Goal: Check status: Check status

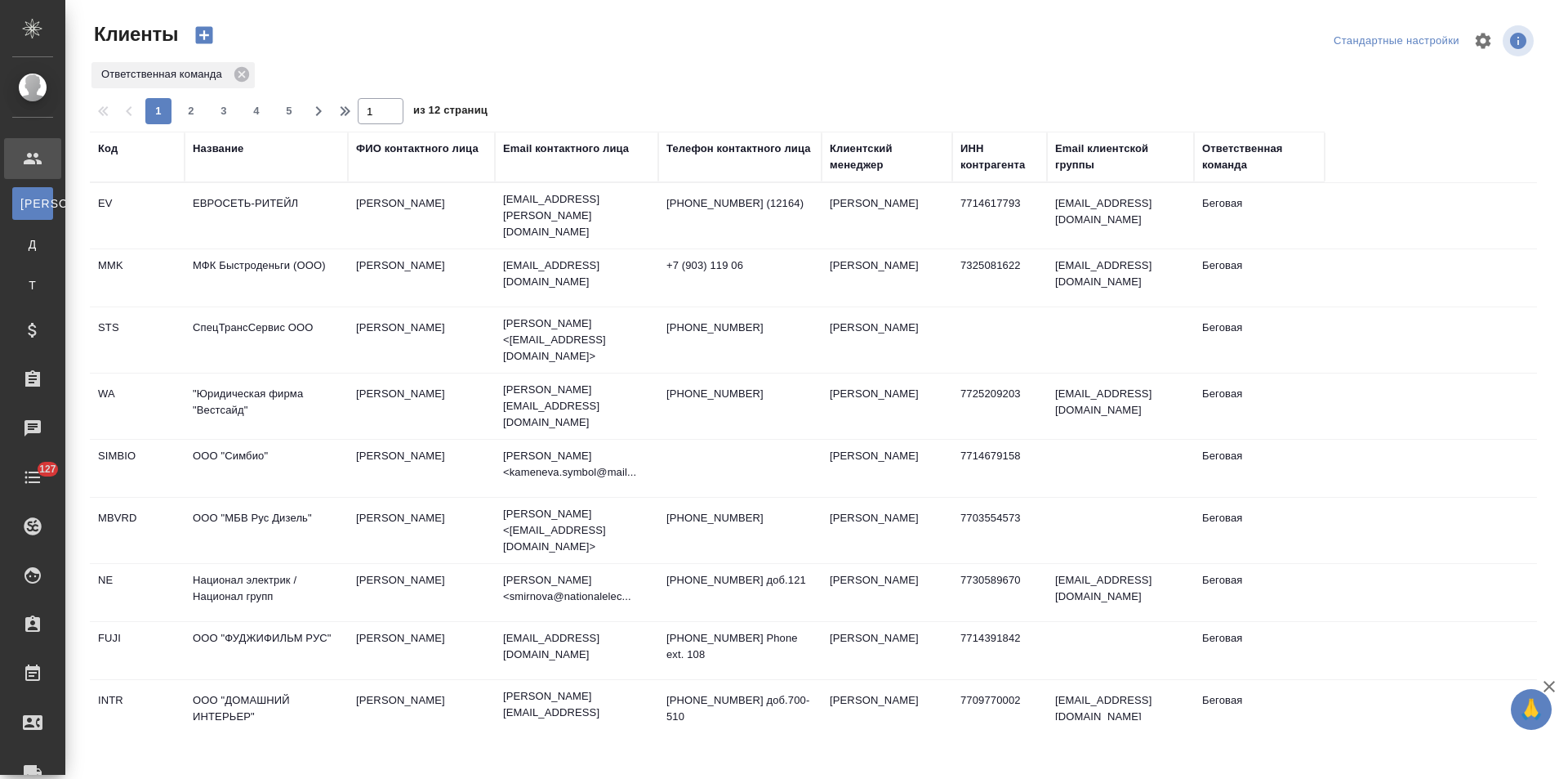
select select "RU"
click at [218, 147] on div "Название" at bounding box center [218, 149] width 51 height 16
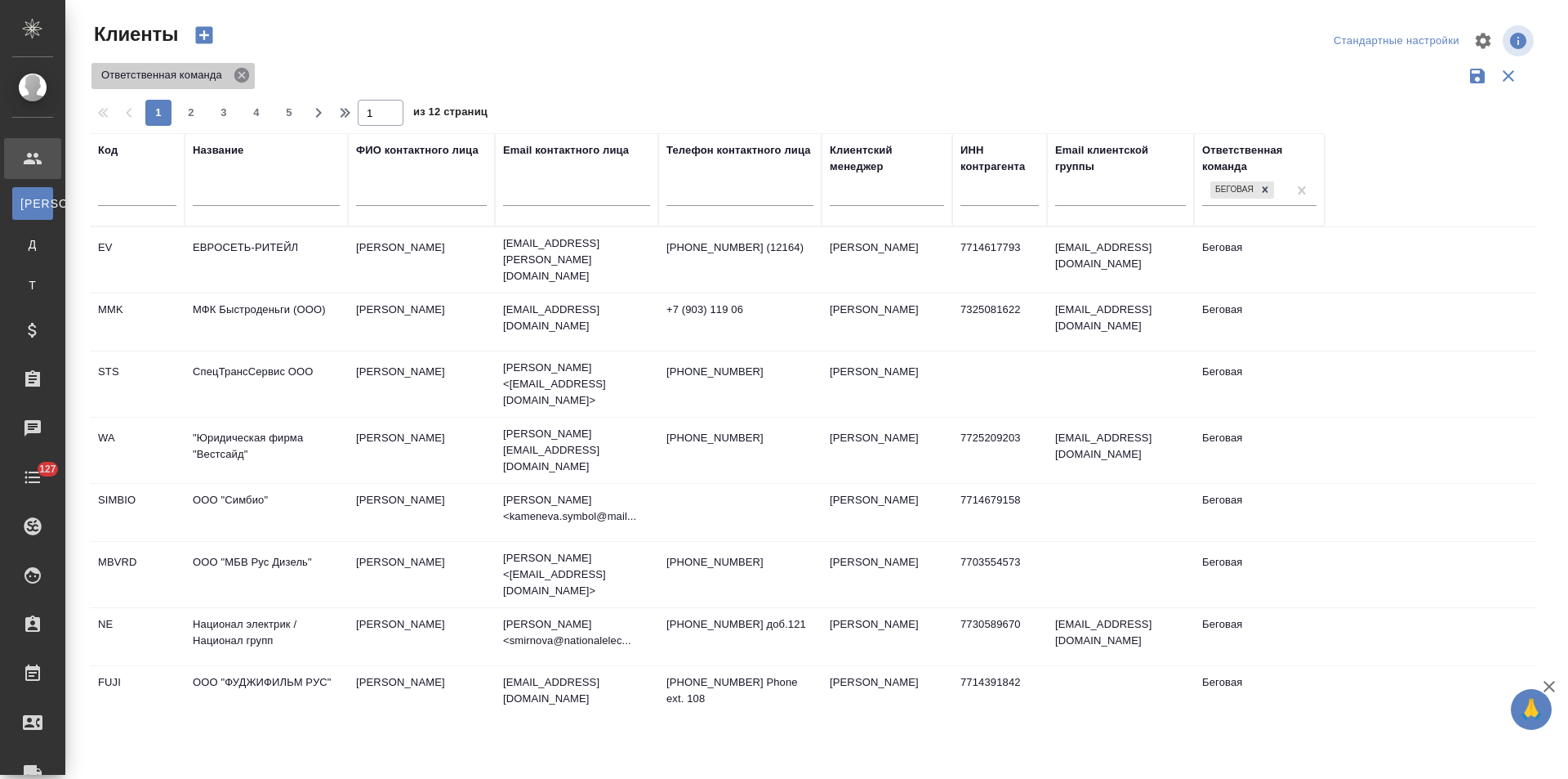
click at [242, 72] on icon at bounding box center [242, 75] width 15 height 15
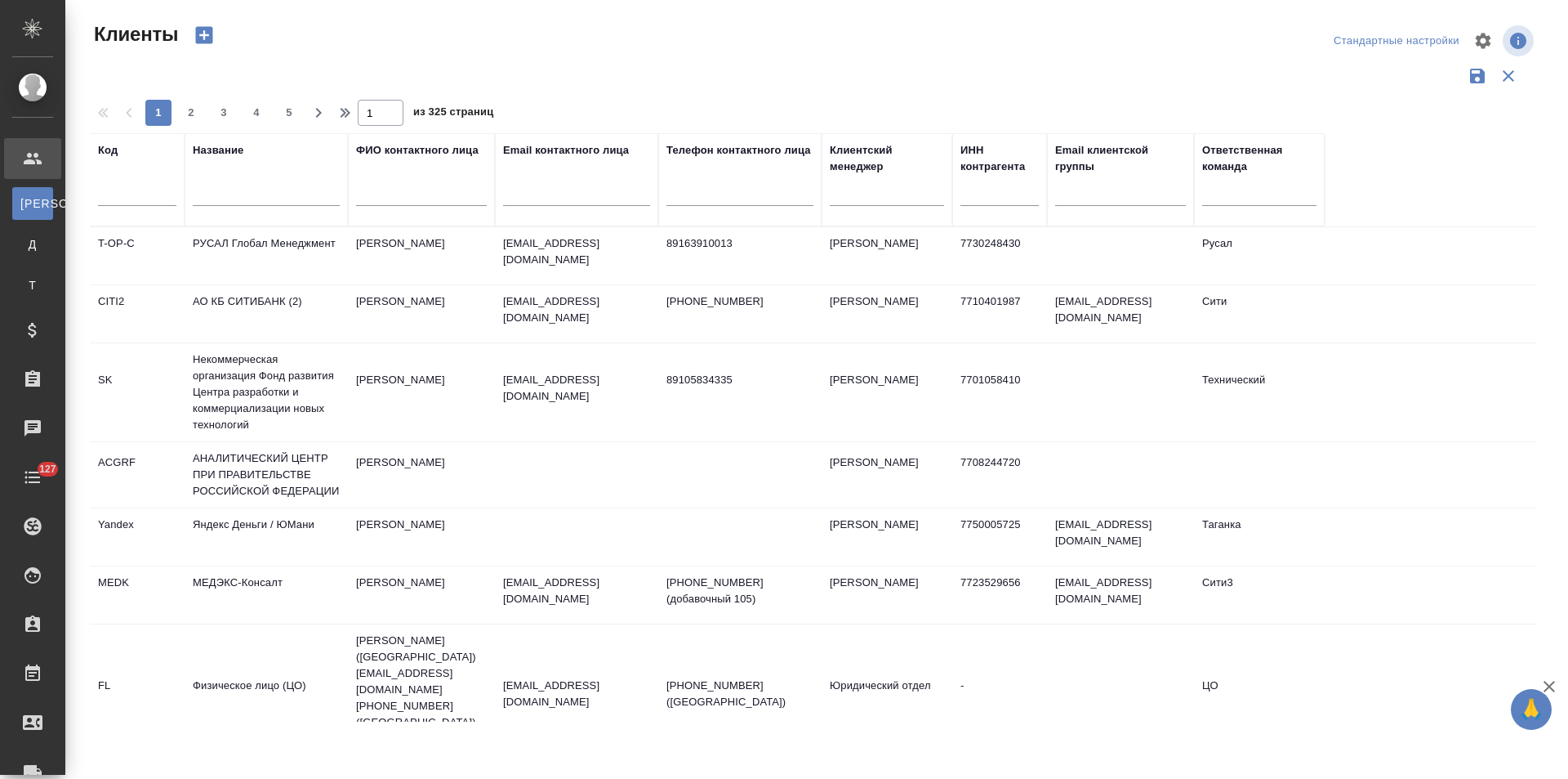
click at [249, 193] on input "text" at bounding box center [265, 196] width 147 height 20
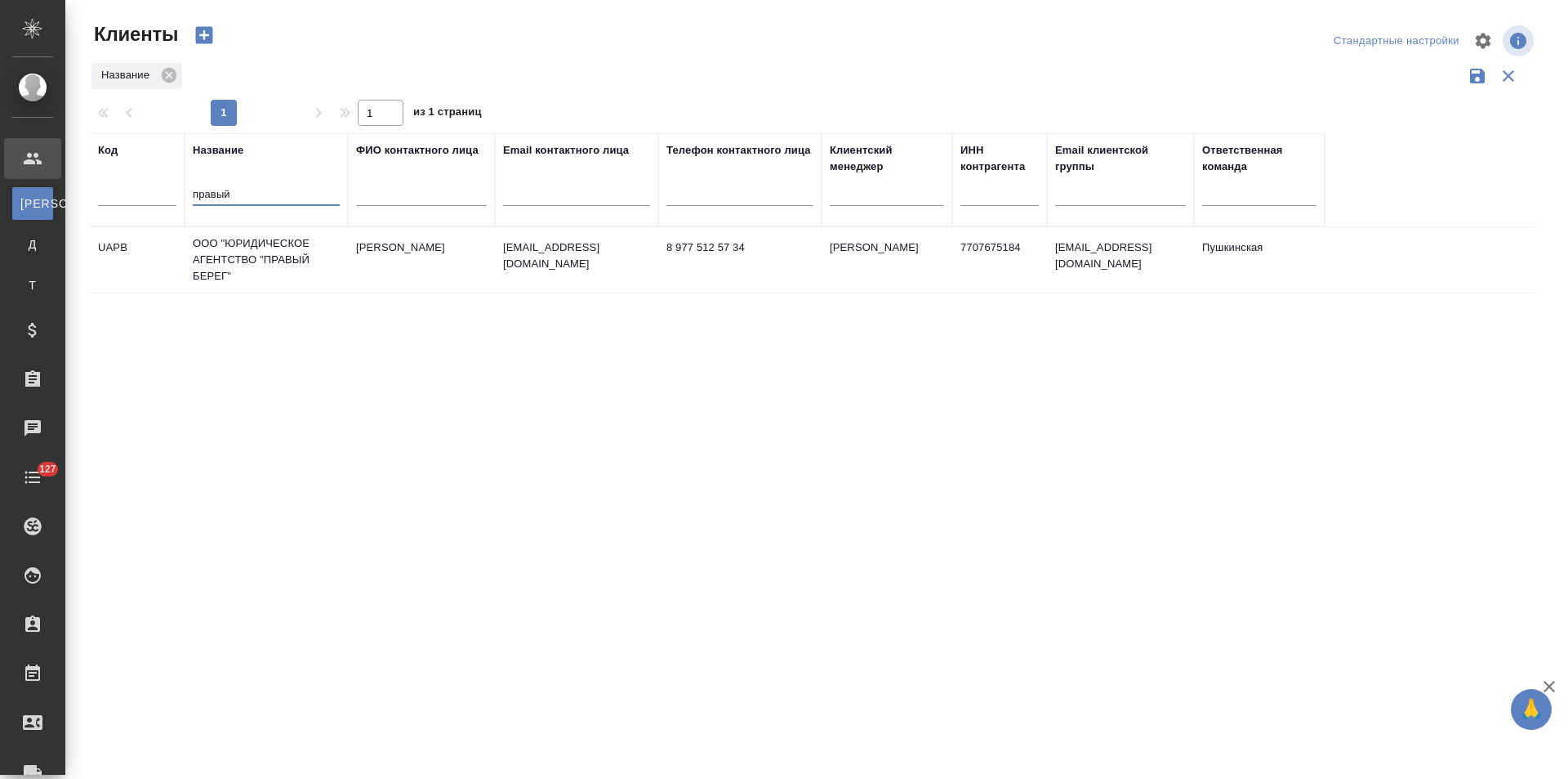
type input "правый"
click at [268, 250] on td "ООО "ЮРИДИЧЕСКОЕ АГЕНТСТВО "ПРАВЫЙ БЕРЕГ"" at bounding box center [266, 259] width 164 height 65
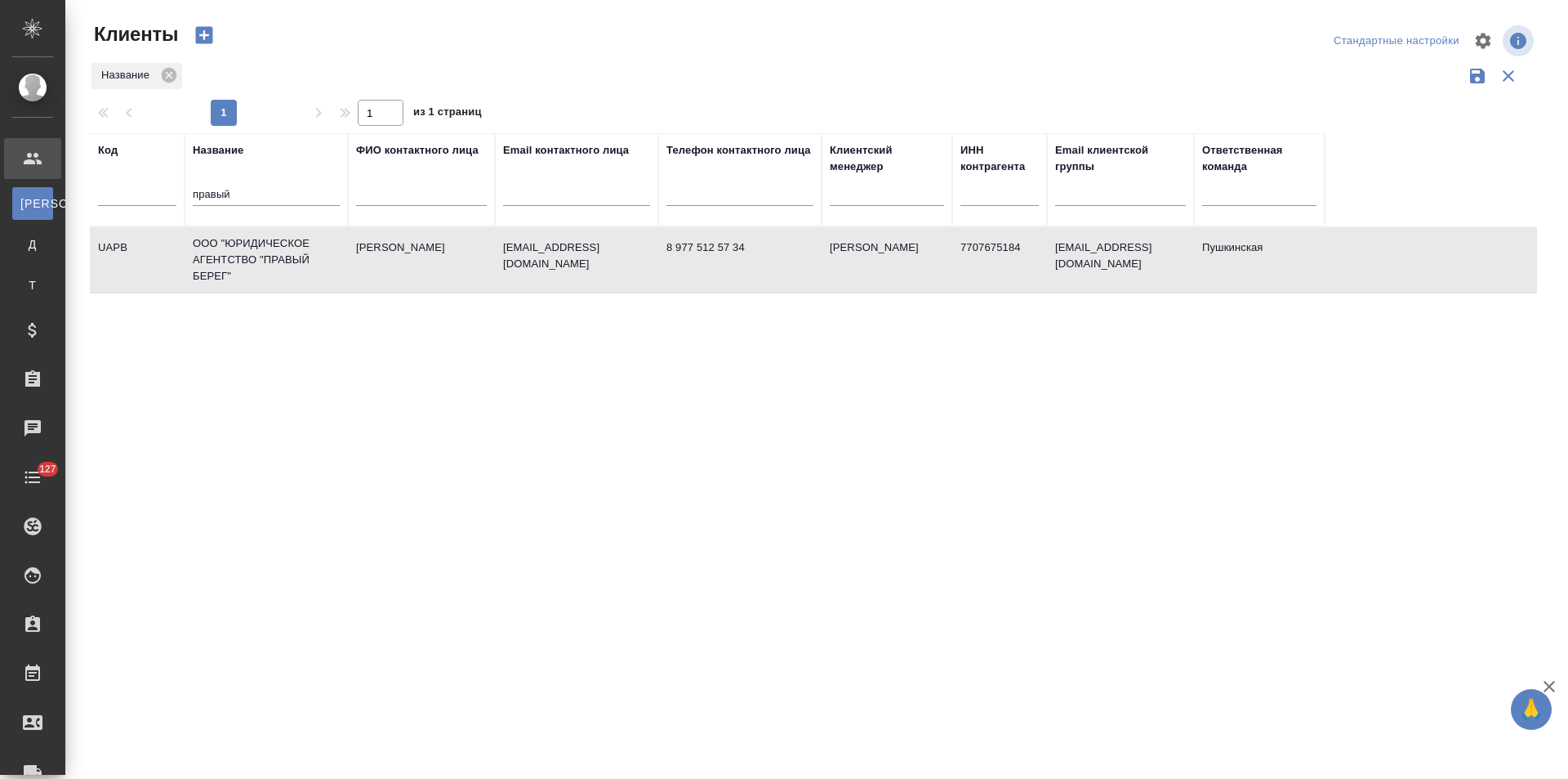
click at [268, 250] on td "ООО "ЮРИДИЧЕСКОЕ АГЕНТСТВО "ПРАВЫЙ БЕРЕГ"" at bounding box center [266, 259] width 164 height 65
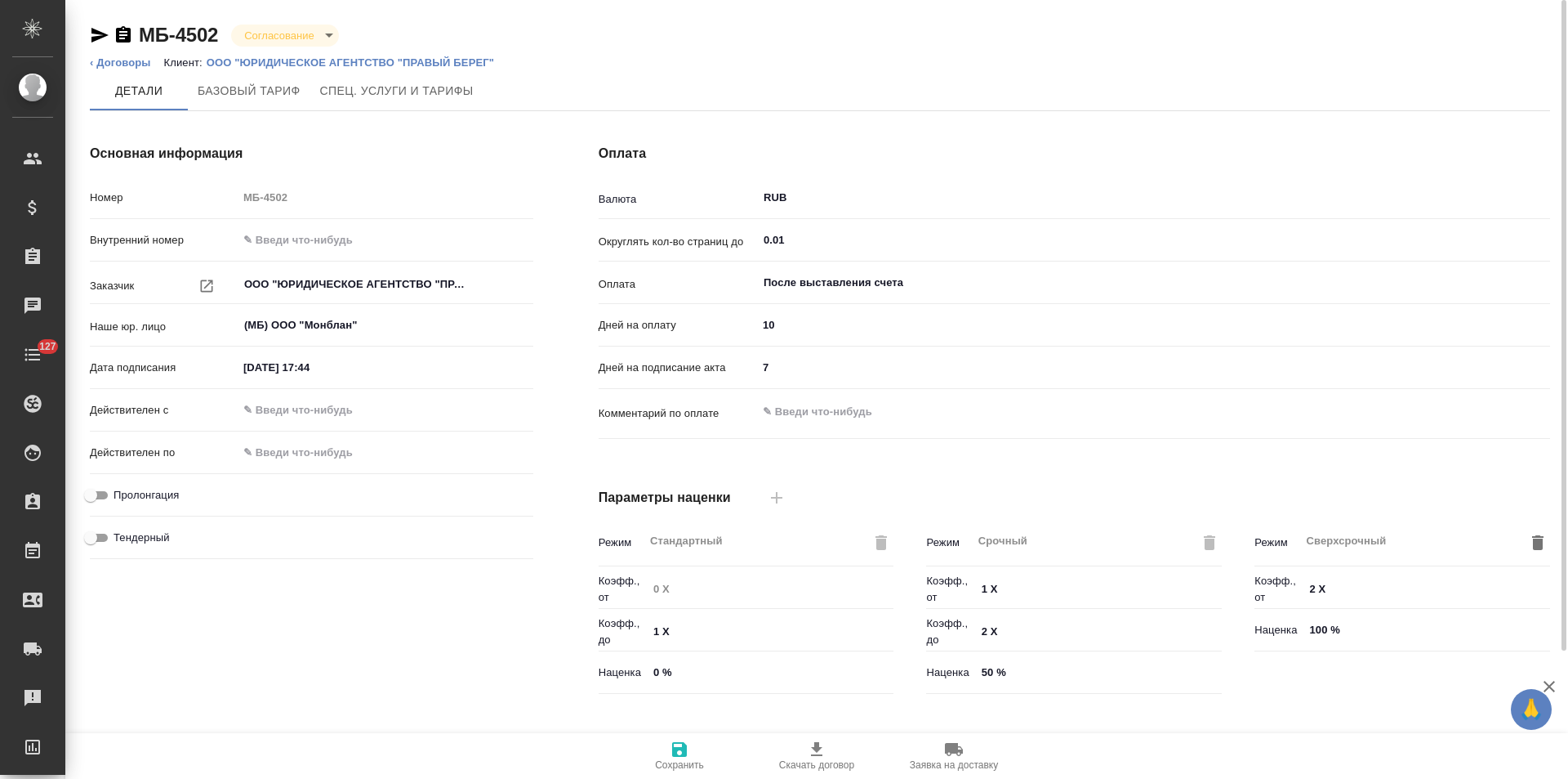
click at [94, 38] on icon "button" at bounding box center [100, 35] width 17 height 15
click at [97, 33] on icon "button" at bounding box center [100, 35] width 17 height 15
click at [135, 61] on link "‹ Договоры" at bounding box center [120, 62] width 61 height 12
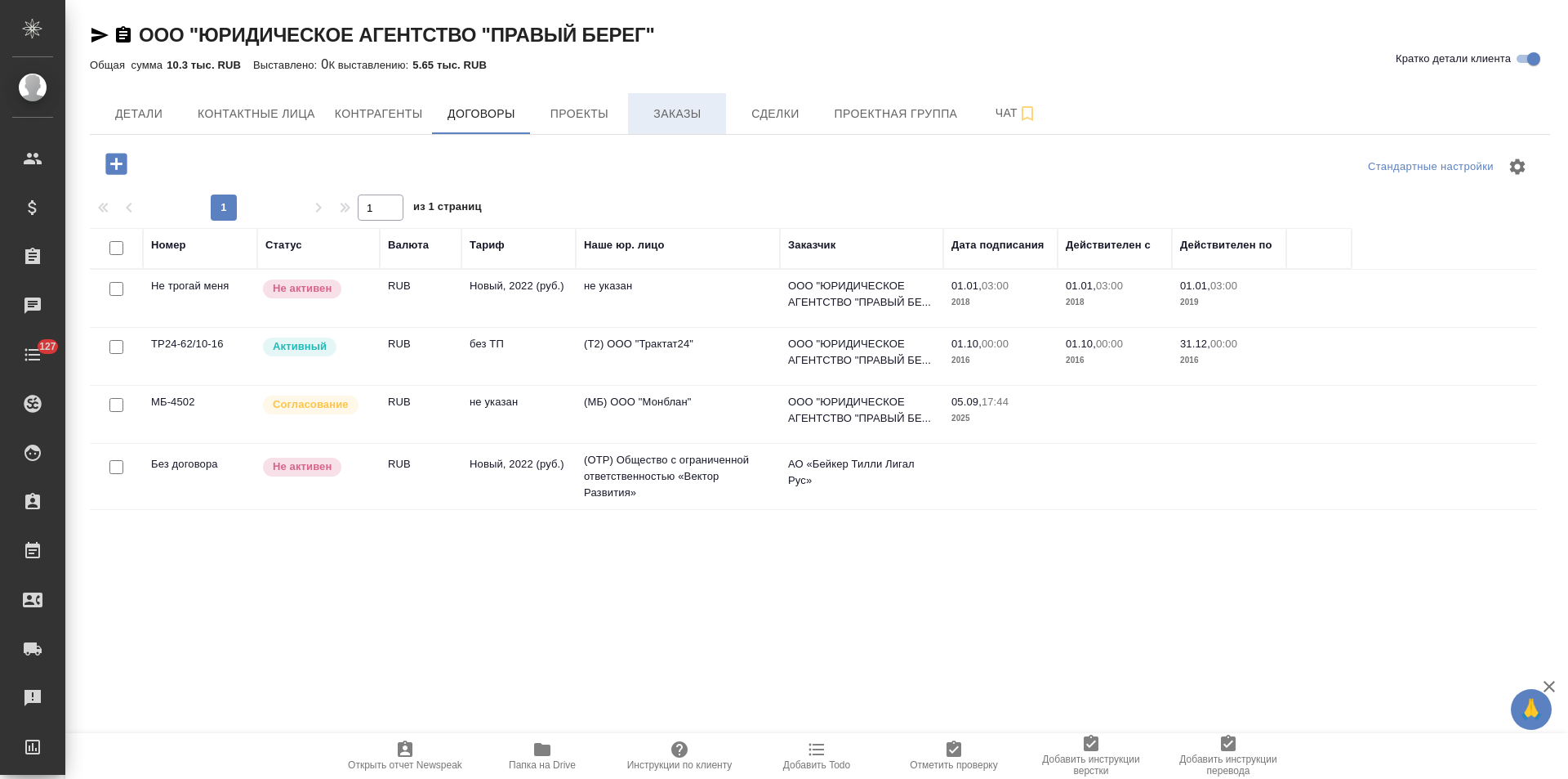
click at [677, 115] on span "Заказы" at bounding box center [677, 114] width 79 height 20
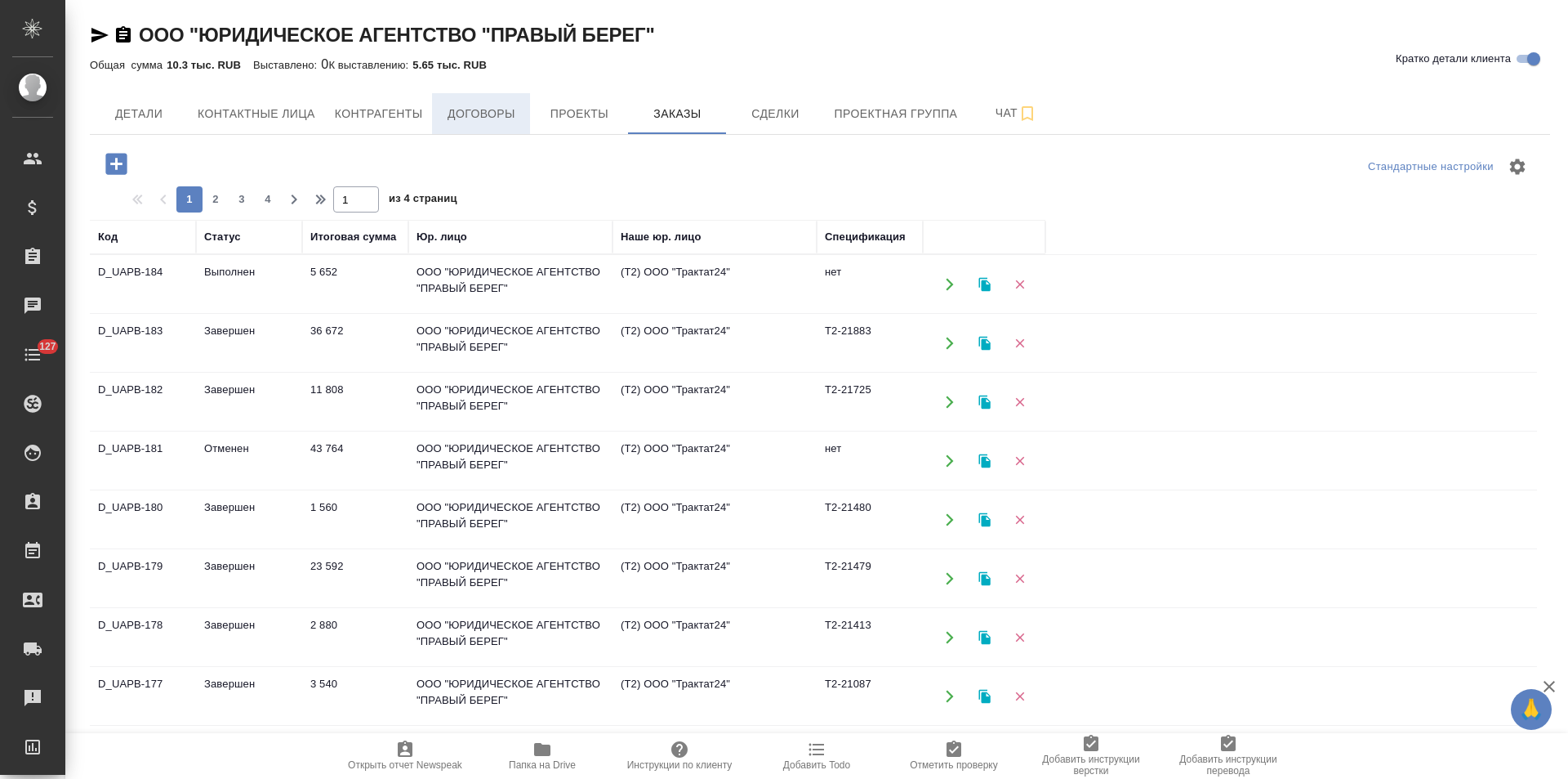
click at [501, 115] on span "Договоры" at bounding box center [481, 114] width 79 height 20
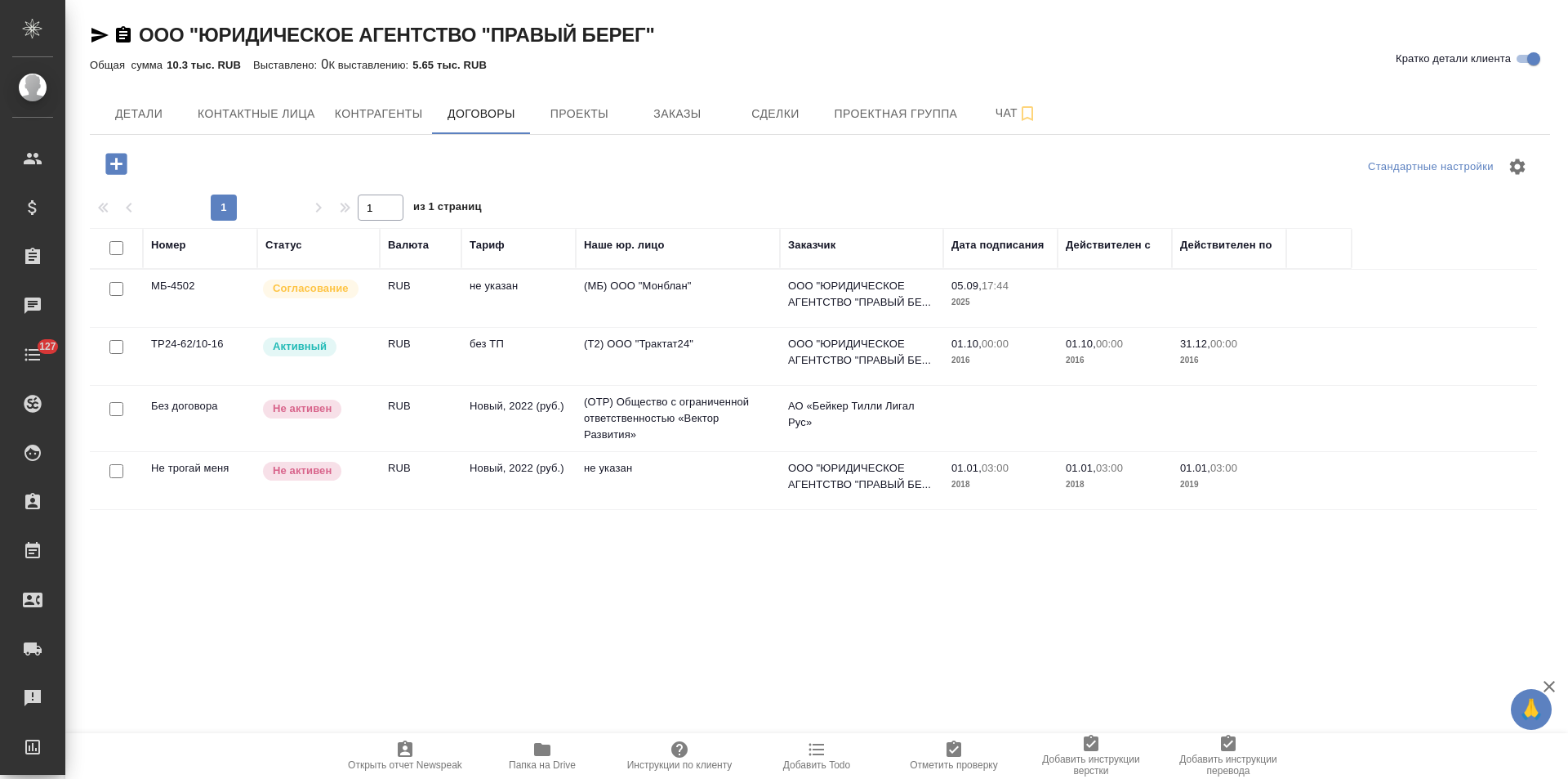
click at [705, 357] on td "(Т2) ООО "Трактат24"" at bounding box center [678, 356] width 205 height 57
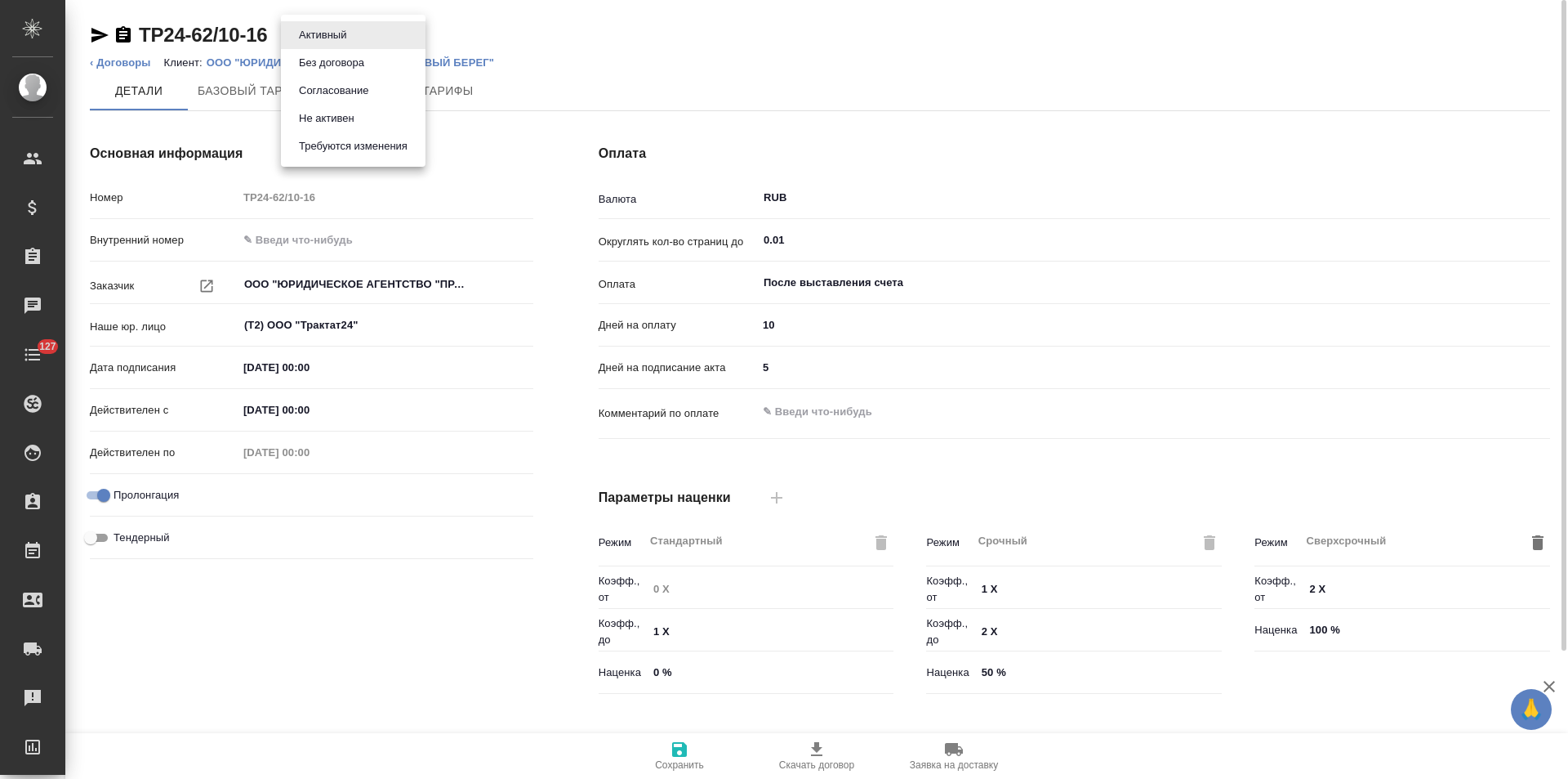
click at [351, 43] on body "🙏 .cls-1 fill:#fff; AWATERA Левченко Юлия Клиенты Спецификации Заказы Чаты 127 …" at bounding box center [784, 390] width 1568 height 779
click at [361, 116] on li "Не активен" at bounding box center [352, 119] width 145 height 28
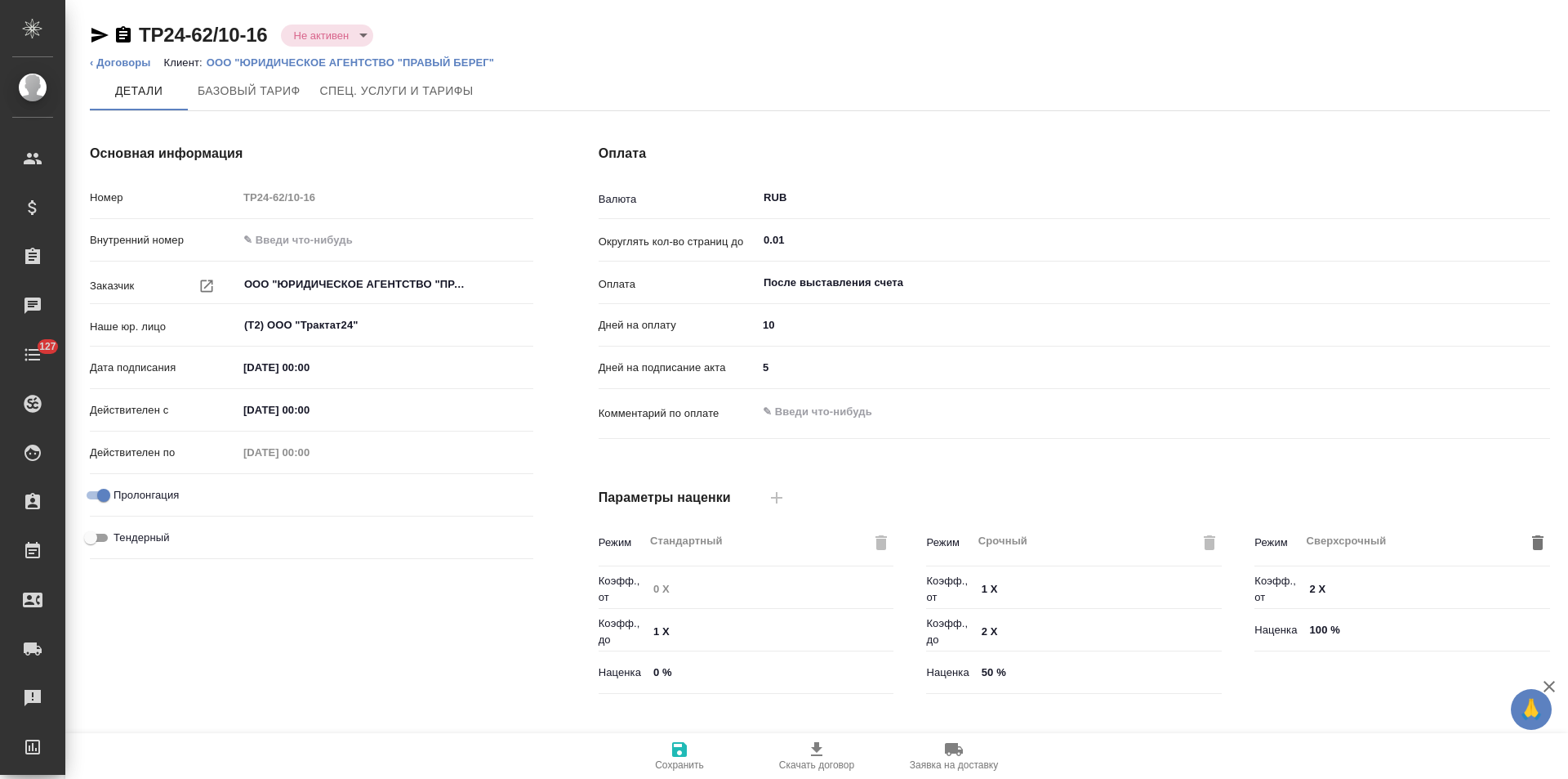
type input "без ТП"
click at [142, 58] on link "‹ Договоры" at bounding box center [120, 62] width 61 height 12
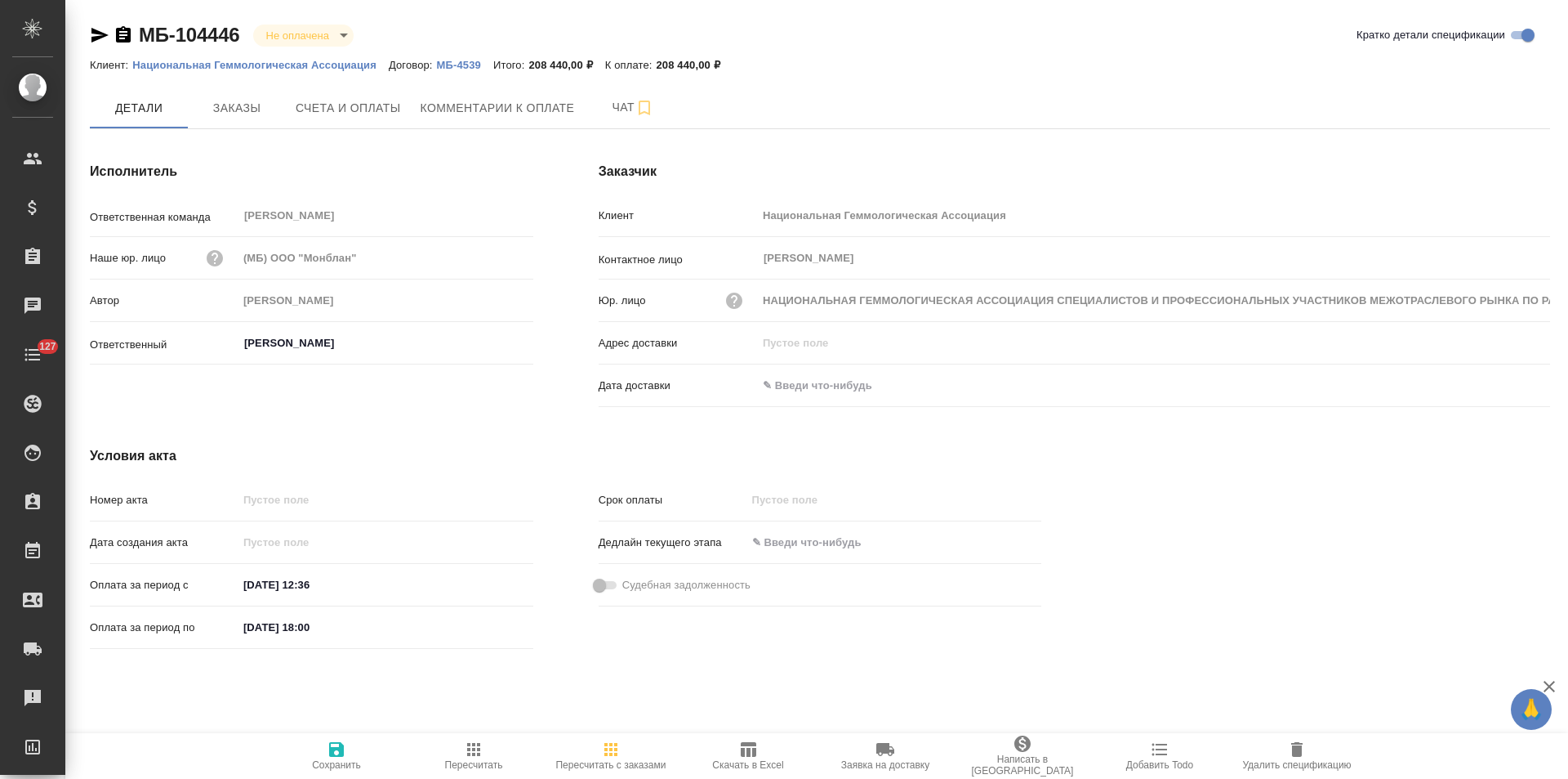
click at [459, 65] on p "МБ-4539" at bounding box center [465, 65] width 56 height 12
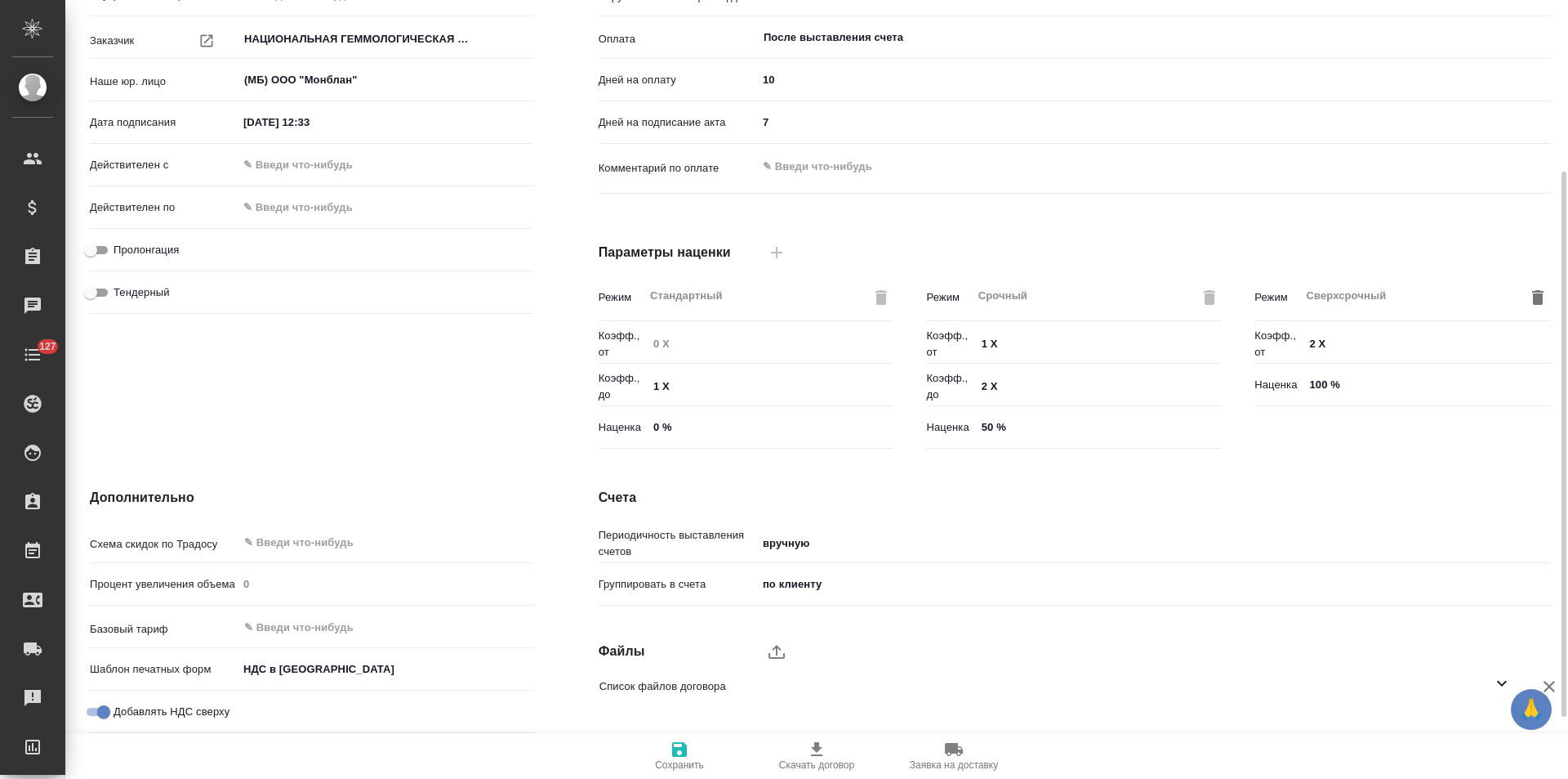
scroll to position [333, 0]
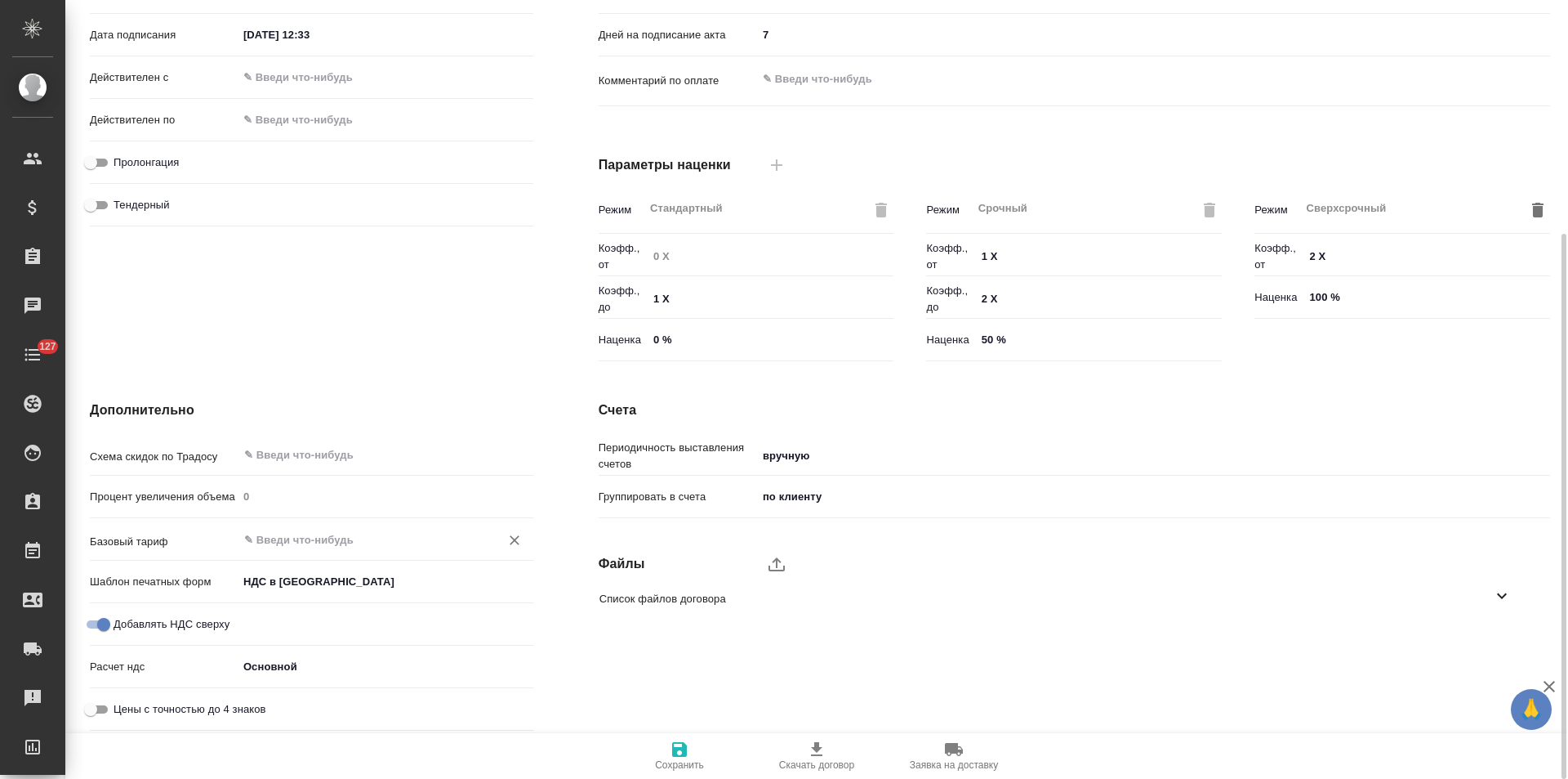
click at [353, 537] on input "text" at bounding box center [358, 539] width 232 height 20
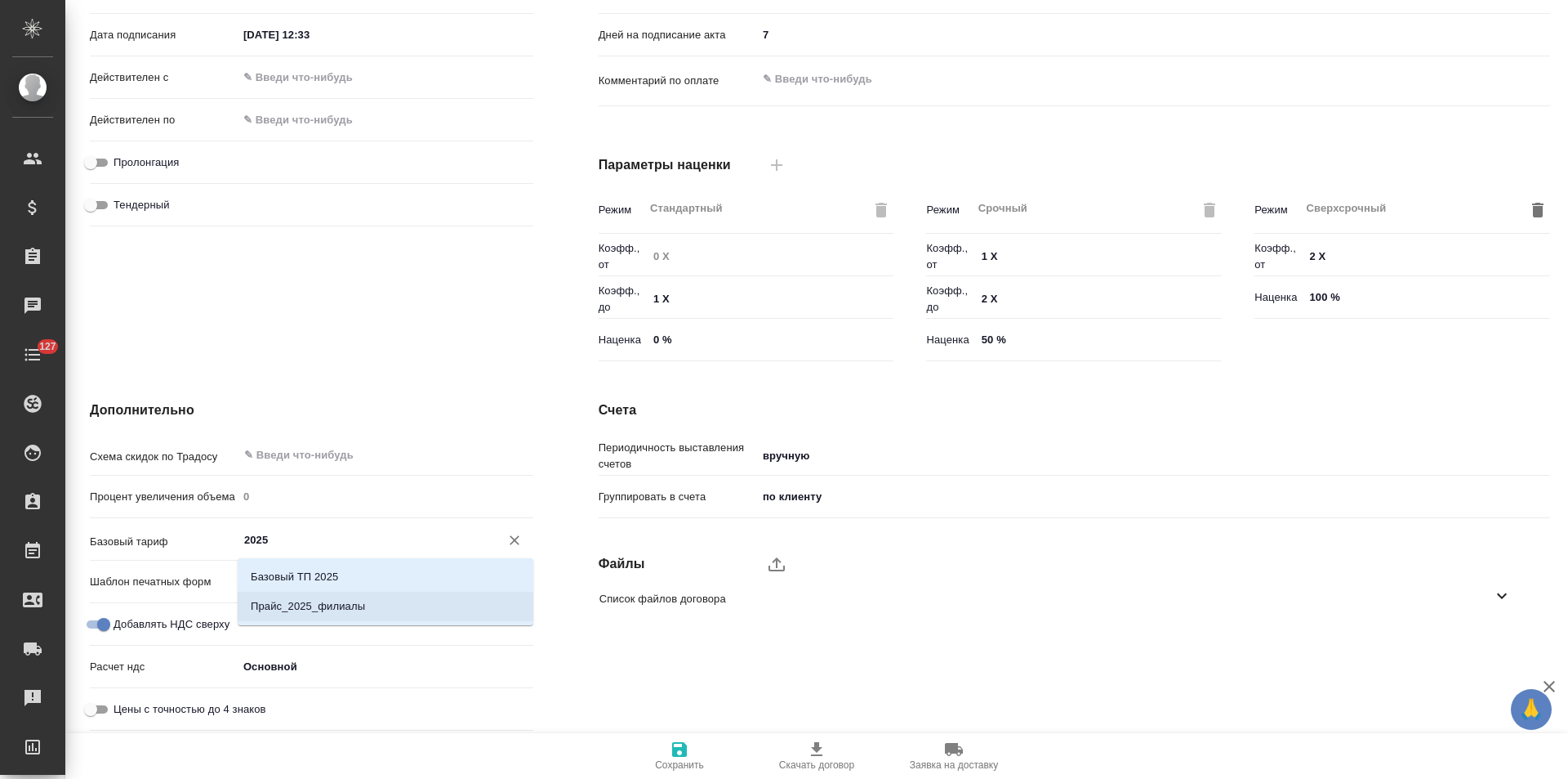
click at [349, 600] on p "Прайс_2025_филиалы" at bounding box center [307, 606] width 115 height 16
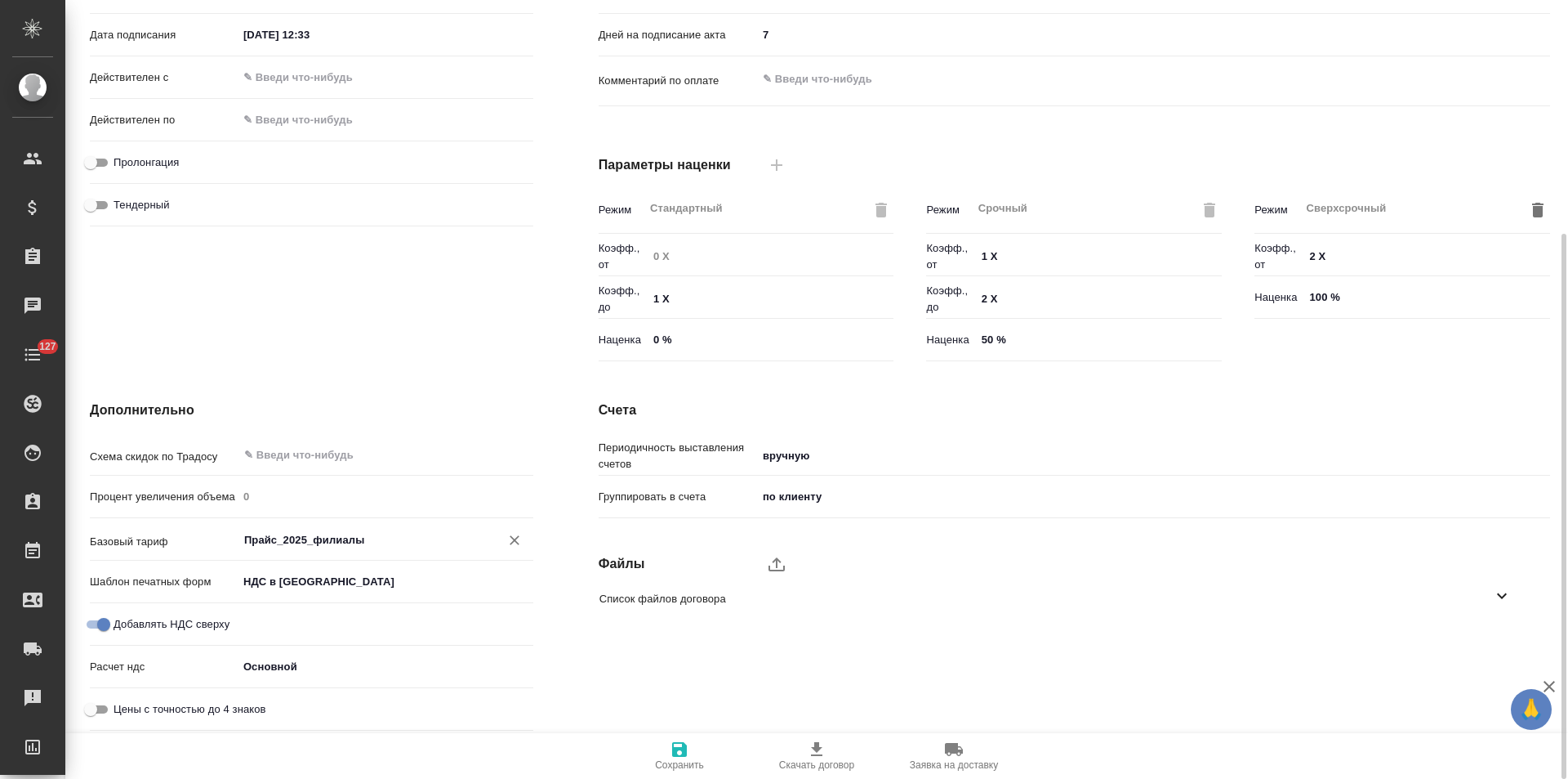
type input "Прайс_2025_филиалы"
click at [688, 757] on icon "button" at bounding box center [680, 749] width 20 height 20
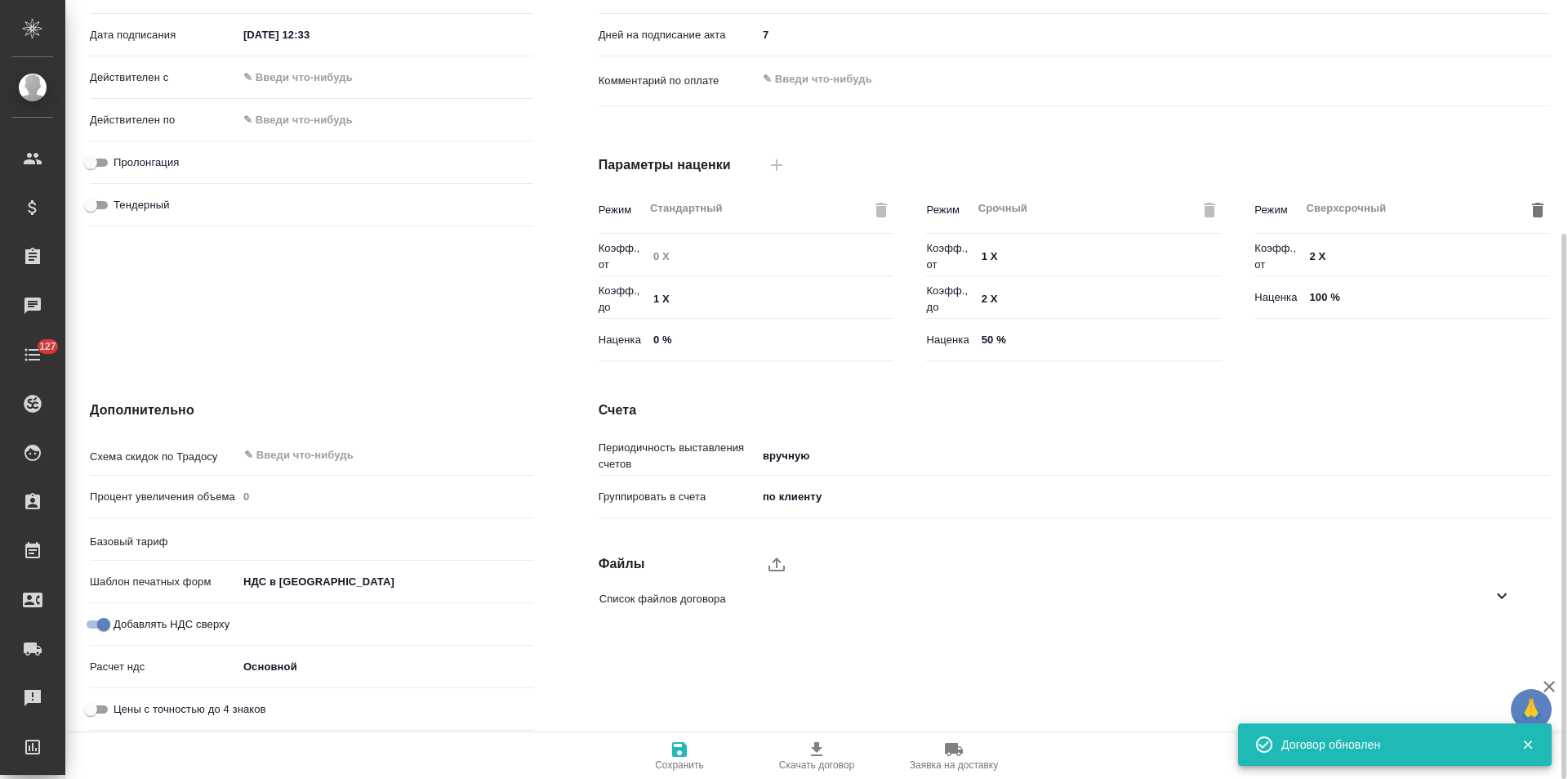
type input "Прайс_2025_филиалы"
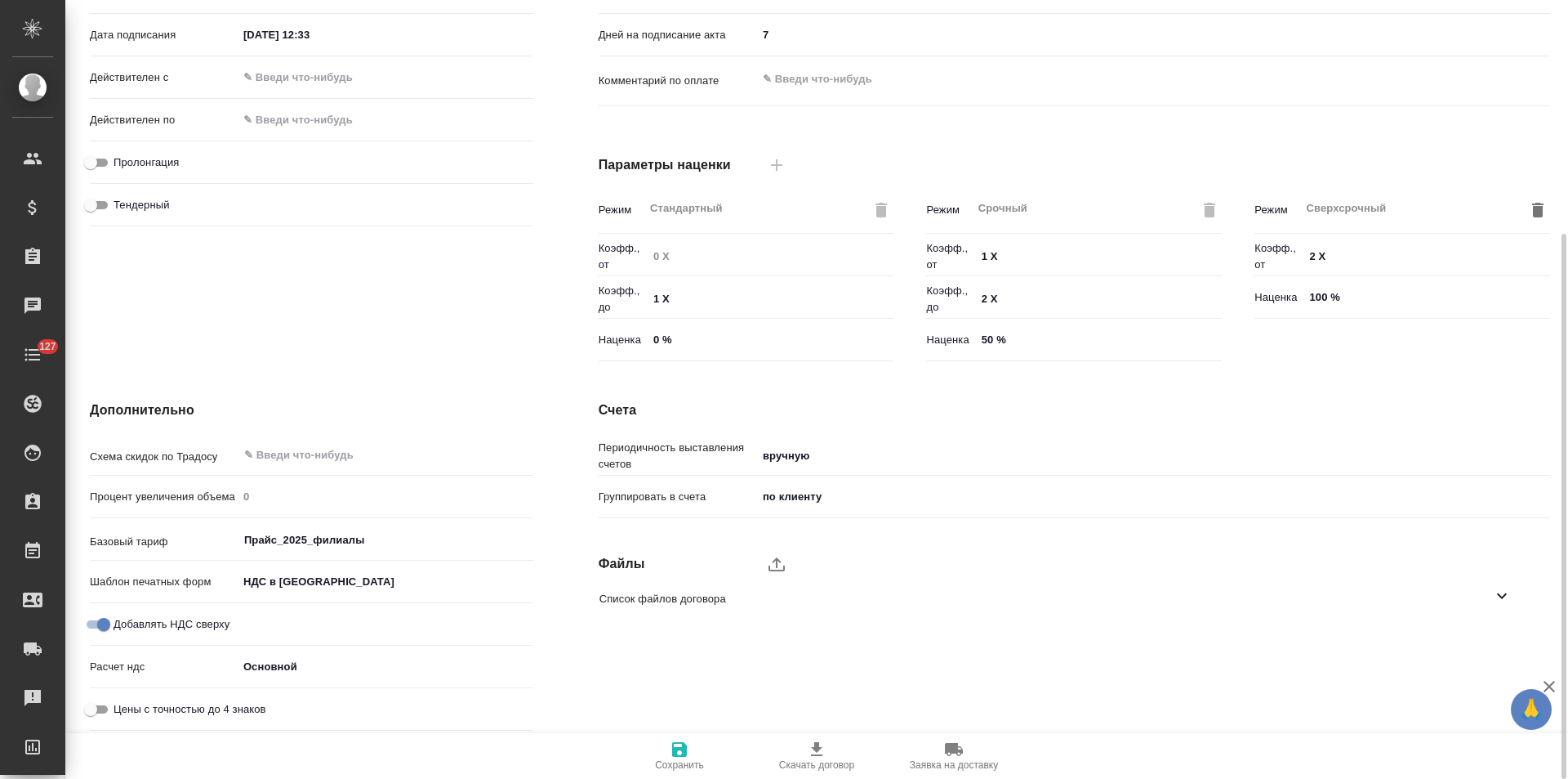
scroll to position [0, 0]
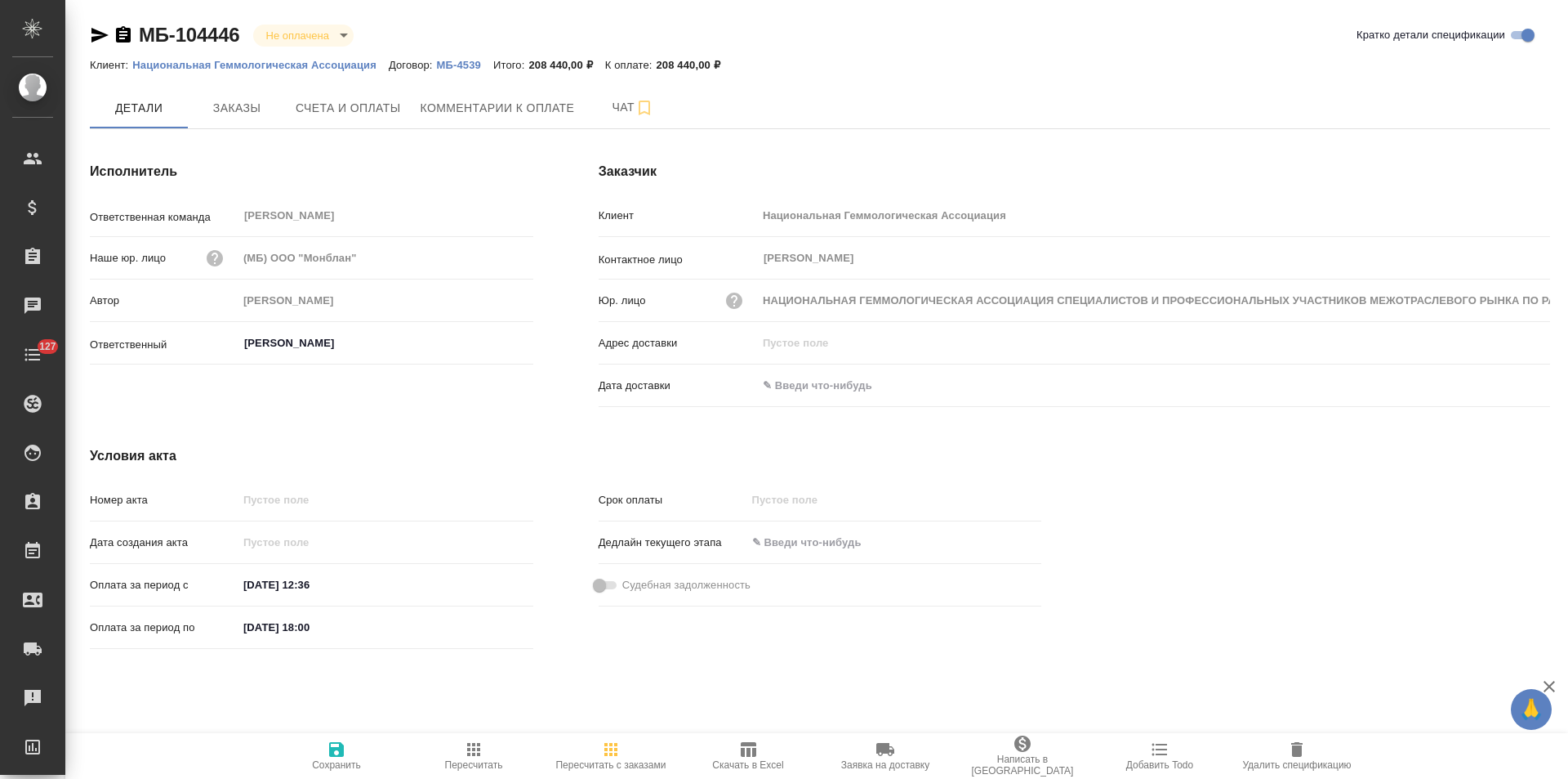
click at [120, 37] on icon "button" at bounding box center [123, 34] width 15 height 16
click at [366, 108] on span "Счета и оплаты" at bounding box center [348, 108] width 106 height 20
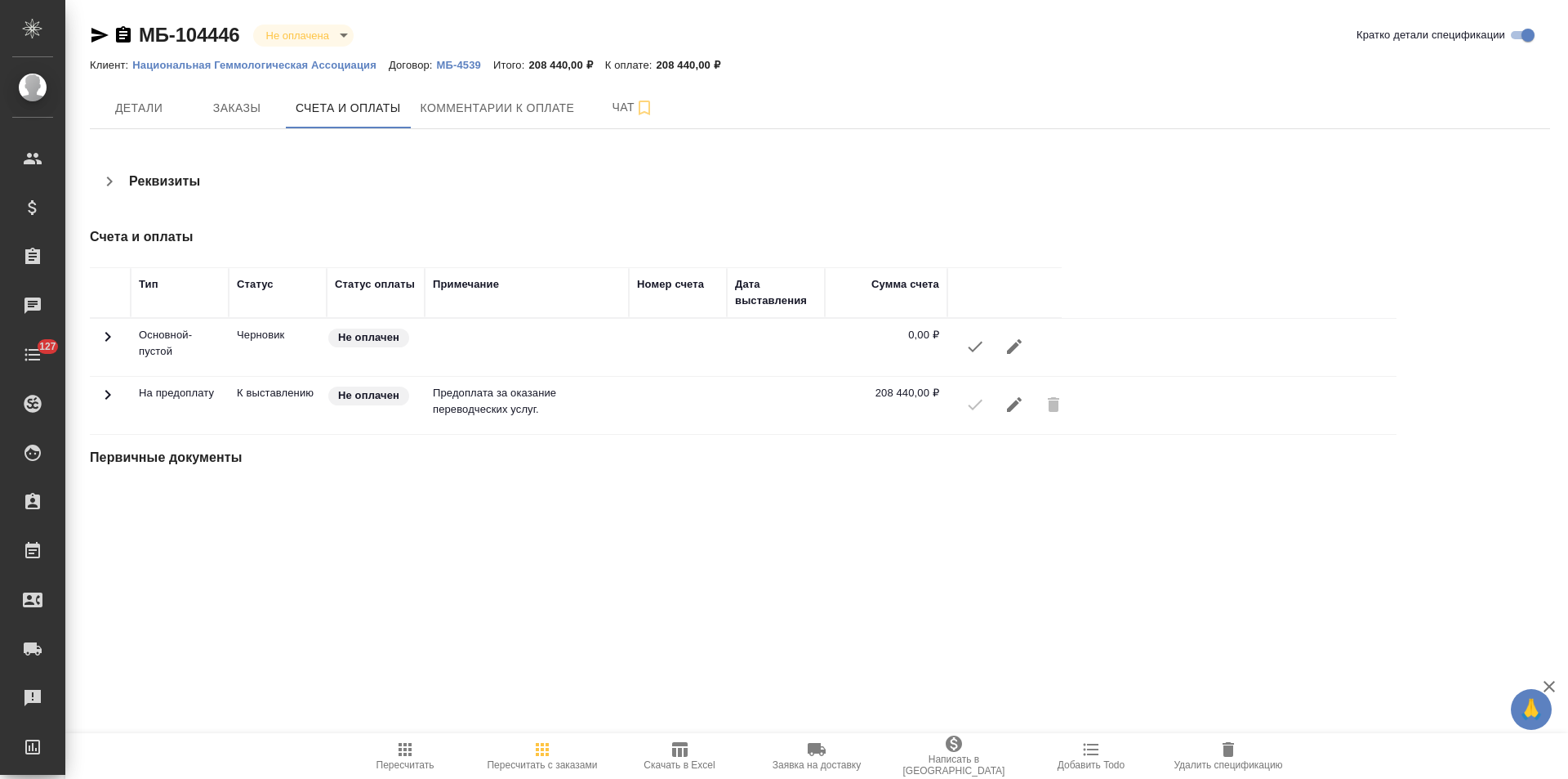
click at [109, 185] on icon "button" at bounding box center [110, 182] width 6 height 10
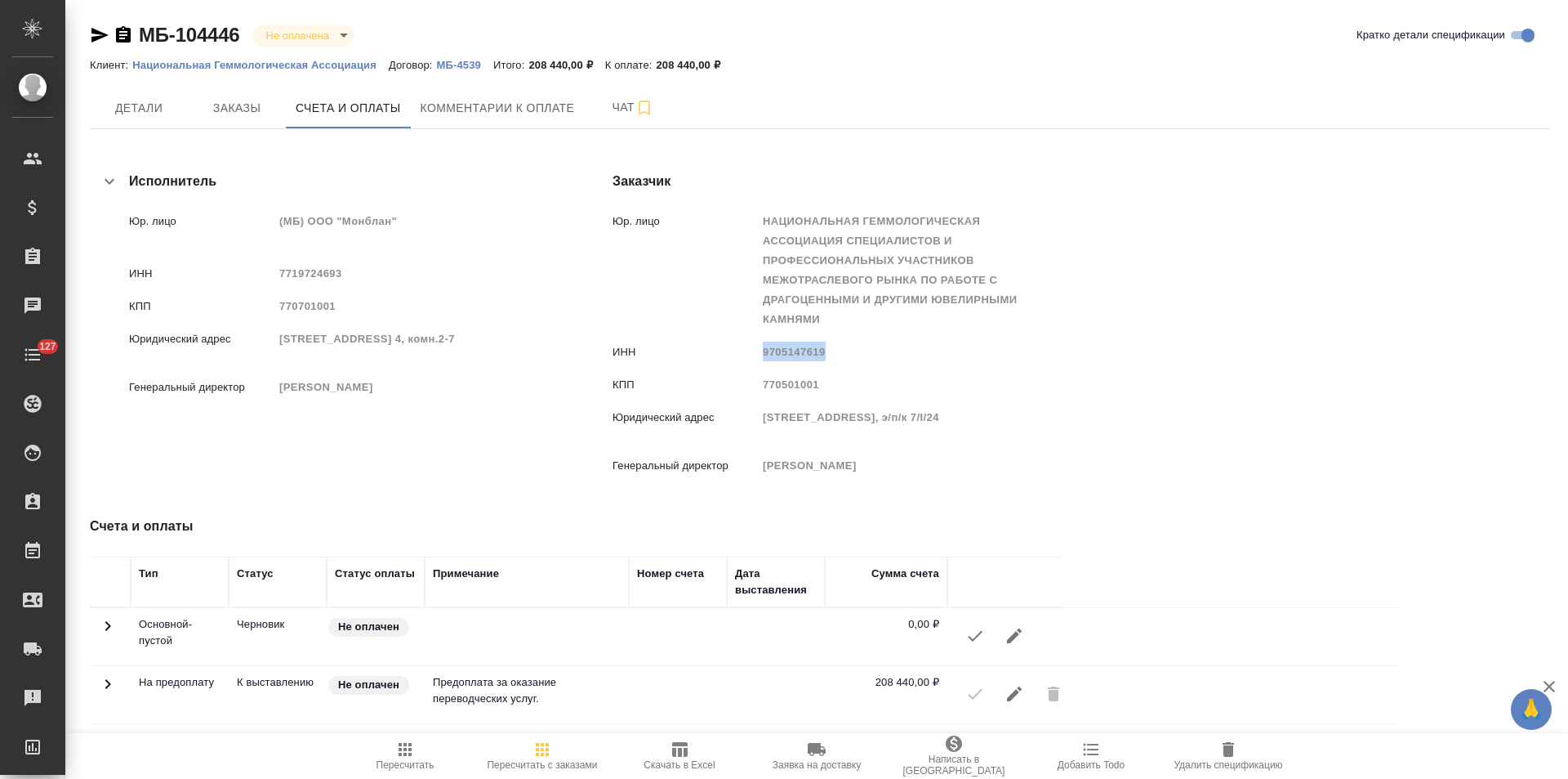
drag, startPoint x: 824, startPoint y: 353, endPoint x: 765, endPoint y: 354, distance: 59.0
click at [765, 354] on span "9705147619" at bounding box center [793, 352] width 63 height 12
copy span "9705147619"
click at [254, 109] on span "Заказы" at bounding box center [237, 108] width 79 height 20
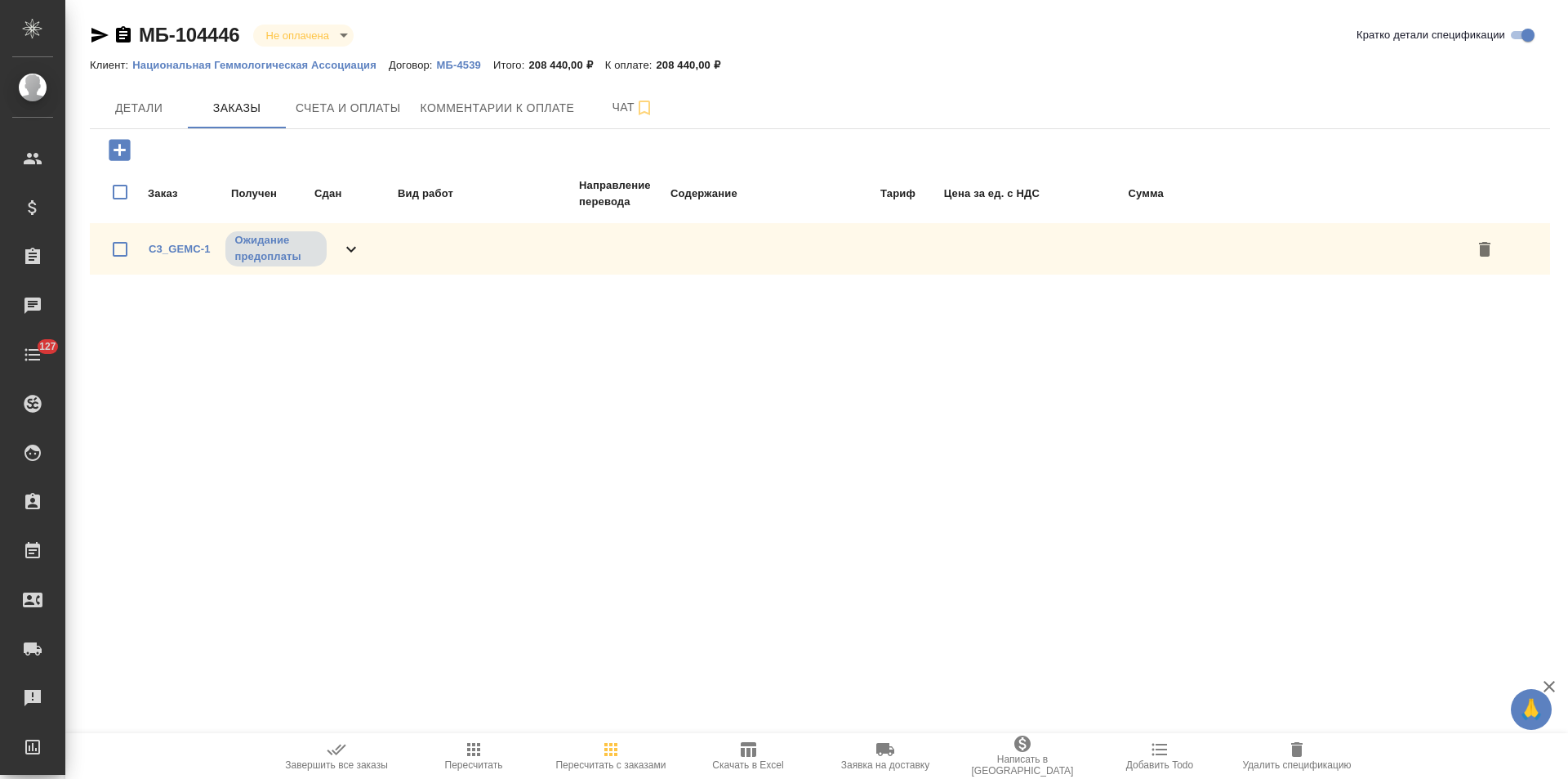
click at [362, 250] on div "C3_GEMC-1 Ожидание предоплаты" at bounding box center [819, 249] width 1460 height 52
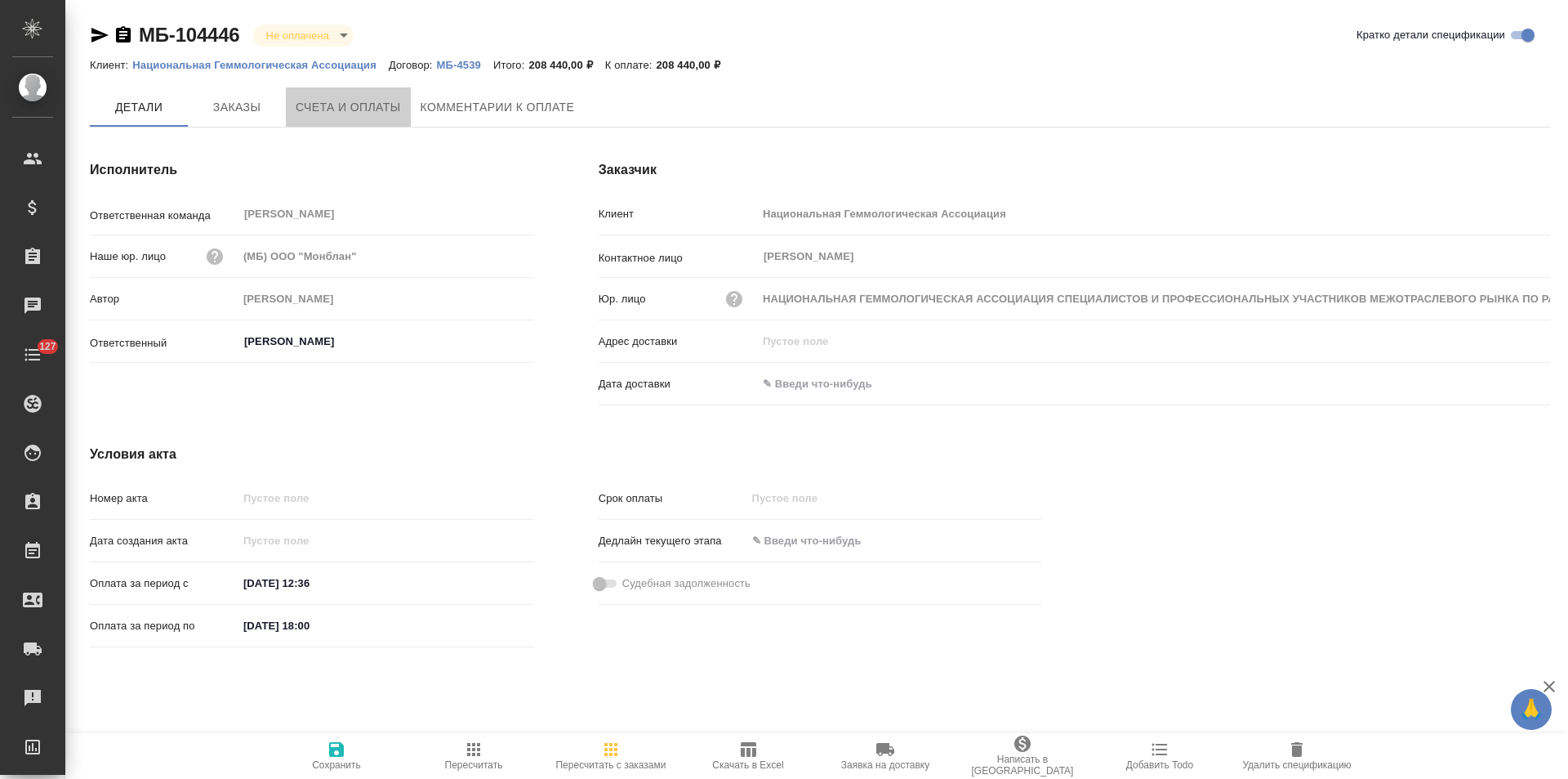
click at [357, 115] on span "Счета и оплаты" at bounding box center [348, 107] width 106 height 20
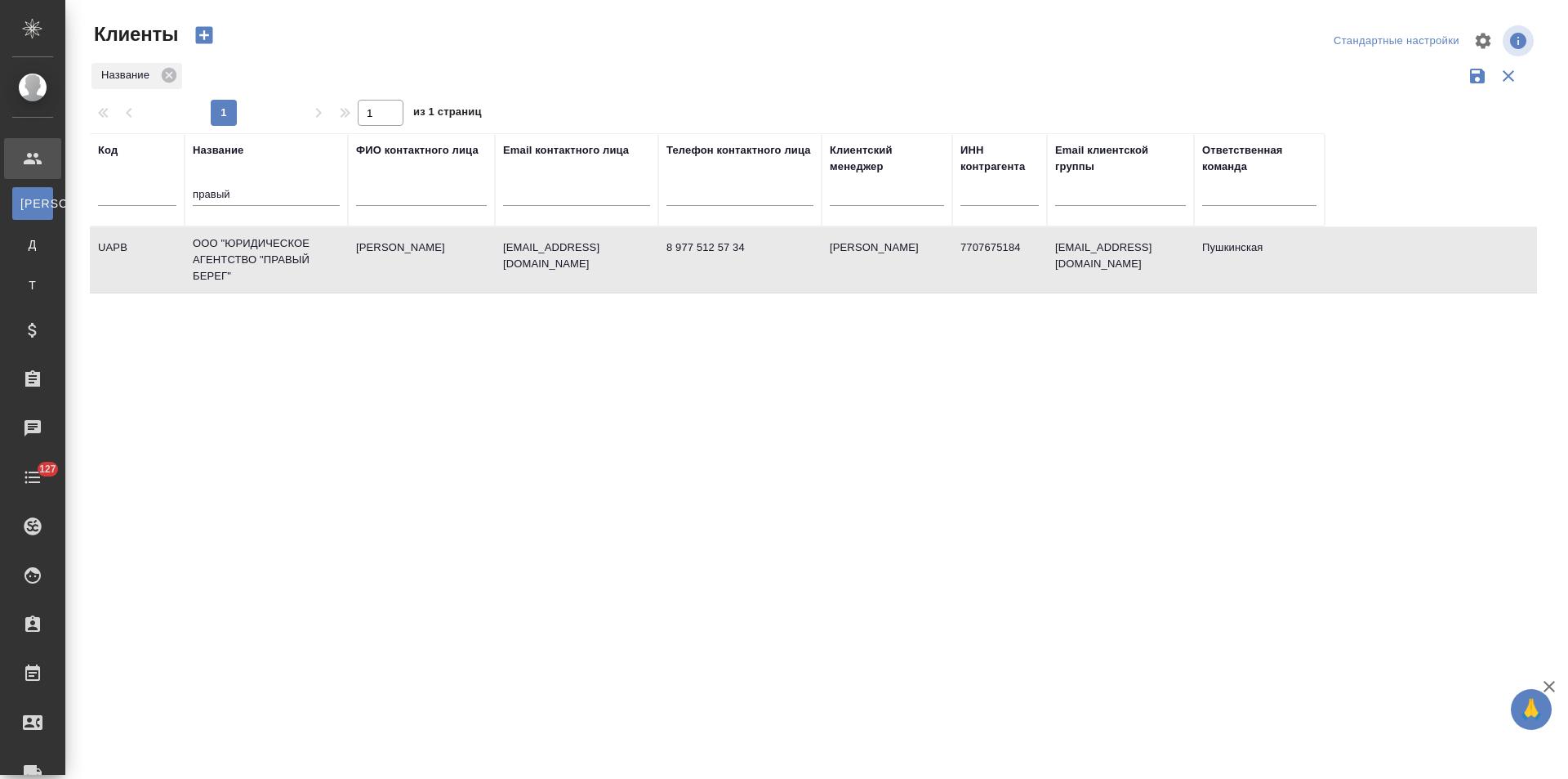
select select "RU"
drag, startPoint x: 238, startPoint y: 191, endPoint x: 168, endPoint y: 200, distance: 70.6
click at [168, 200] on tr "Код Название правый ФИО контактного лица Email контактного лица Телефон контакт…" at bounding box center [707, 179] width 1235 height 93
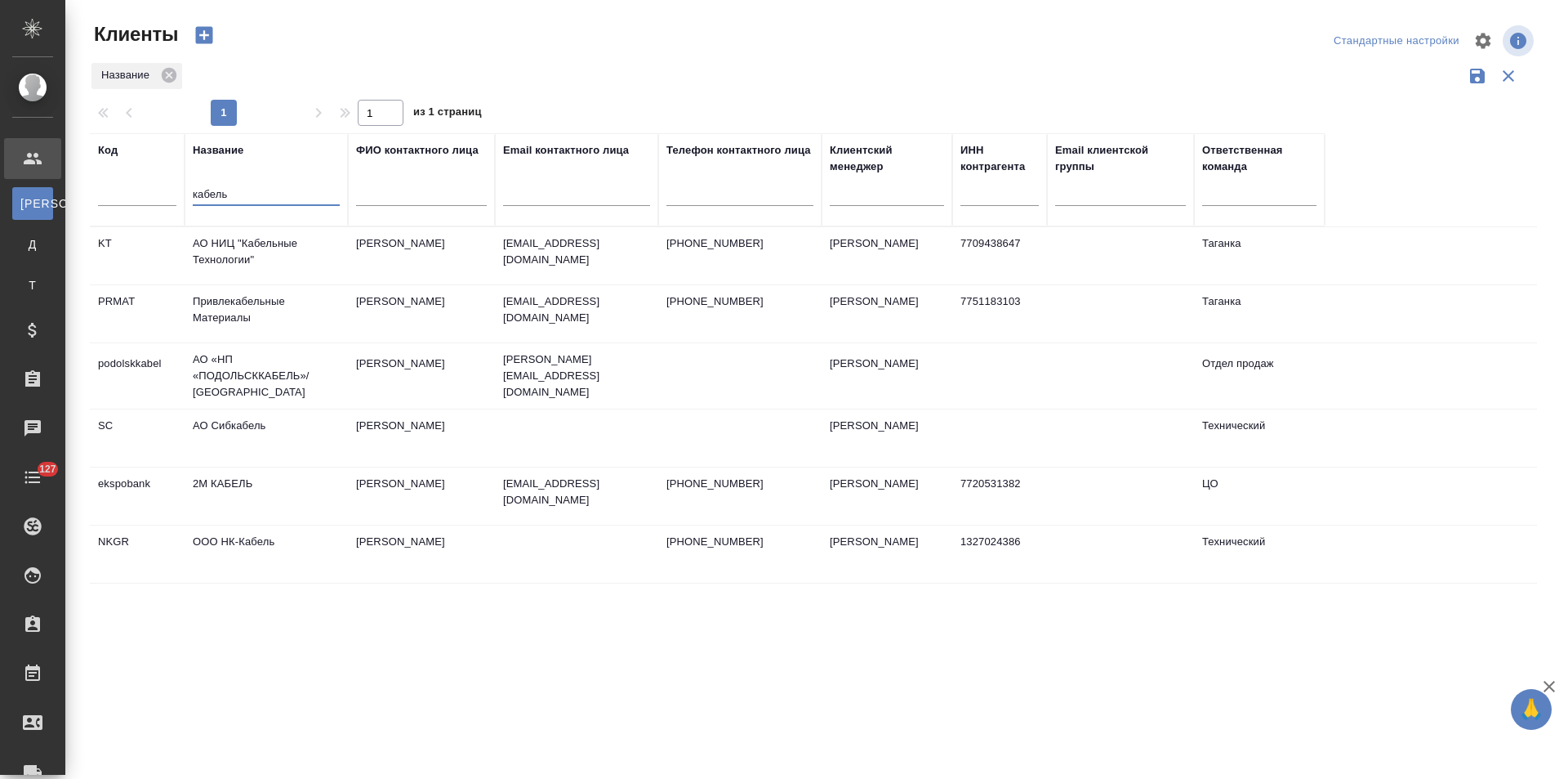
click at [286, 241] on td "АО НИЦ "Кабельные Технологии"" at bounding box center [266, 255] width 164 height 57
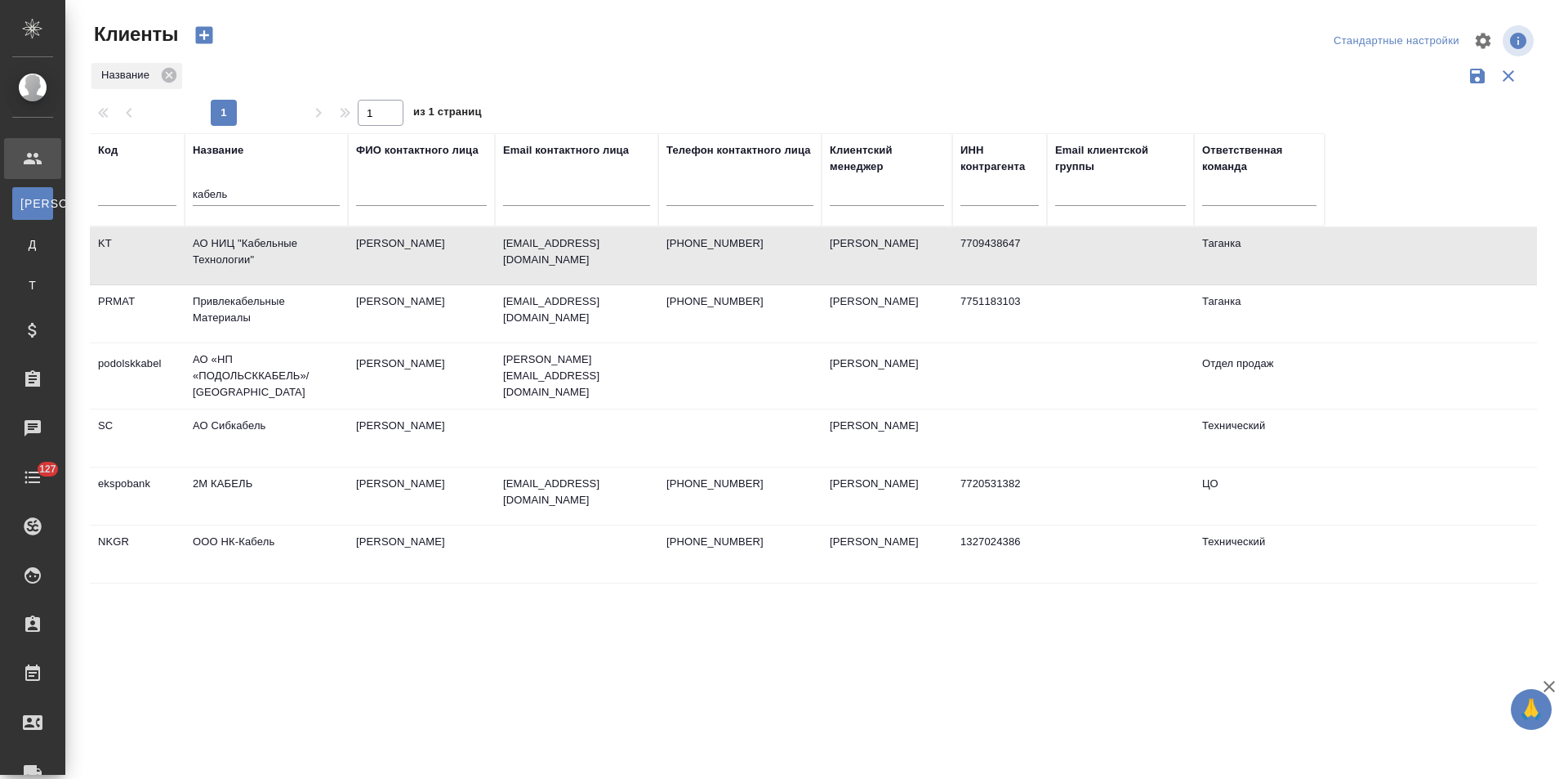
click at [286, 241] on td "АО НИЦ "Кабельные Технологии"" at bounding box center [266, 255] width 164 height 57
drag, startPoint x: 248, startPoint y: 198, endPoint x: 151, endPoint y: 201, distance: 97.0
click at [151, 201] on tr "Код Название кабель ФИО контактного лица Email контактного лица Телефон контакт…" at bounding box center [707, 179] width 1235 height 93
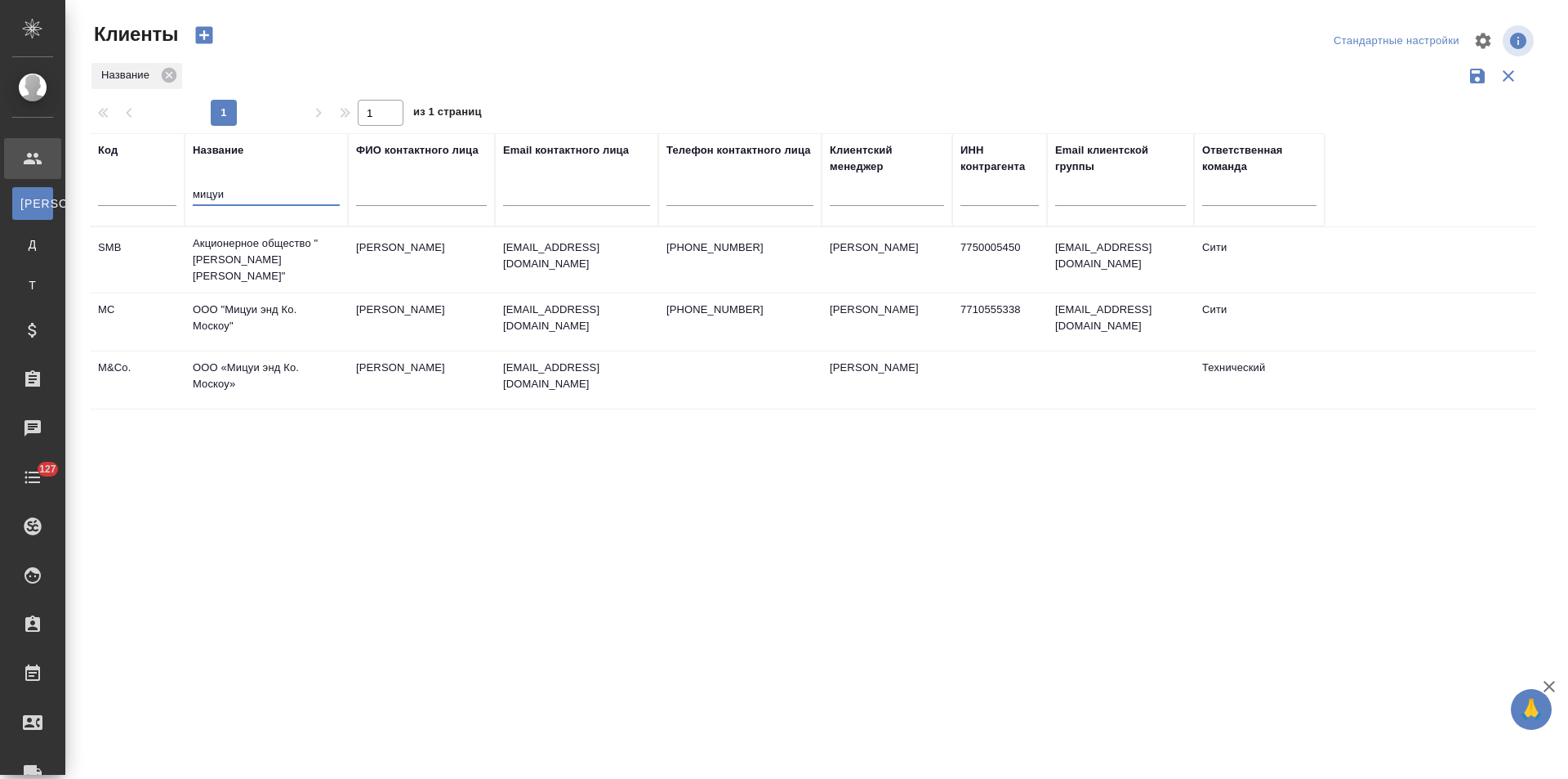
drag, startPoint x: 248, startPoint y: 189, endPoint x: 169, endPoint y: 195, distance: 79.2
click at [169, 195] on tr "Код Название мицуи ФИО контактного лица Email контактного лица Телефон контактн…" at bounding box center [707, 179] width 1235 height 93
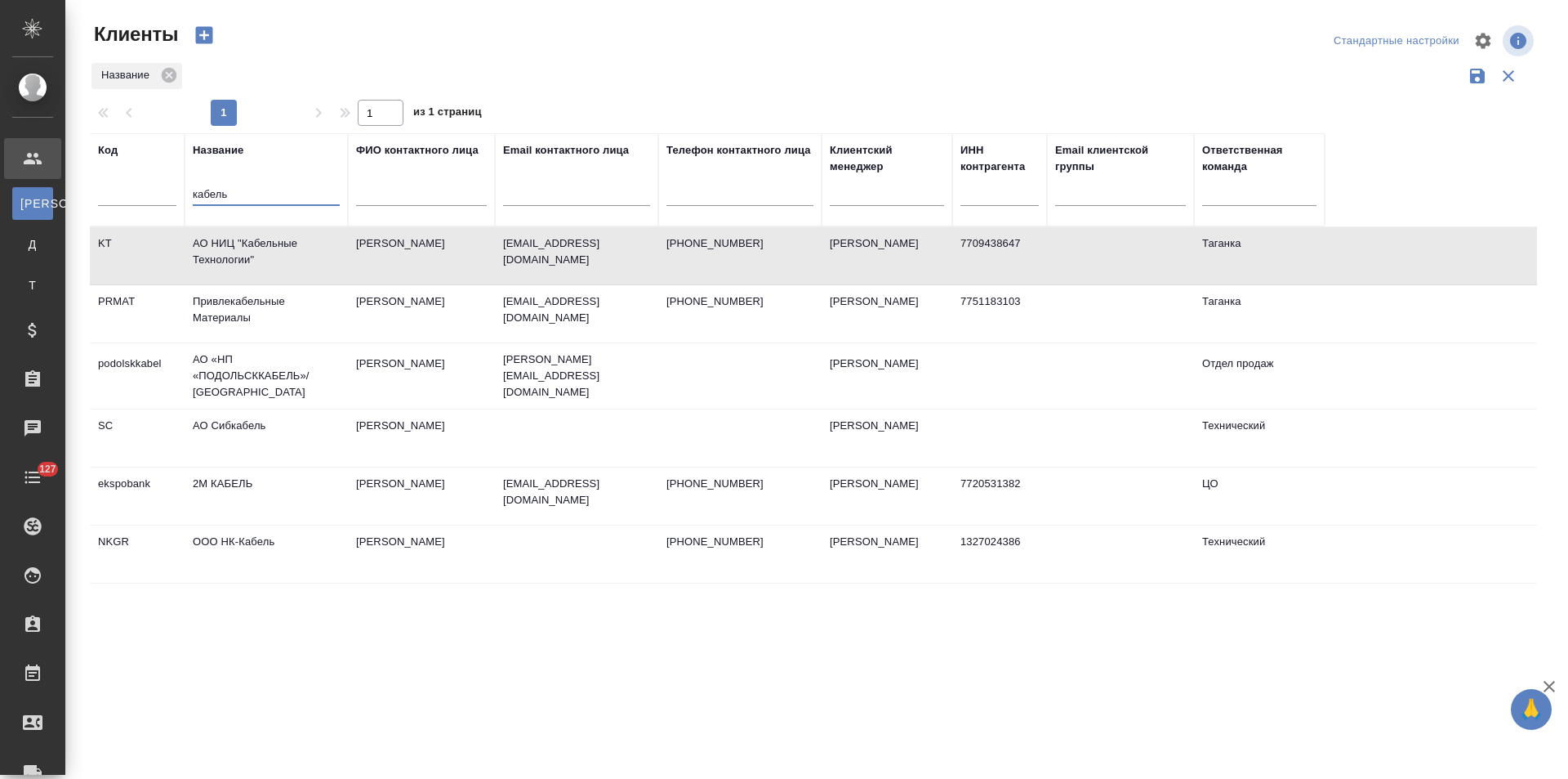
type input "кабель"
click at [233, 269] on td "АО НИЦ "Кабельные Технологии"" at bounding box center [266, 255] width 164 height 57
click at [234, 270] on td "АО НИЦ "Кабельные Технологии"" at bounding box center [266, 255] width 164 height 57
click at [307, 259] on td "АО НИЦ "Кабельные Технологии"" at bounding box center [266, 255] width 164 height 57
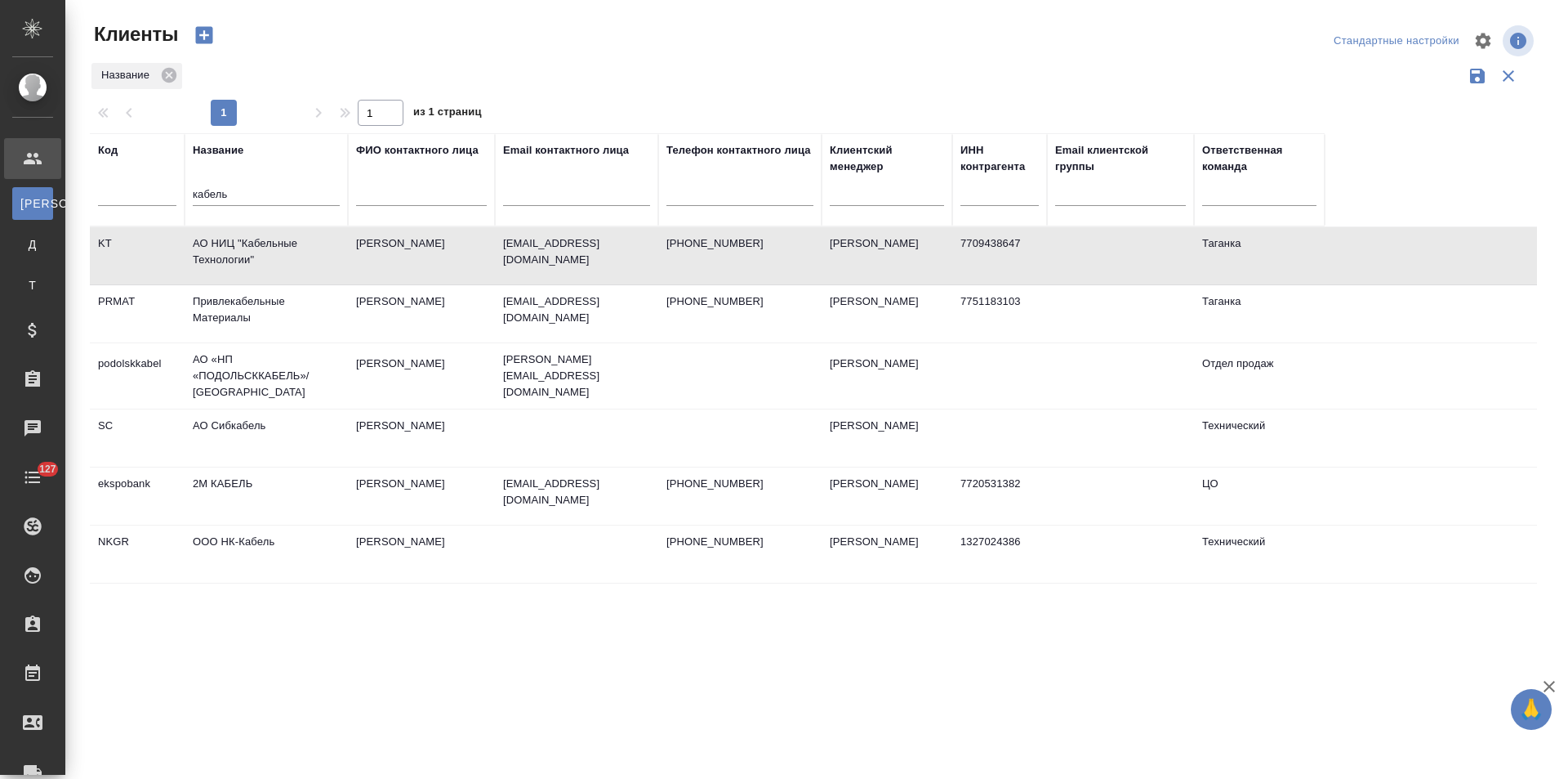
click at [322, 259] on td "АО НИЦ "Кабельные Технологии"" at bounding box center [266, 255] width 164 height 57
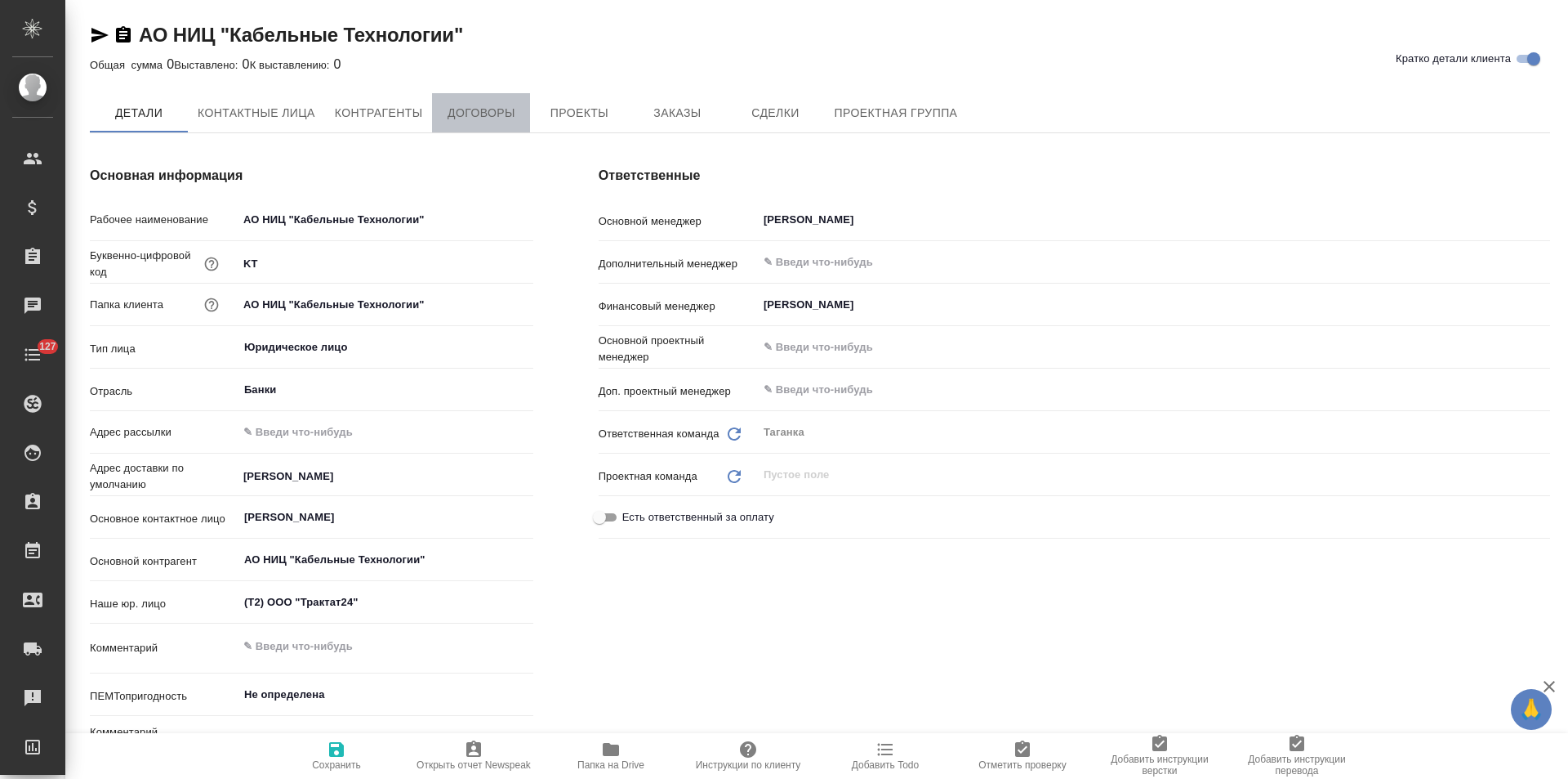
click at [473, 123] on span "Договоры" at bounding box center [481, 113] width 79 height 20
type textarea "x"
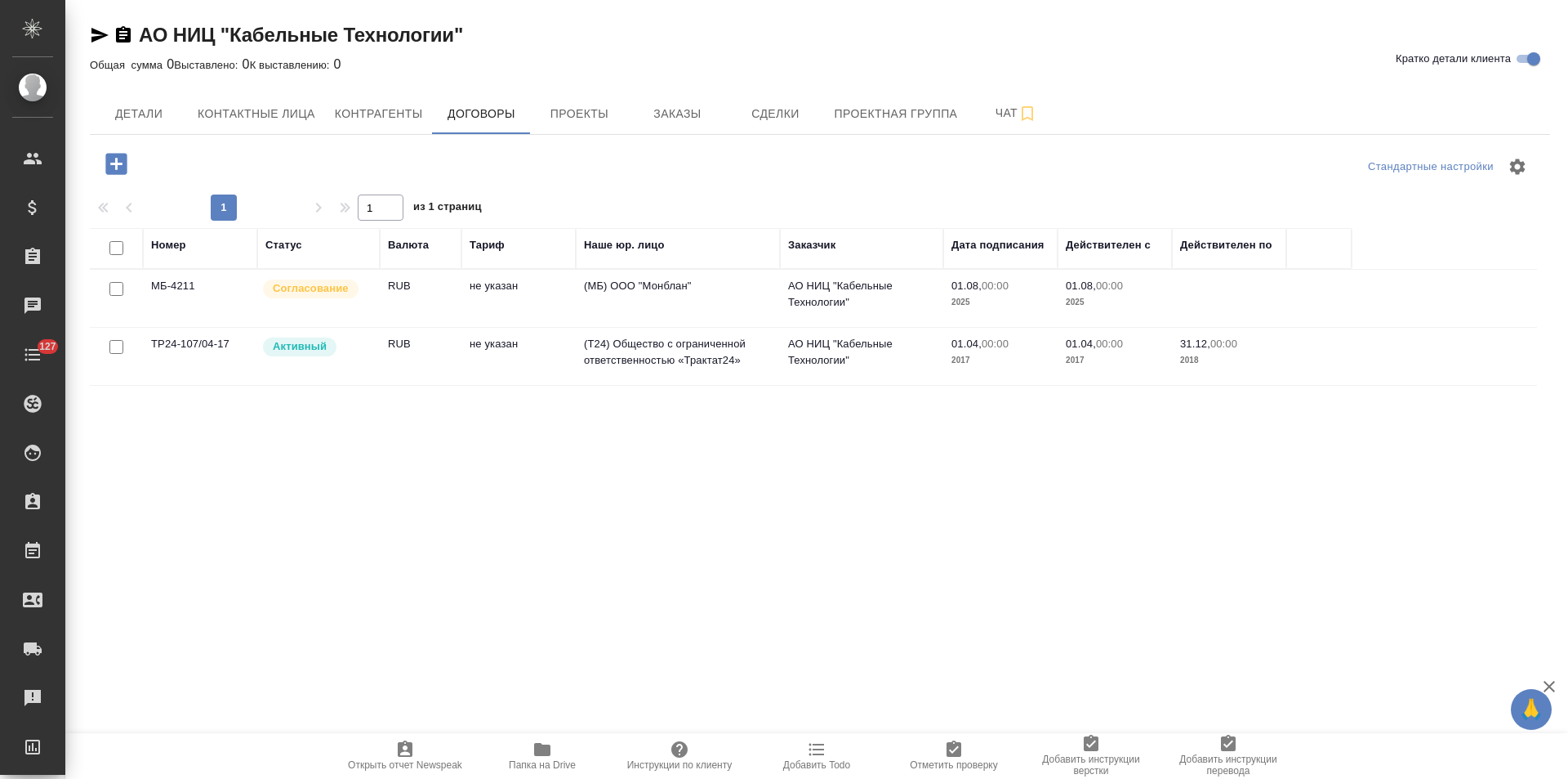
click at [359, 289] on div "Согласование" at bounding box center [316, 289] width 110 height 22
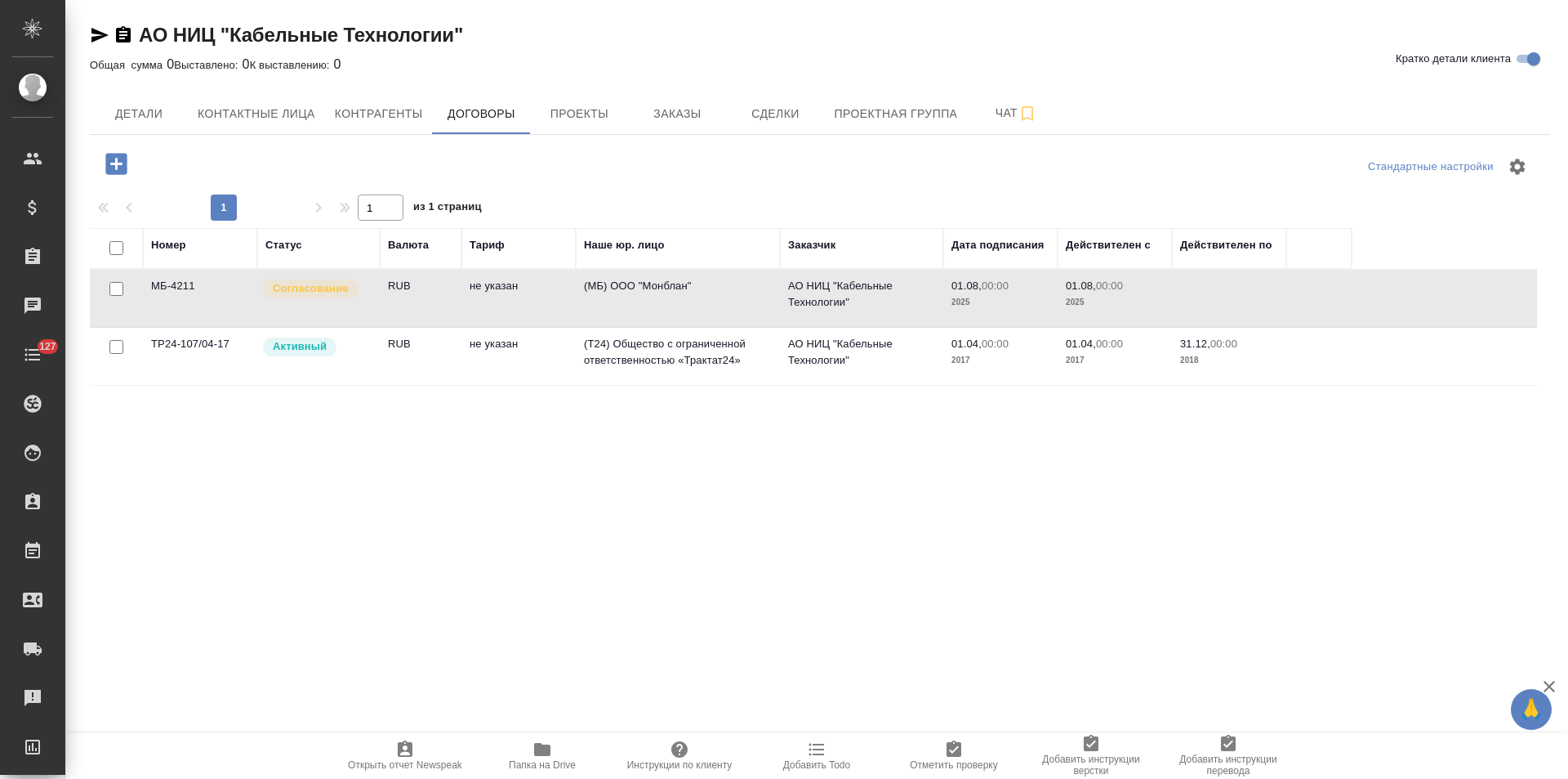
click at [359, 289] on div "Согласование" at bounding box center [316, 289] width 110 height 22
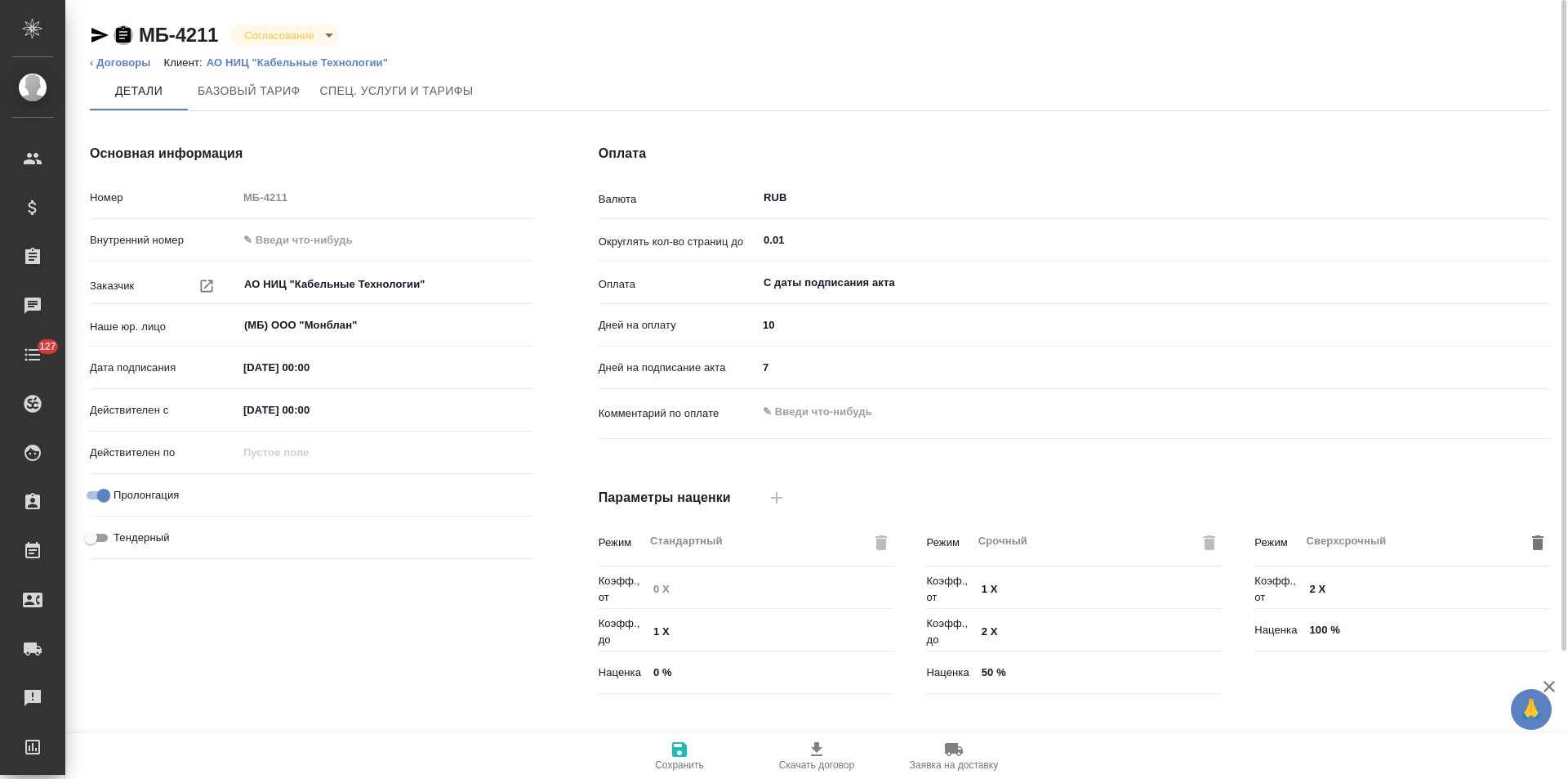
click at [125, 38] on icon "button" at bounding box center [123, 34] width 15 height 16
click at [97, 38] on icon "button" at bounding box center [100, 35] width 17 height 15
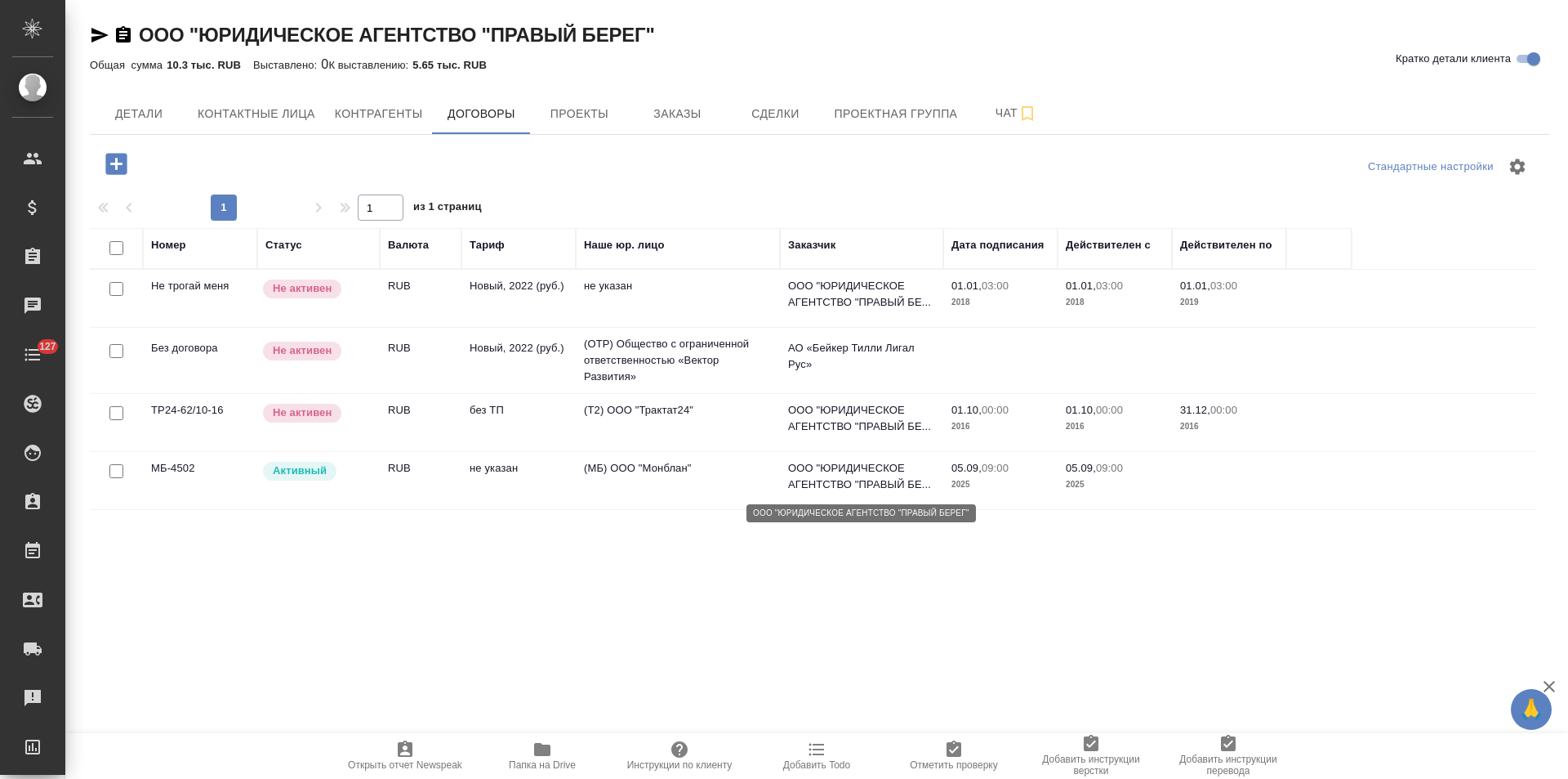
click at [867, 465] on p "ООО "ЮРИДИЧЕСКОЕ АГЕНТСТВО "ПРАВЫЙ БЕ..." at bounding box center [861, 476] width 147 height 33
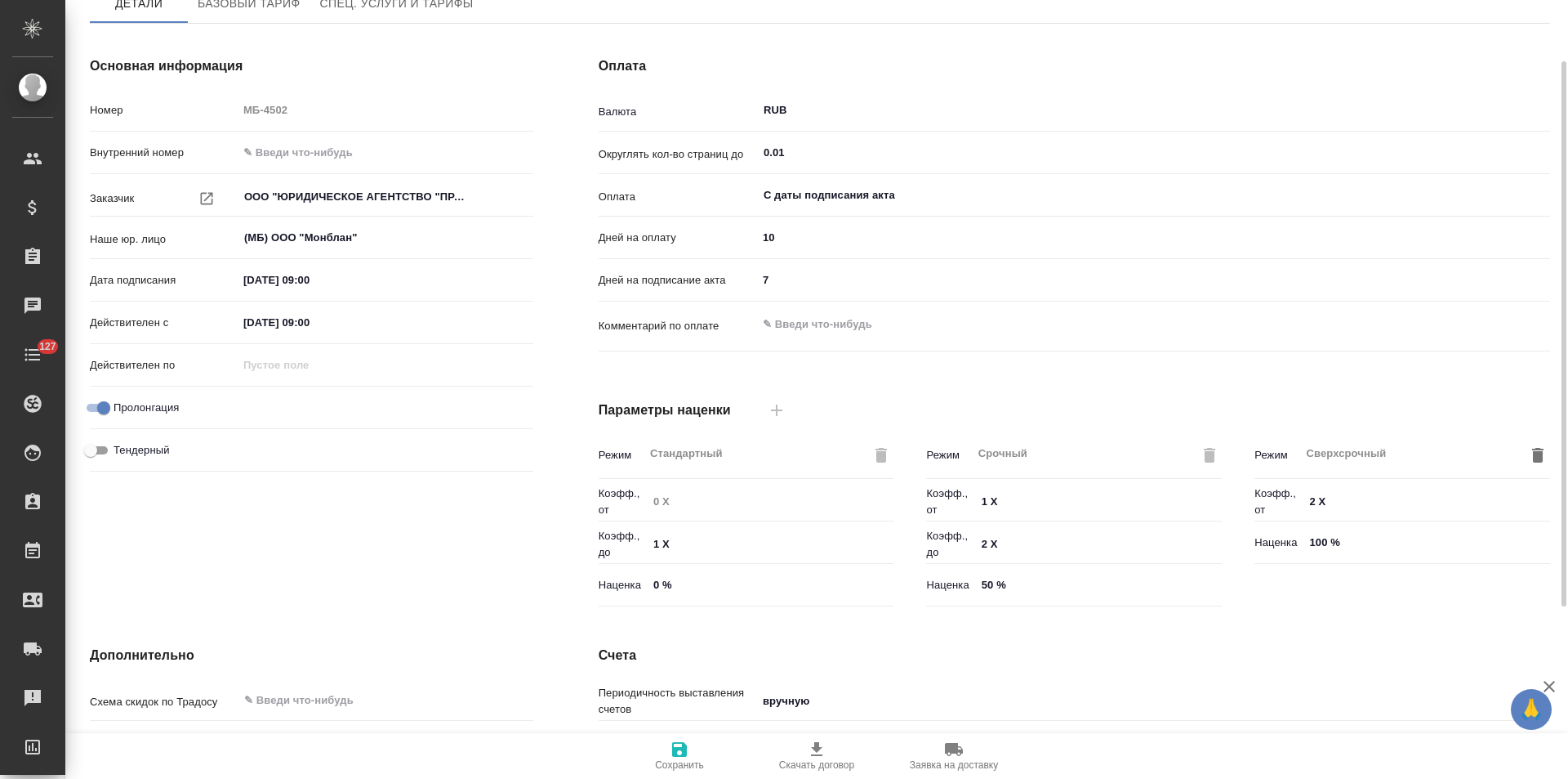
scroll to position [6, 0]
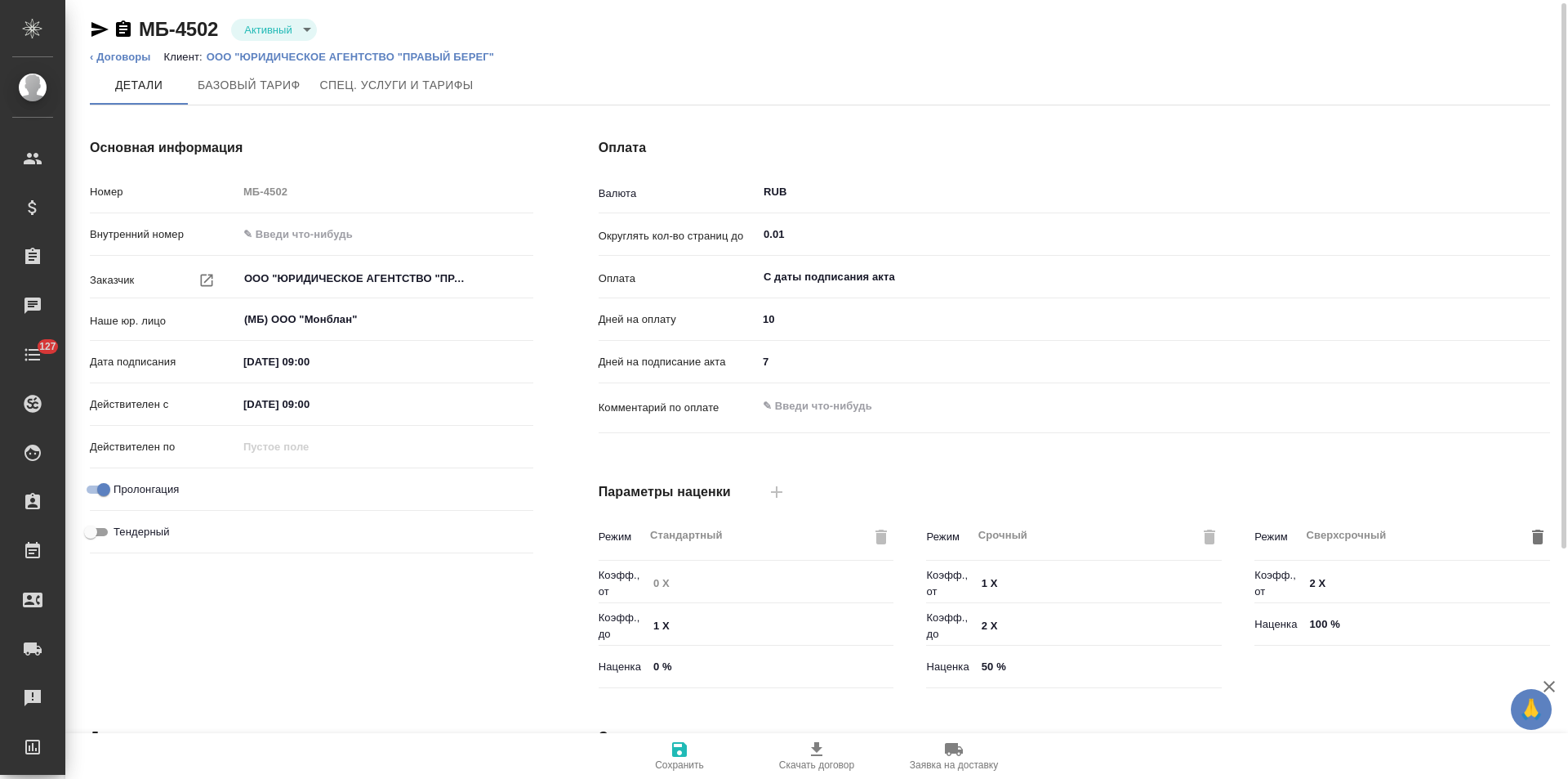
drag, startPoint x: 98, startPoint y: 33, endPoint x: 226, endPoint y: 21, distance: 128.6
click at [98, 33] on icon "button" at bounding box center [100, 29] width 17 height 15
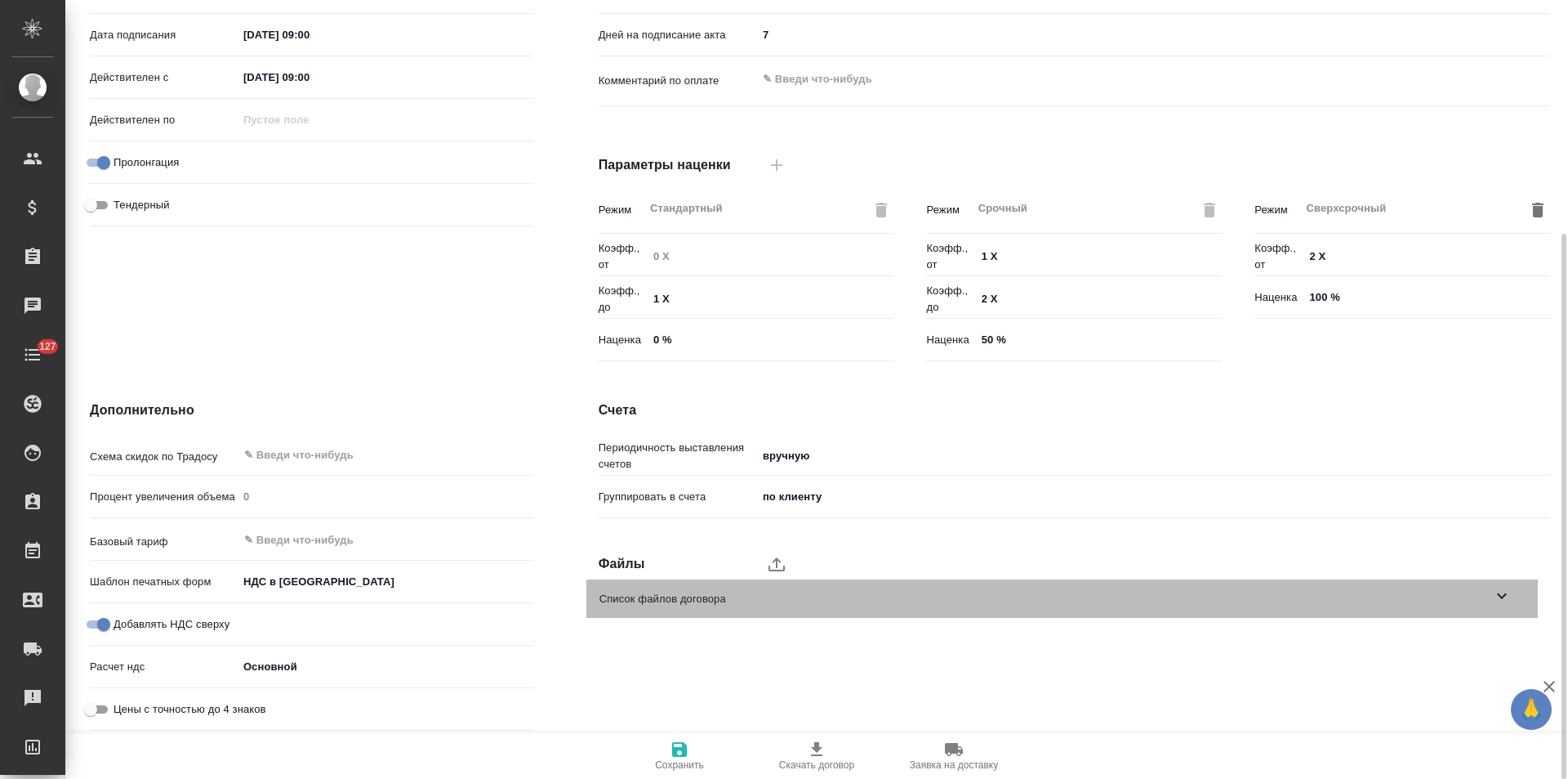
click at [1508, 601] on icon at bounding box center [1502, 596] width 20 height 20
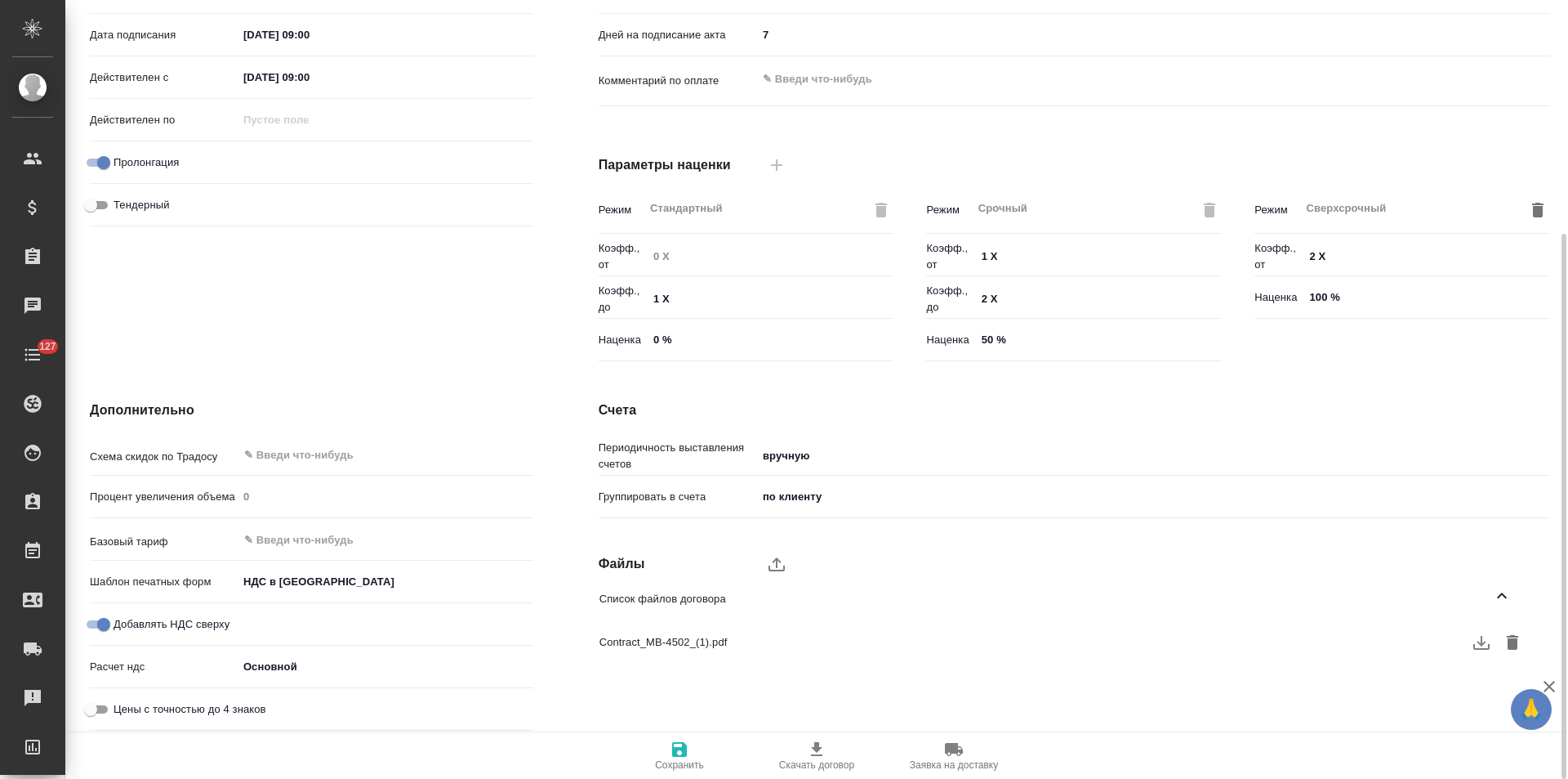
scroll to position [0, 0]
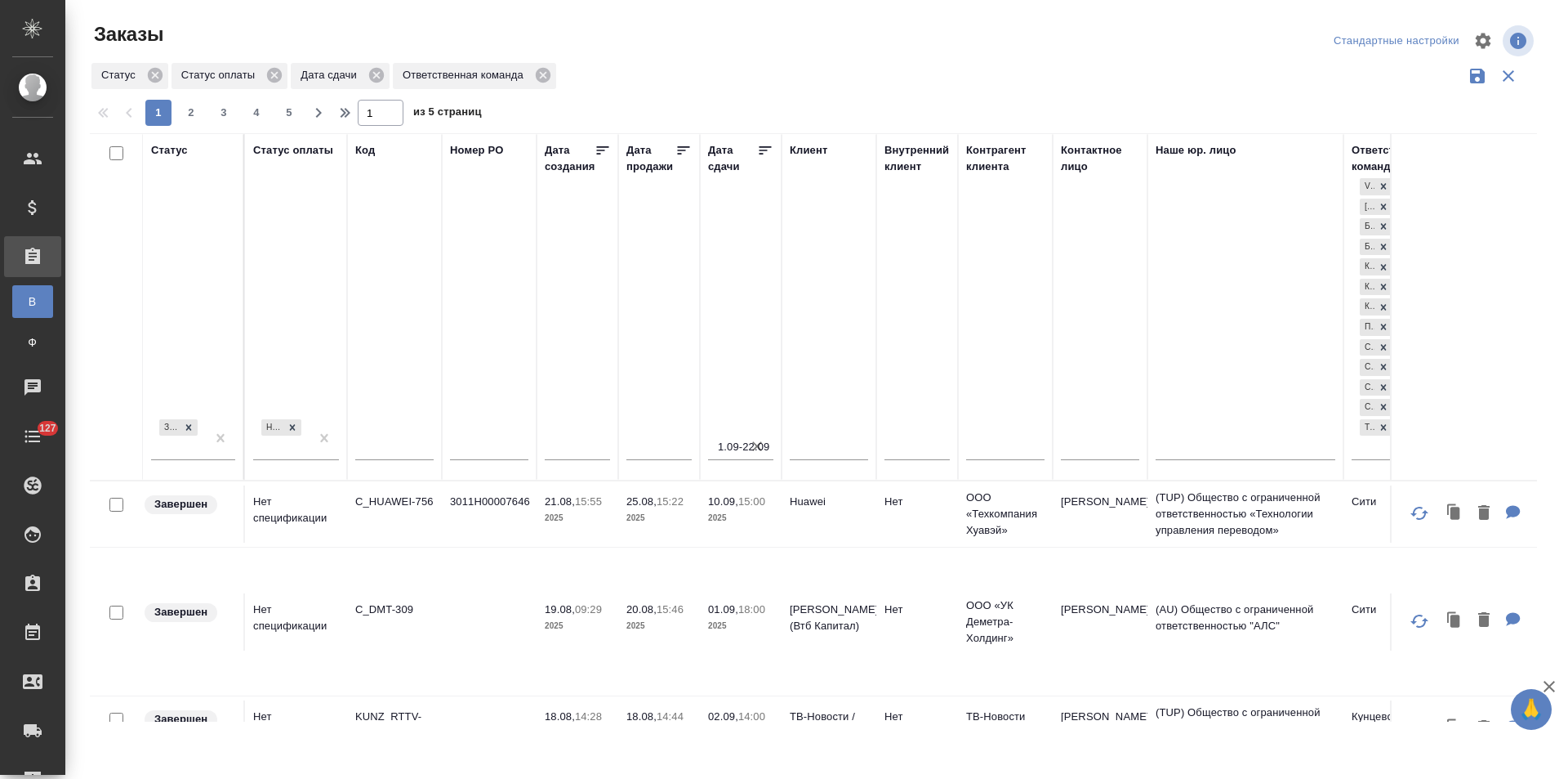
click at [719, 163] on div "Дата сдачи" at bounding box center [732, 158] width 49 height 33
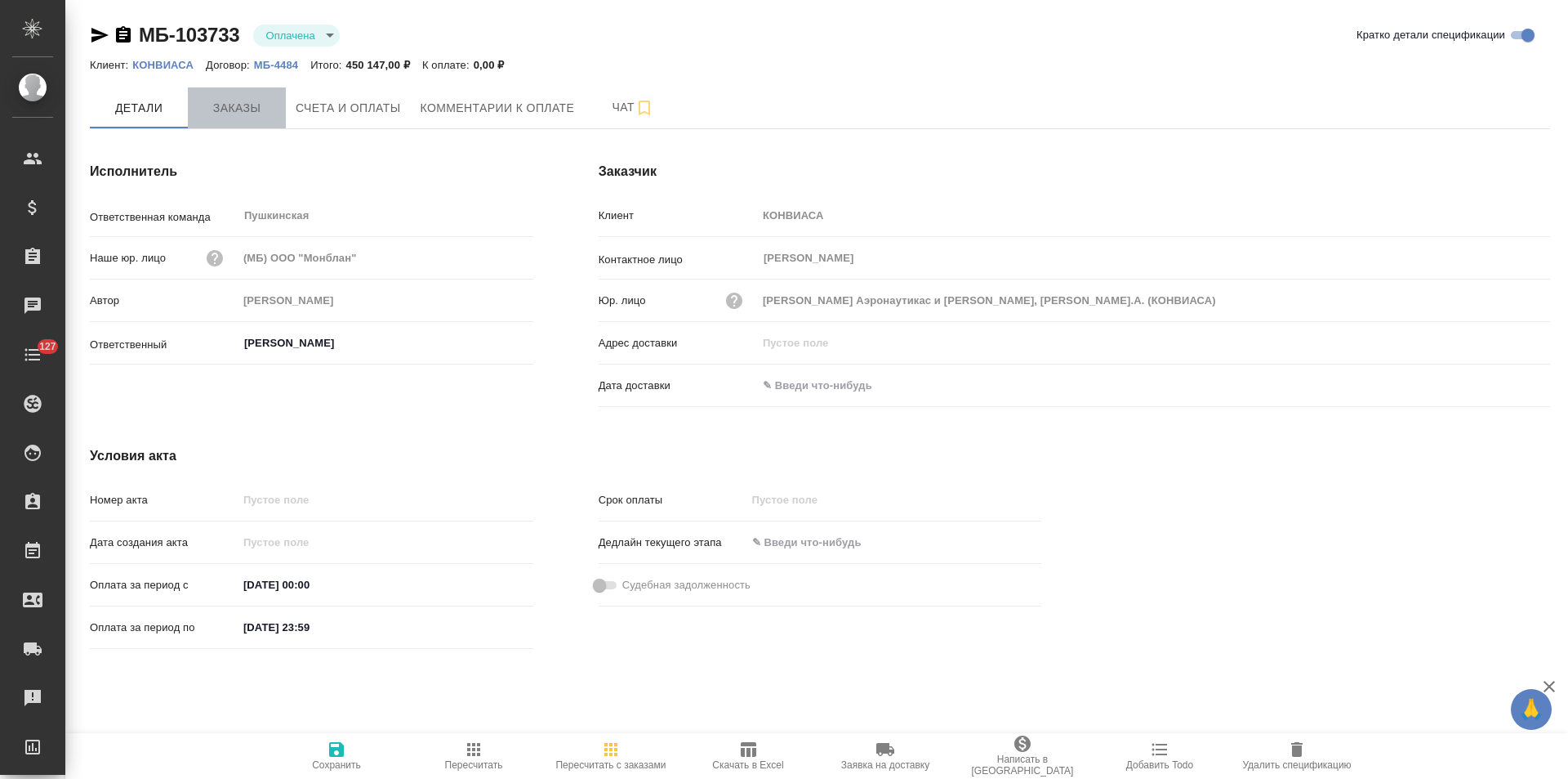
click at [241, 117] on span "Заказы" at bounding box center [237, 108] width 79 height 20
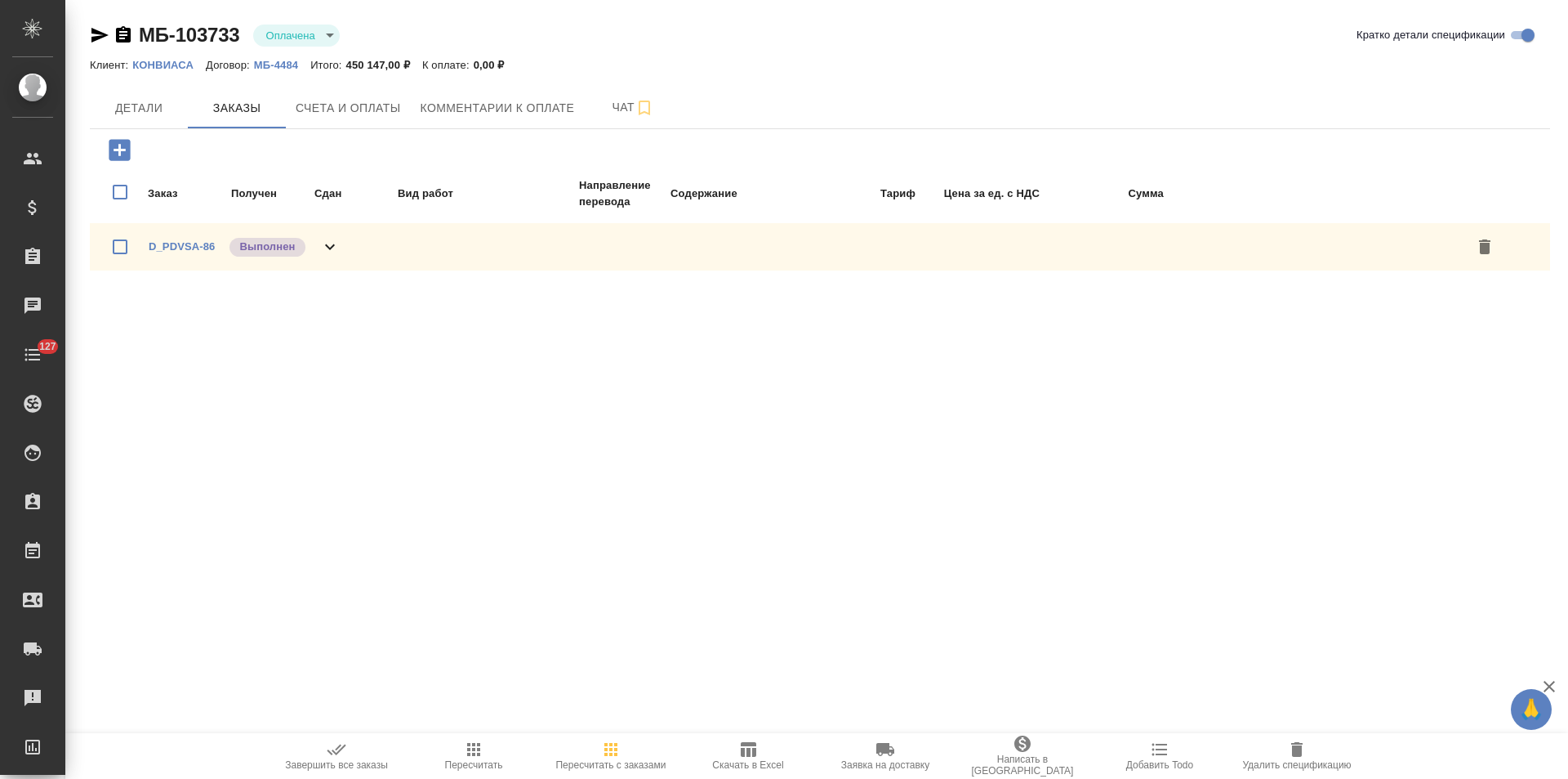
drag, startPoint x: 337, startPoint y: 248, endPoint x: 476, endPoint y: 268, distance: 140.4
click at [339, 249] on icon at bounding box center [330, 247] width 20 height 20
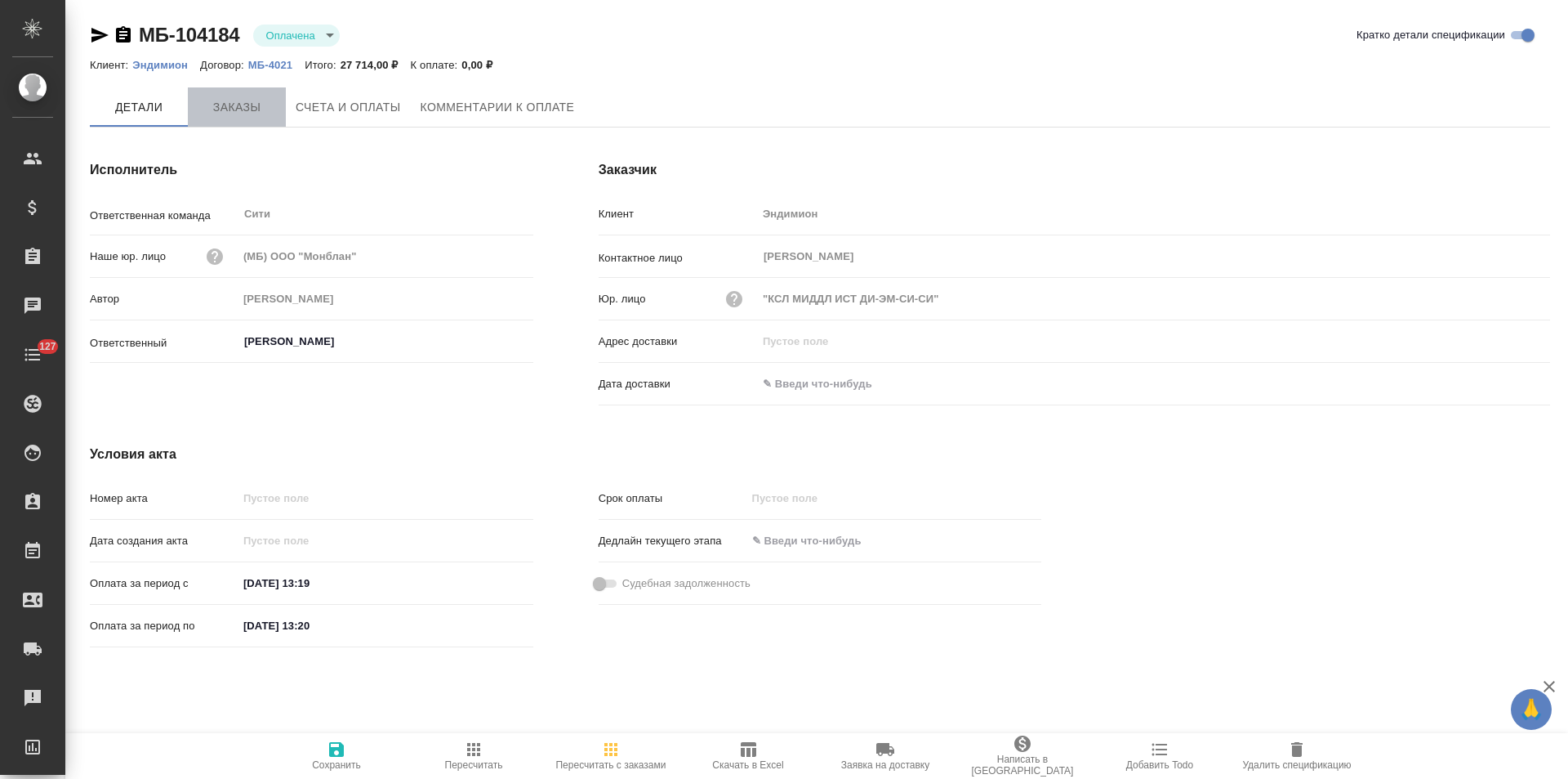
click at [250, 121] on button "Заказы" at bounding box center [237, 107] width 98 height 39
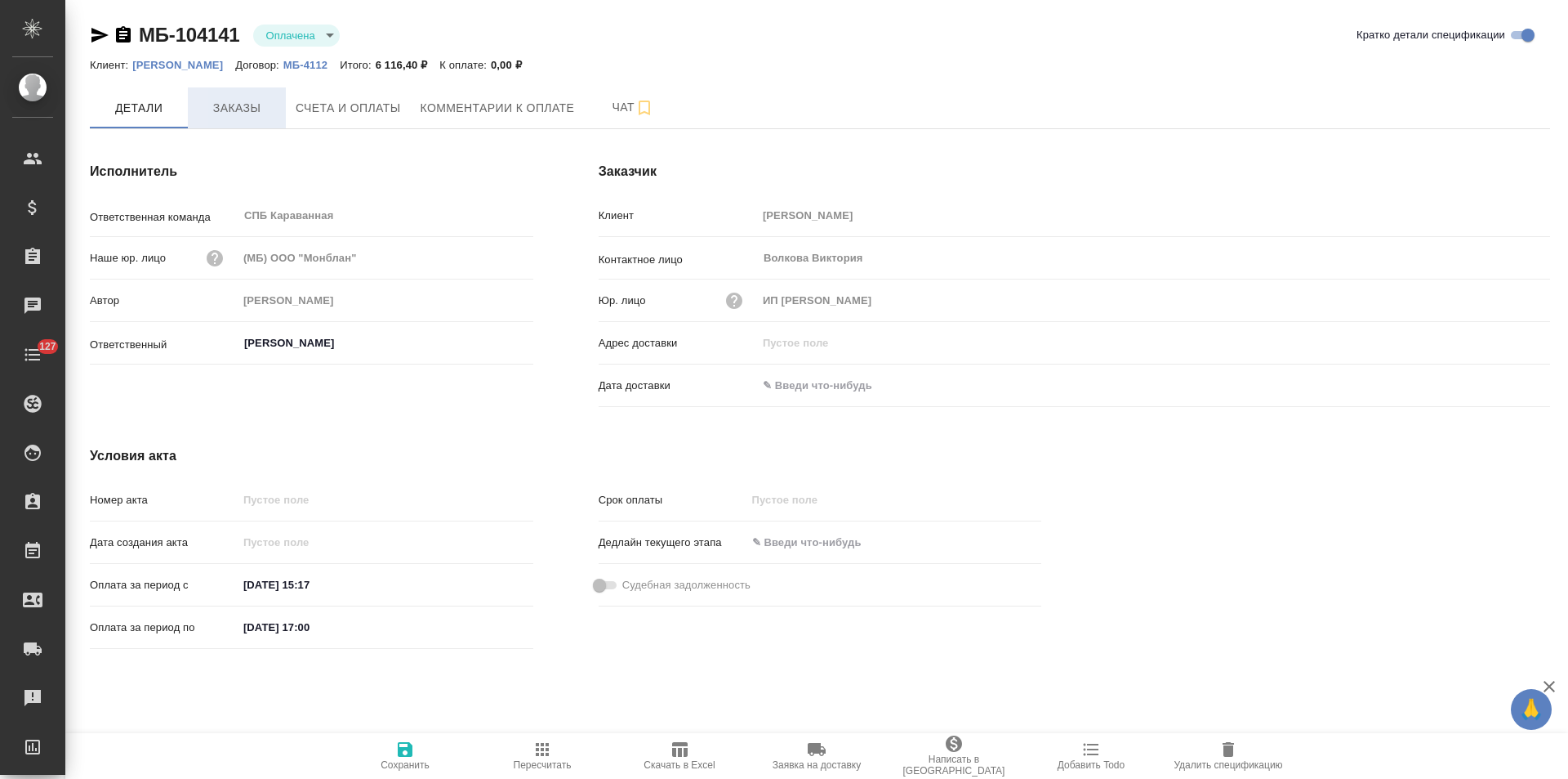
click at [248, 110] on span "Заказы" at bounding box center [237, 108] width 79 height 20
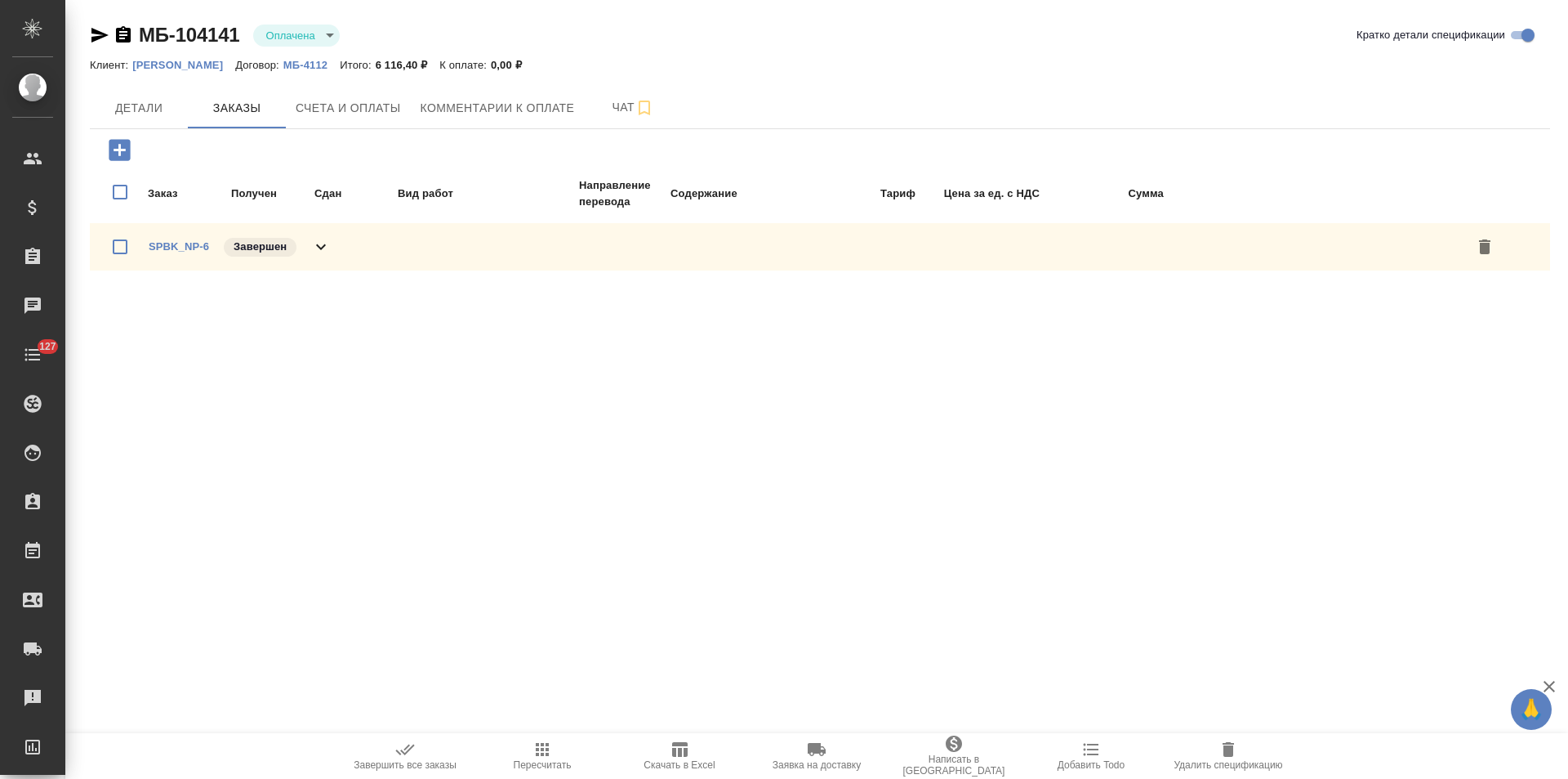
click at [328, 240] on icon at bounding box center [321, 247] width 20 height 20
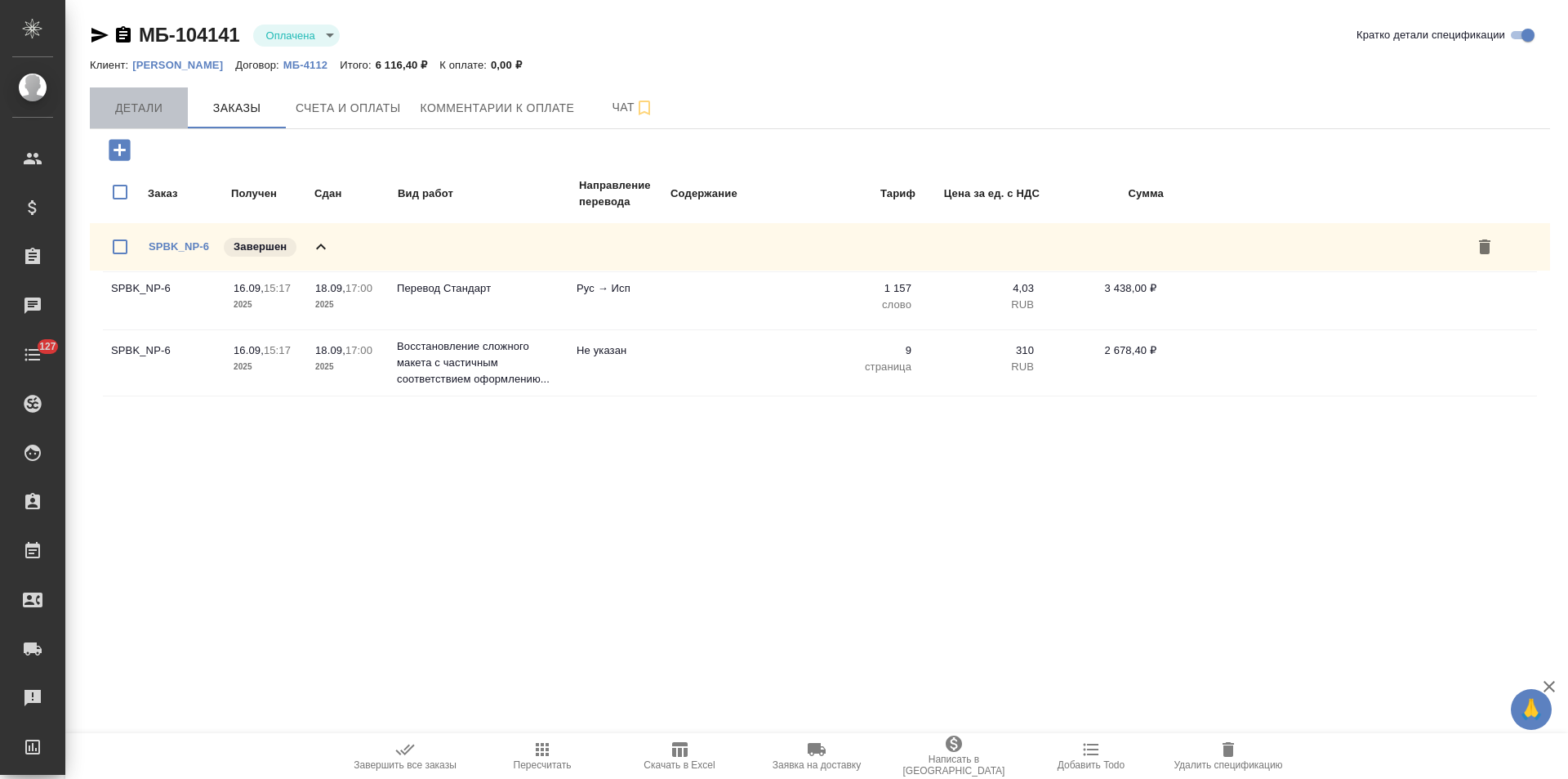
click at [129, 108] on span "Детали" at bounding box center [139, 108] width 79 height 20
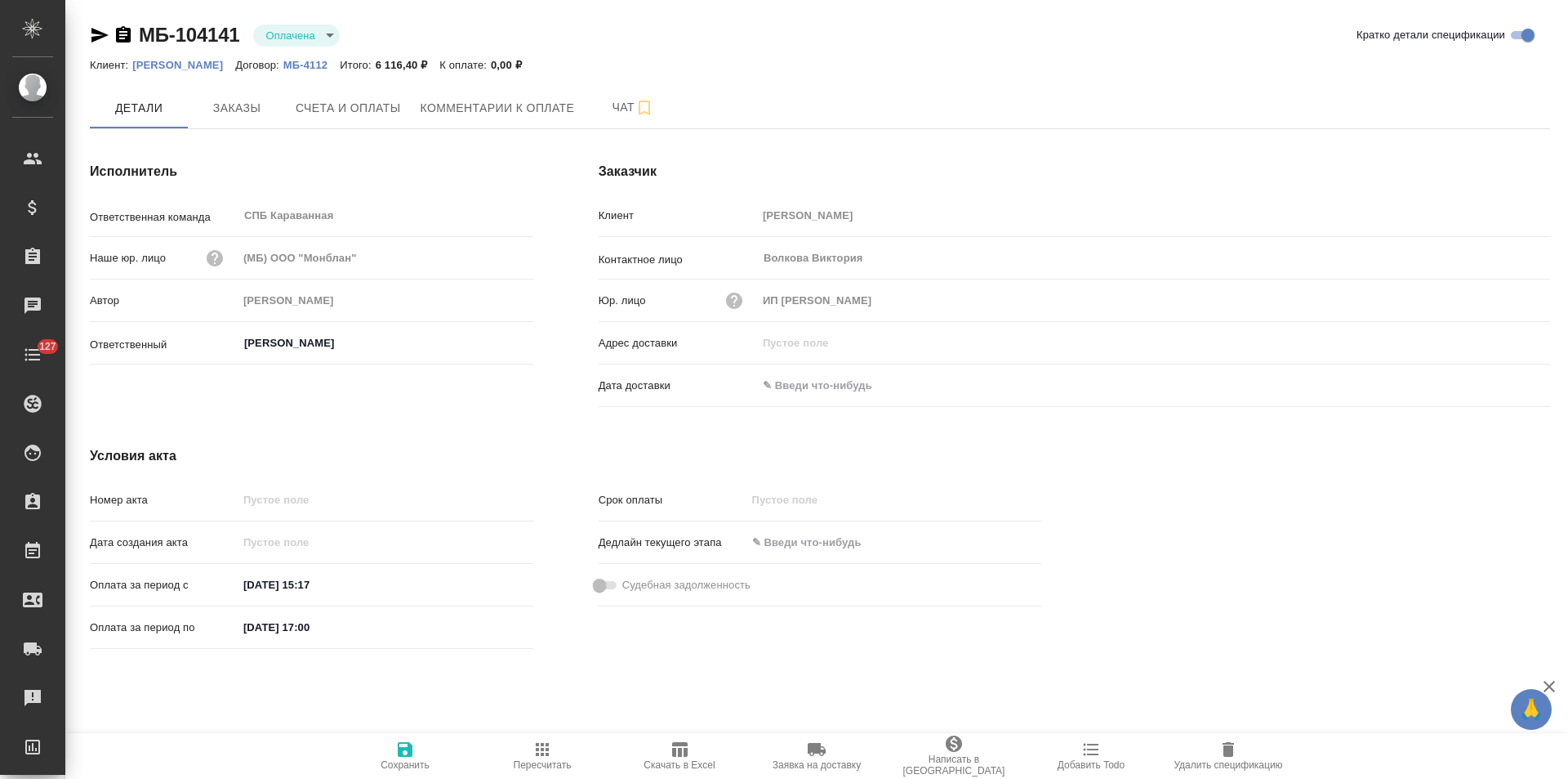
click at [254, 626] on input "17.09.2025 17:00" at bounding box center [308, 627] width 143 height 24
type input "18.09.2025 17:00"
click at [410, 750] on icon "button" at bounding box center [404, 749] width 15 height 15
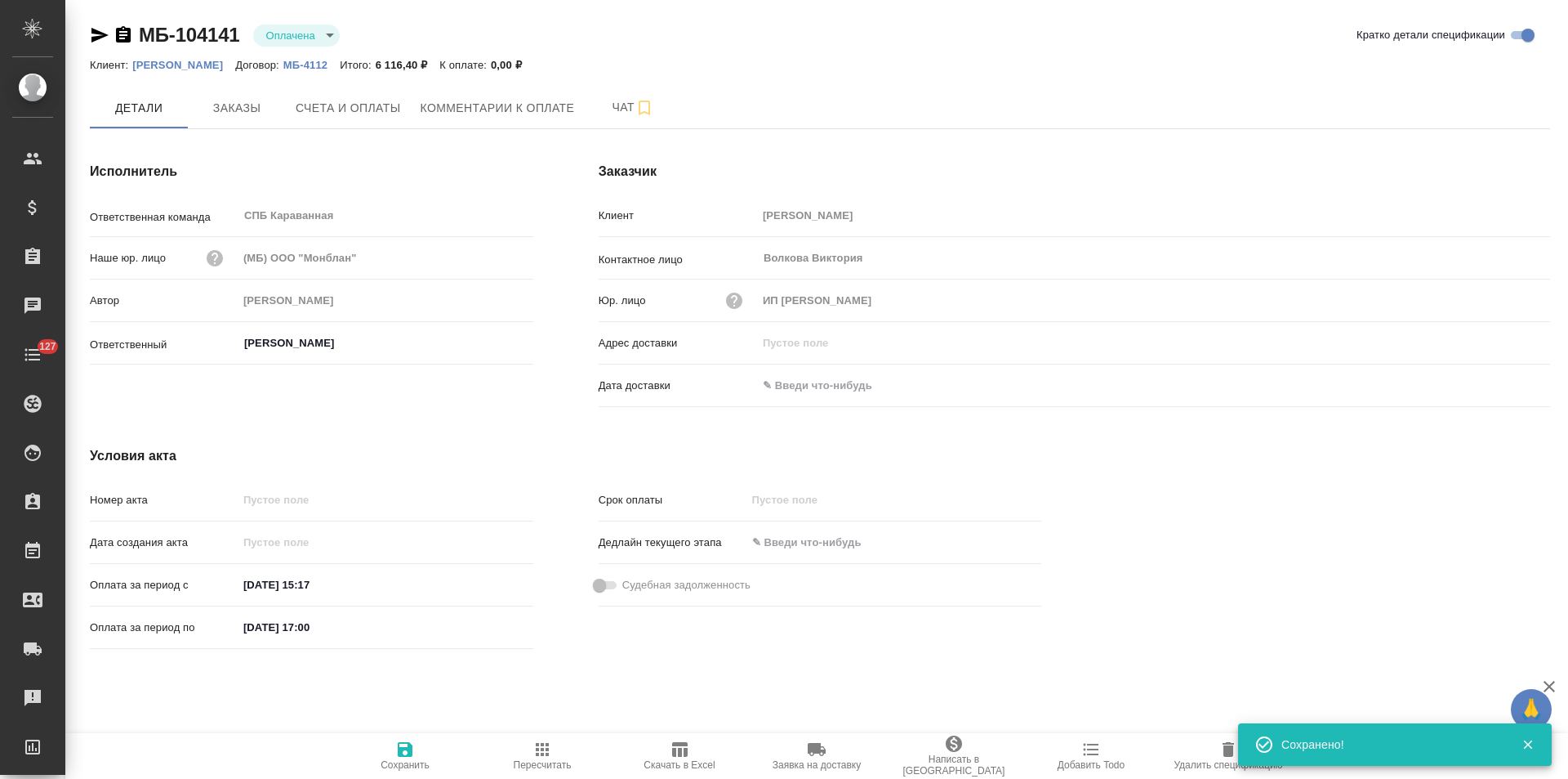
click at [121, 34] on icon "button" at bounding box center [123, 34] width 15 height 16
click at [253, 115] on span "Заказы" at bounding box center [237, 108] width 79 height 20
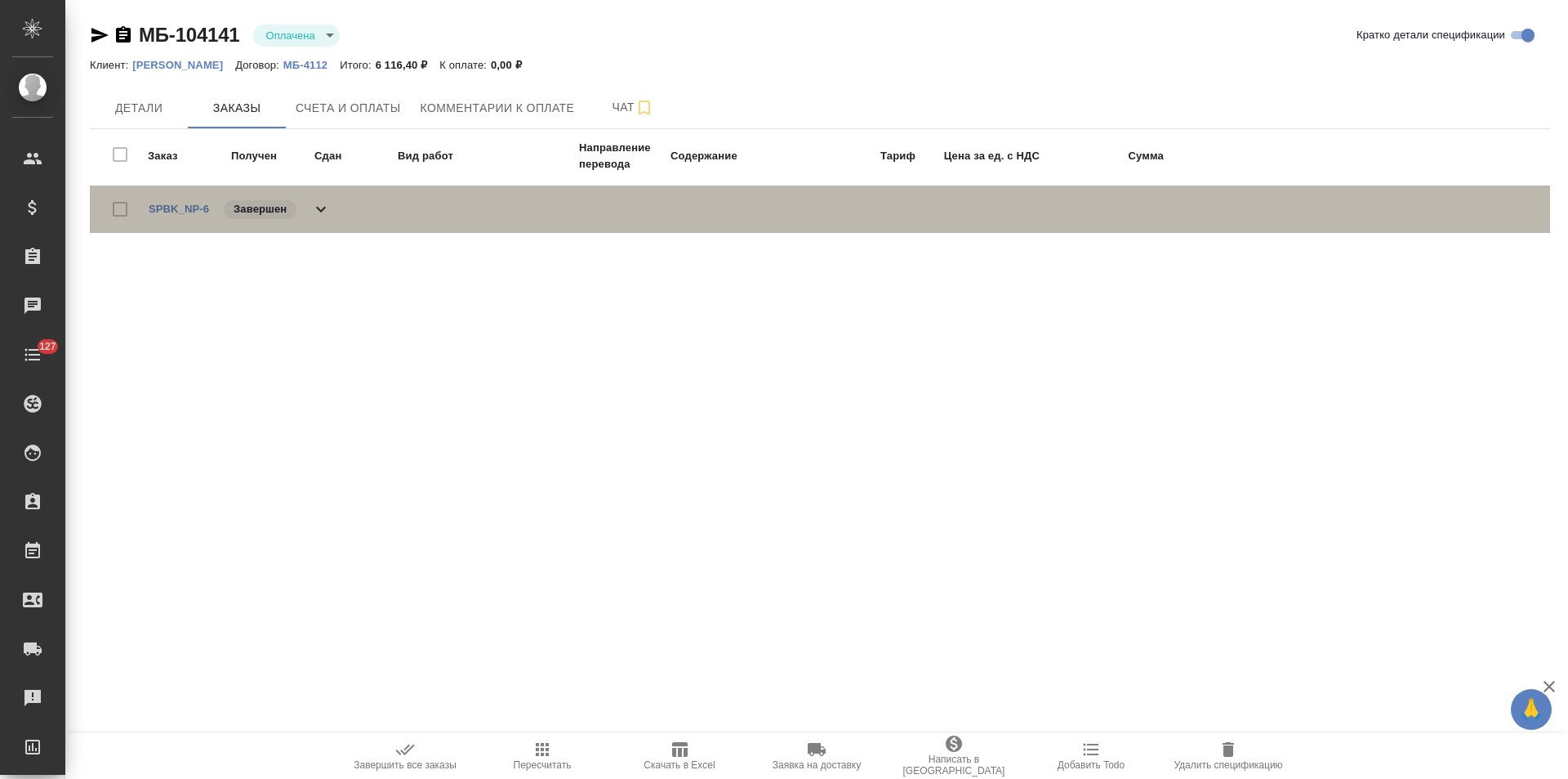
click at [318, 218] on icon at bounding box center [321, 210] width 20 height 20
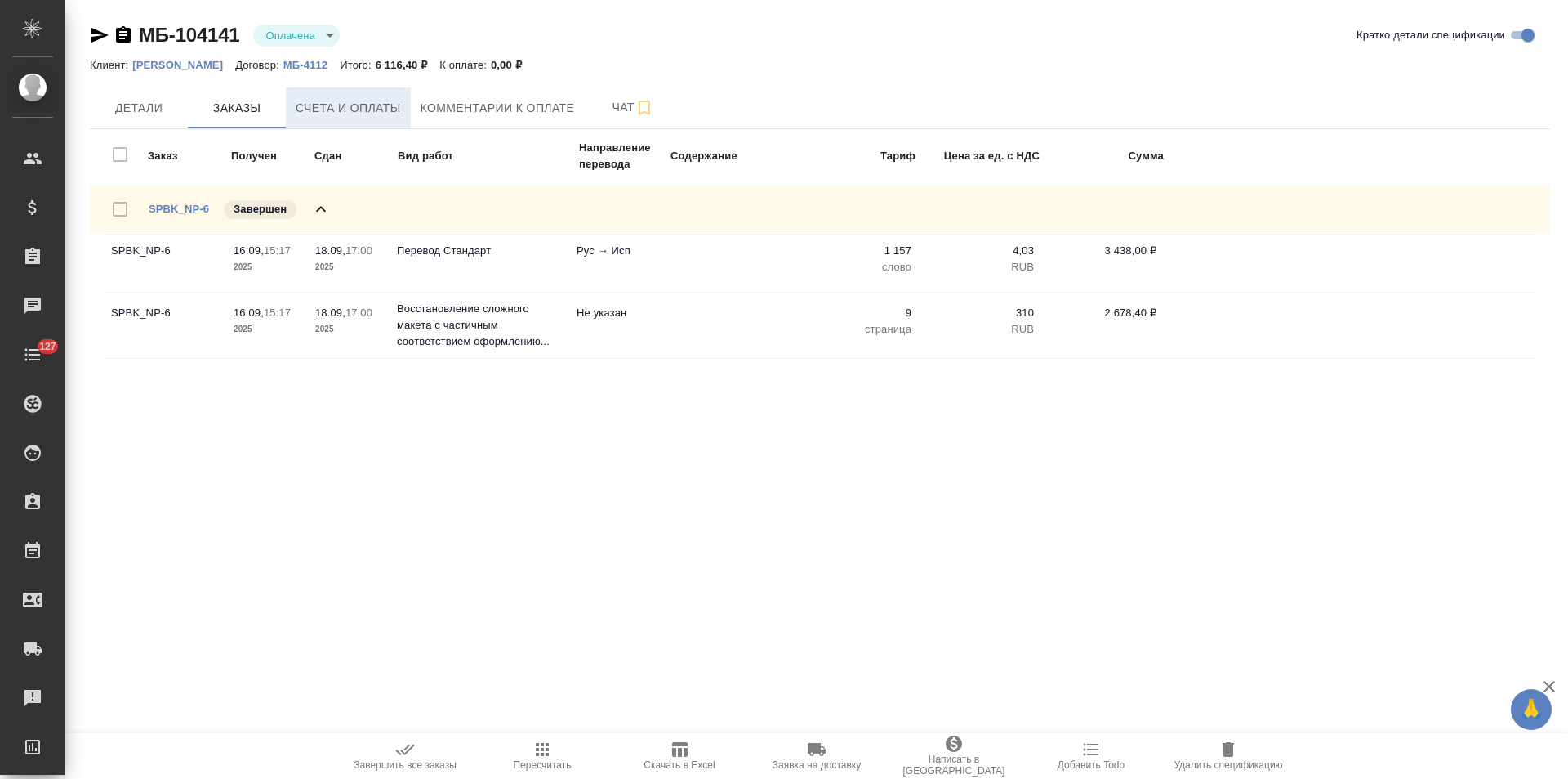
click at [343, 122] on button "Счета и оплаты" at bounding box center [347, 108] width 125 height 41
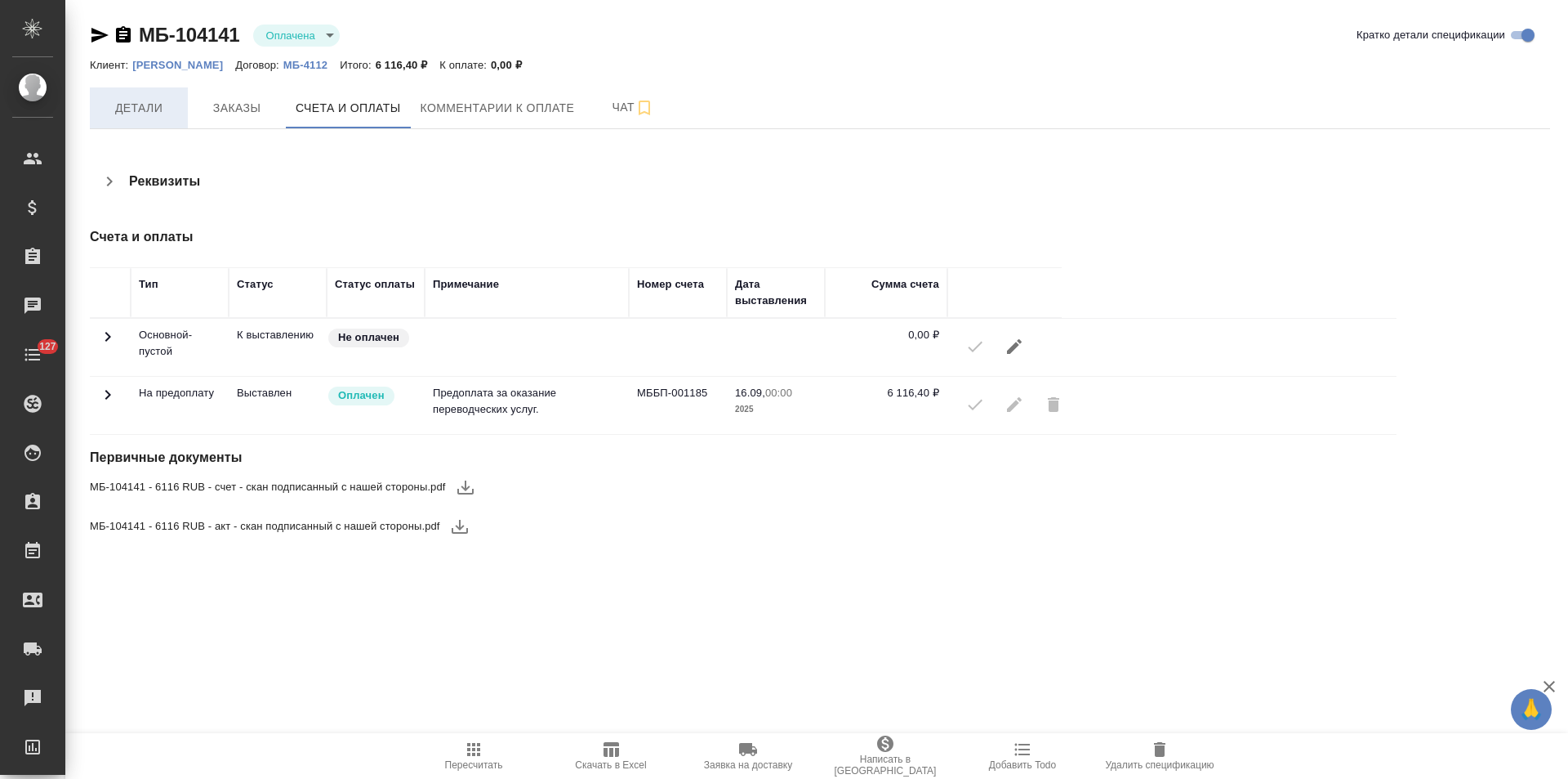
click at [178, 119] on button "Детали" at bounding box center [139, 108] width 98 height 41
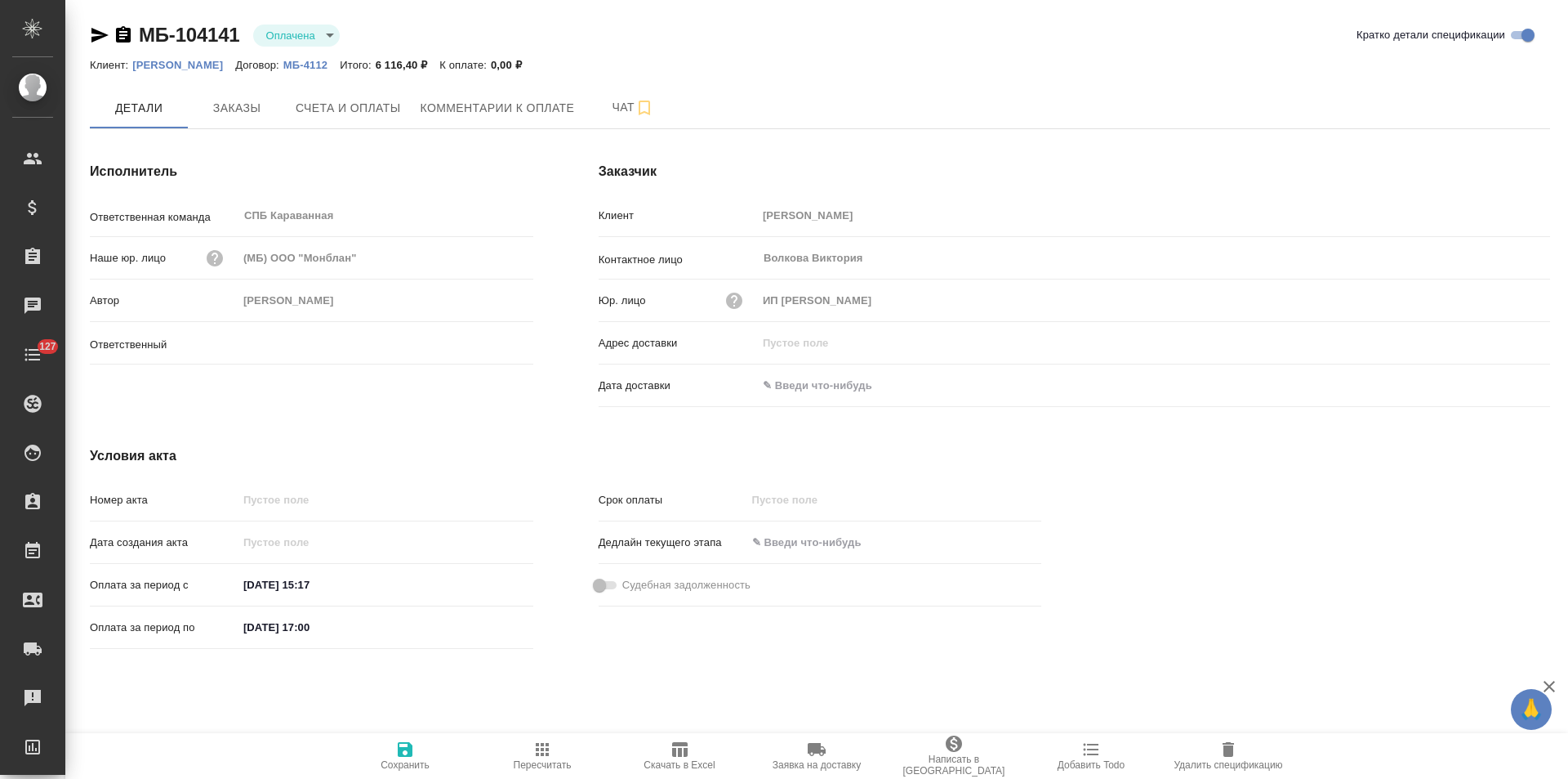
type input "Иванова Арина"
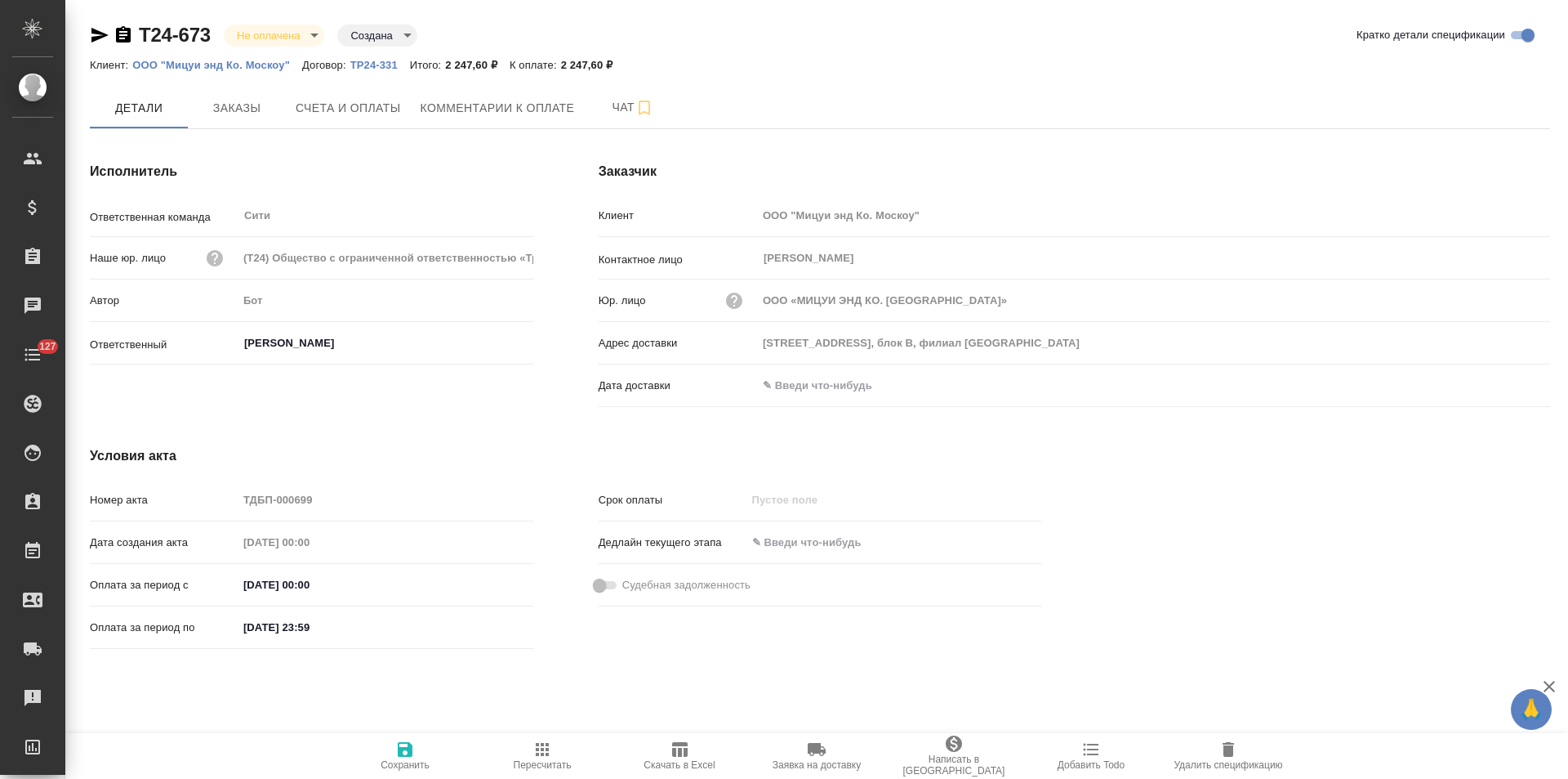
drag, startPoint x: 125, startPoint y: 38, endPoint x: 298, endPoint y: 47, distance: 173.2
click at [125, 38] on icon "button" at bounding box center [123, 34] width 15 height 16
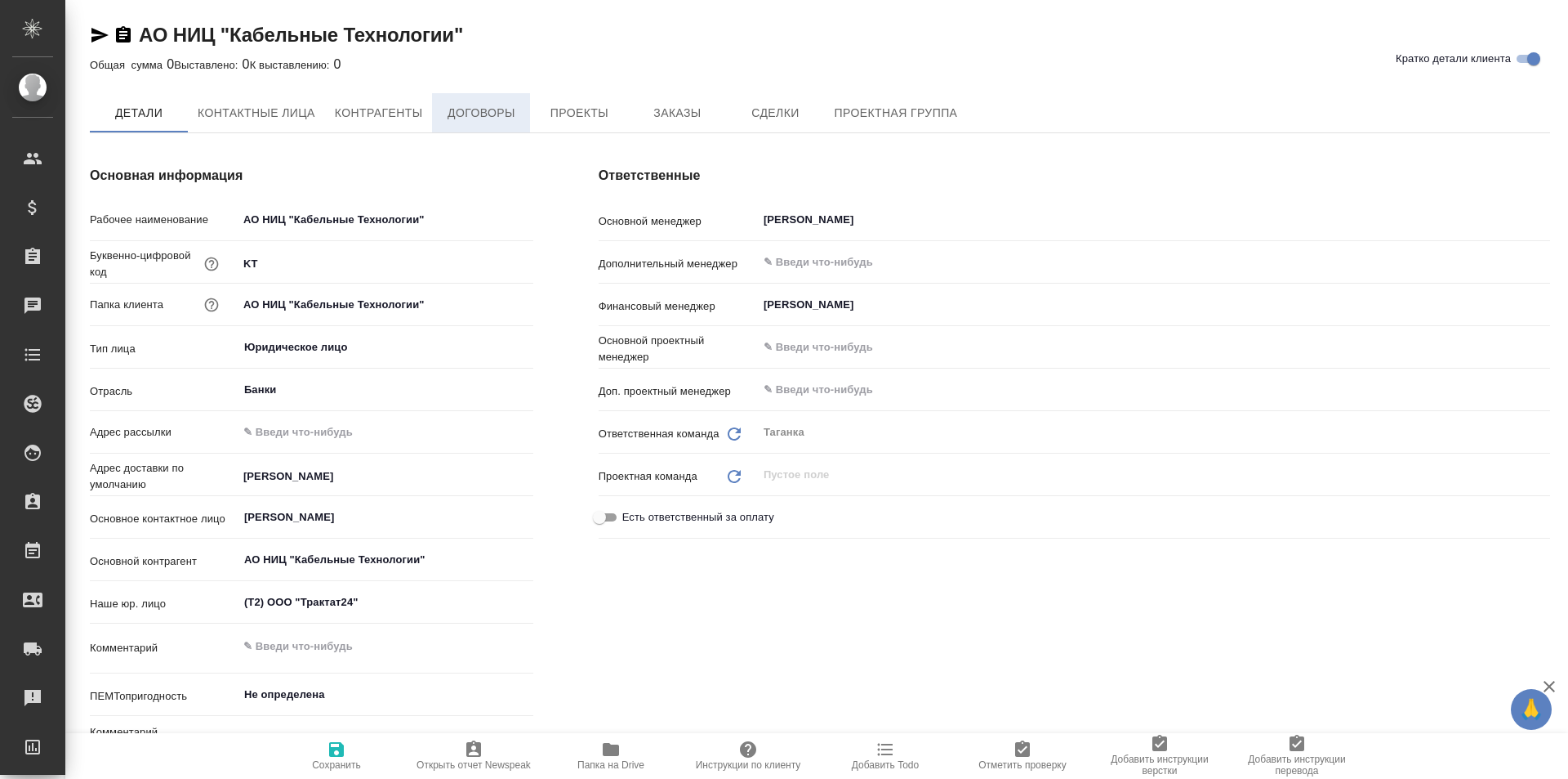
type textarea "x"
click at [476, 124] on button "Договоры" at bounding box center [481, 112] width 98 height 39
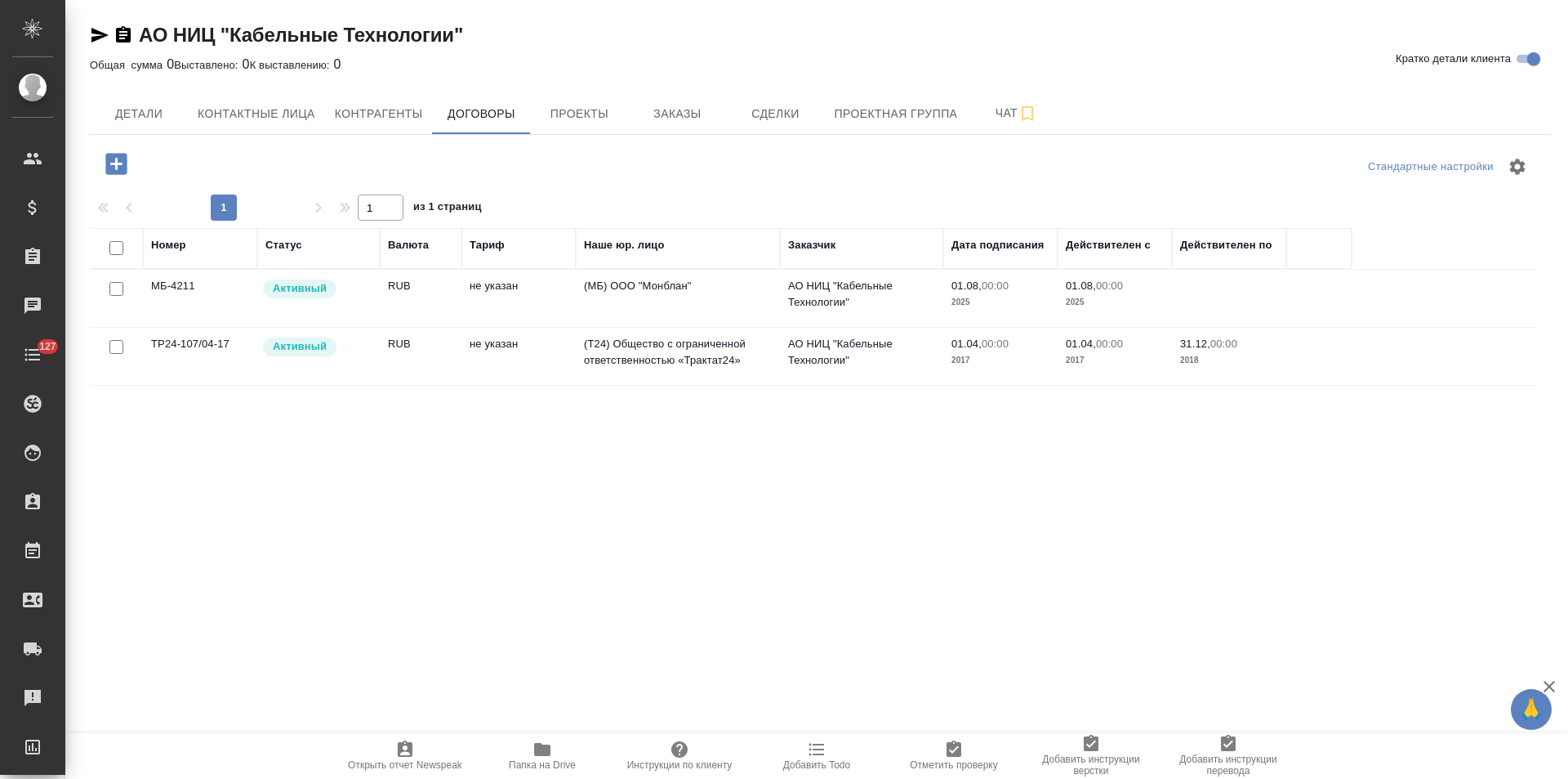
click at [766, 353] on td "(T24) Общество с ограниченной ответственностью «Трактат24»" at bounding box center [678, 356] width 205 height 57
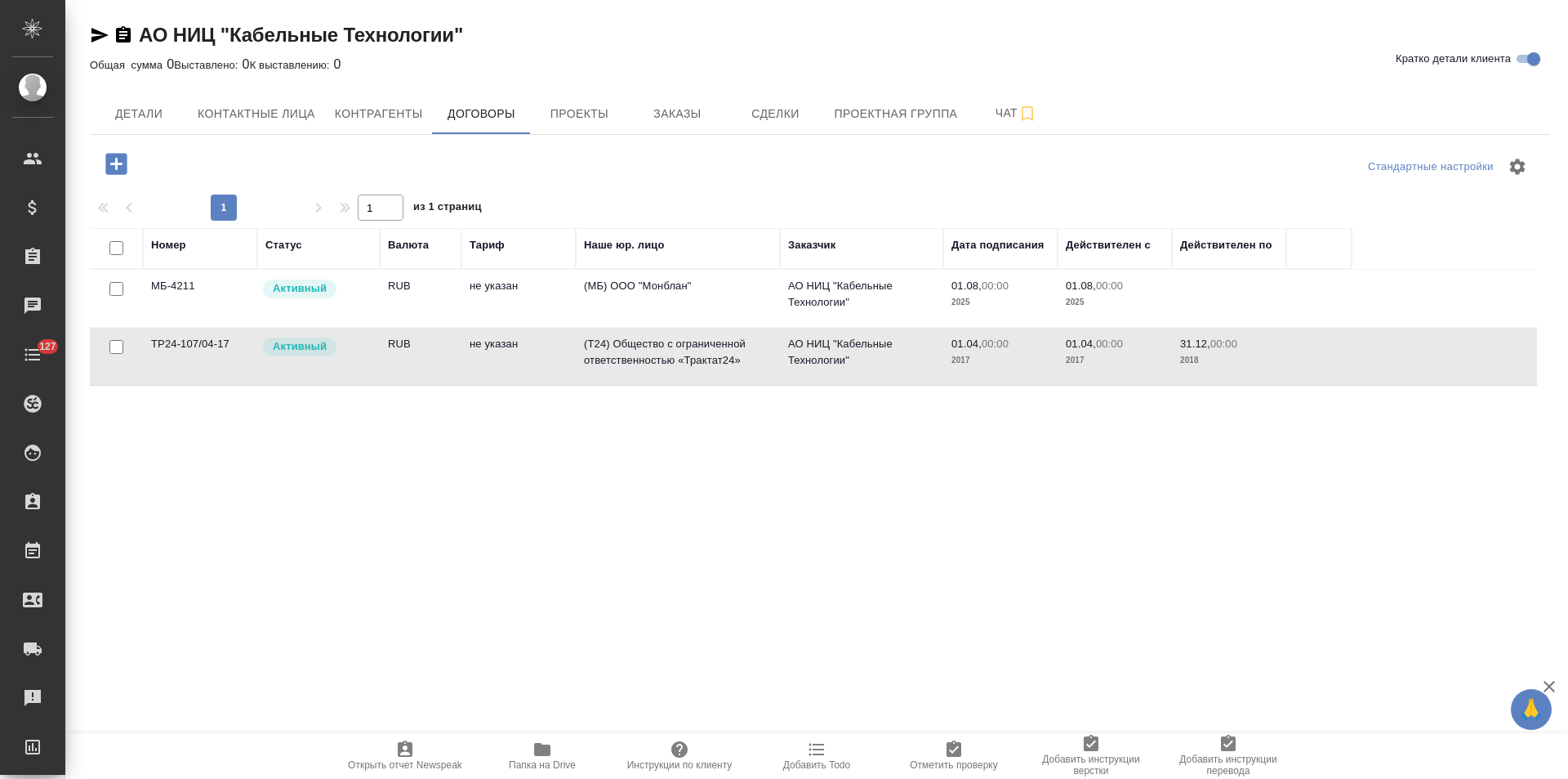
click at [766, 353] on td "(T24) Общество с ограниченной ответственностью «Трактат24»" at bounding box center [678, 356] width 205 height 57
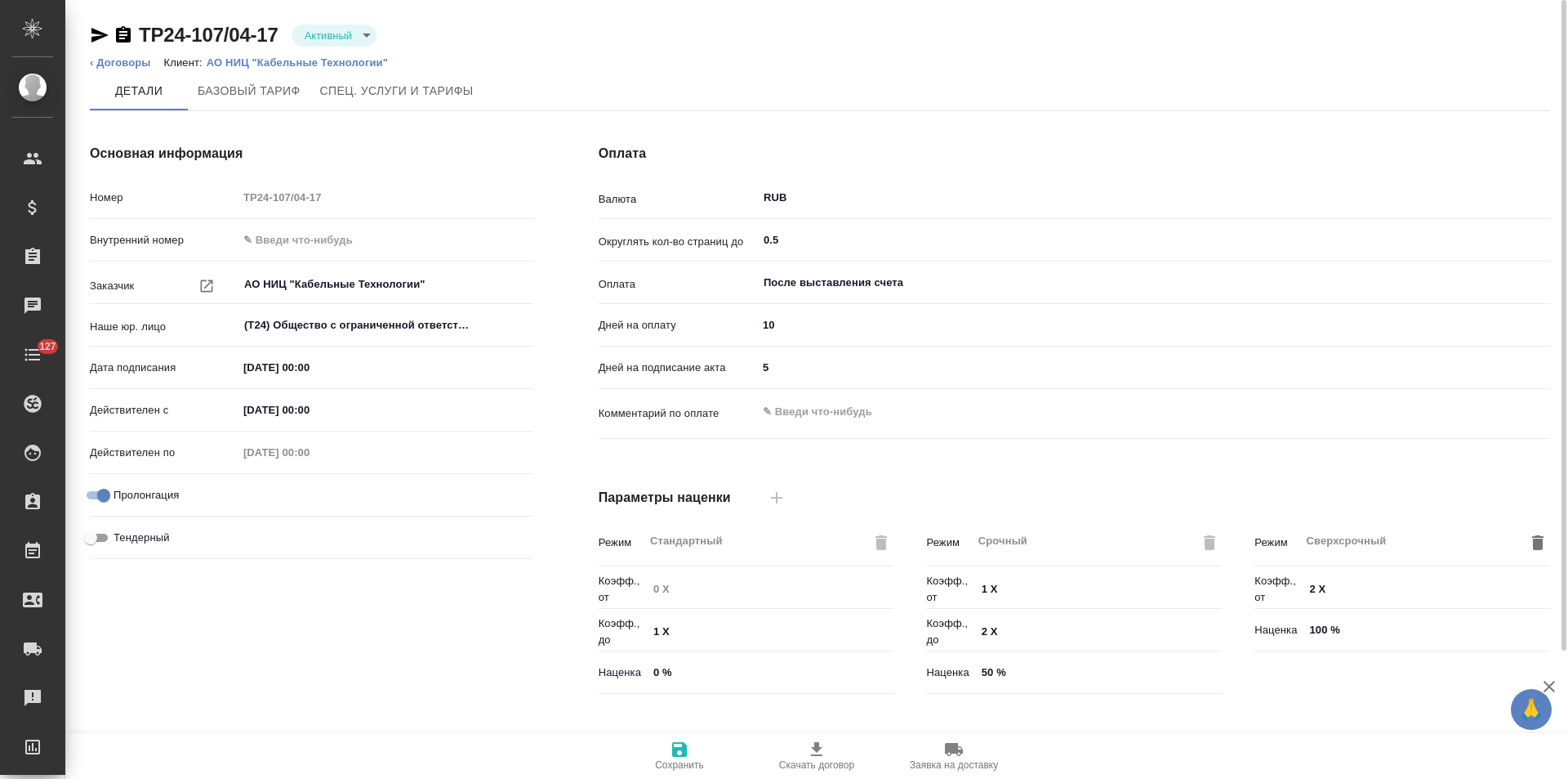
click at [361, 35] on body "🙏 .cls-1 fill:#fff; AWATERA [PERSON_NAME] Спецификации Заказы Чаты 127 Todo Про…" at bounding box center [784, 390] width 1568 height 779
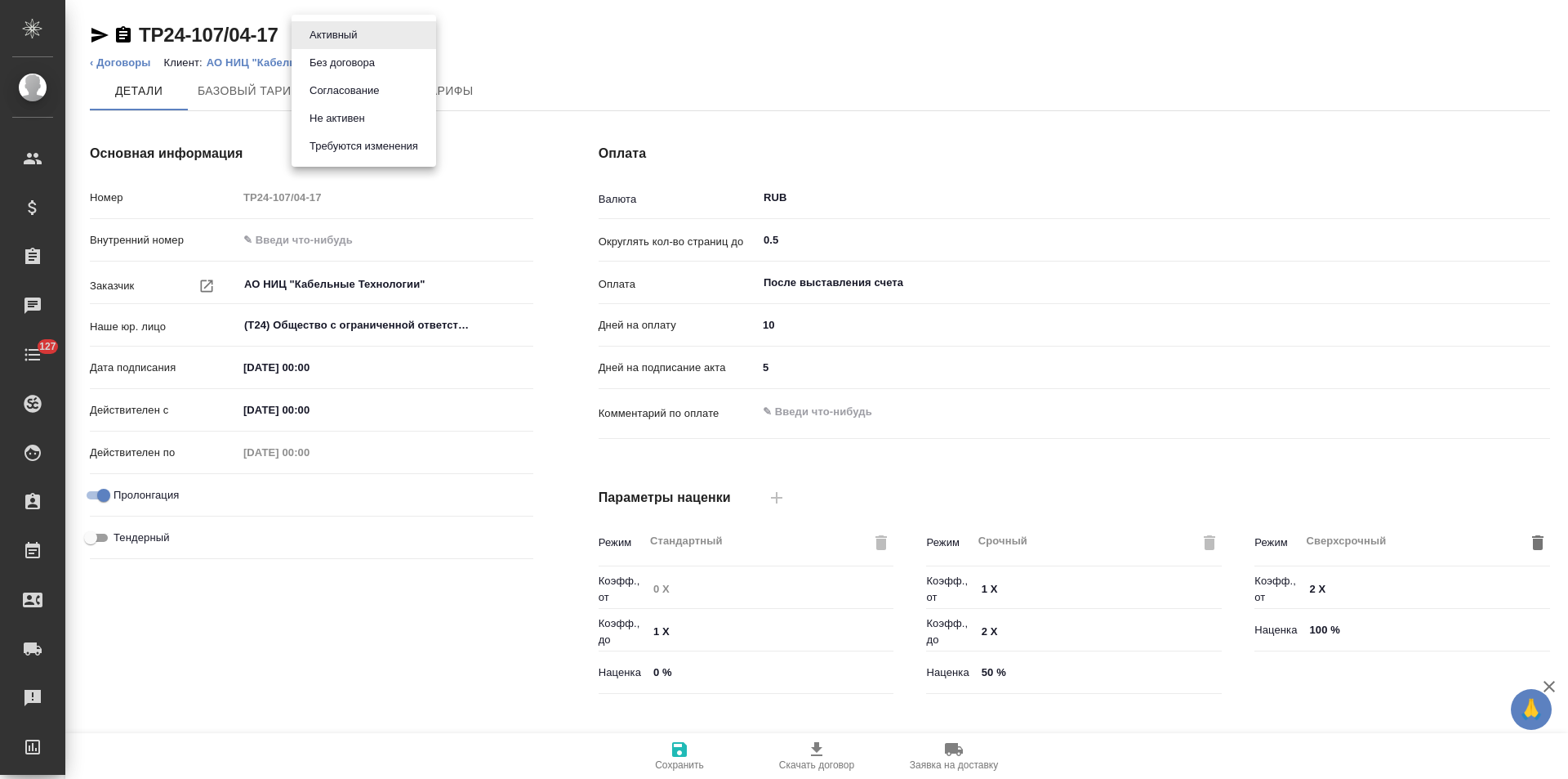
click at [355, 112] on button "Не активен" at bounding box center [336, 119] width 65 height 18
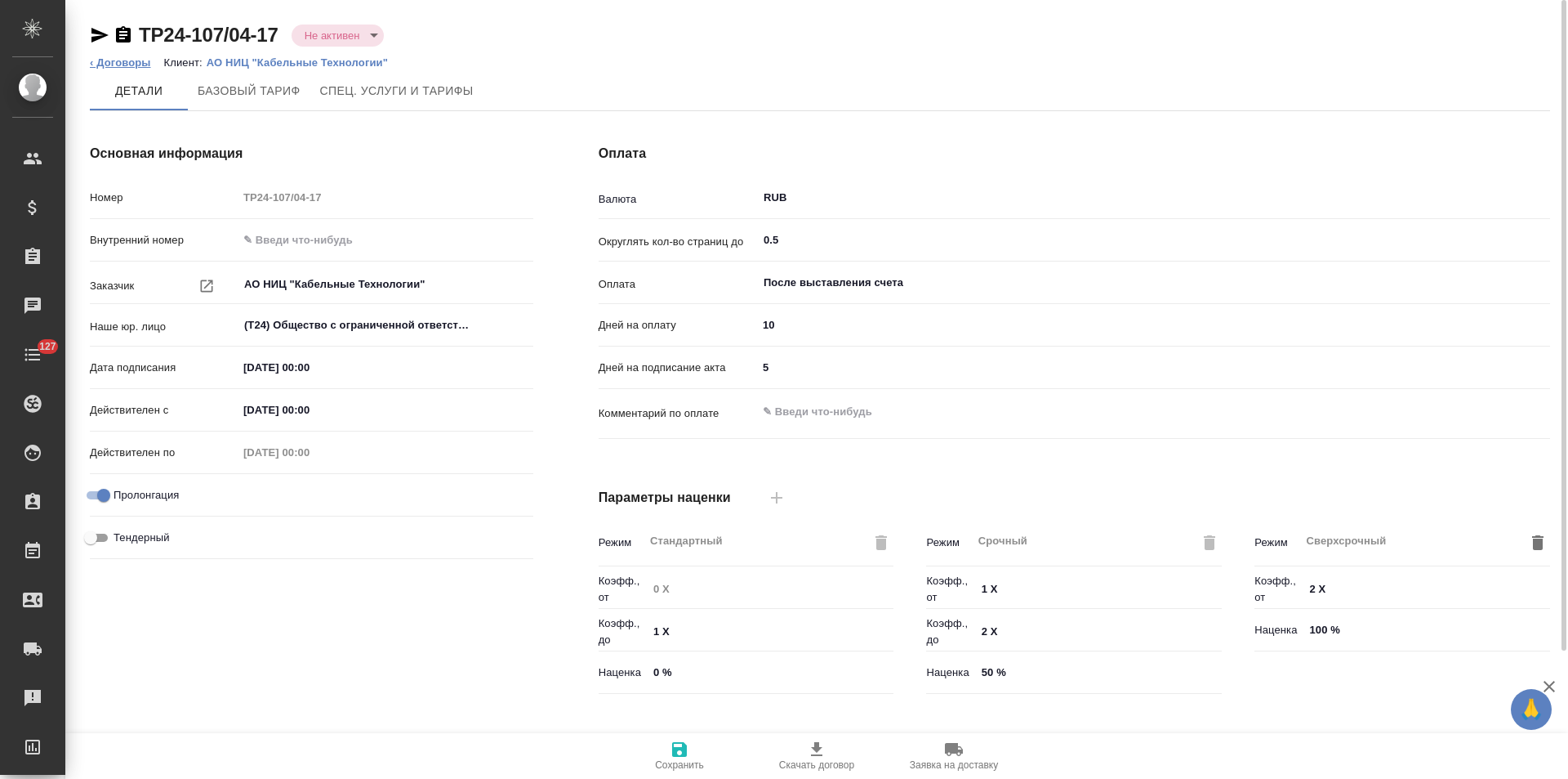
click at [134, 61] on link "‹ Договоры" at bounding box center [120, 62] width 61 height 12
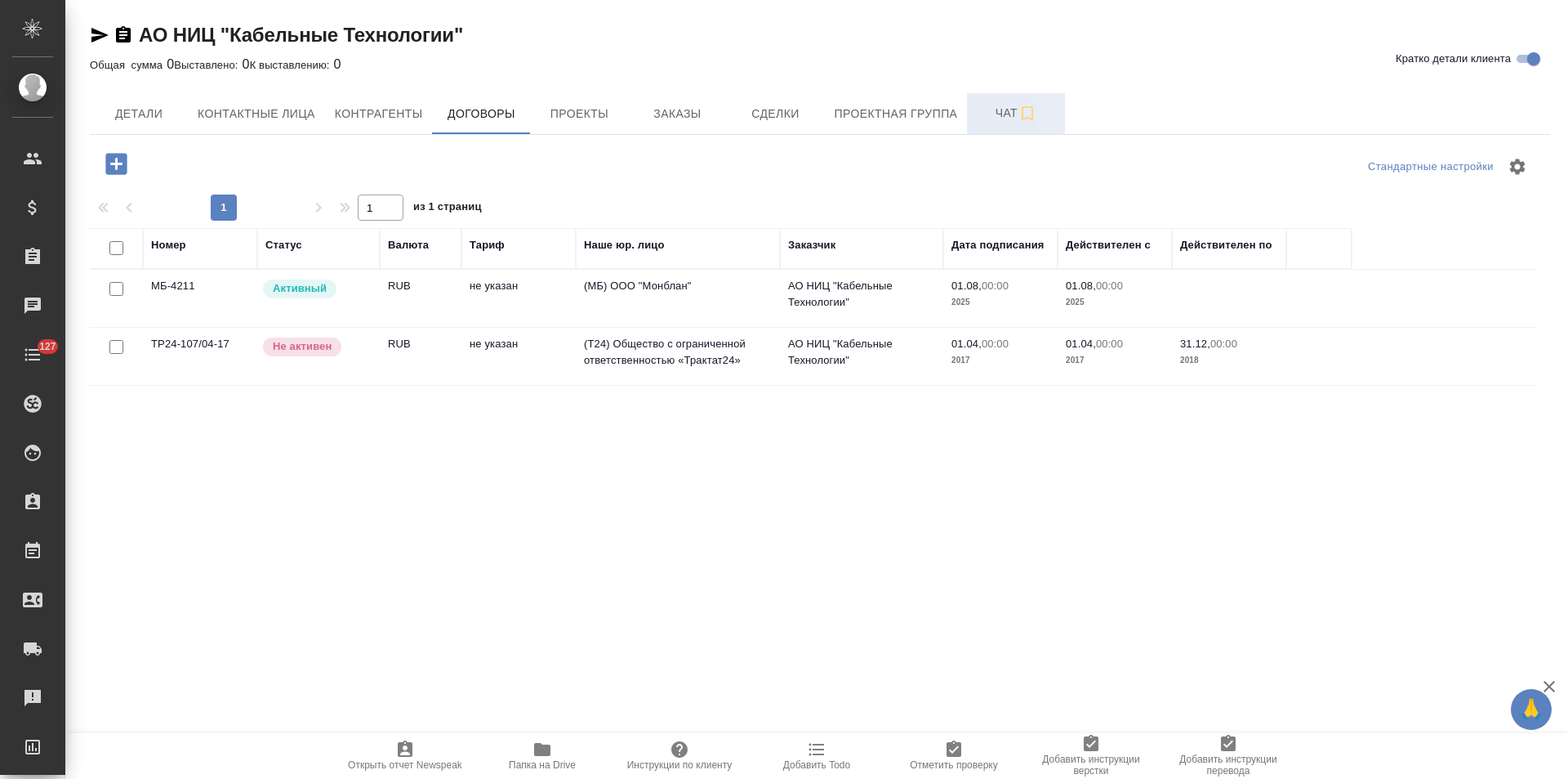
click at [985, 115] on span "Чат" at bounding box center [1016, 113] width 79 height 20
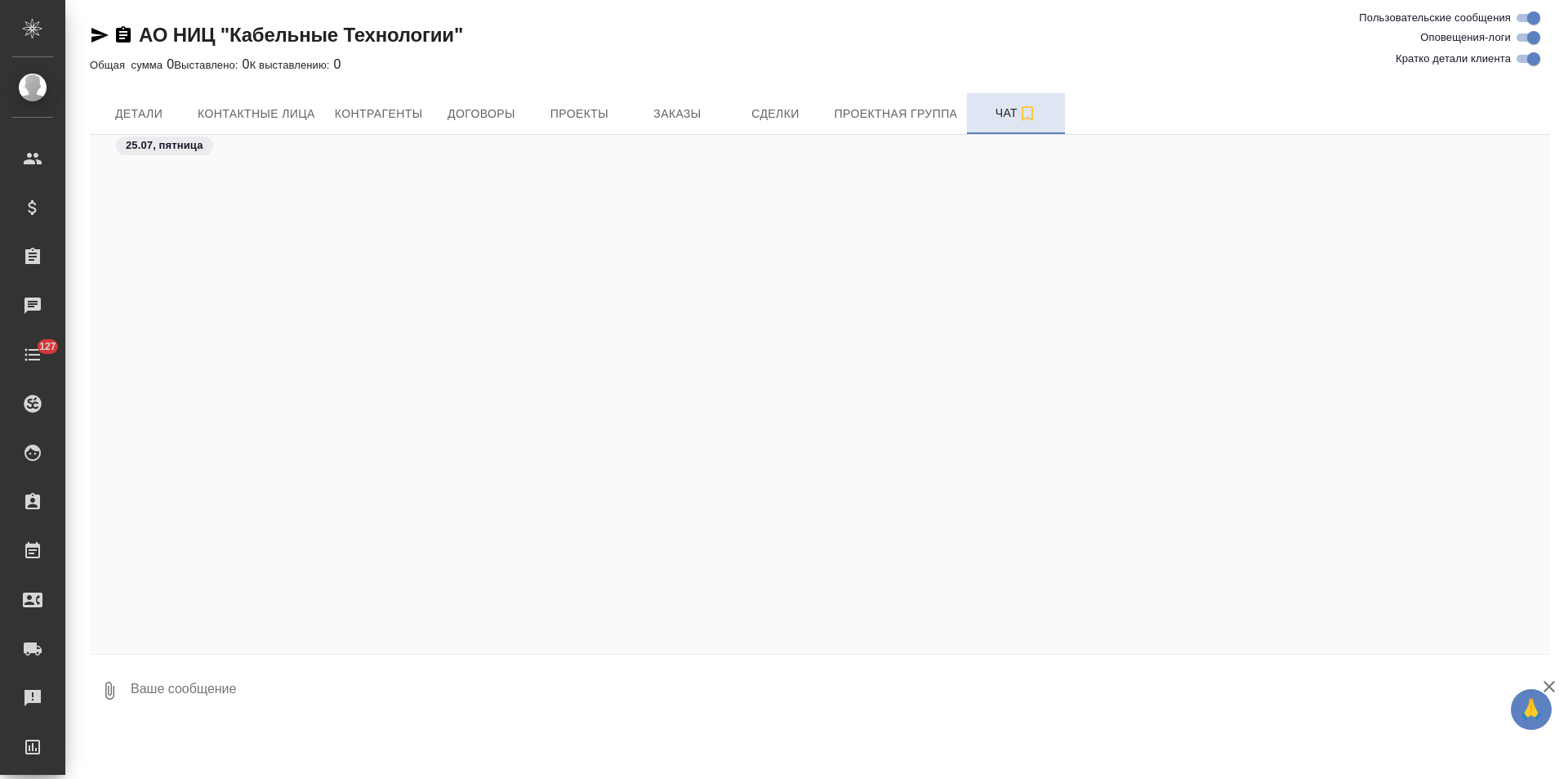
scroll to position [748, 0]
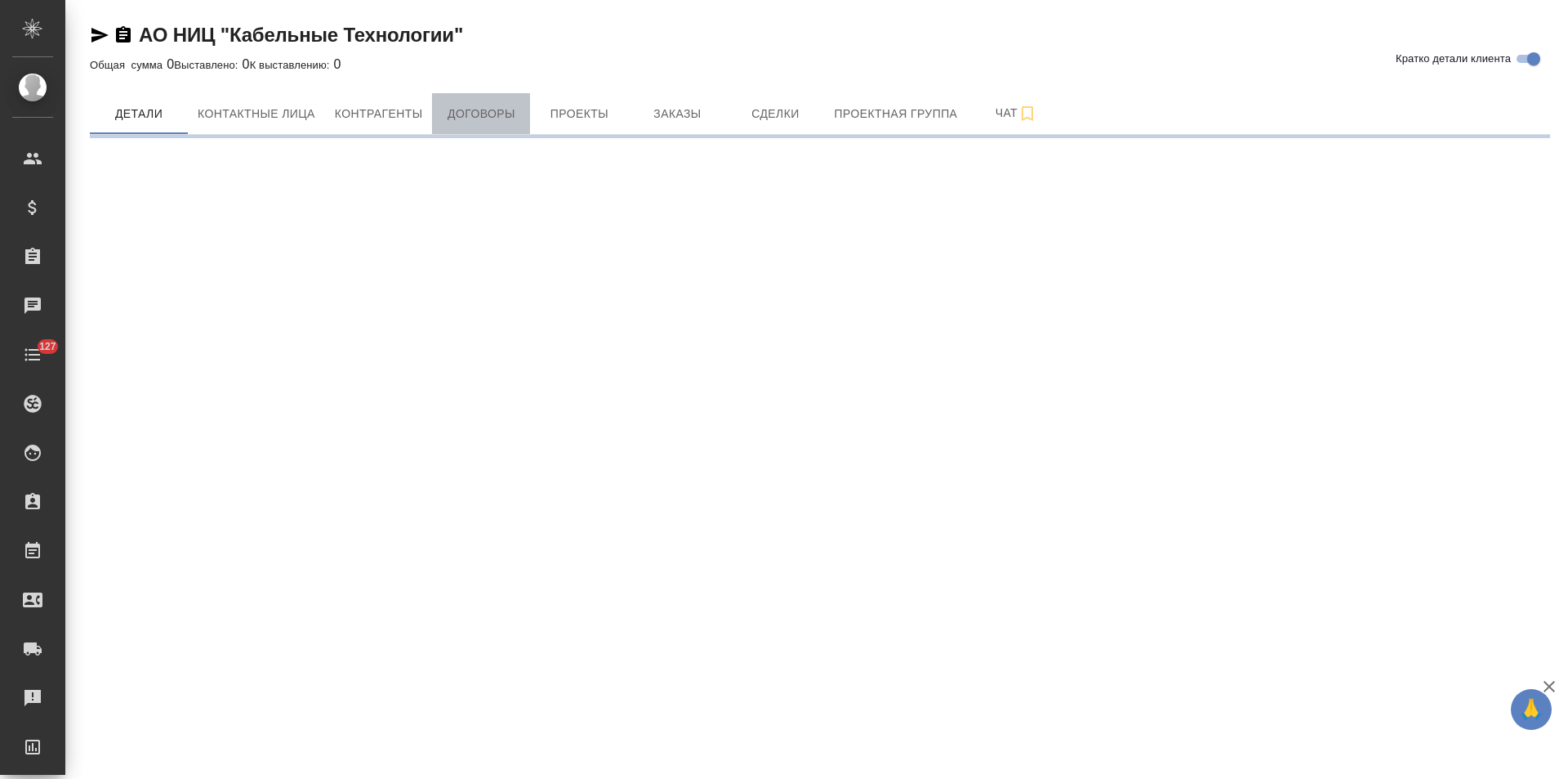
click at [478, 124] on button "Договоры" at bounding box center [481, 113] width 98 height 41
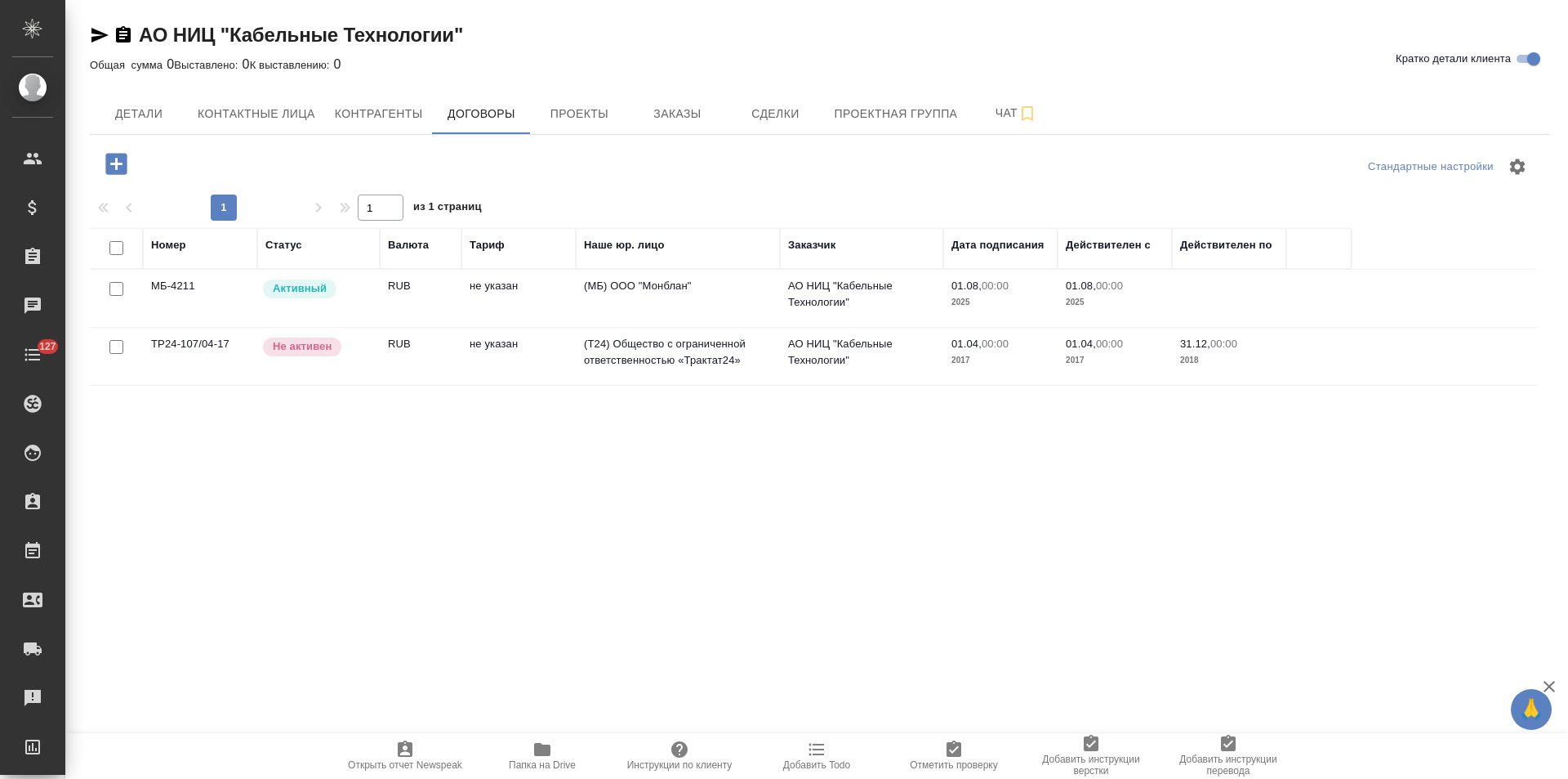
click at [481, 304] on td "не указан" at bounding box center [518, 298] width 115 height 57
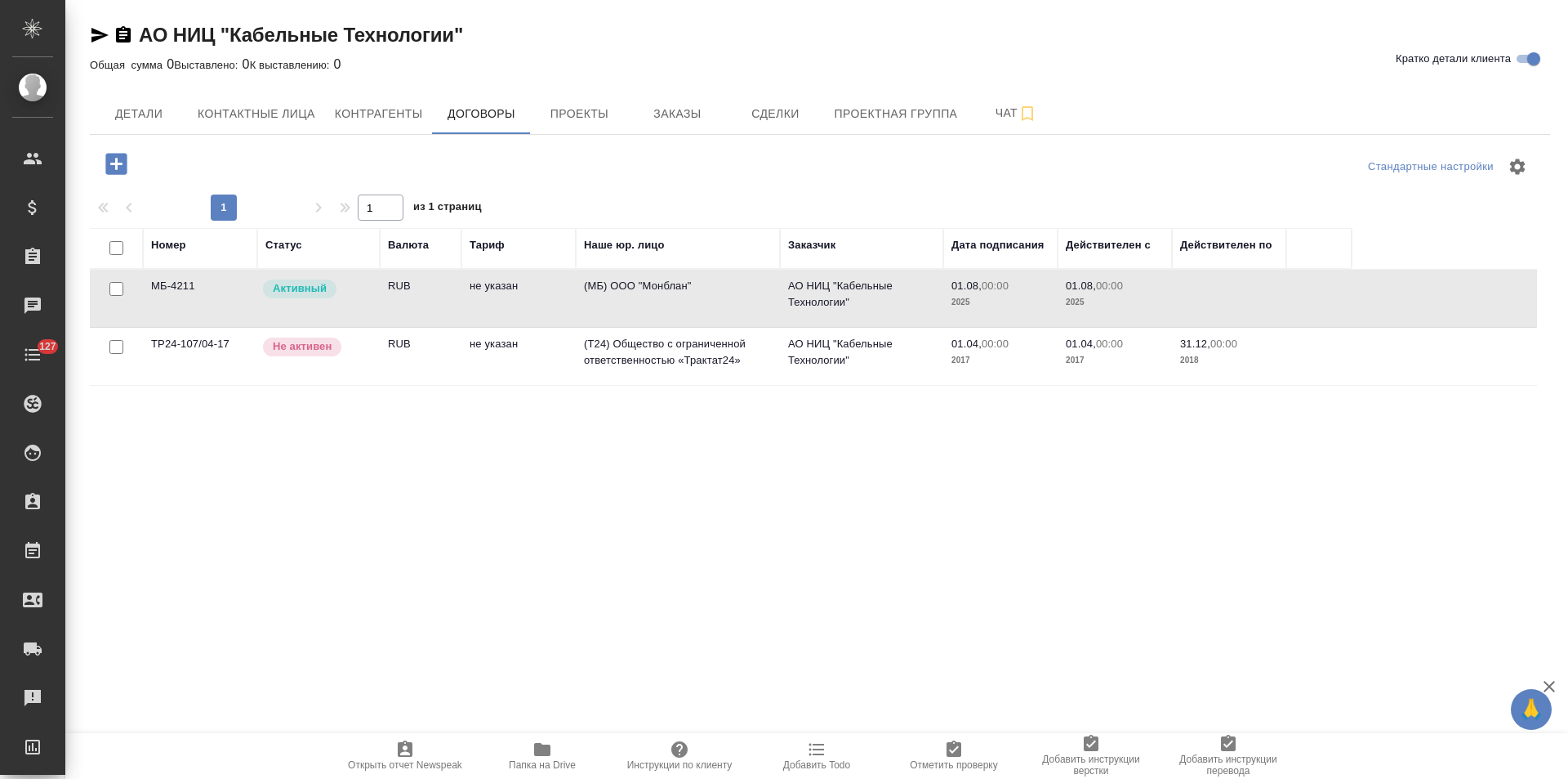
click at [481, 304] on td "не указан" at bounding box center [518, 298] width 115 height 57
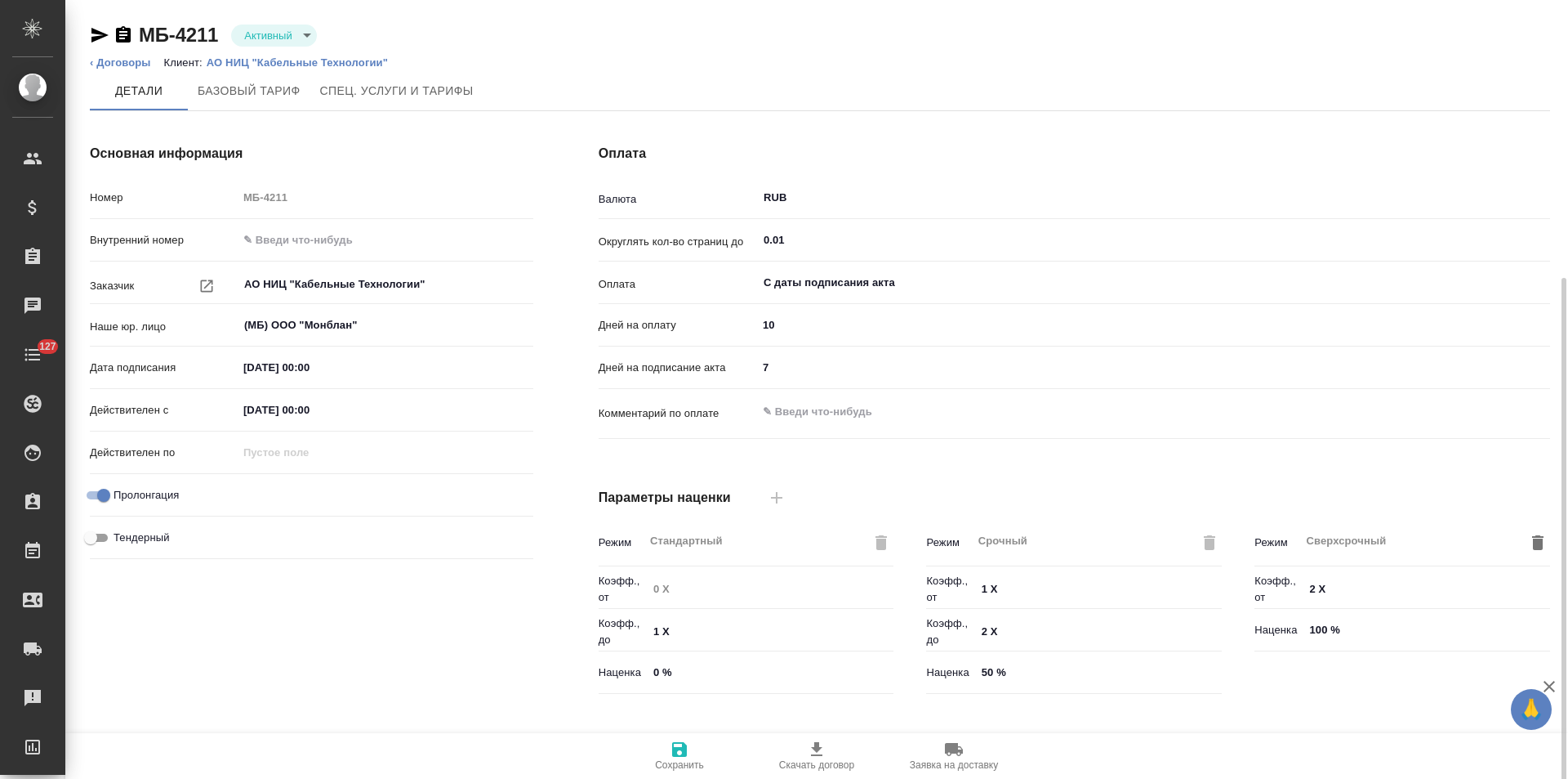
scroll to position [333, 0]
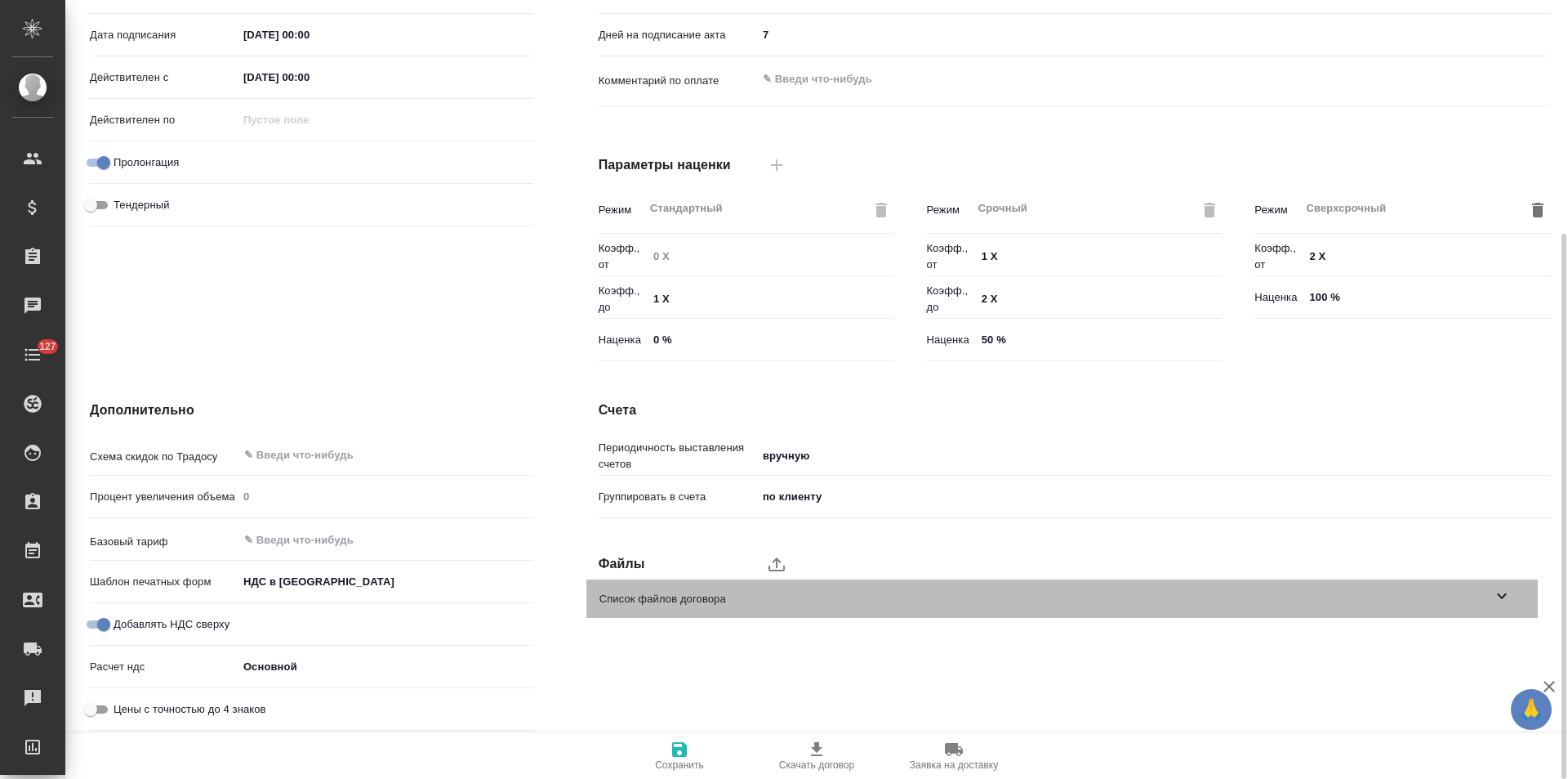
click at [1493, 597] on icon at bounding box center [1502, 596] width 20 height 20
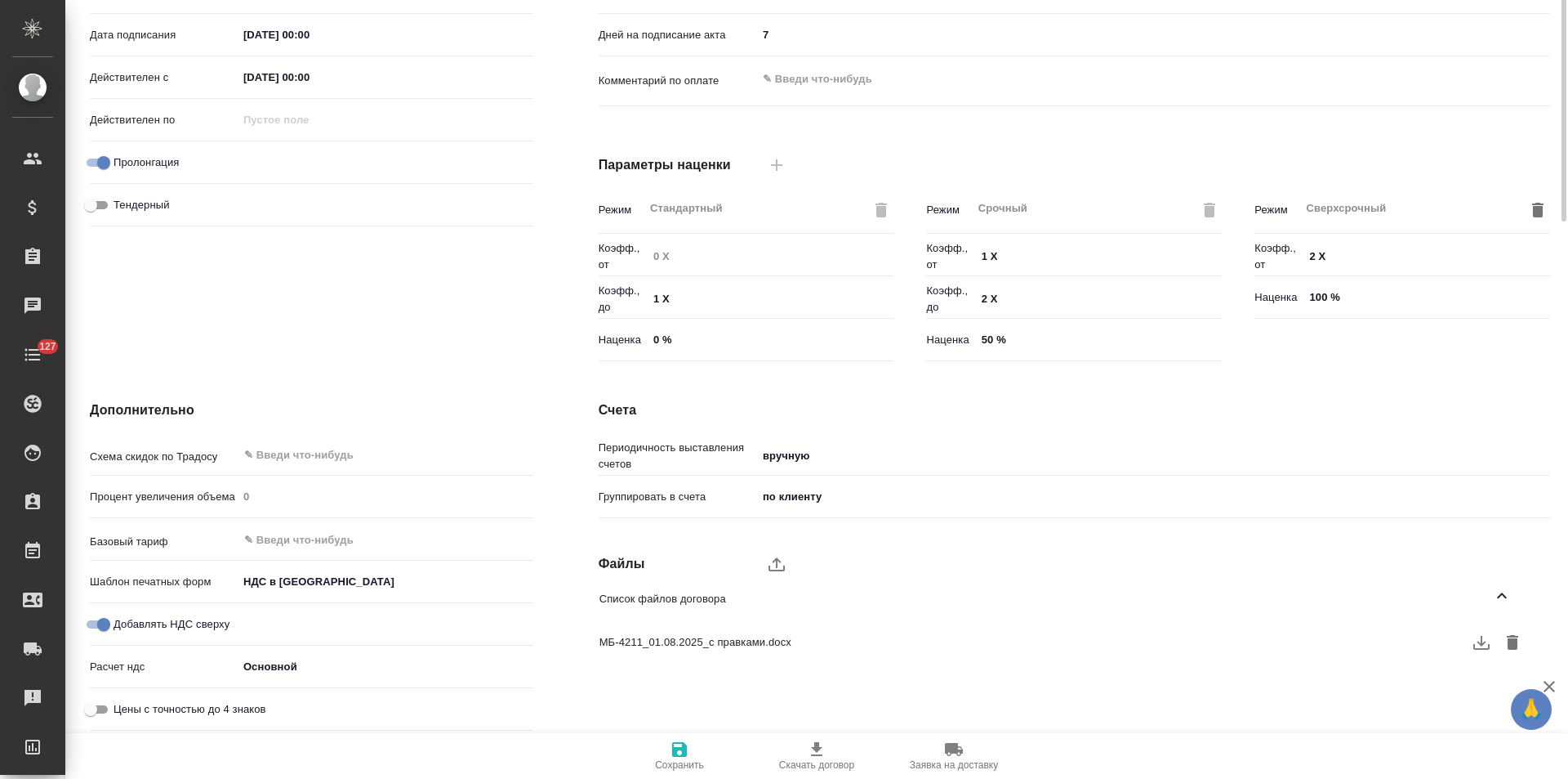
scroll to position [0, 0]
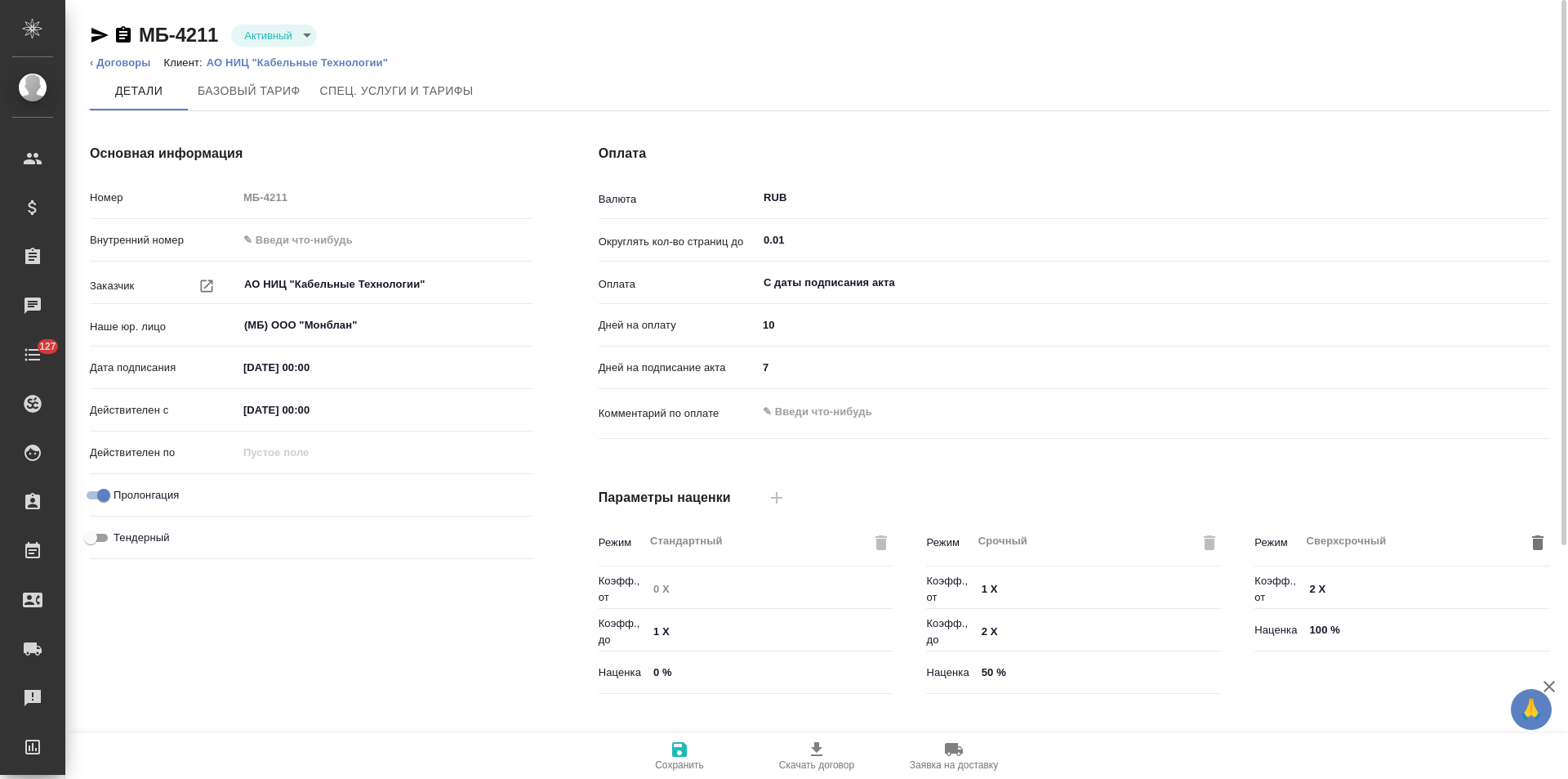
click at [97, 38] on icon "button" at bounding box center [100, 35] width 17 height 15
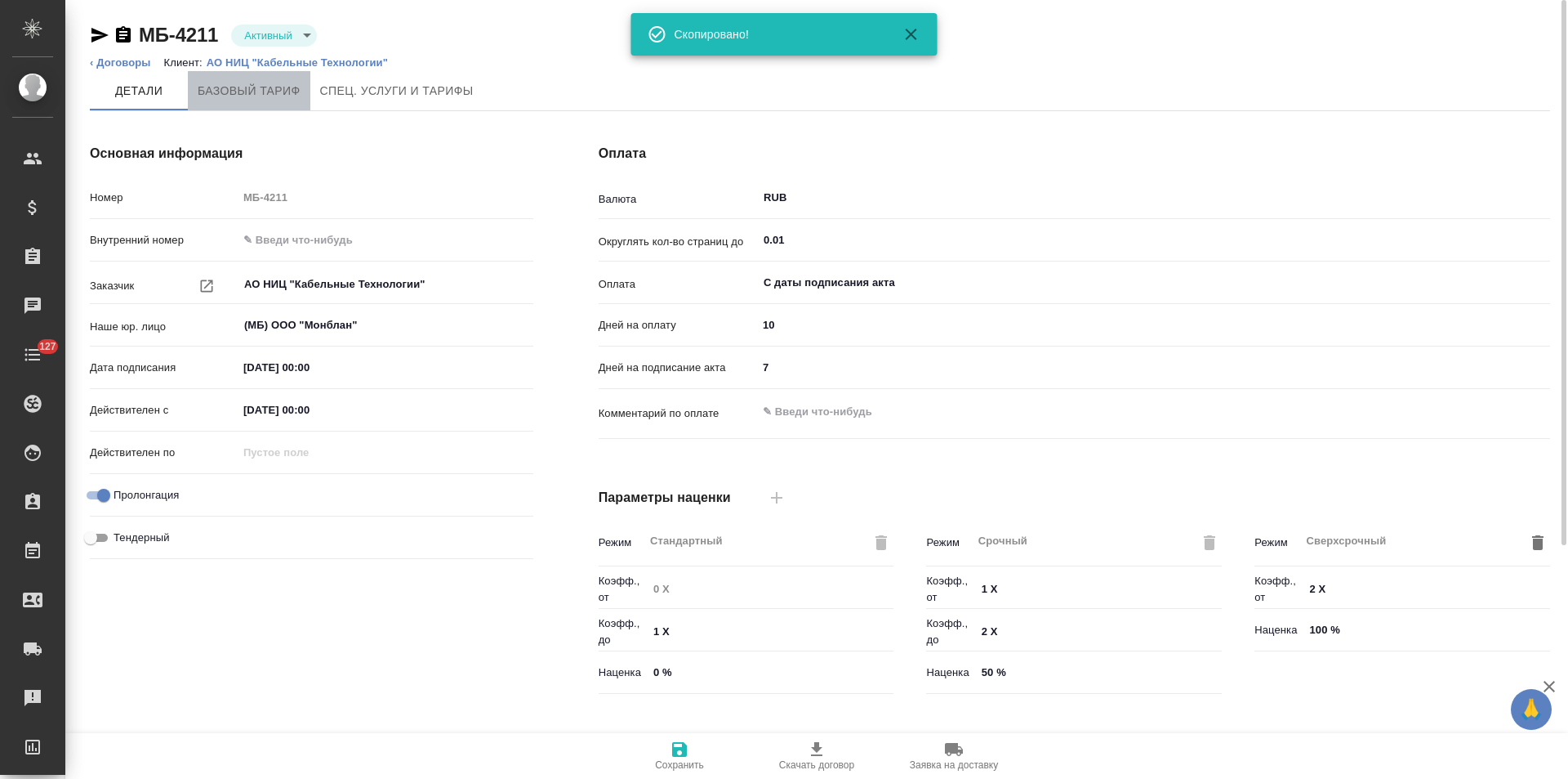
click at [243, 84] on span "Базовый тариф" at bounding box center [249, 91] width 103 height 20
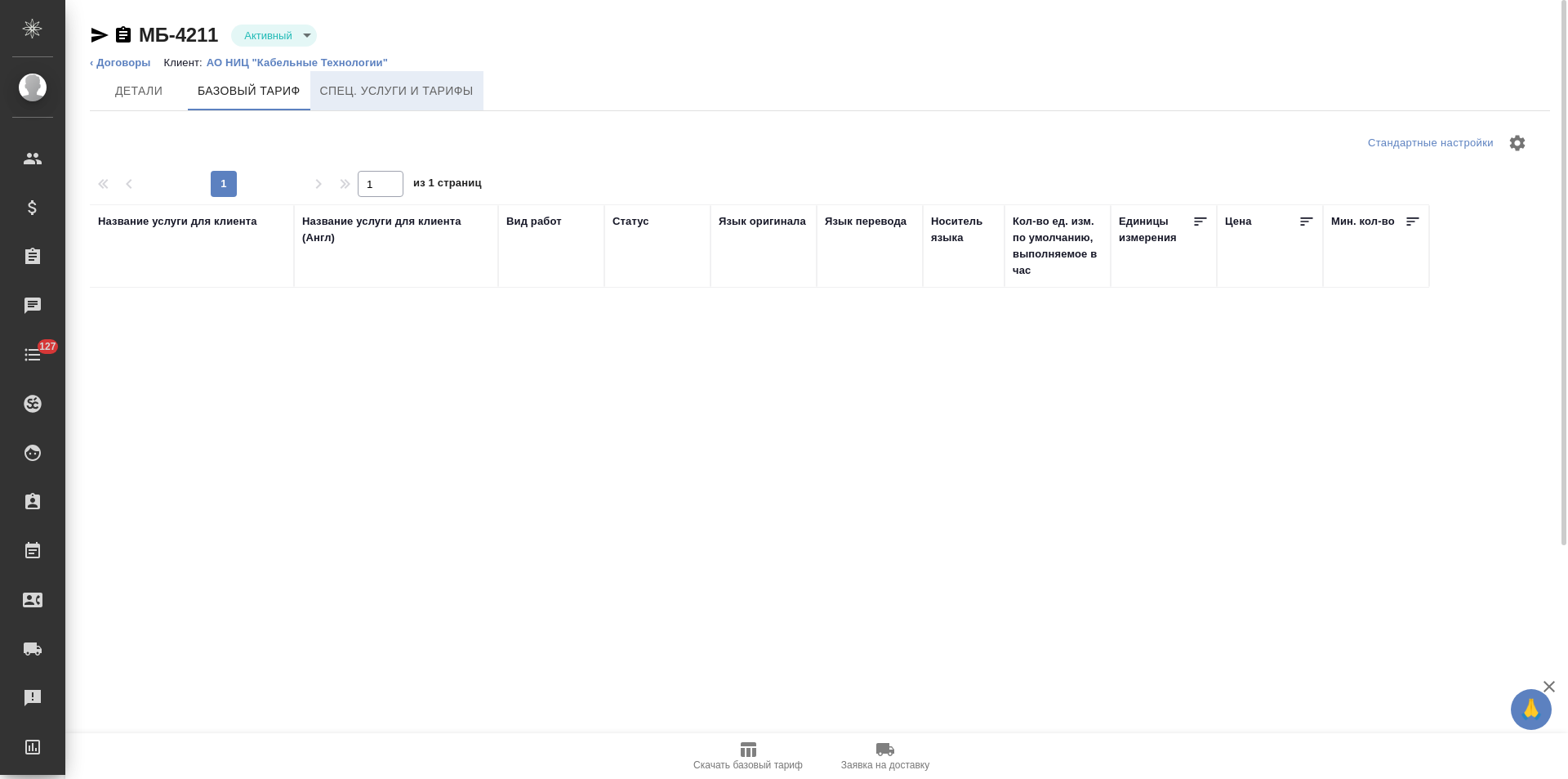
click at [398, 103] on button "Спец. услуги и тарифы" at bounding box center [396, 90] width 173 height 39
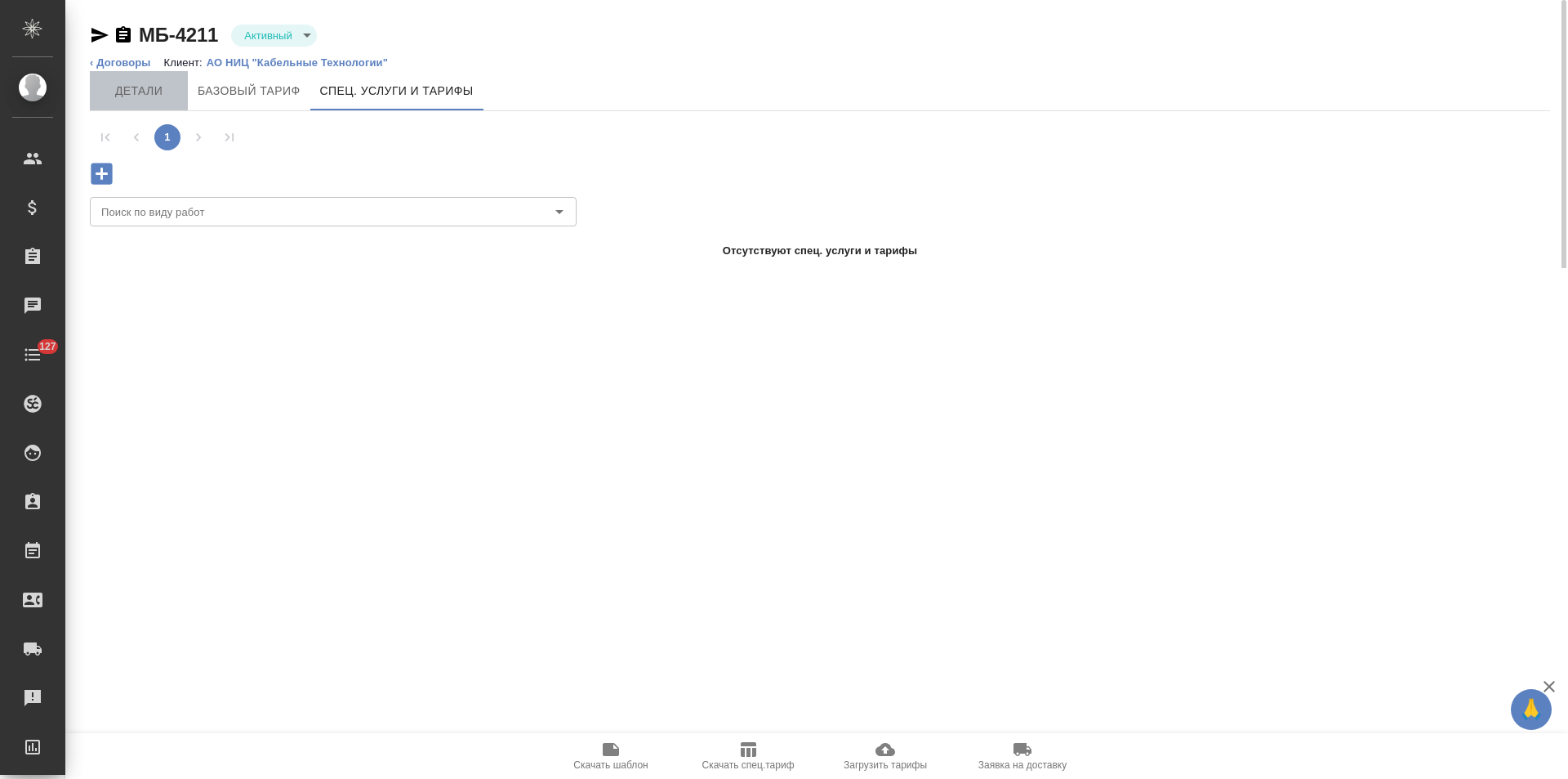
click at [123, 101] on button "Детали" at bounding box center [139, 90] width 98 height 39
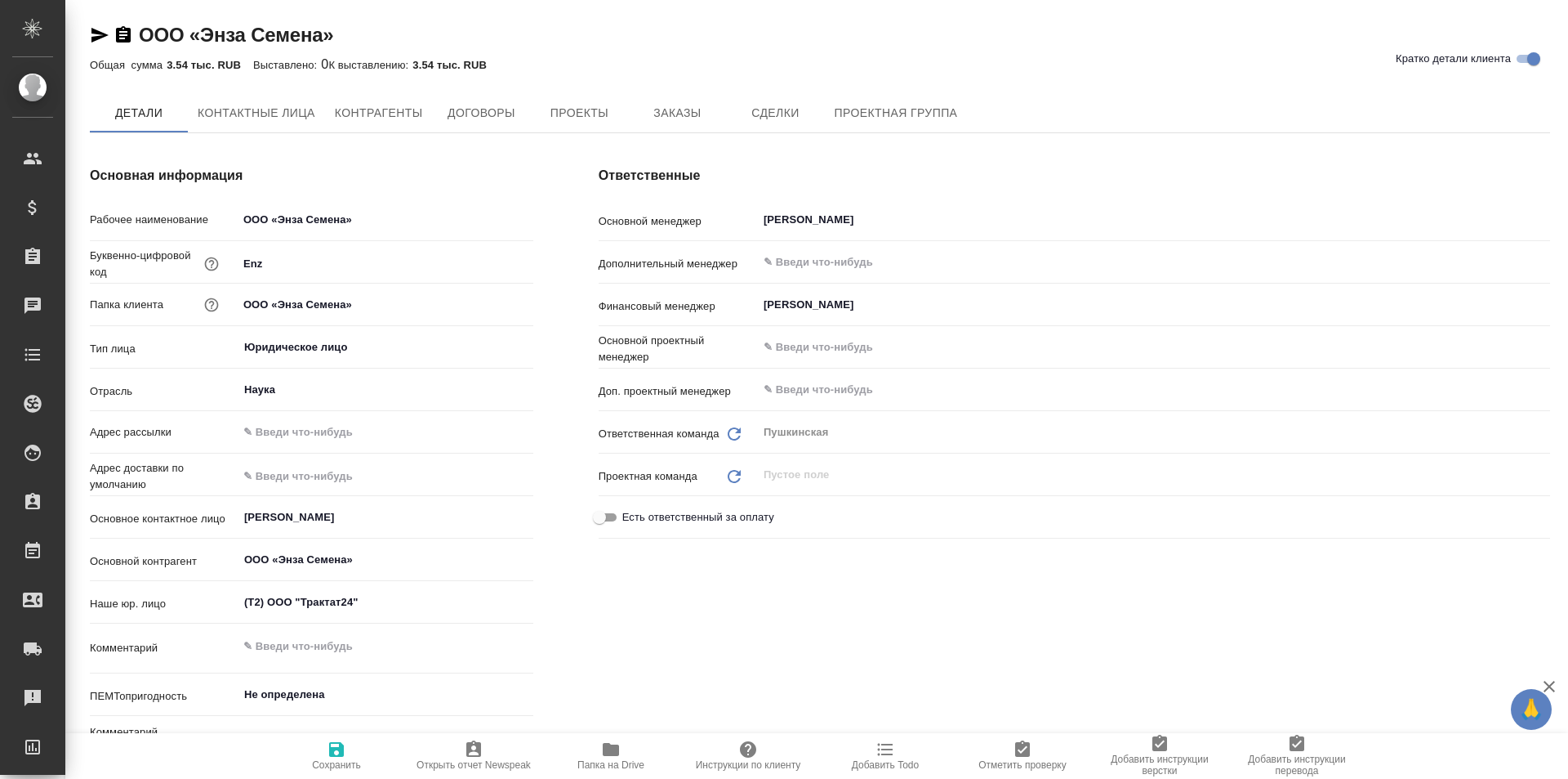
type textarea "x"
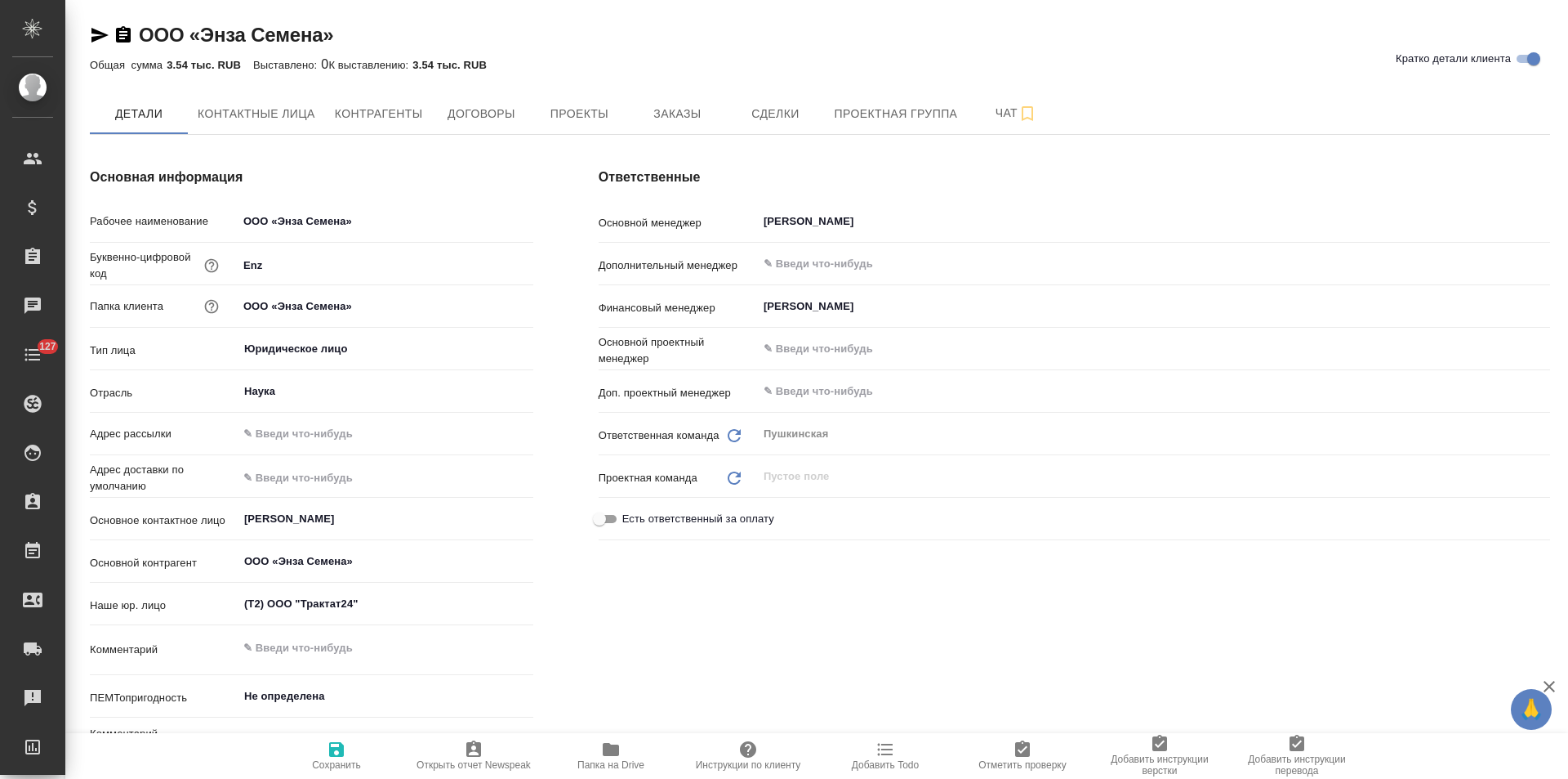
type textarea "x"
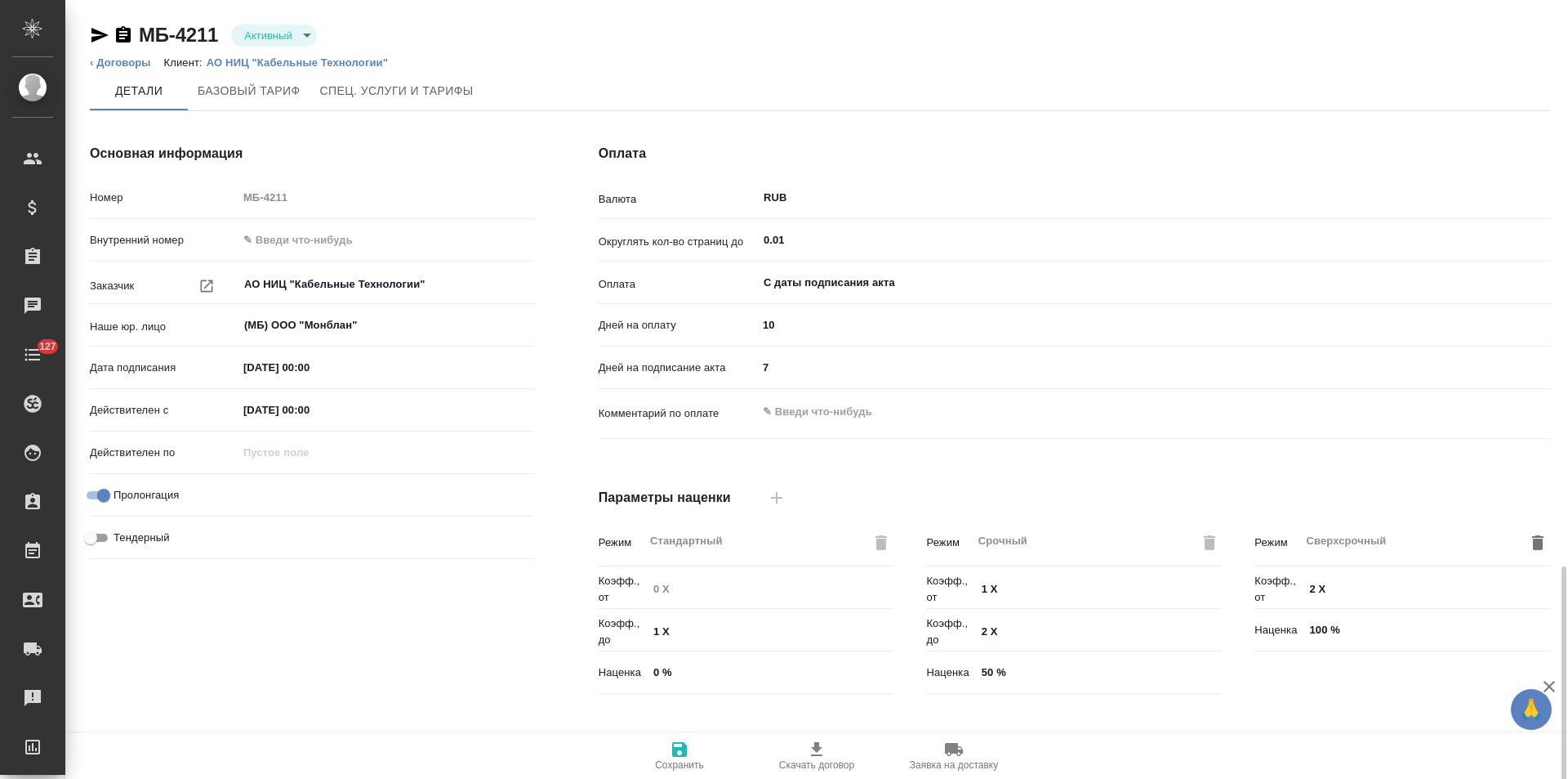
scroll to position [333, 0]
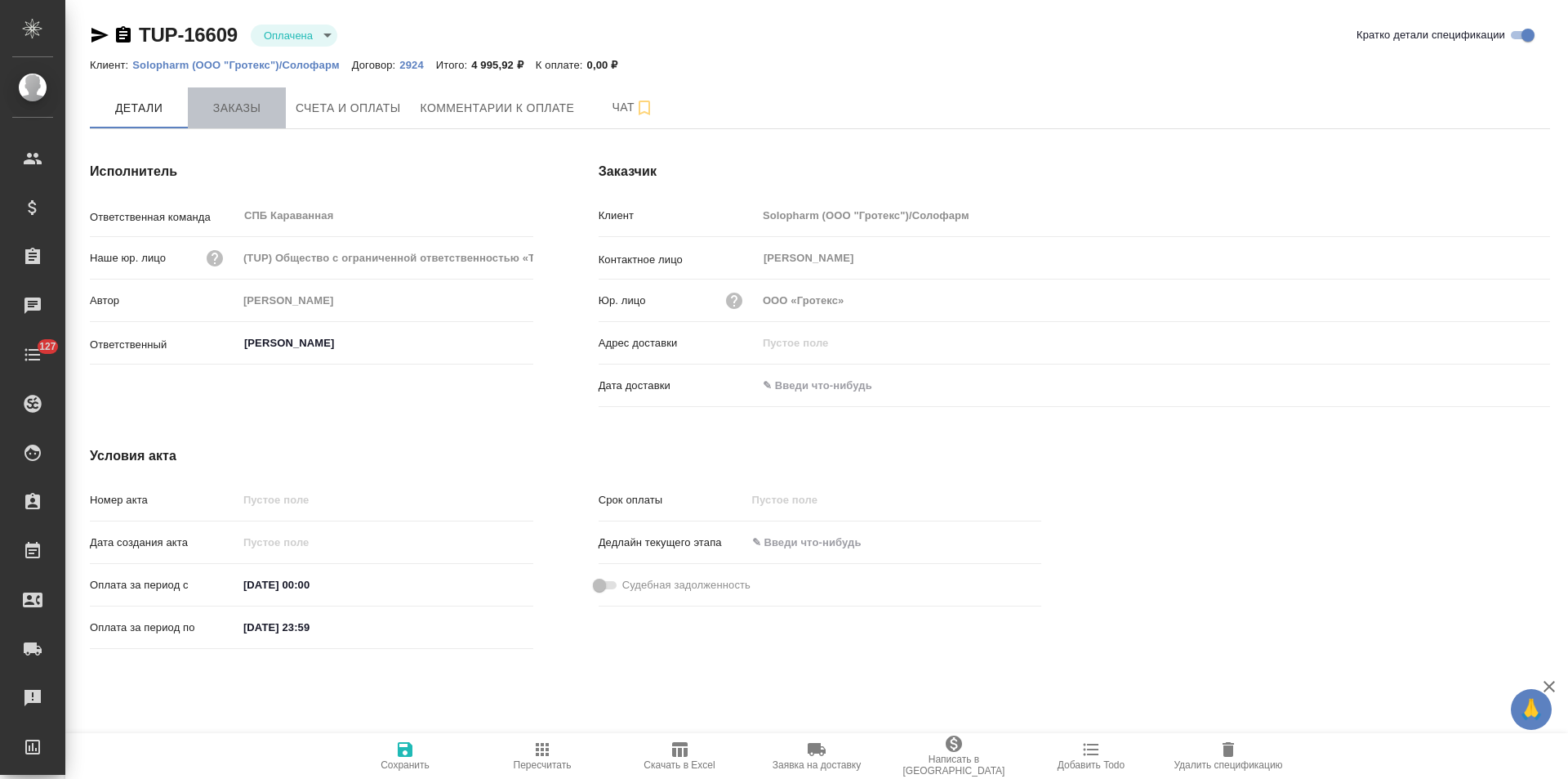
drag, startPoint x: 234, startPoint y: 111, endPoint x: 254, endPoint y: 127, distance: 25.6
click at [235, 111] on span "Заказы" at bounding box center [237, 108] width 79 height 20
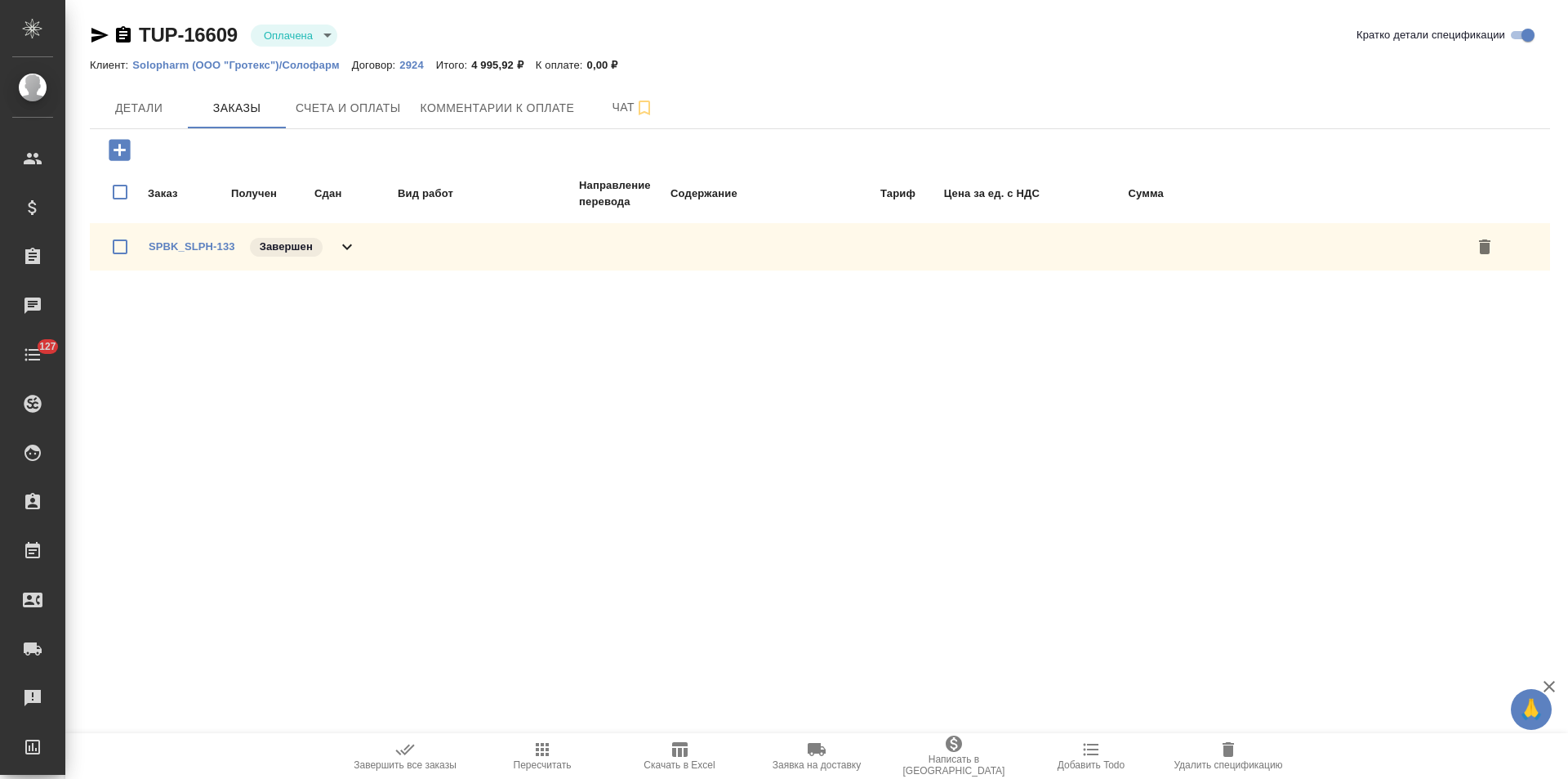
click at [346, 250] on icon at bounding box center [347, 247] width 20 height 20
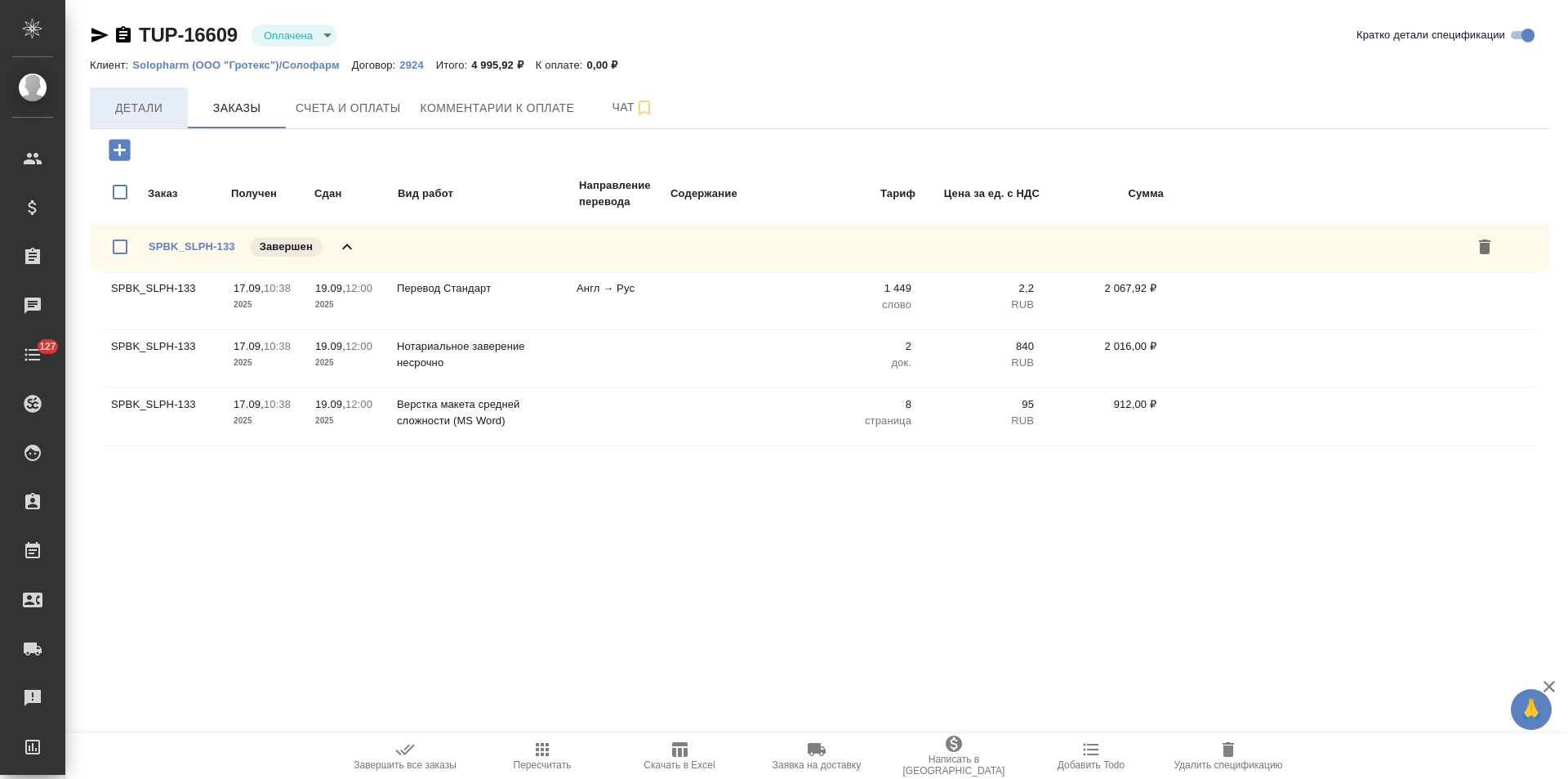
click at [149, 112] on span "Детали" at bounding box center [139, 108] width 79 height 20
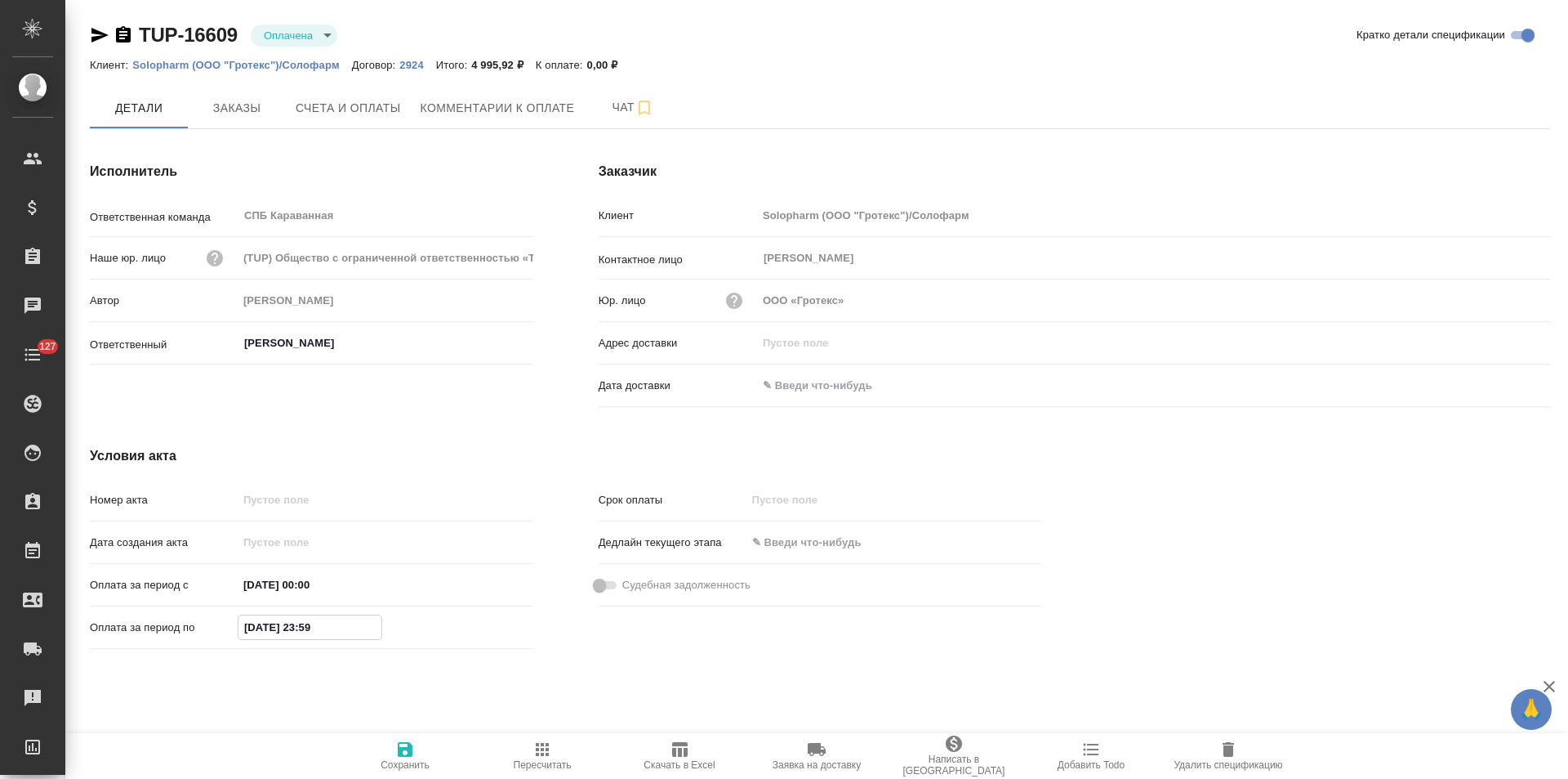
drag, startPoint x: 256, startPoint y: 627, endPoint x: 230, endPoint y: 627, distance: 26.0
click at [230, 627] on div "Оплата за период по 22.09.2025 23:59" at bounding box center [311, 627] width 443 height 29
type input "19.09.2025 23:59"
click at [411, 745] on icon "button" at bounding box center [404, 749] width 15 height 15
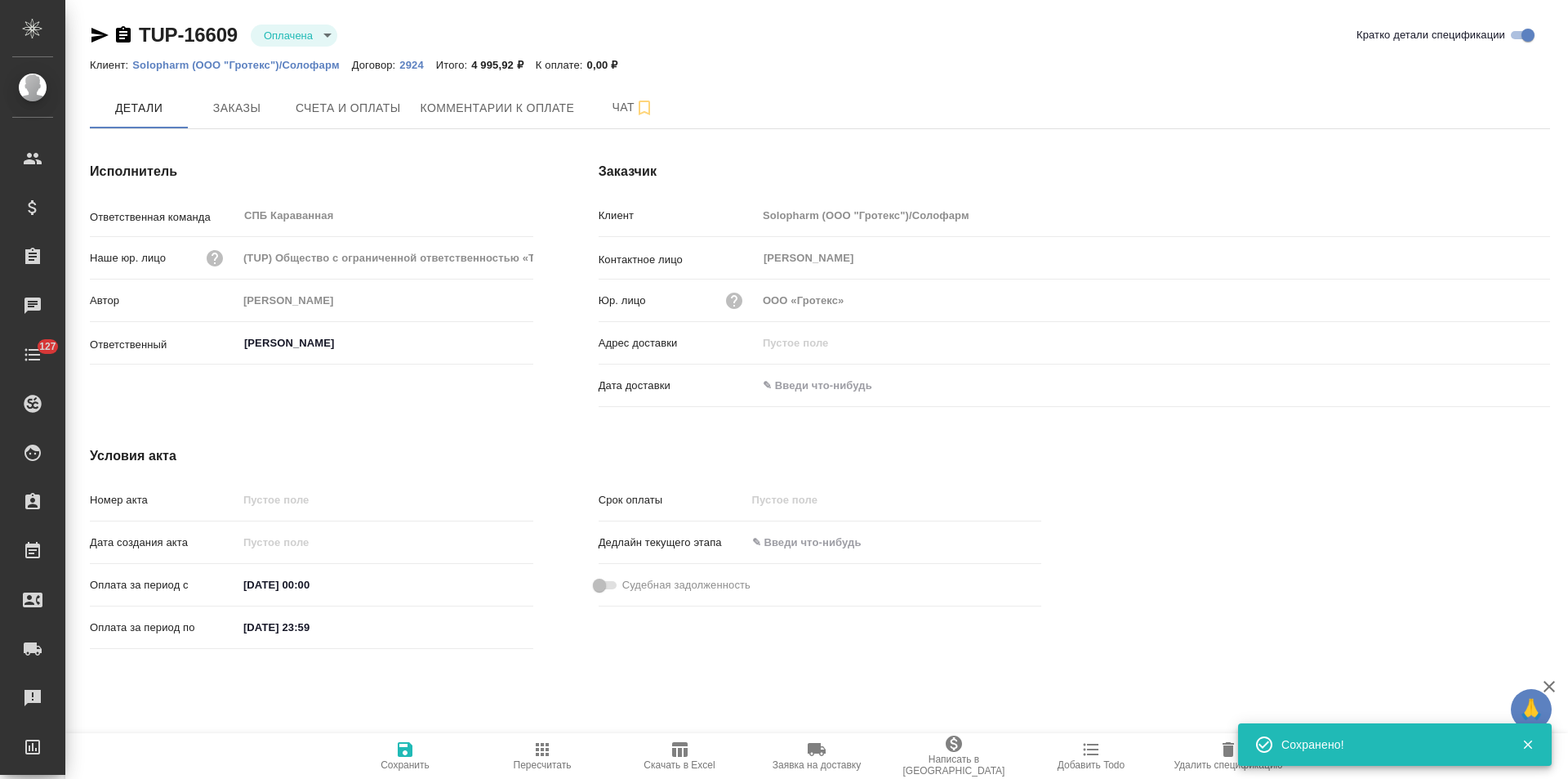
click at [127, 36] on icon "button" at bounding box center [123, 34] width 15 height 16
click at [352, 116] on span "Счета и оплаты" at bounding box center [348, 108] width 106 height 20
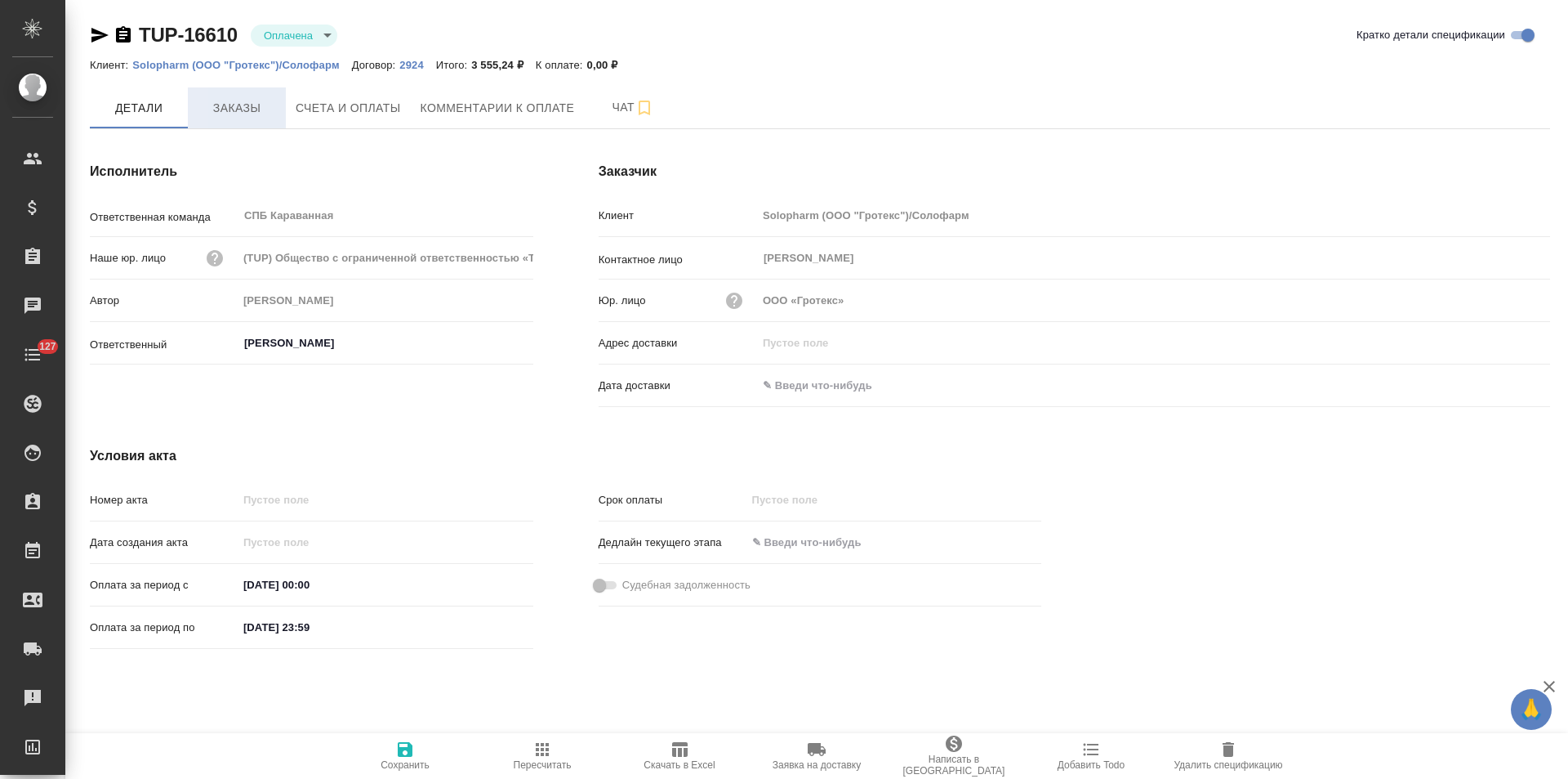
click at [248, 114] on span "Заказы" at bounding box center [237, 108] width 79 height 20
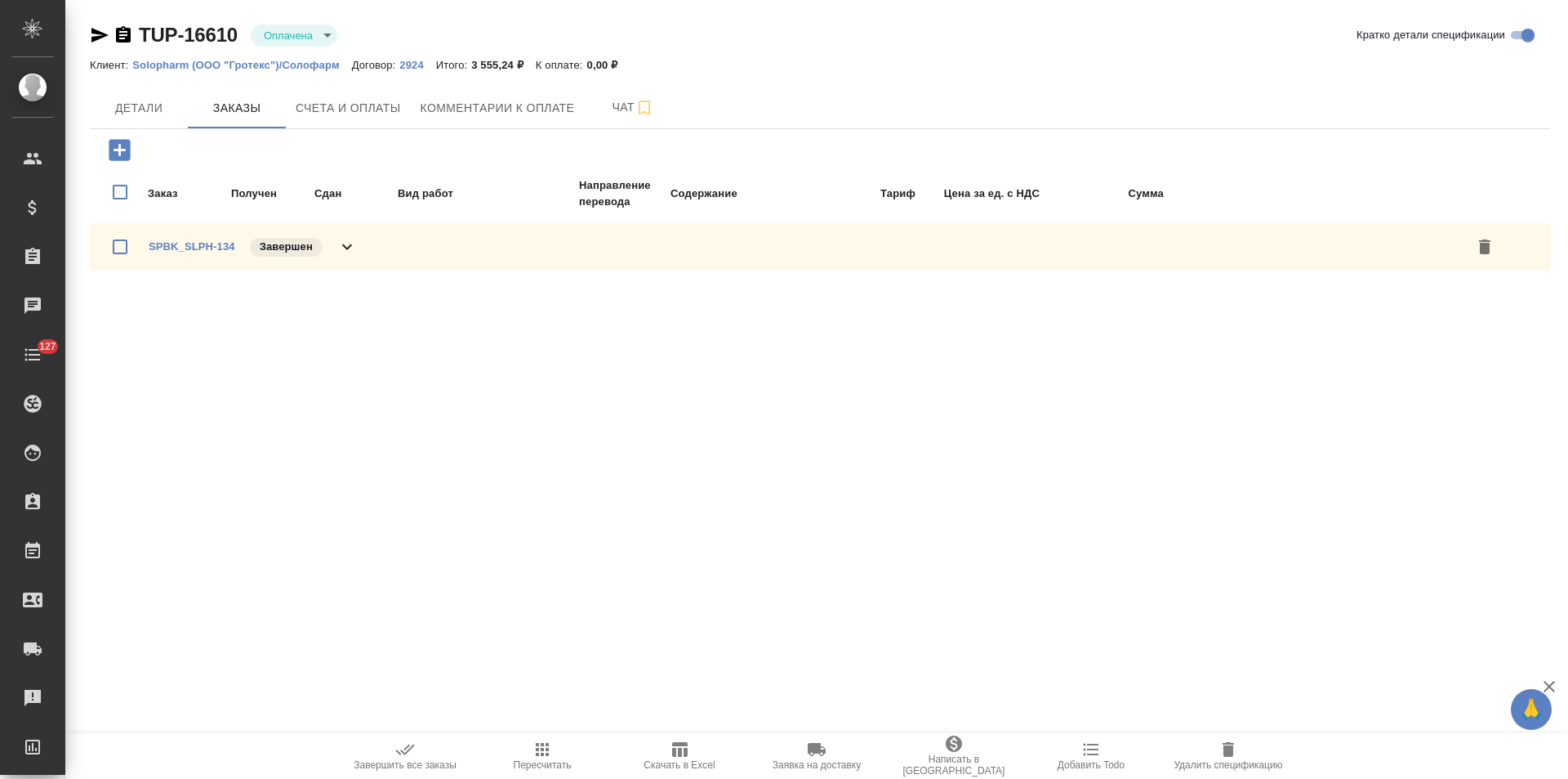
click at [346, 245] on icon at bounding box center [347, 247] width 20 height 20
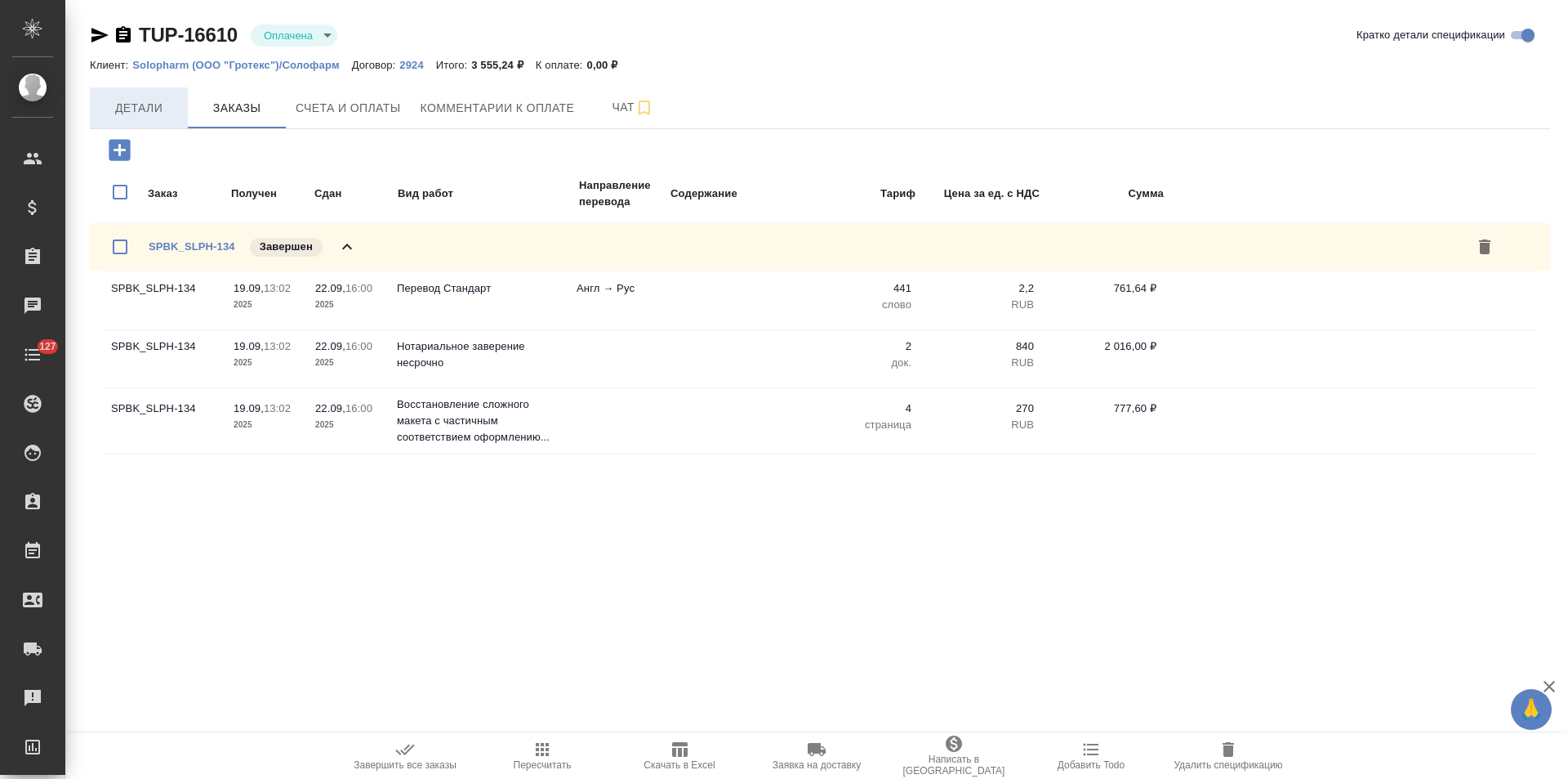
click at [139, 101] on span "Детали" at bounding box center [139, 108] width 79 height 20
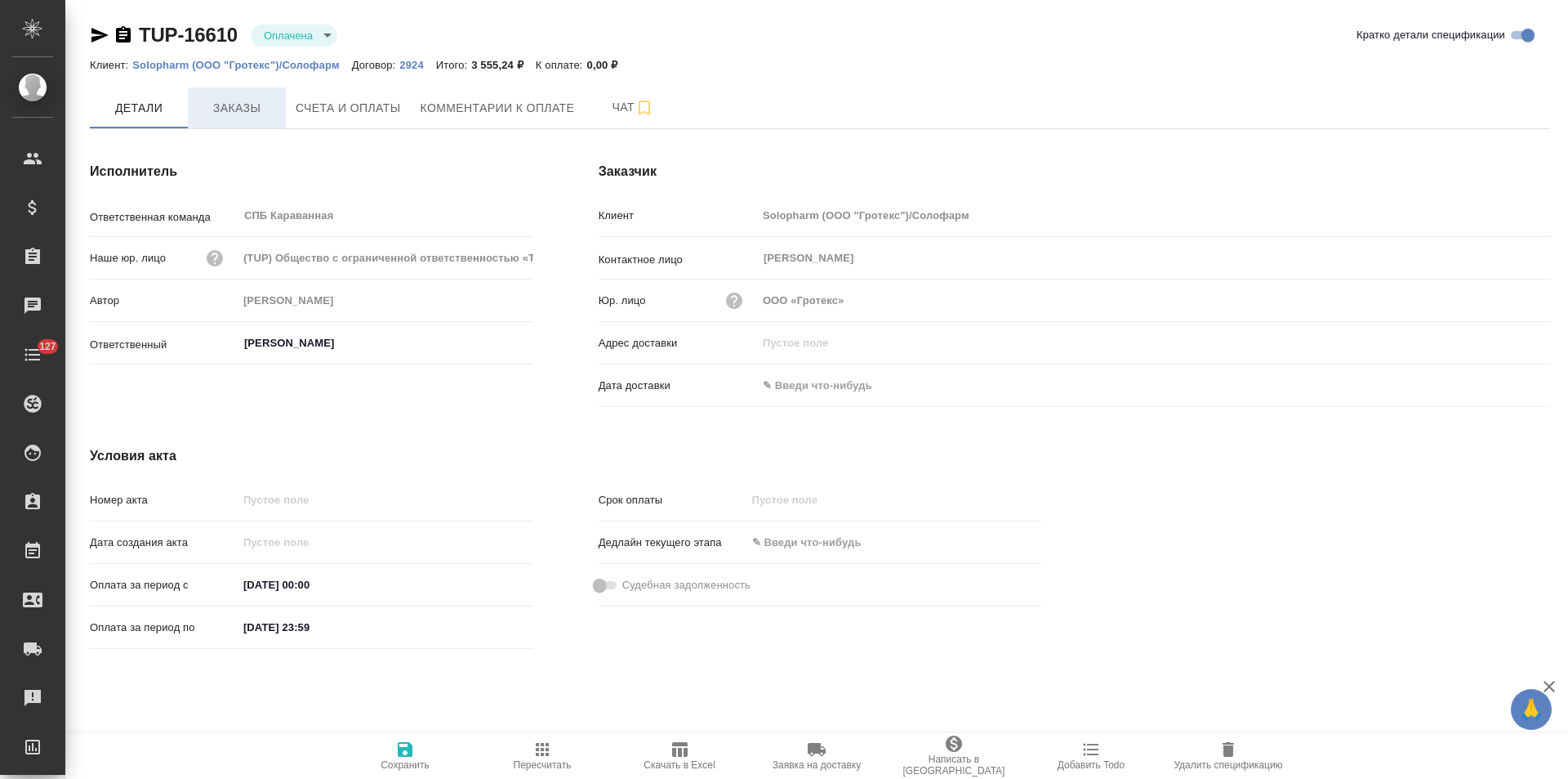
click at [242, 106] on span "Заказы" at bounding box center [237, 108] width 79 height 20
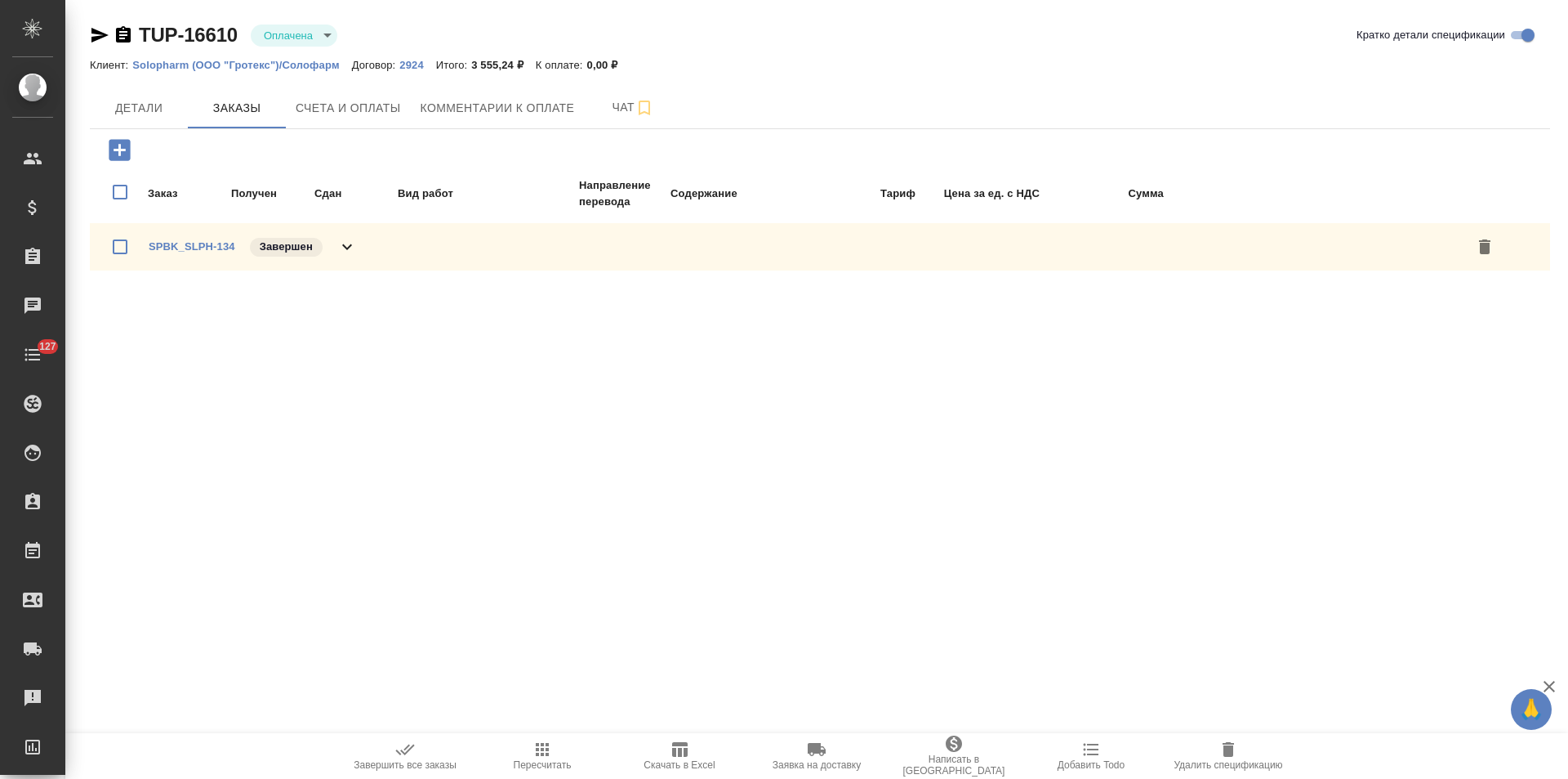
click at [349, 246] on icon at bounding box center [347, 248] width 10 height 6
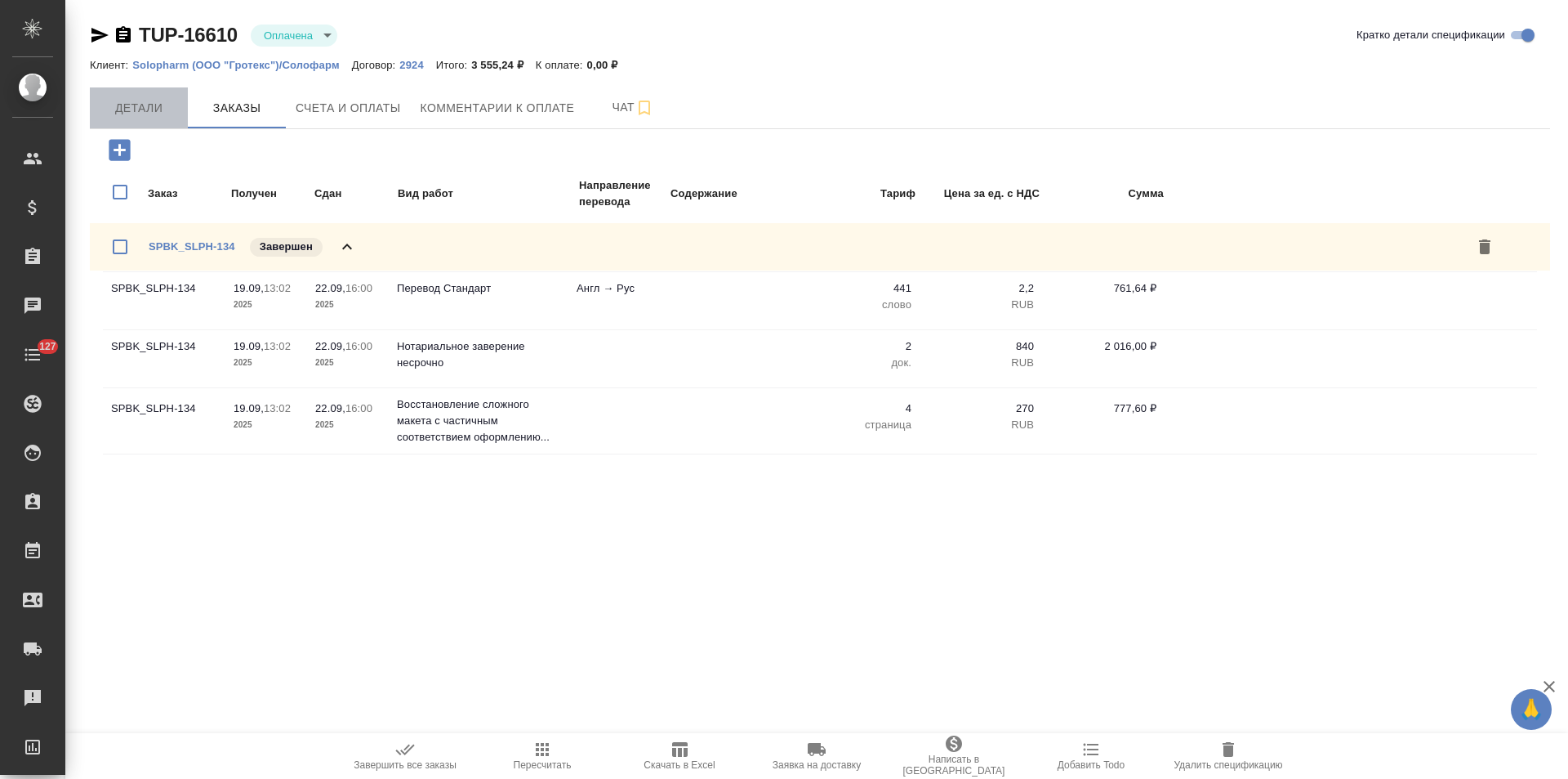
click at [159, 101] on span "Детали" at bounding box center [139, 108] width 79 height 20
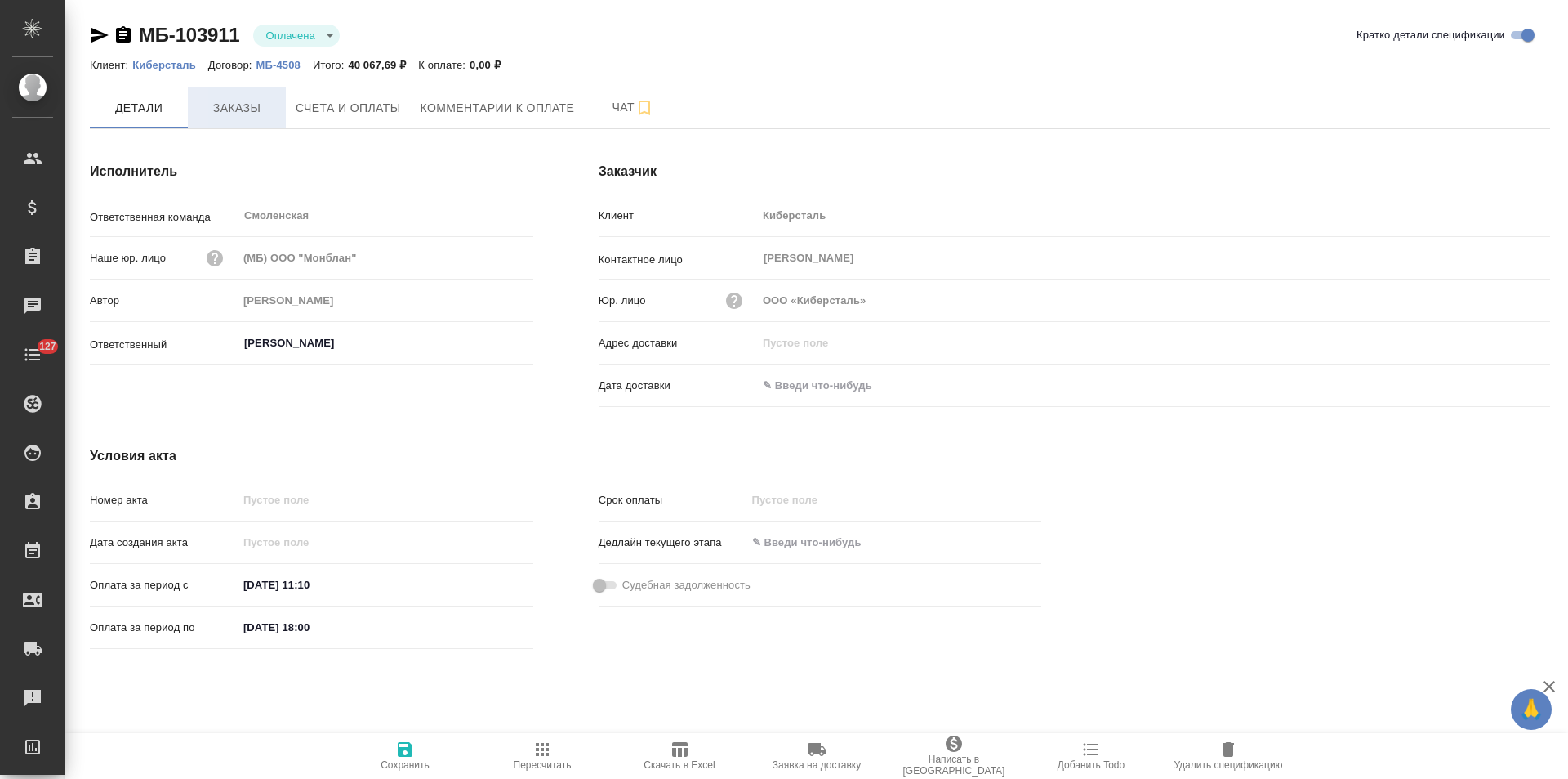
click at [250, 118] on span "Заказы" at bounding box center [237, 108] width 79 height 20
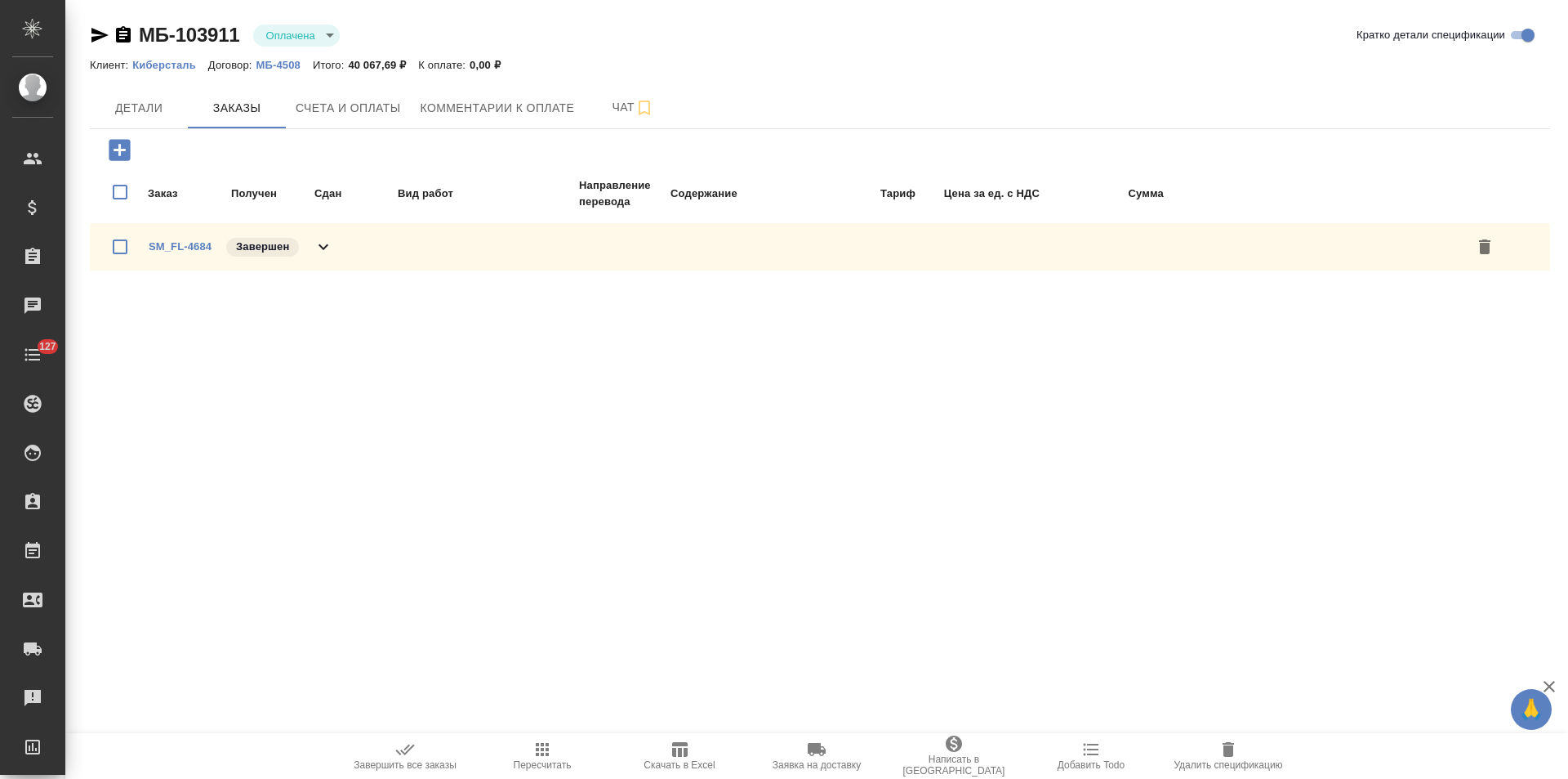
click at [324, 248] on icon at bounding box center [323, 248] width 10 height 6
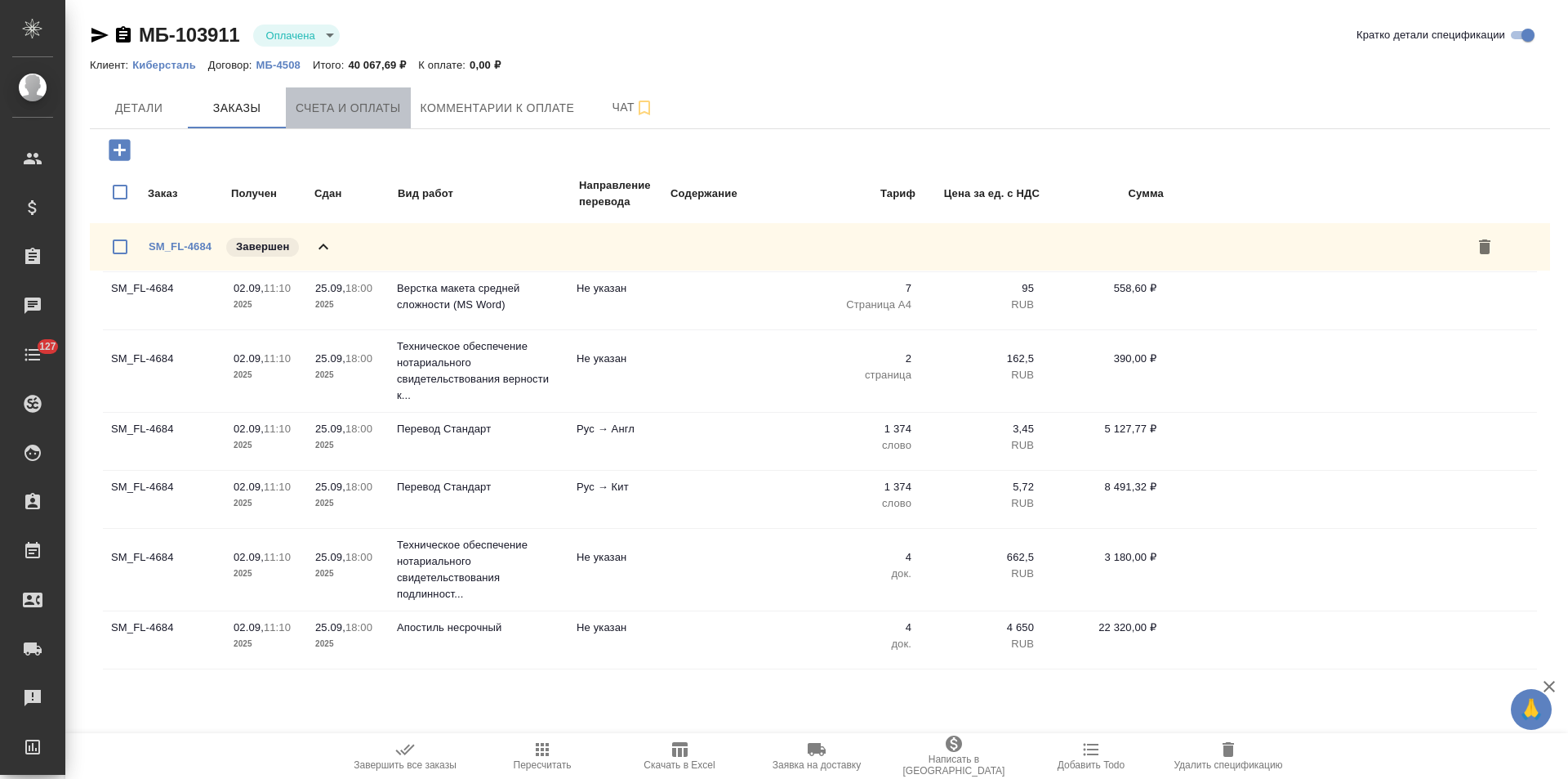
click at [343, 115] on span "Счета и оплаты" at bounding box center [348, 108] width 106 height 20
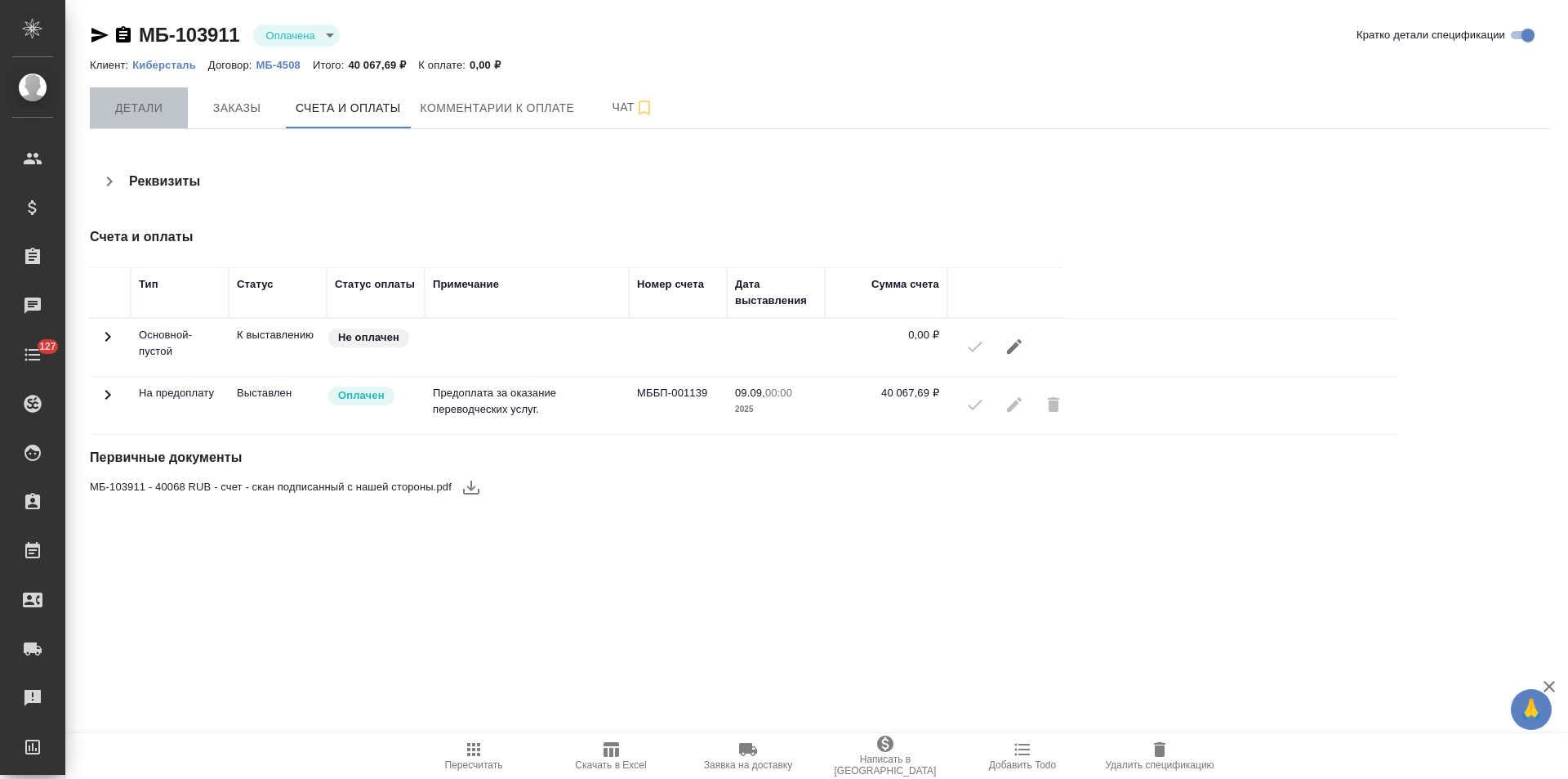
click at [157, 109] on span "Детали" at bounding box center [139, 108] width 79 height 20
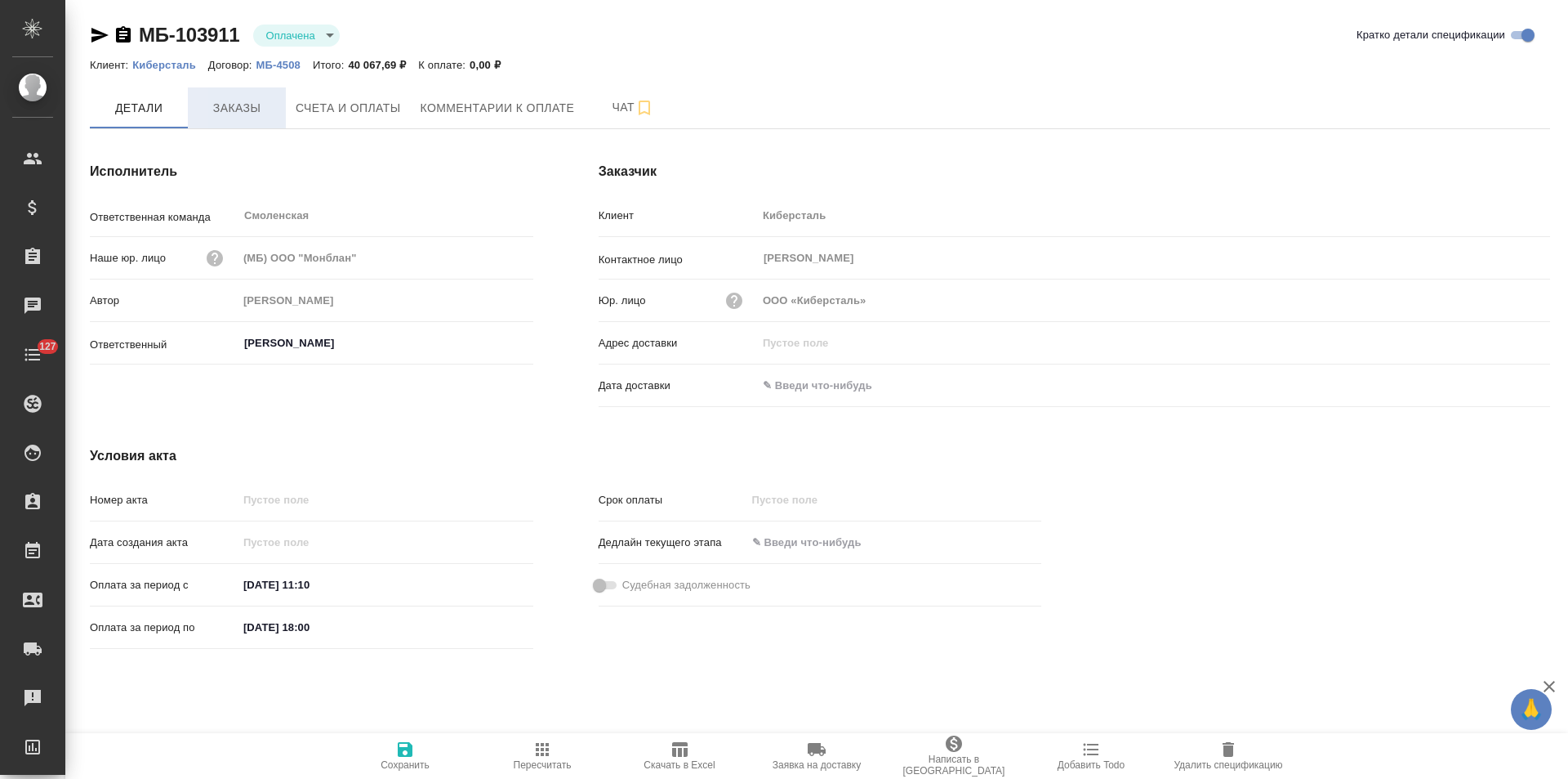
click at [246, 110] on span "Заказы" at bounding box center [237, 108] width 79 height 20
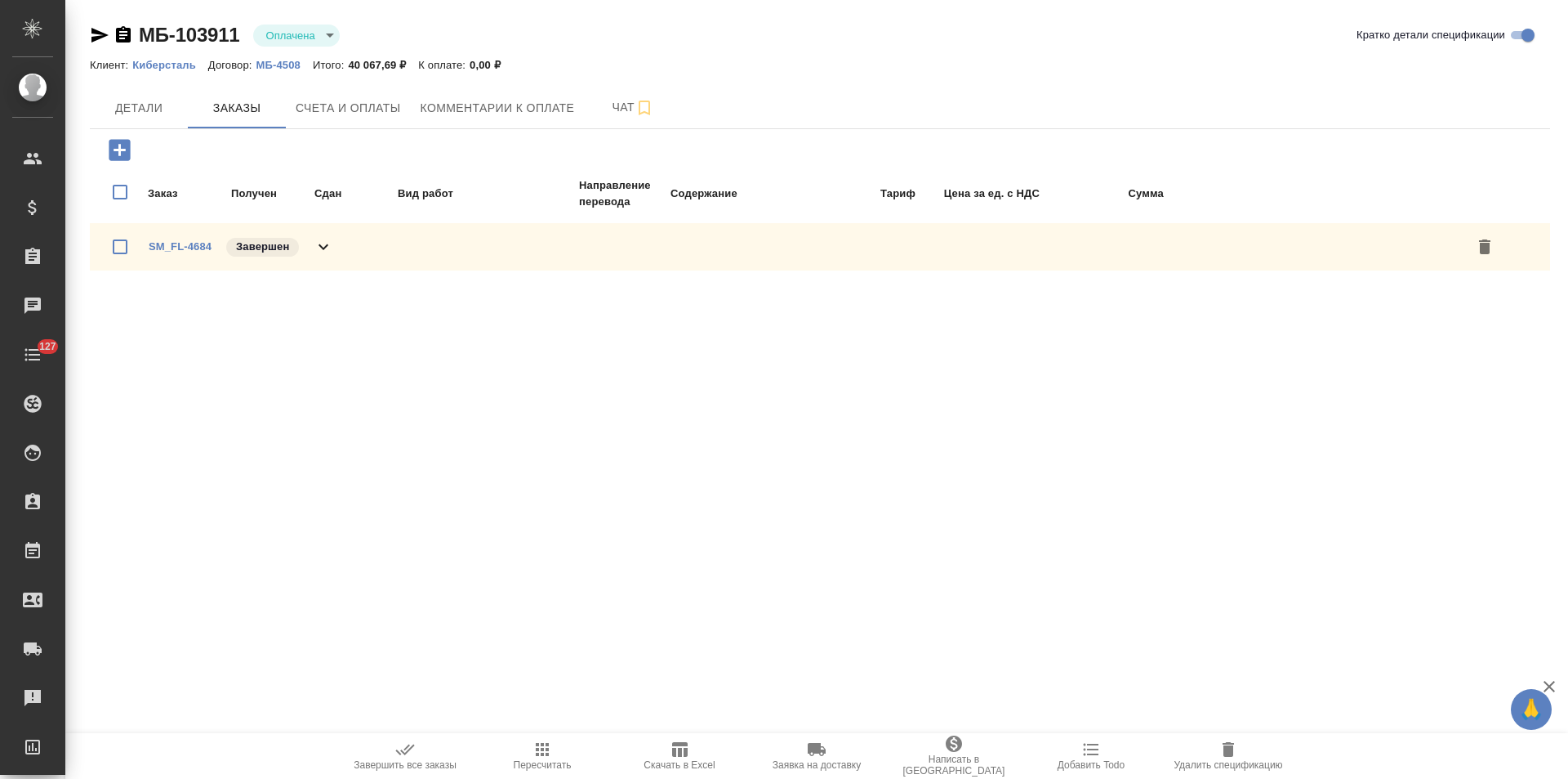
click at [327, 242] on icon at bounding box center [323, 247] width 20 height 20
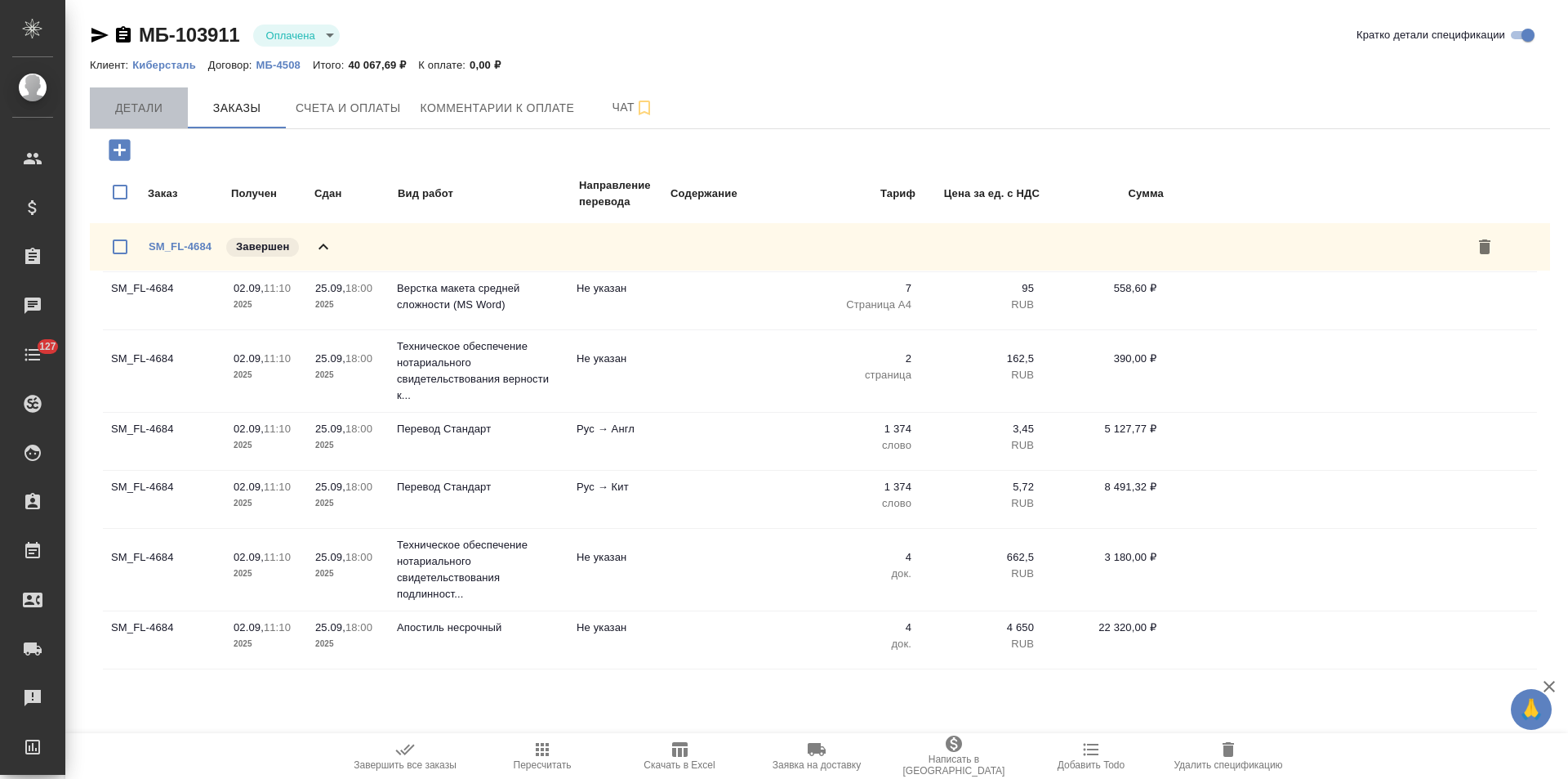
click at [133, 111] on span "Детали" at bounding box center [139, 108] width 79 height 20
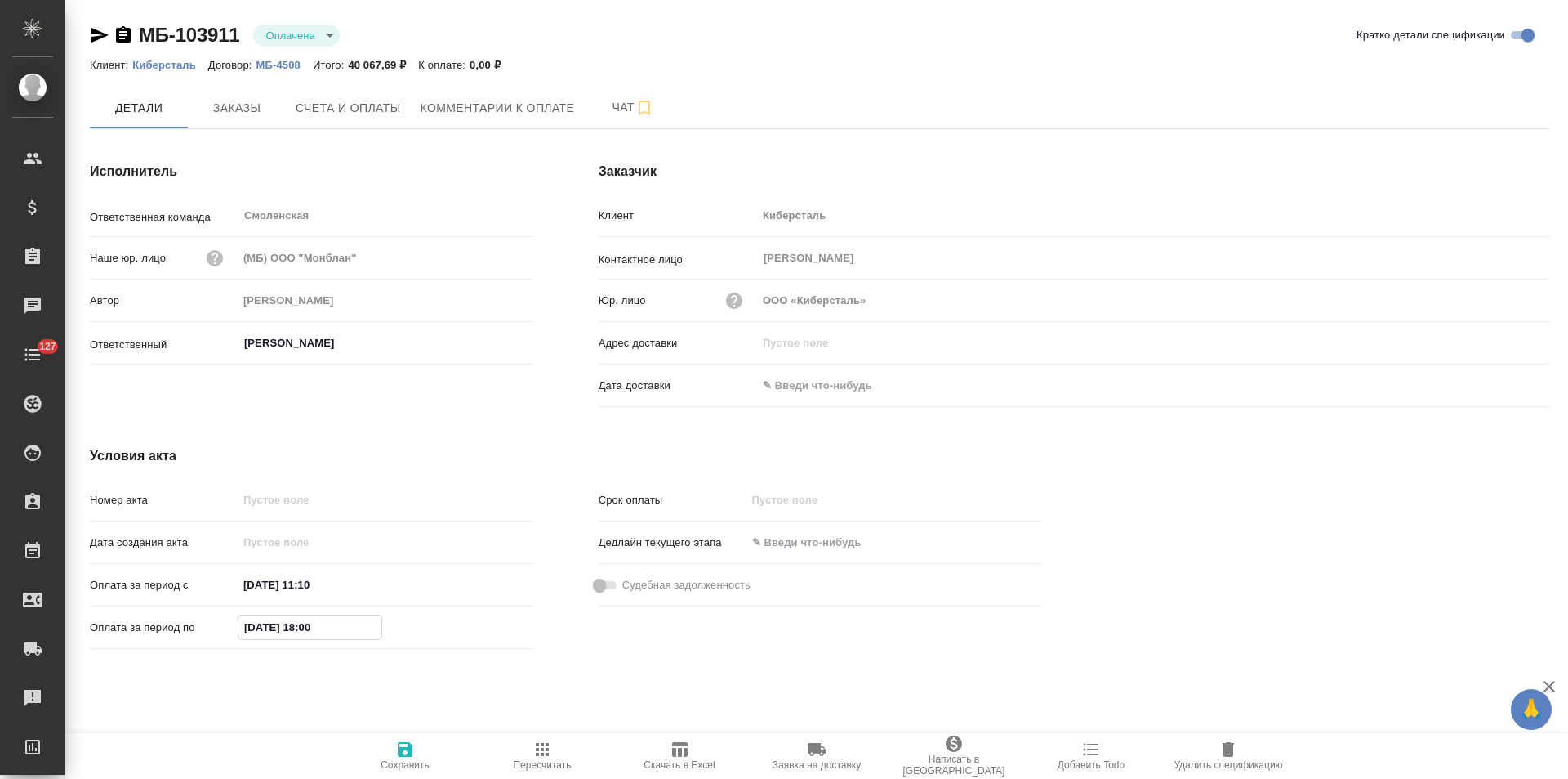
drag, startPoint x: 255, startPoint y: 629, endPoint x: 232, endPoint y: 628, distance: 23.0
click at [232, 628] on div "Оплата за период по 18.09.2025 18:00" at bounding box center [311, 627] width 443 height 29
type input "25.09.2025 18:00"
click at [406, 749] on icon "button" at bounding box center [404, 749] width 15 height 15
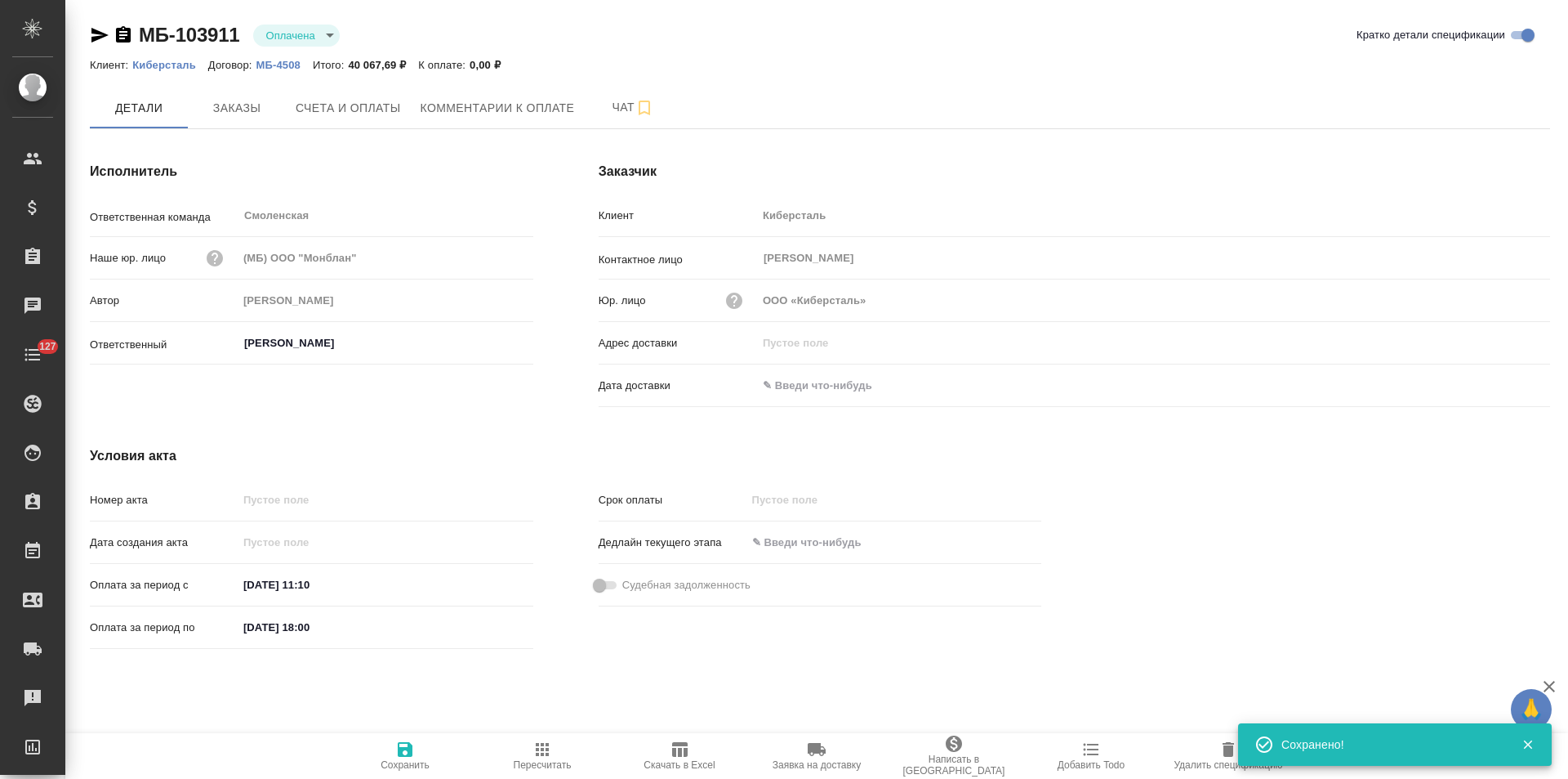
click at [125, 33] on icon "button" at bounding box center [123, 34] width 15 height 16
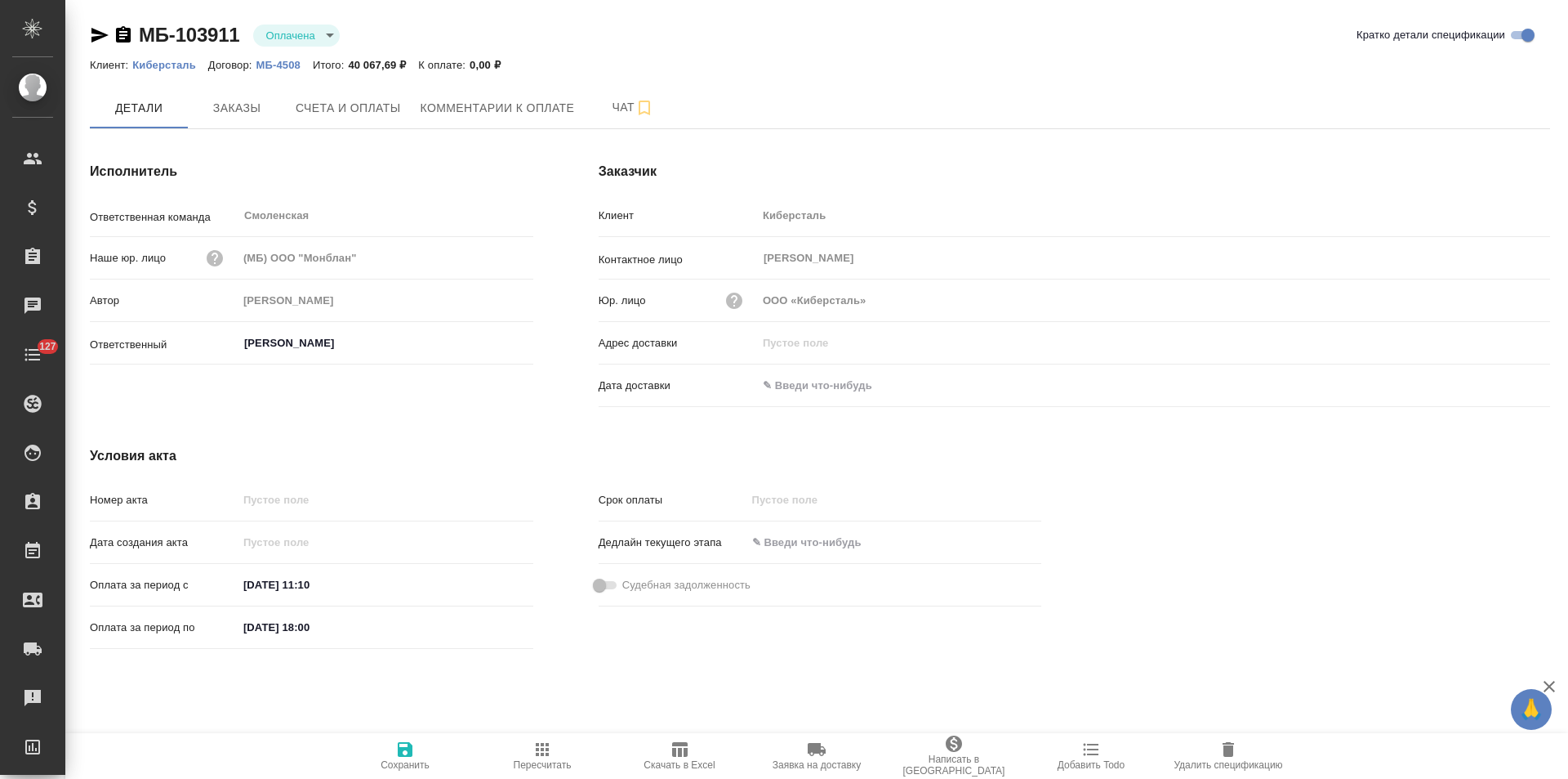
click at [125, 40] on icon "button" at bounding box center [123, 34] width 15 height 16
click at [363, 114] on span "Счета и оплаты" at bounding box center [348, 108] width 106 height 20
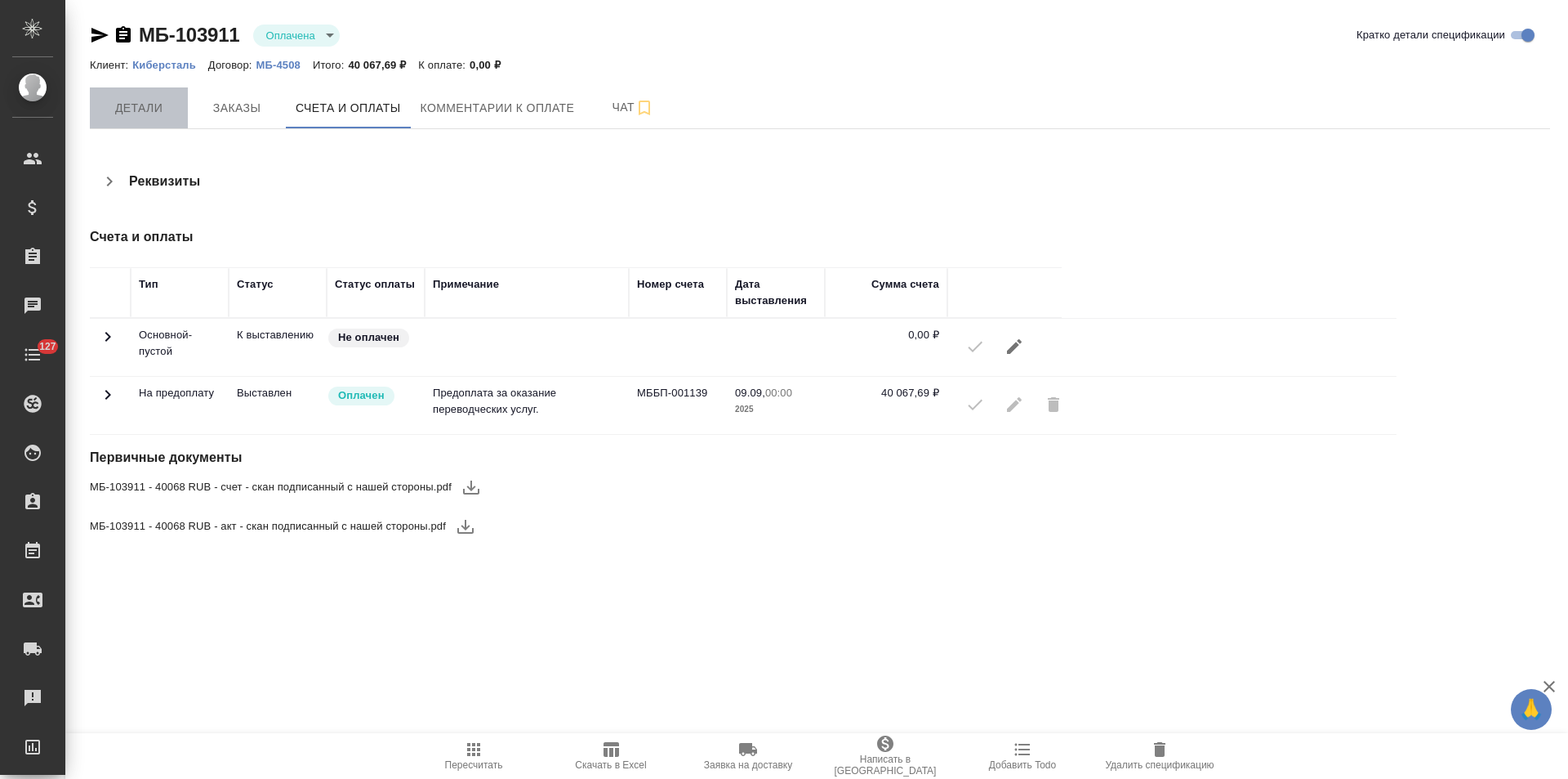
click at [148, 119] on button "Детали" at bounding box center [139, 108] width 98 height 41
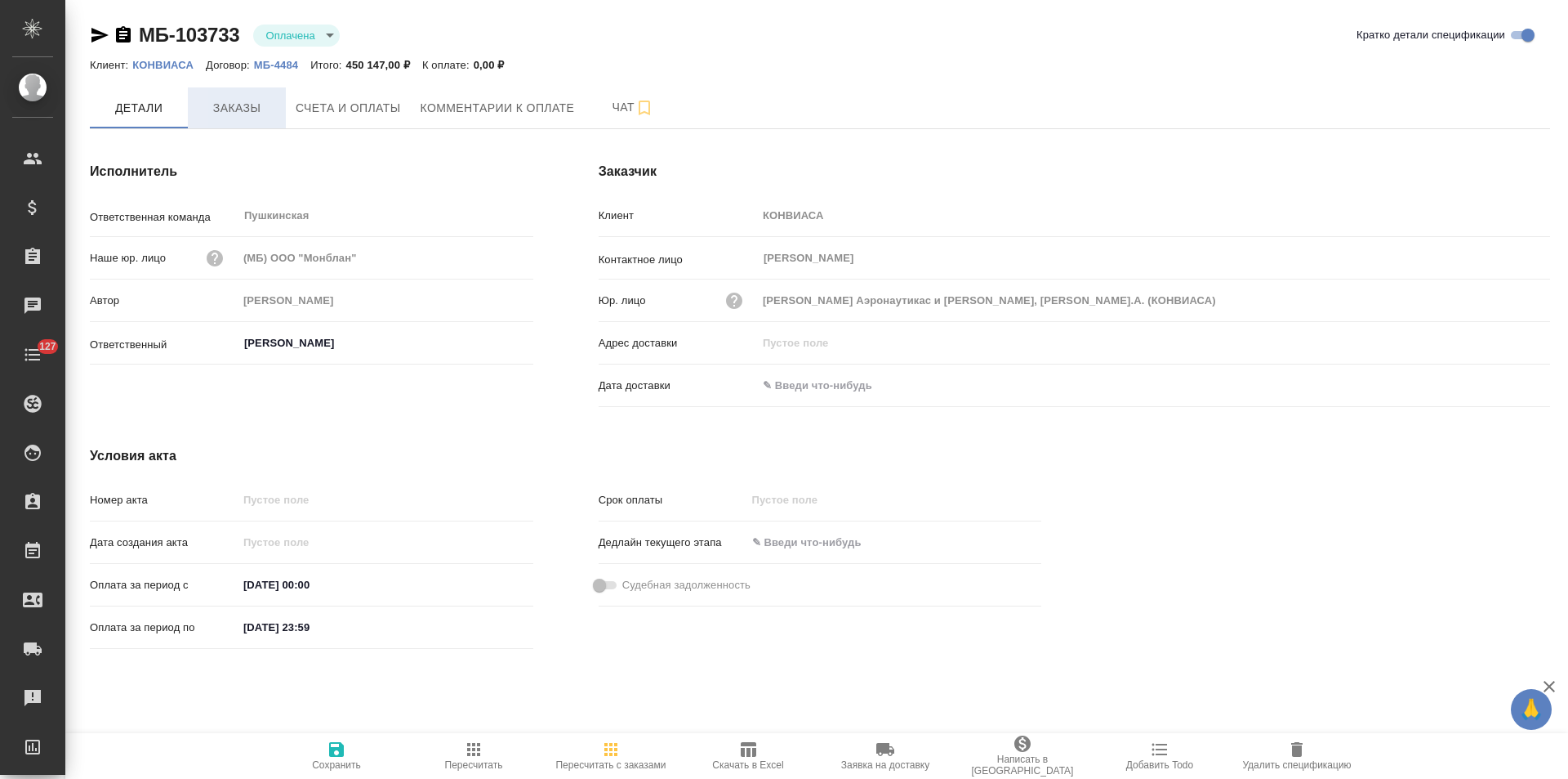
click at [254, 110] on span "Заказы" at bounding box center [237, 108] width 79 height 20
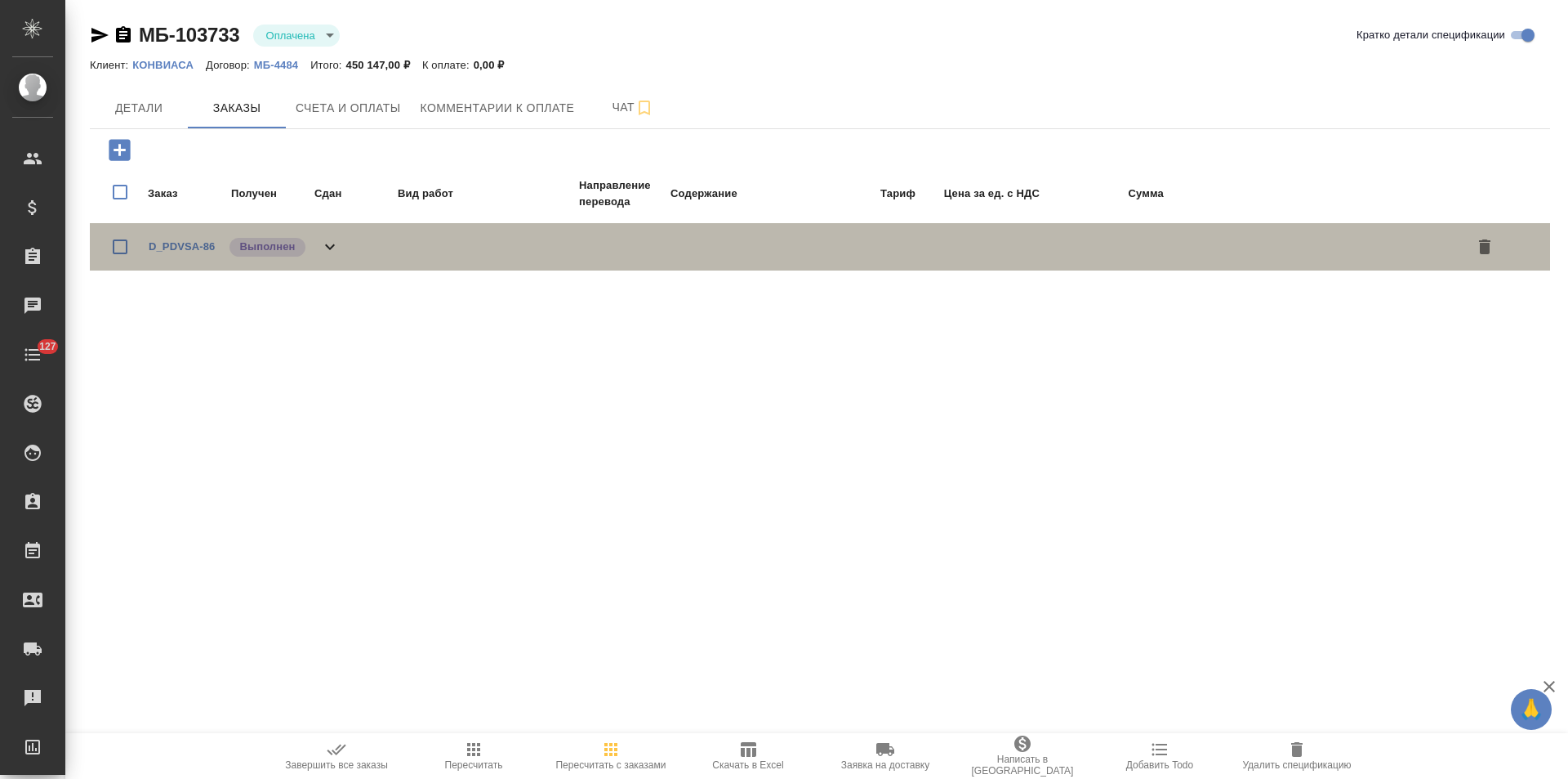
click at [346, 250] on div "D_PDVSA-86 Выполнен" at bounding box center [819, 246] width 1460 height 47
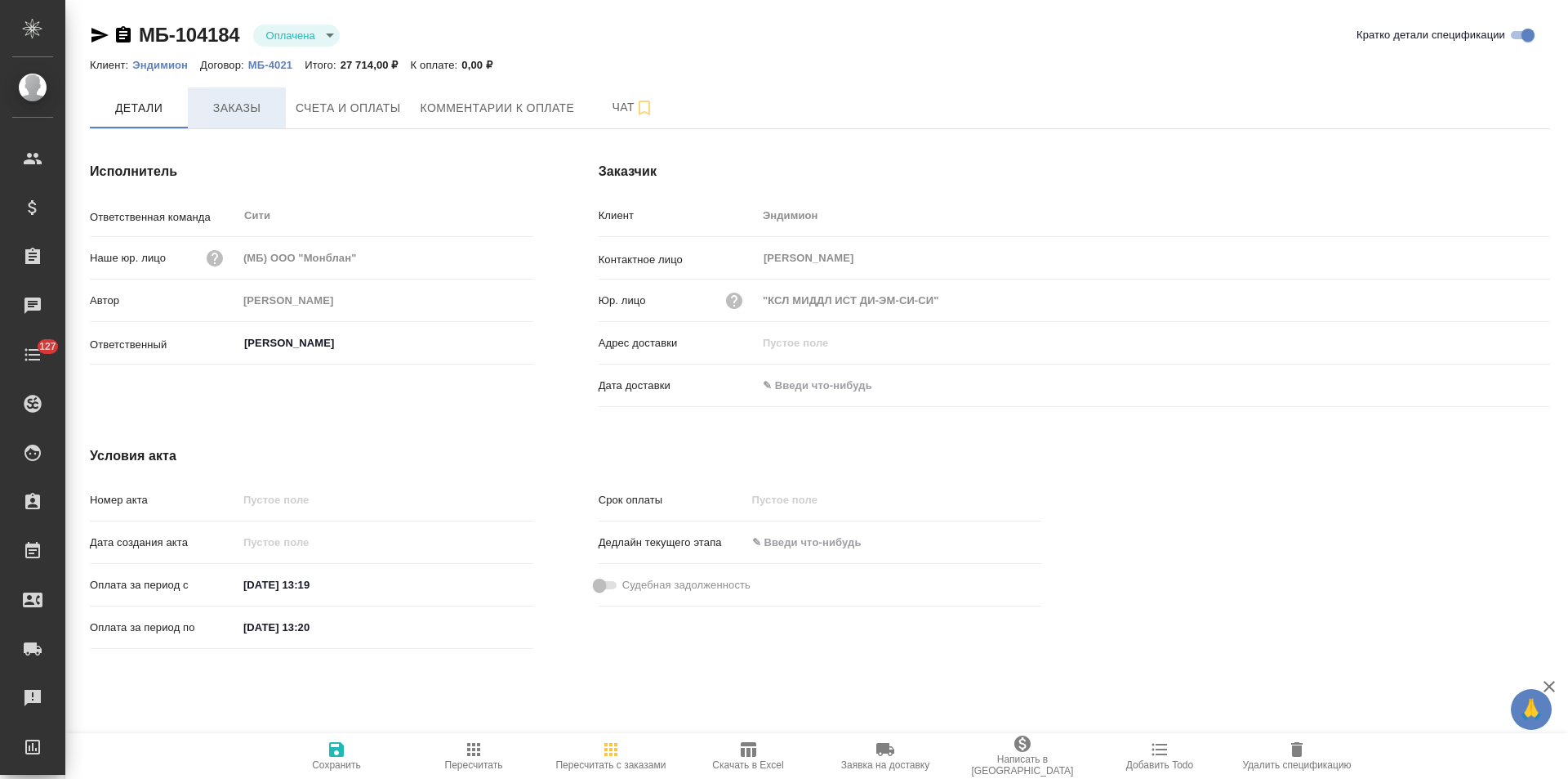
click at [262, 124] on button "Заказы" at bounding box center [237, 108] width 98 height 41
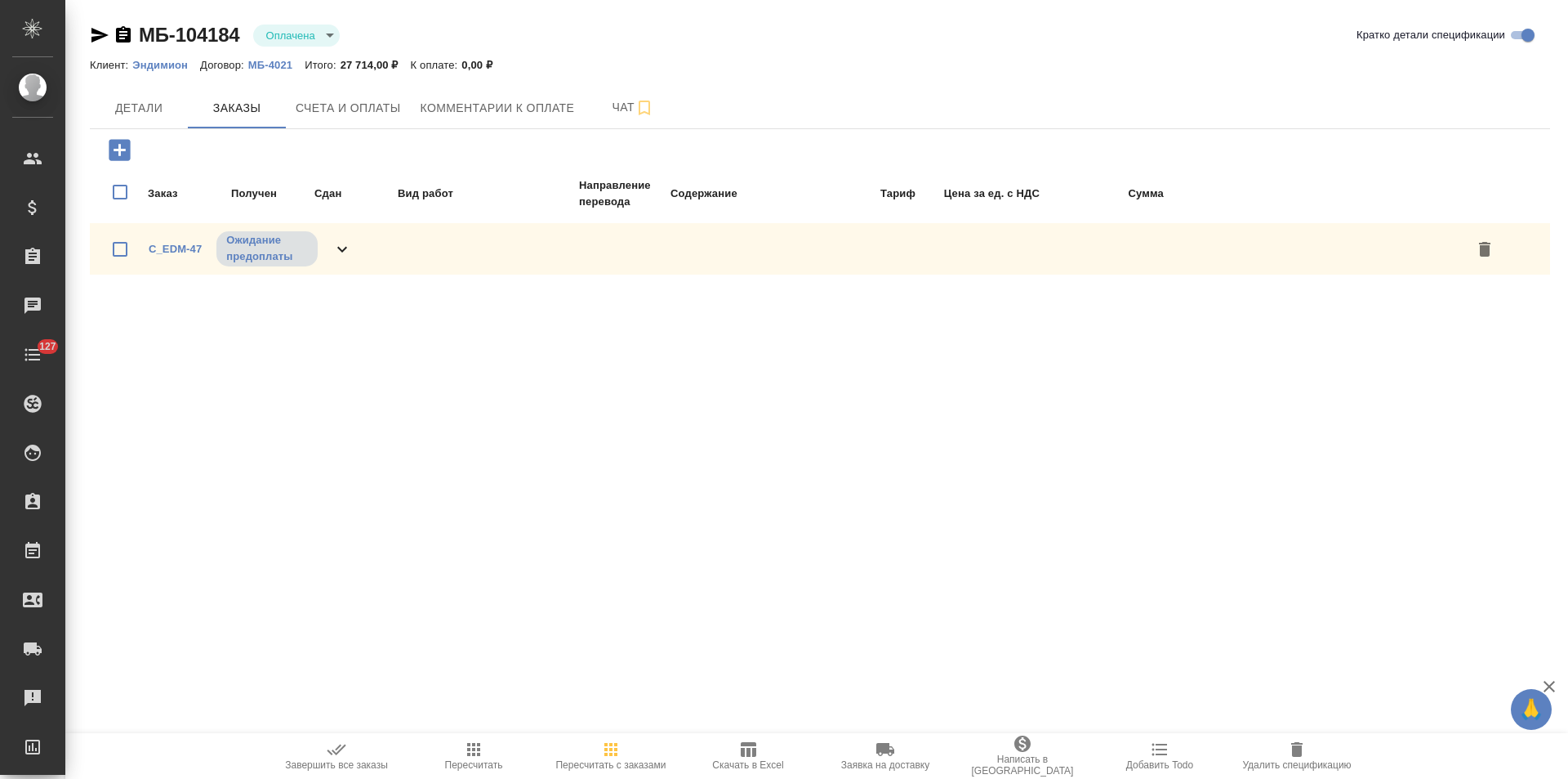
click at [344, 254] on icon at bounding box center [342, 250] width 20 height 20
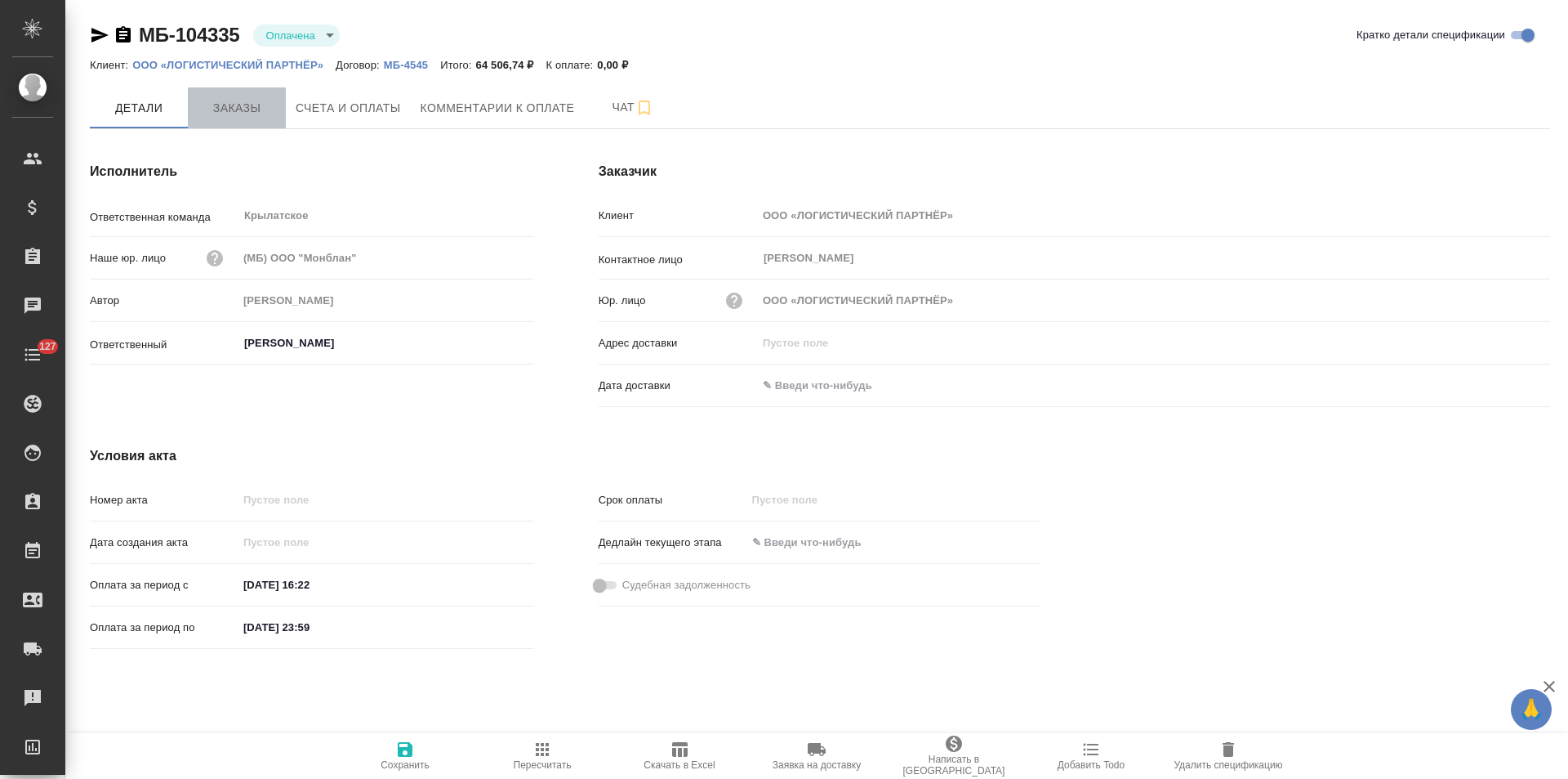
click at [251, 111] on span "Заказы" at bounding box center [237, 108] width 79 height 20
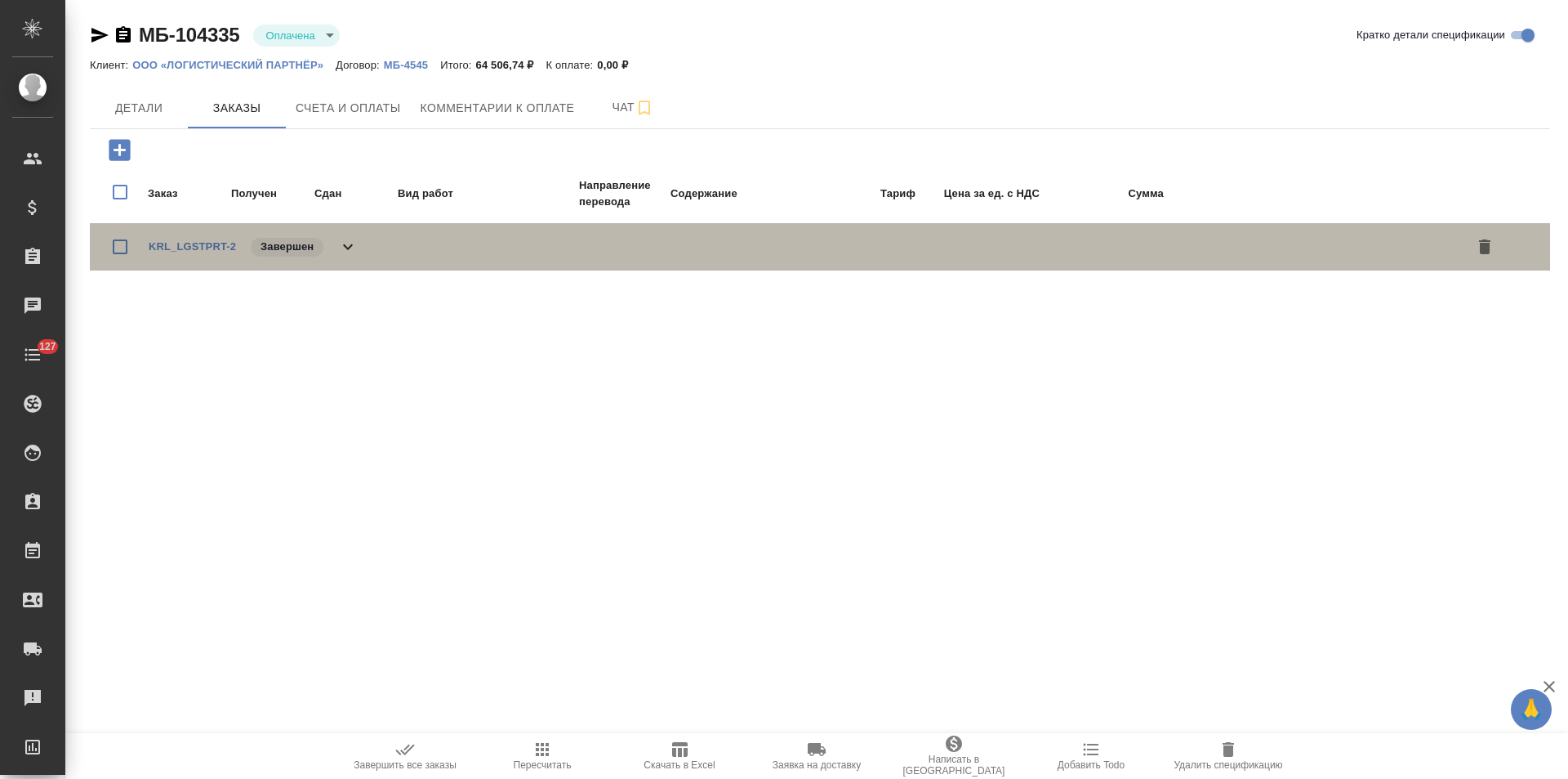
click at [354, 254] on icon at bounding box center [348, 247] width 20 height 20
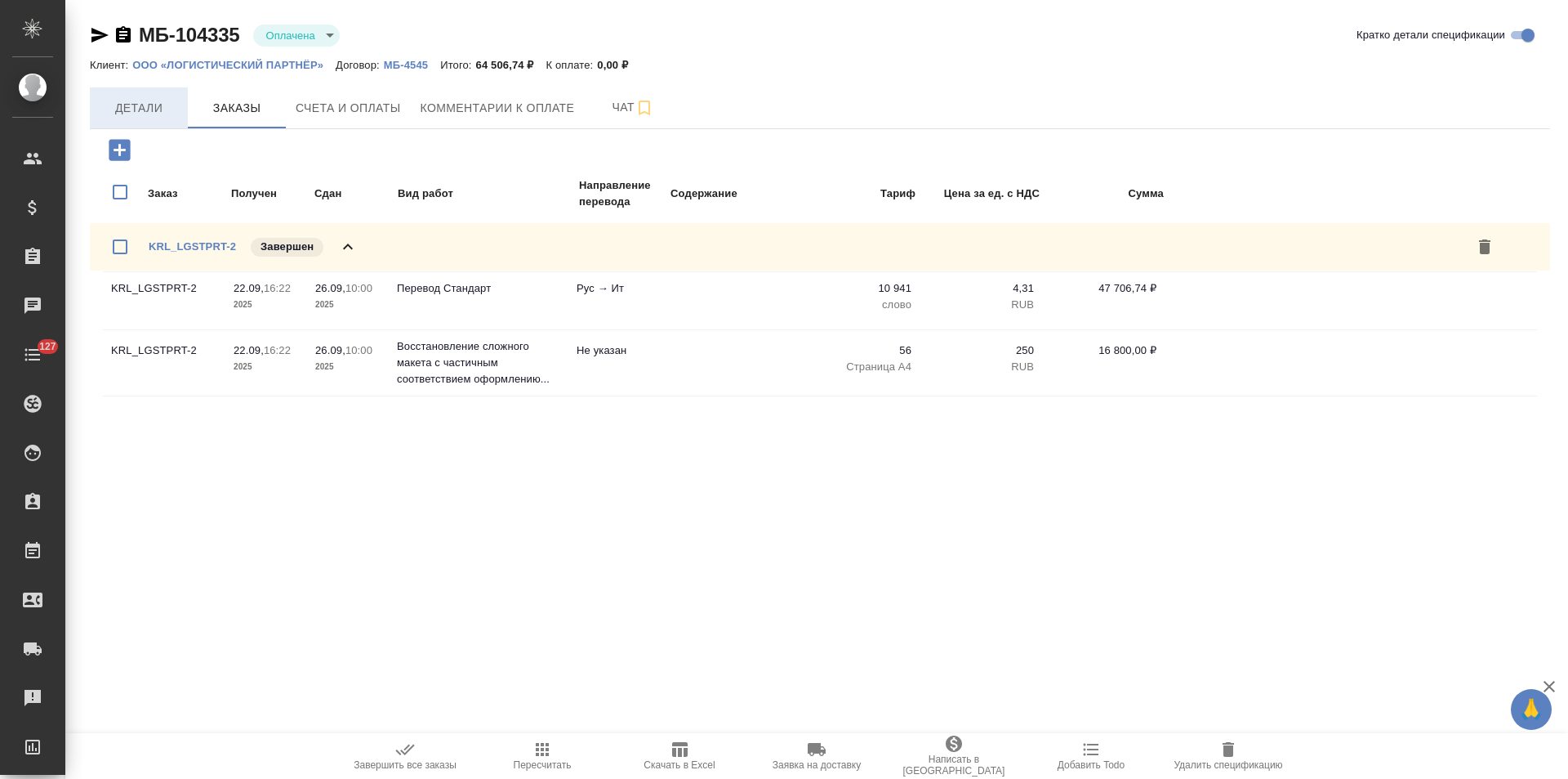
click at [164, 123] on button "Детали" at bounding box center [139, 108] width 98 height 41
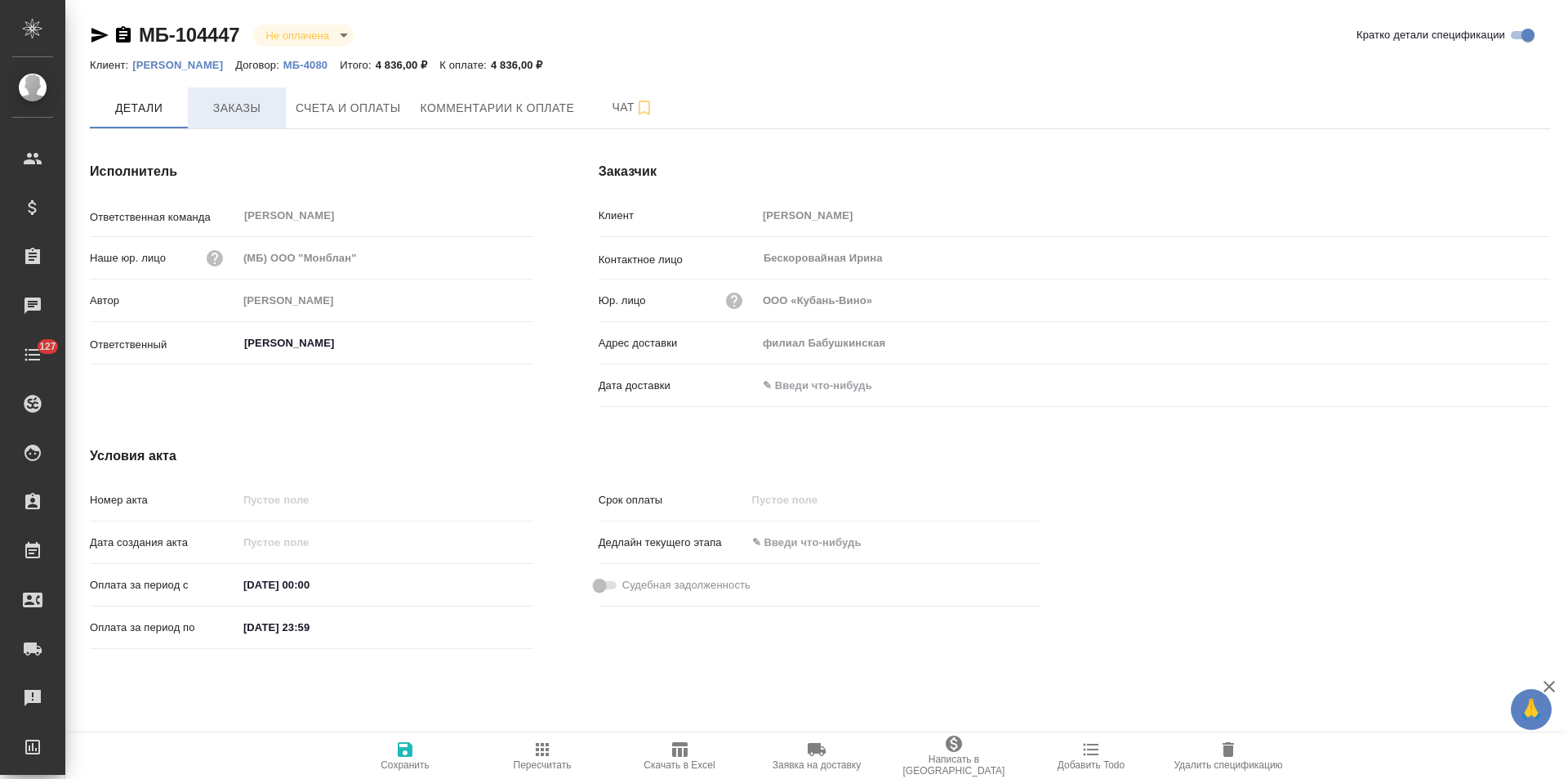
click at [253, 119] on button "Заказы" at bounding box center [237, 108] width 98 height 41
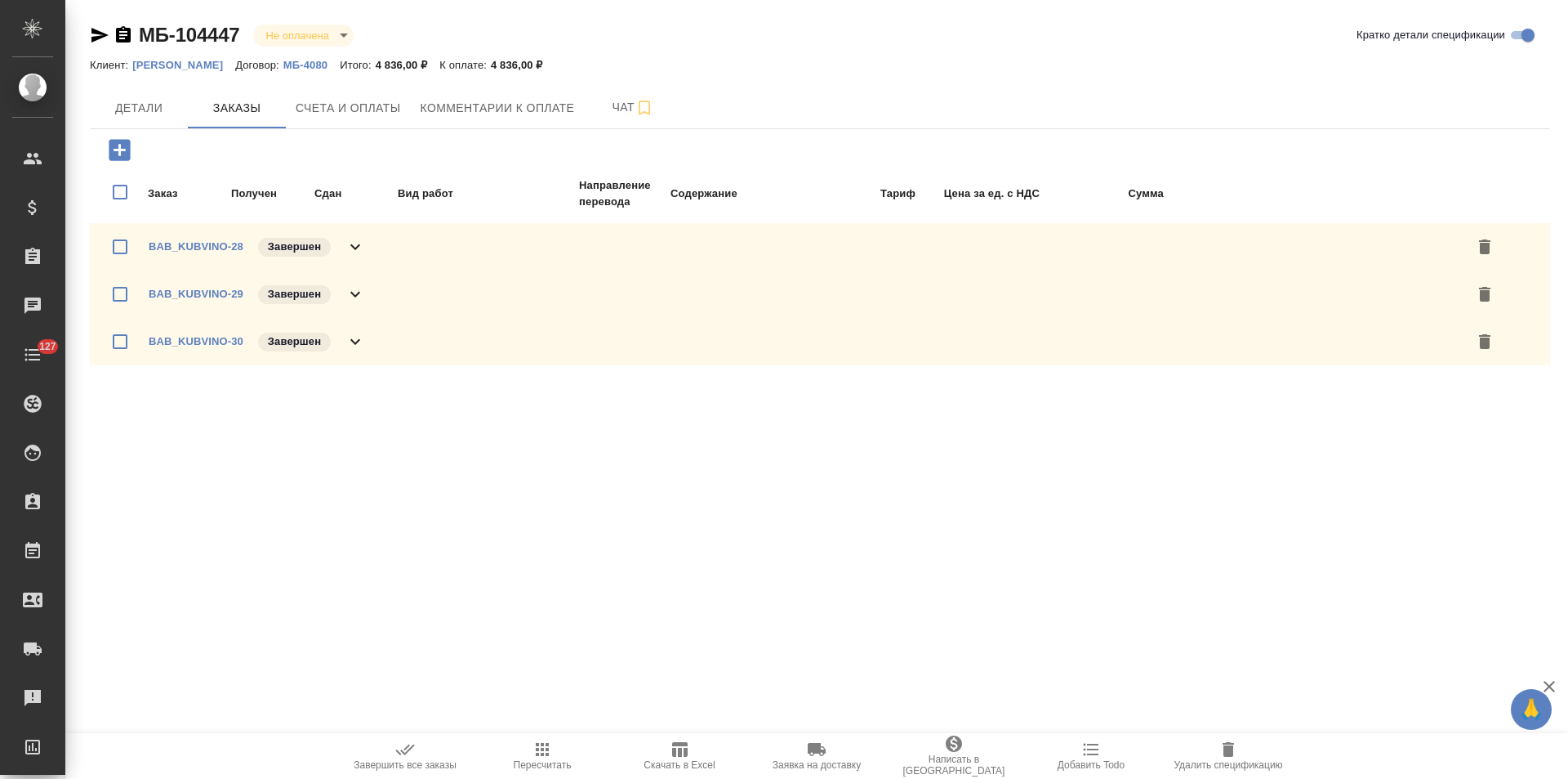
click at [361, 245] on icon at bounding box center [355, 247] width 20 height 20
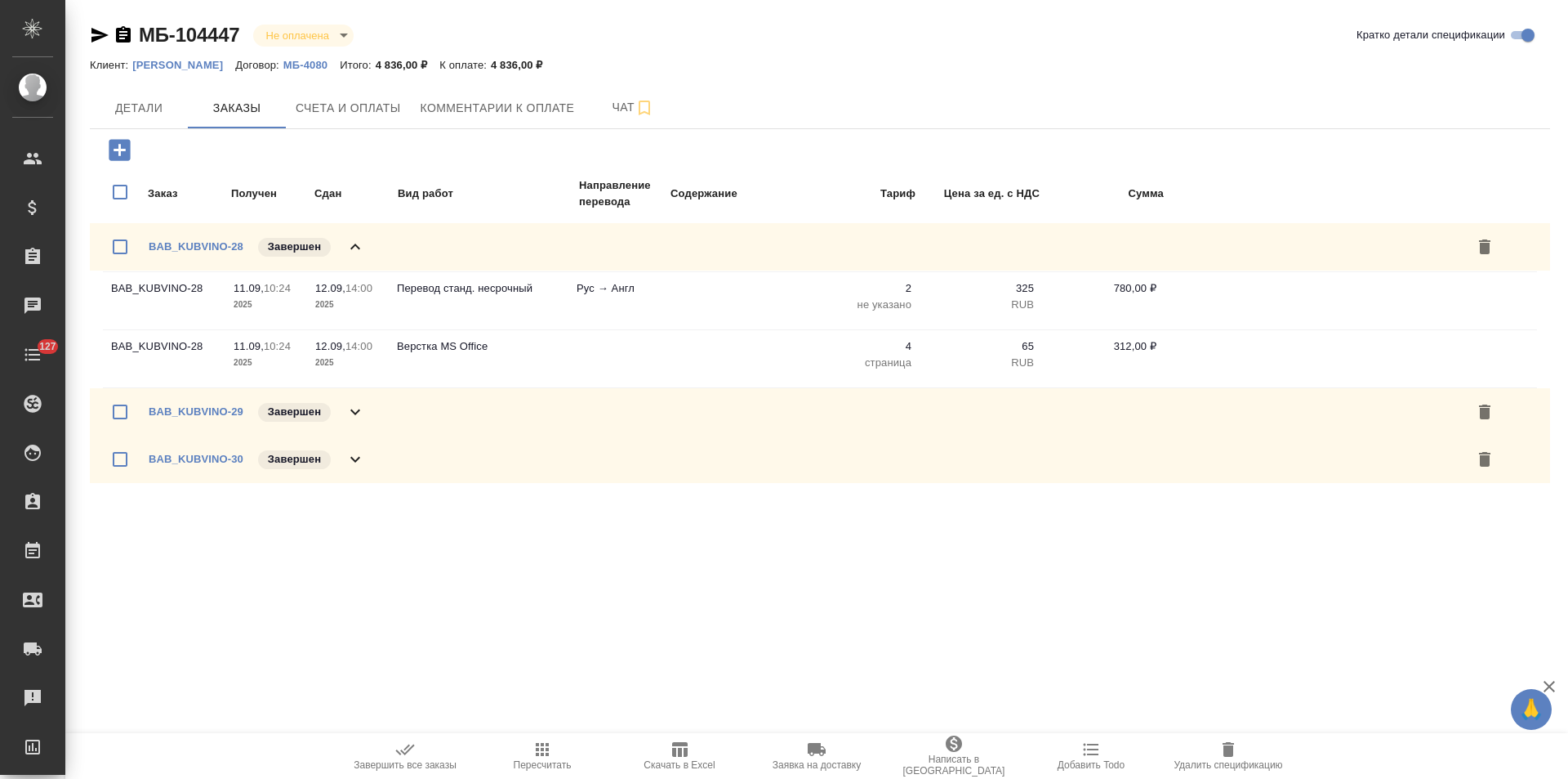
click at [361, 245] on icon at bounding box center [355, 247] width 20 height 20
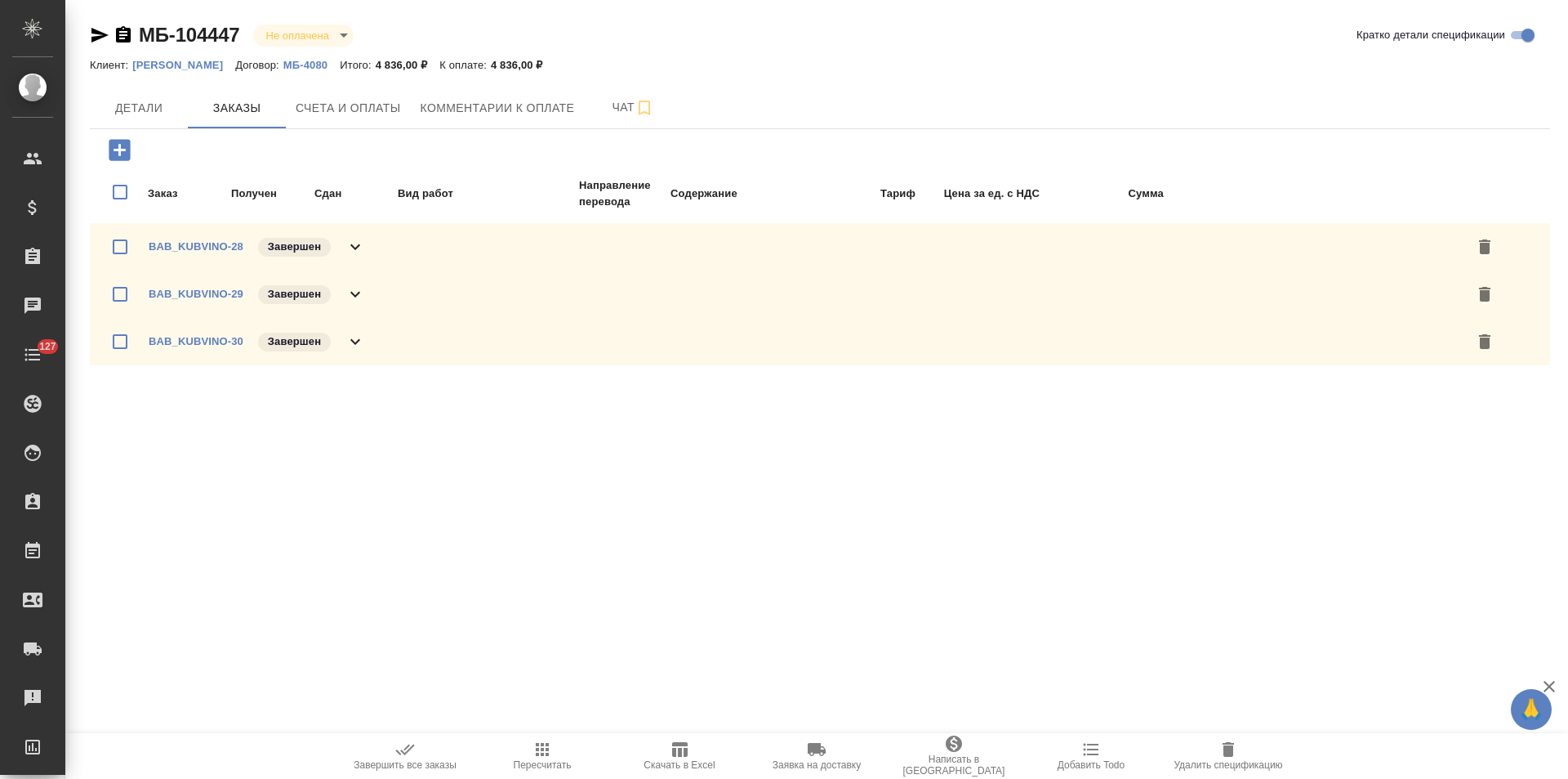
click at [367, 296] on div "BAB_KUBVINO-29 Завершен" at bounding box center [819, 294] width 1460 height 47
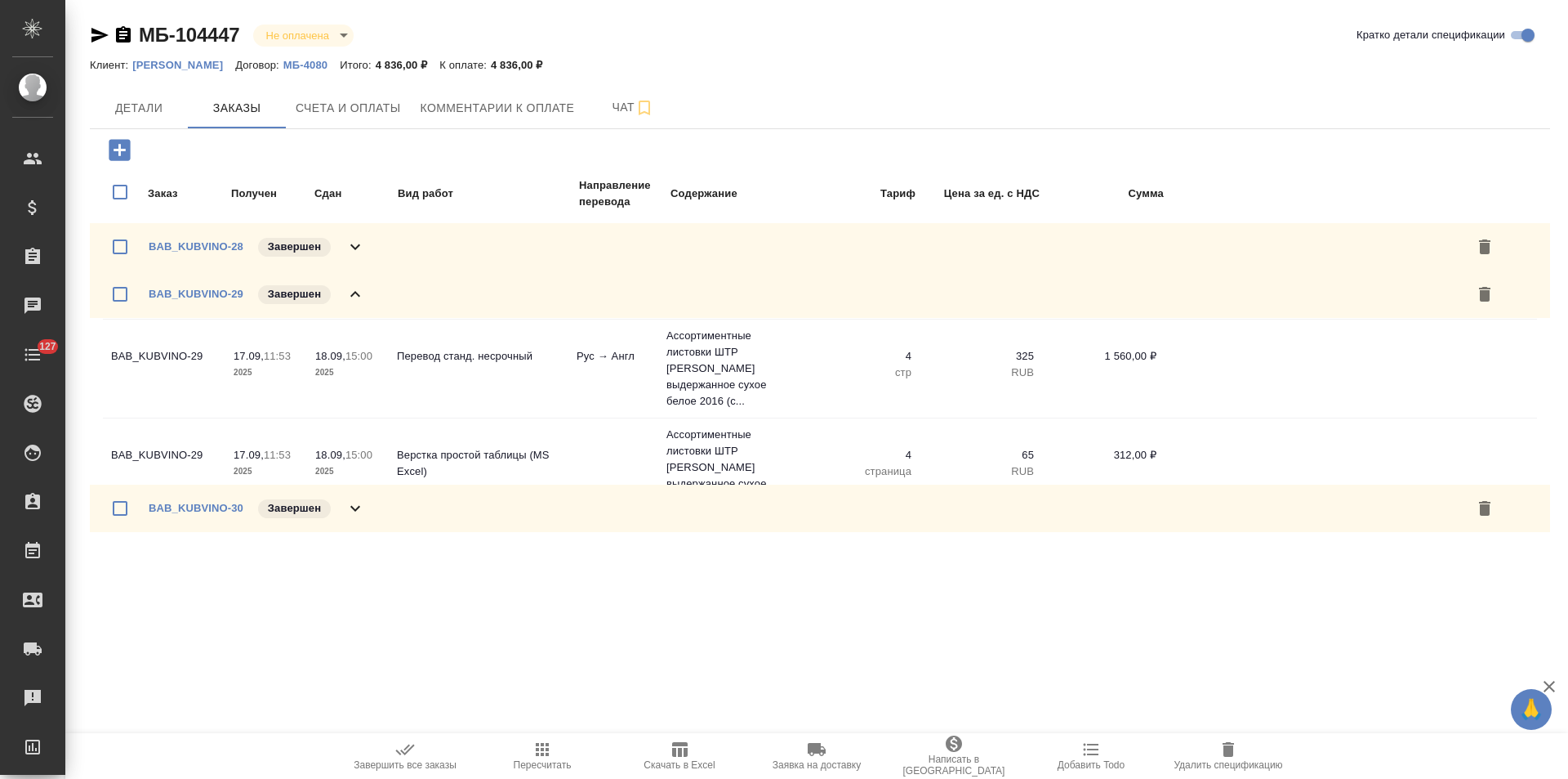
click at [367, 296] on div "BAB_KUBVINO-29 Завершен" at bounding box center [819, 294] width 1460 height 47
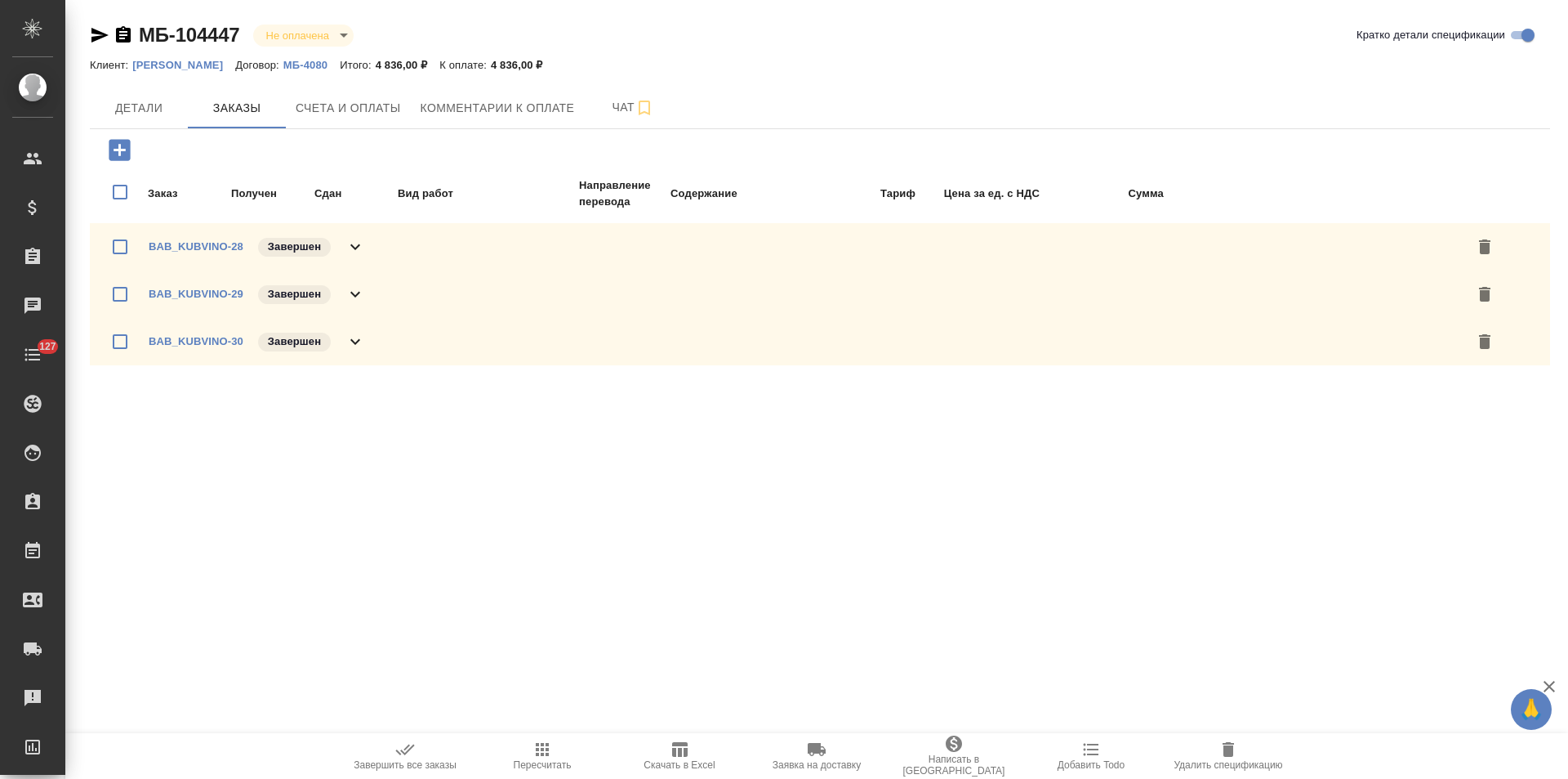
click at [374, 354] on div "BAB_KUBVINO-30 Завершен" at bounding box center [819, 341] width 1460 height 47
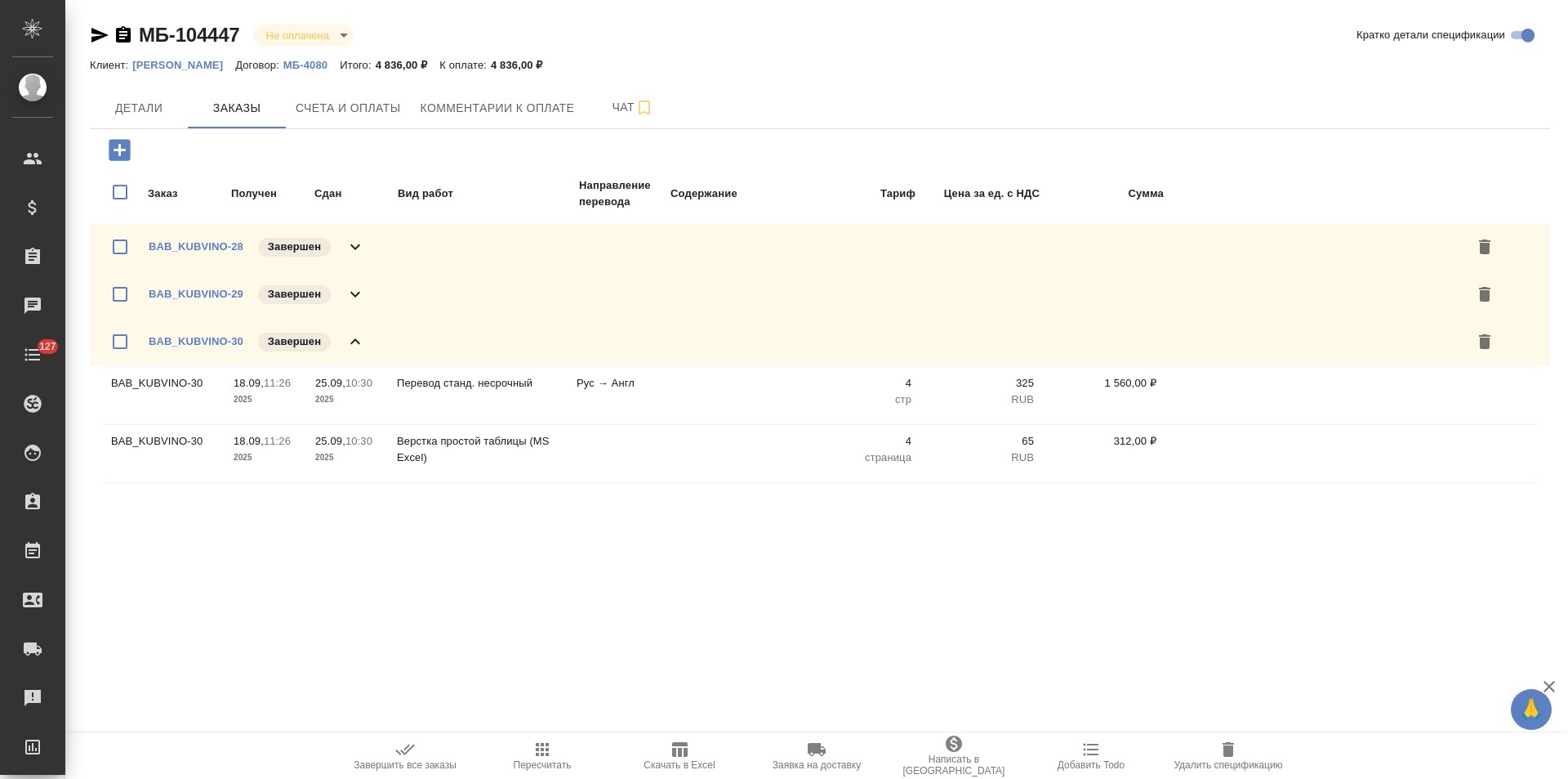
click at [375, 354] on div "BAB_KUBVINO-30 Завершен" at bounding box center [819, 341] width 1460 height 47
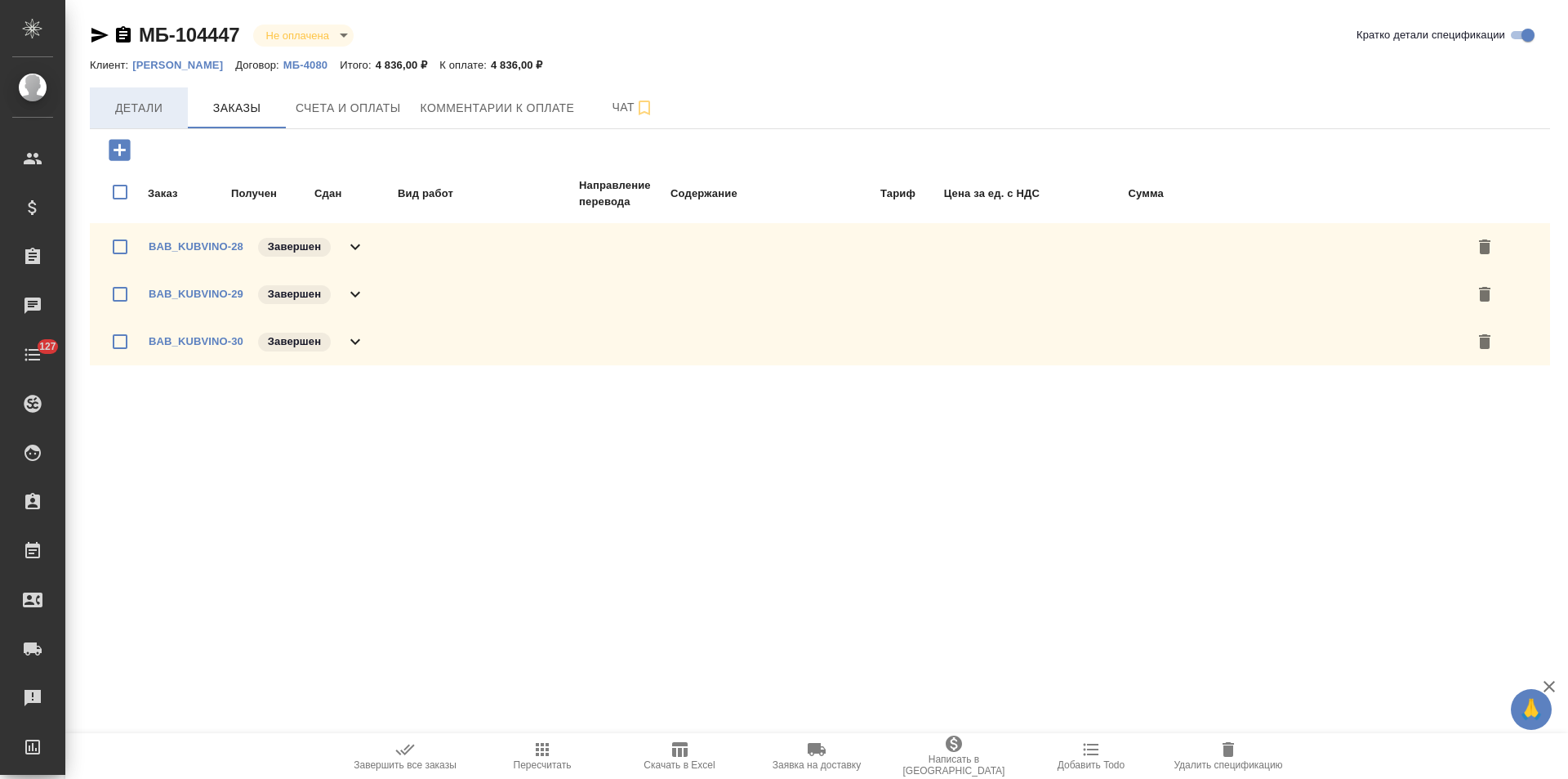
click at [150, 113] on span "Детали" at bounding box center [139, 108] width 79 height 20
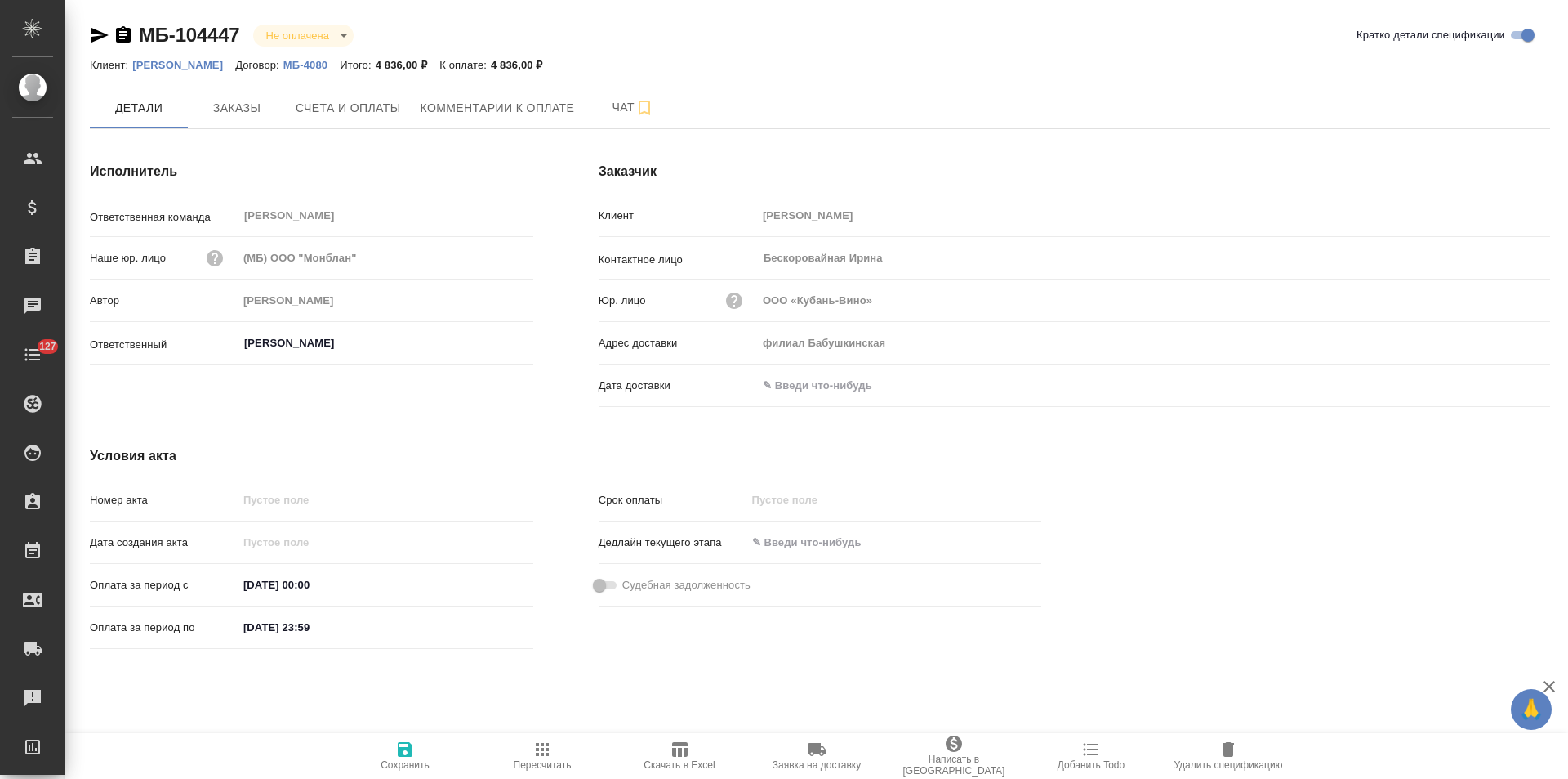
click at [122, 33] on icon "button" at bounding box center [123, 34] width 15 height 16
click at [235, 116] on span "Заказы" at bounding box center [237, 108] width 79 height 20
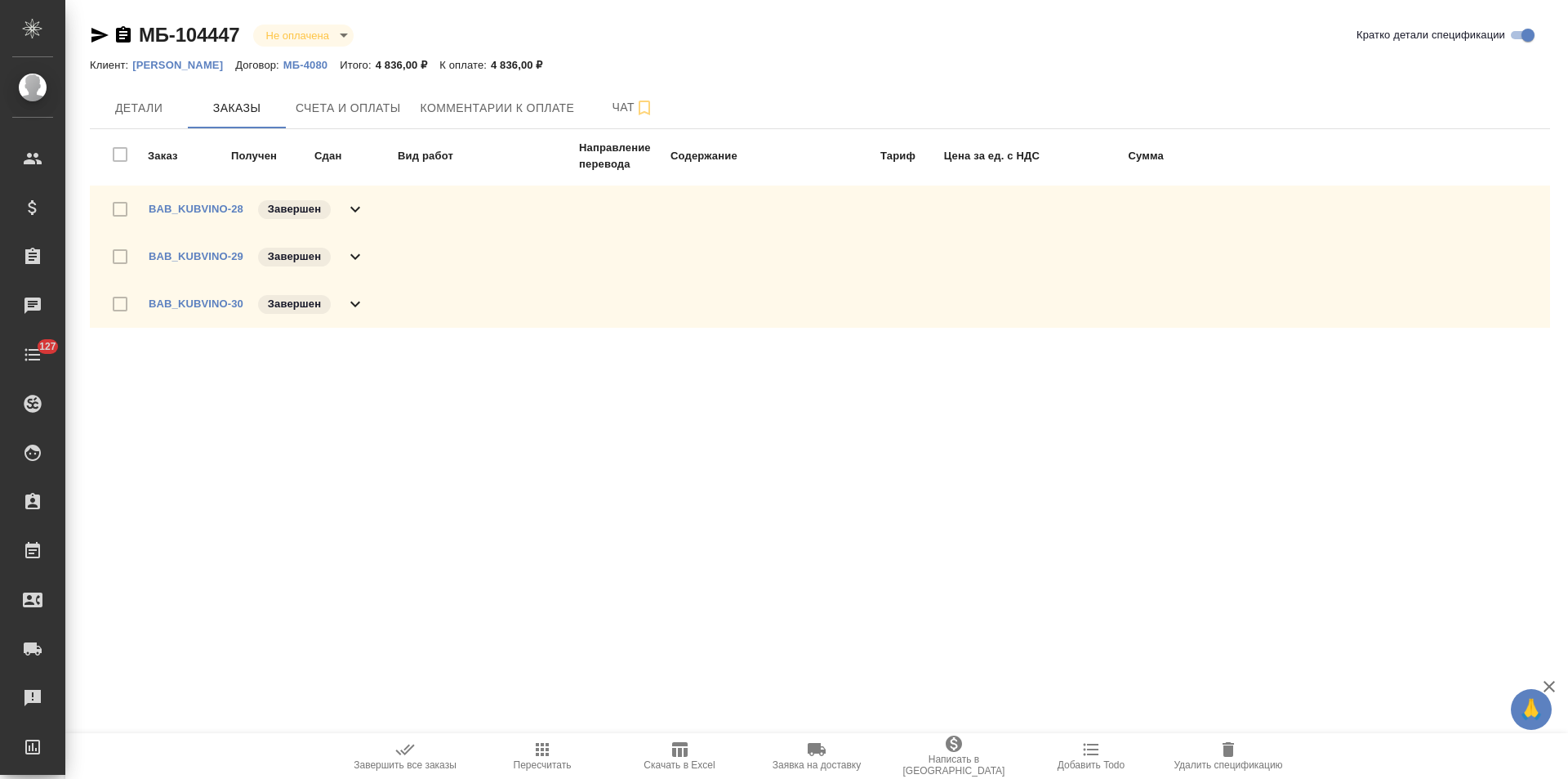
click at [360, 211] on icon at bounding box center [355, 210] width 20 height 20
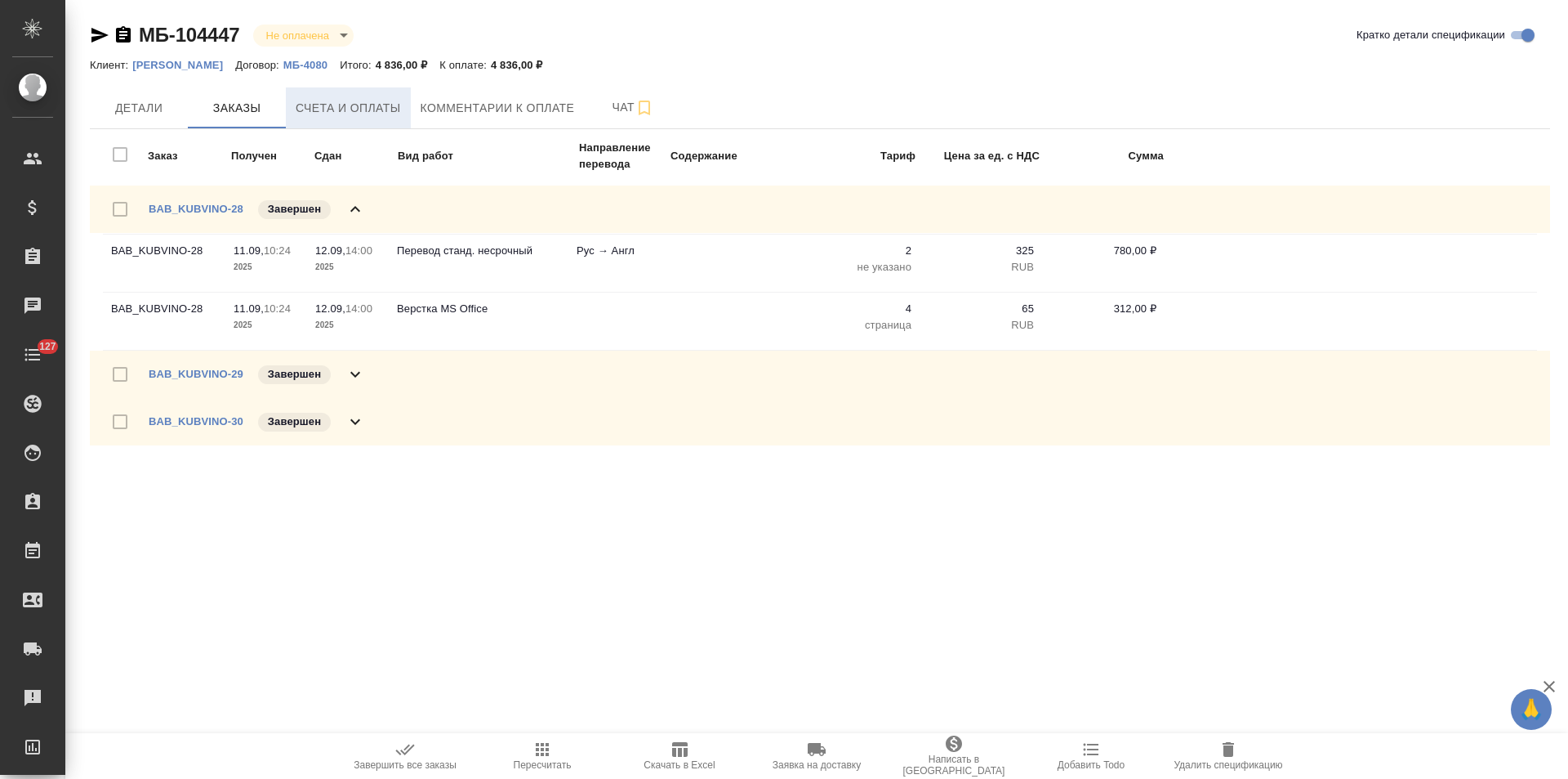
click at [374, 110] on span "Счета и оплаты" at bounding box center [348, 108] width 106 height 20
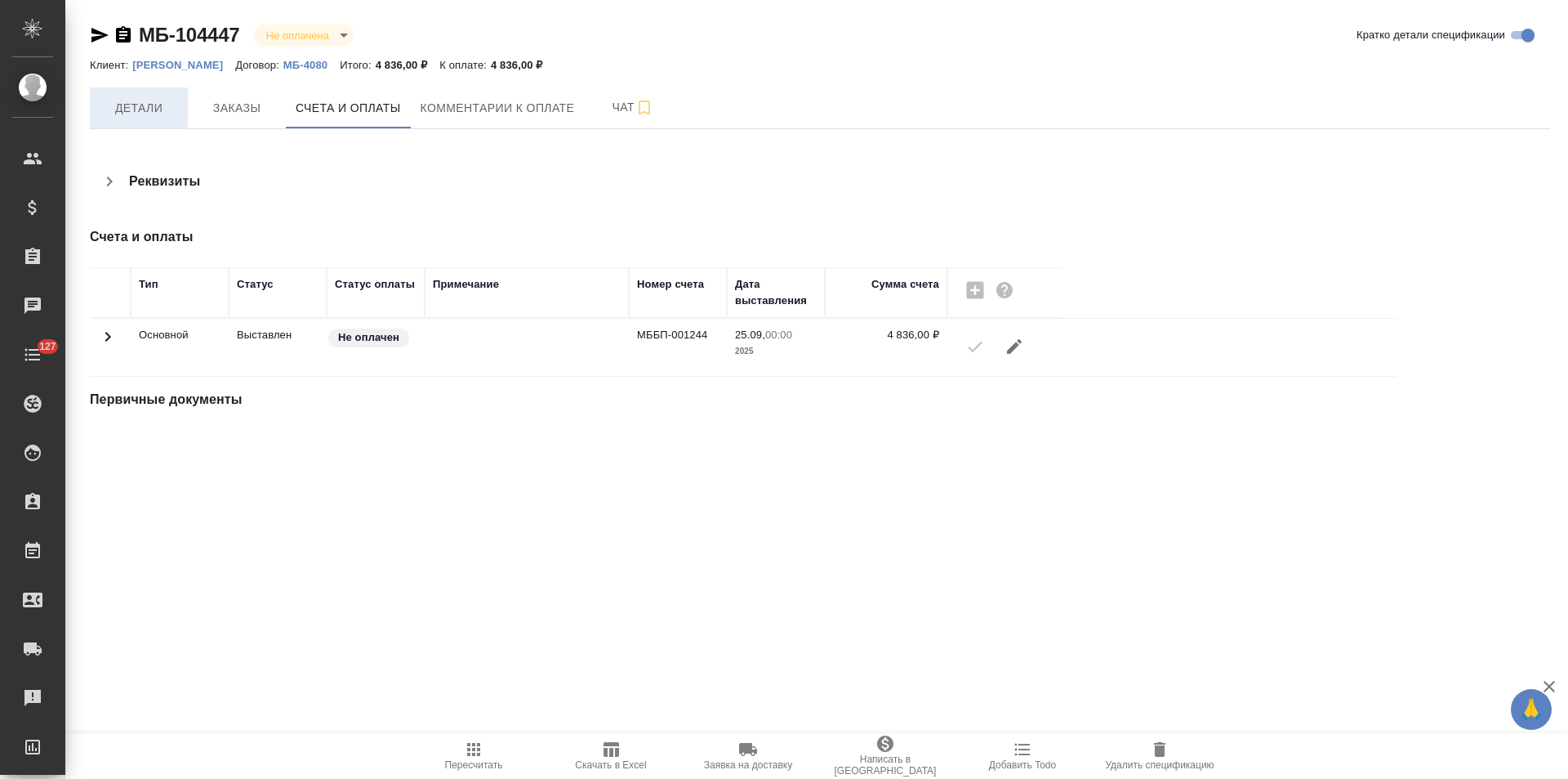
click at [157, 110] on span "Детали" at bounding box center [139, 108] width 79 height 20
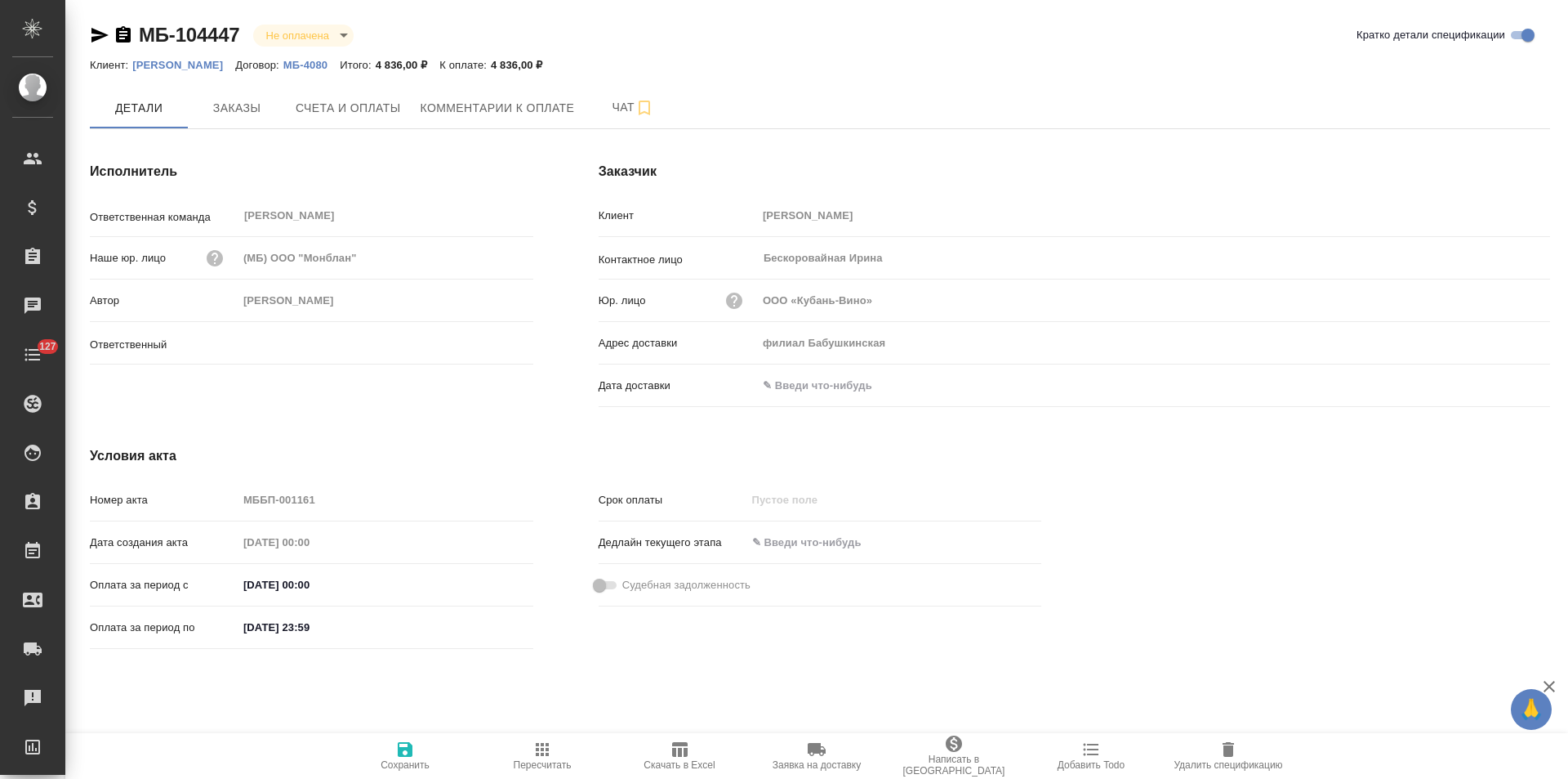
type input "[PERSON_NAME]"
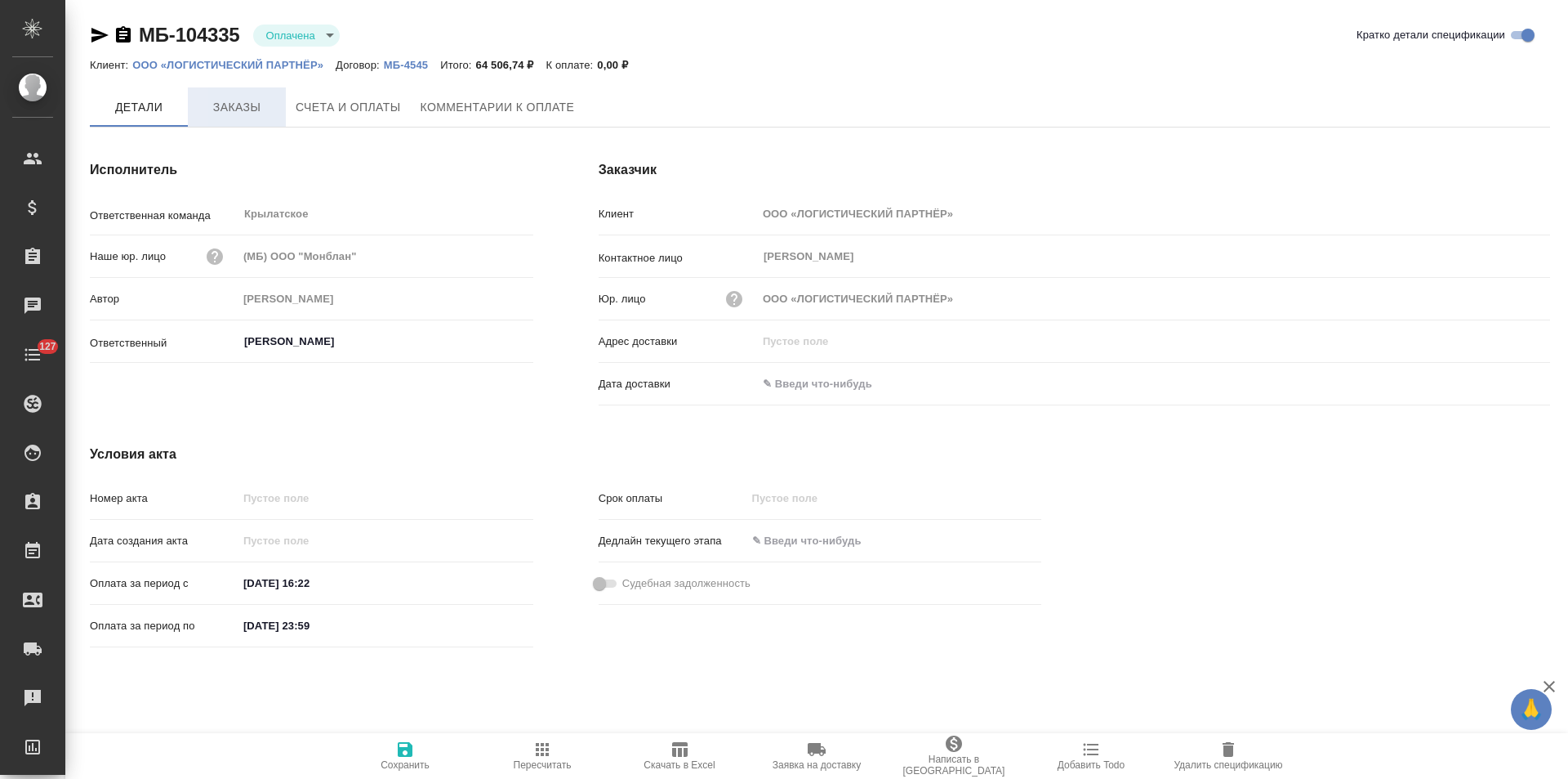
click at [218, 111] on span "Заказы" at bounding box center [237, 107] width 79 height 20
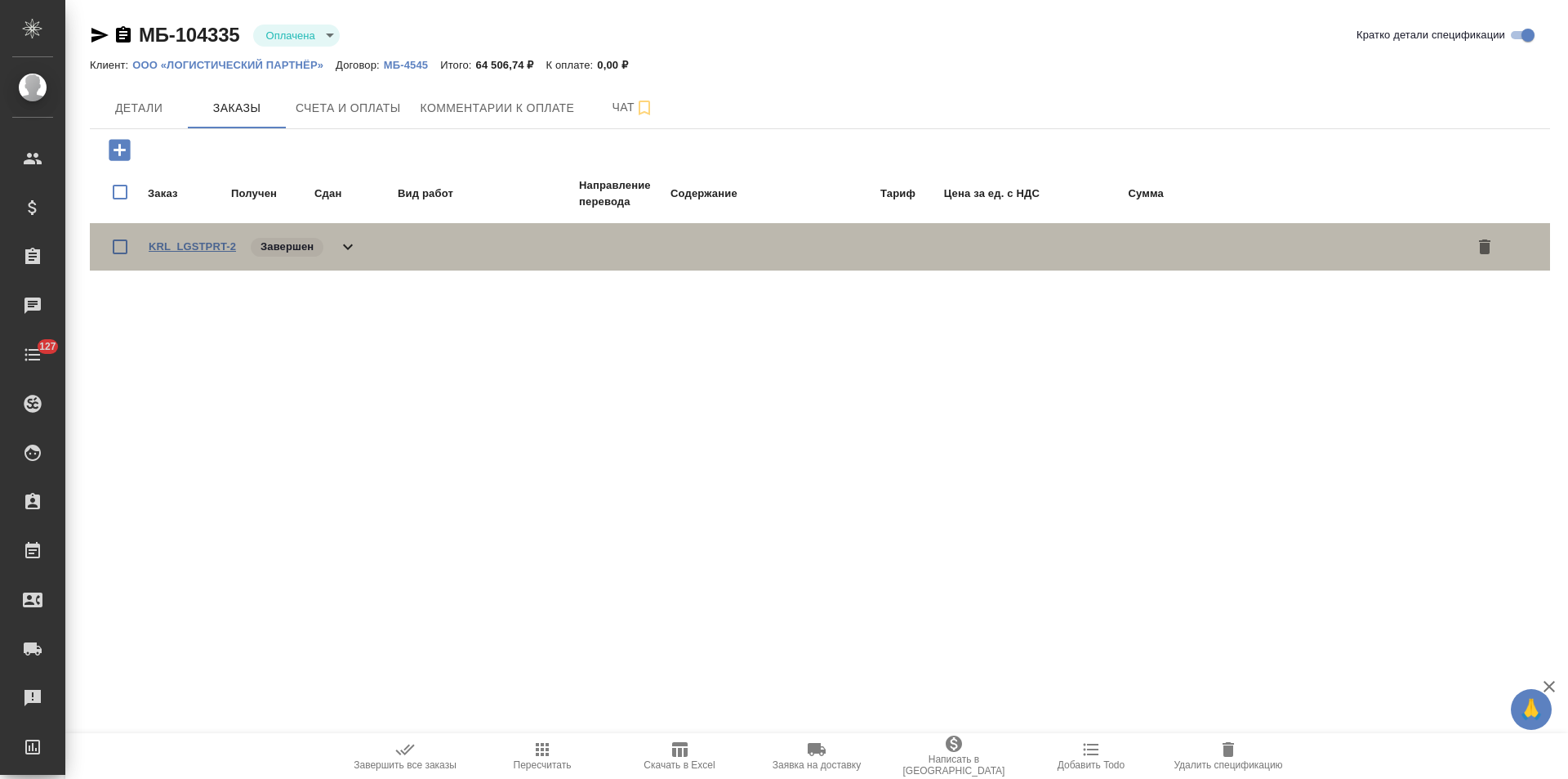
click at [218, 248] on link "KRL_LGSTPRT-2" at bounding box center [193, 247] width 88 height 12
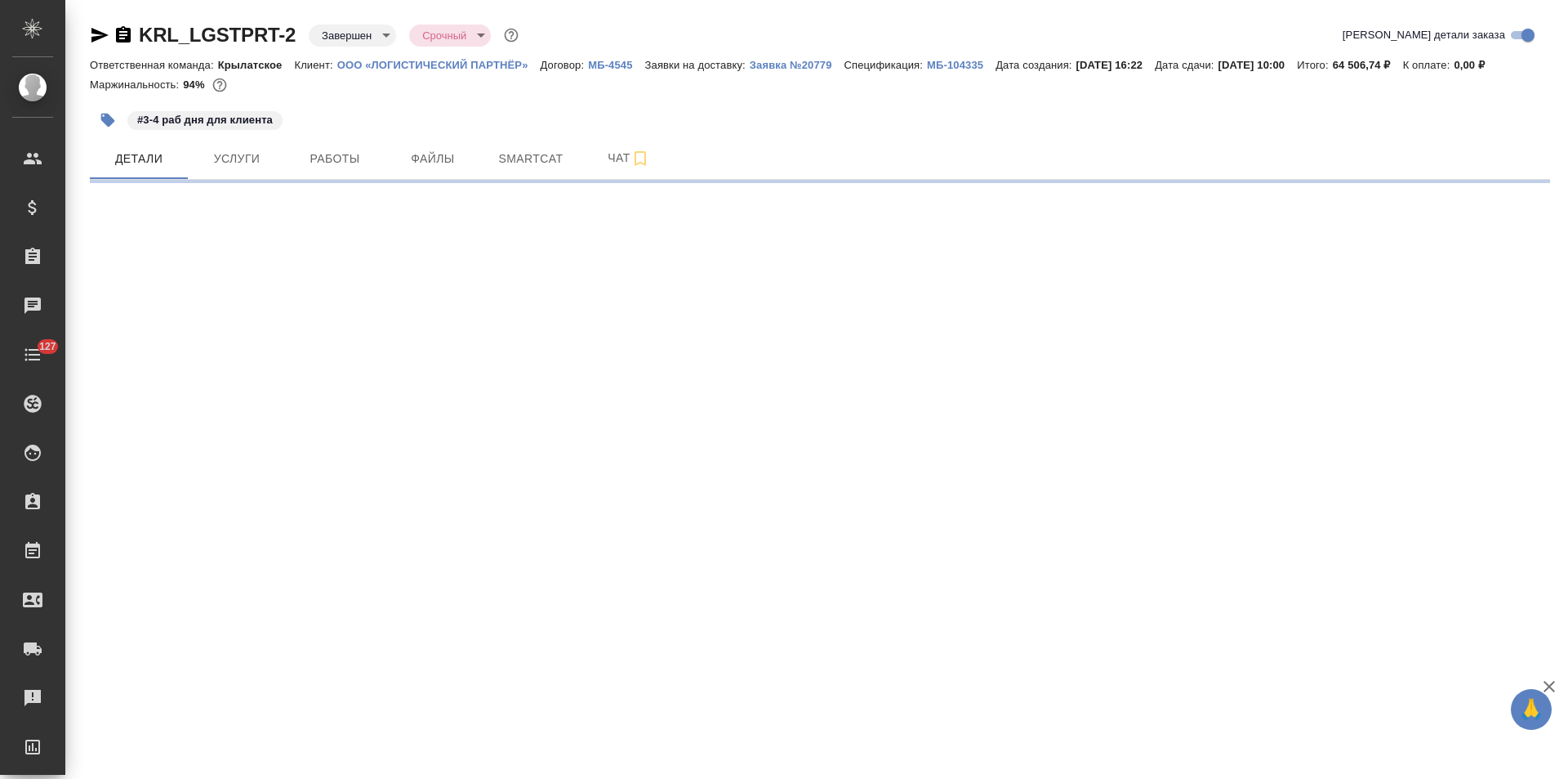
select select "RU"
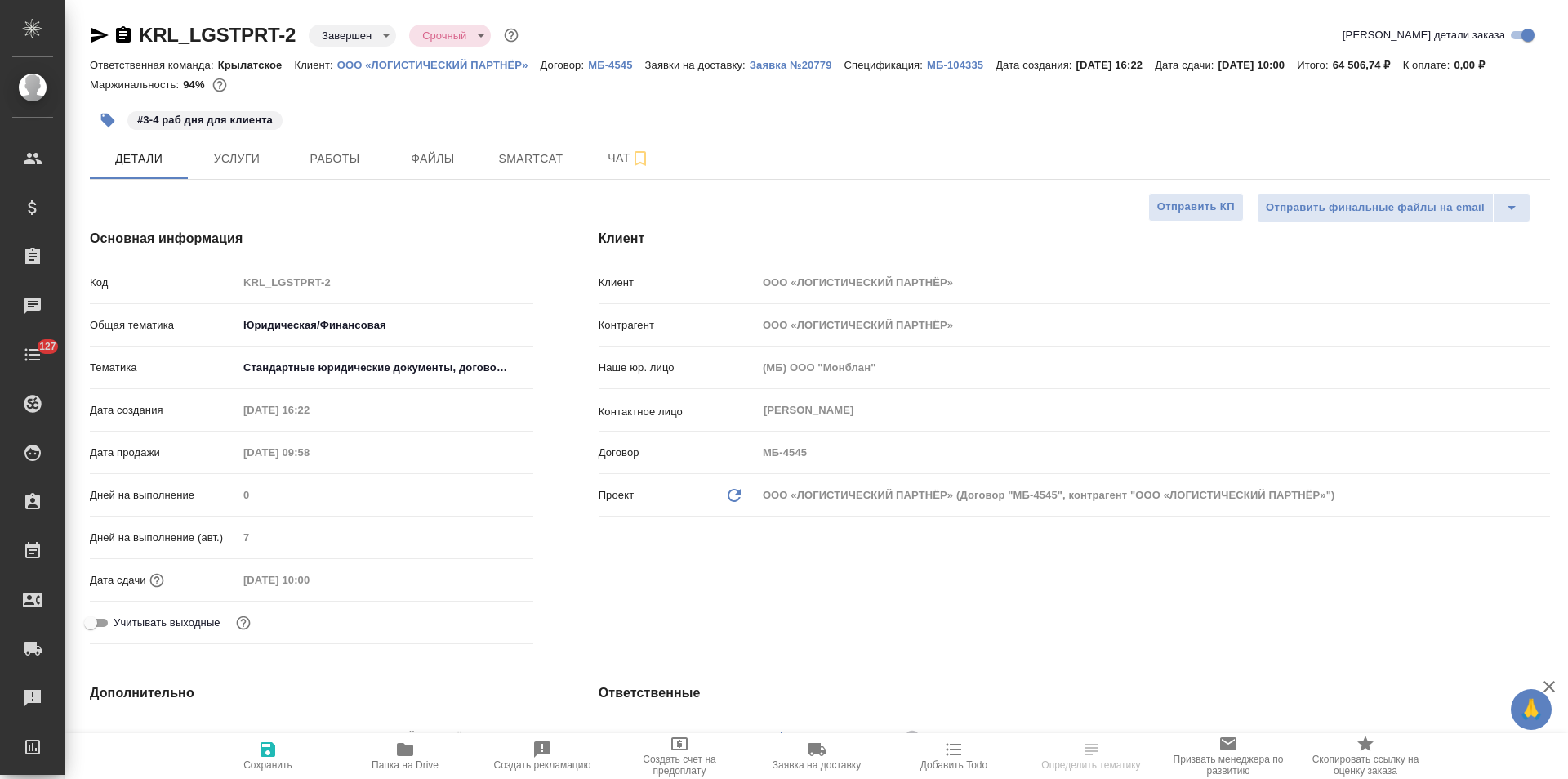
type textarea "x"
click at [373, 35] on body "🙏 .cls-1 fill:#fff; AWATERA Левченко Юлия Клиенты Спецификации Заказы 0 Чаты 12…" at bounding box center [784, 390] width 1568 height 779
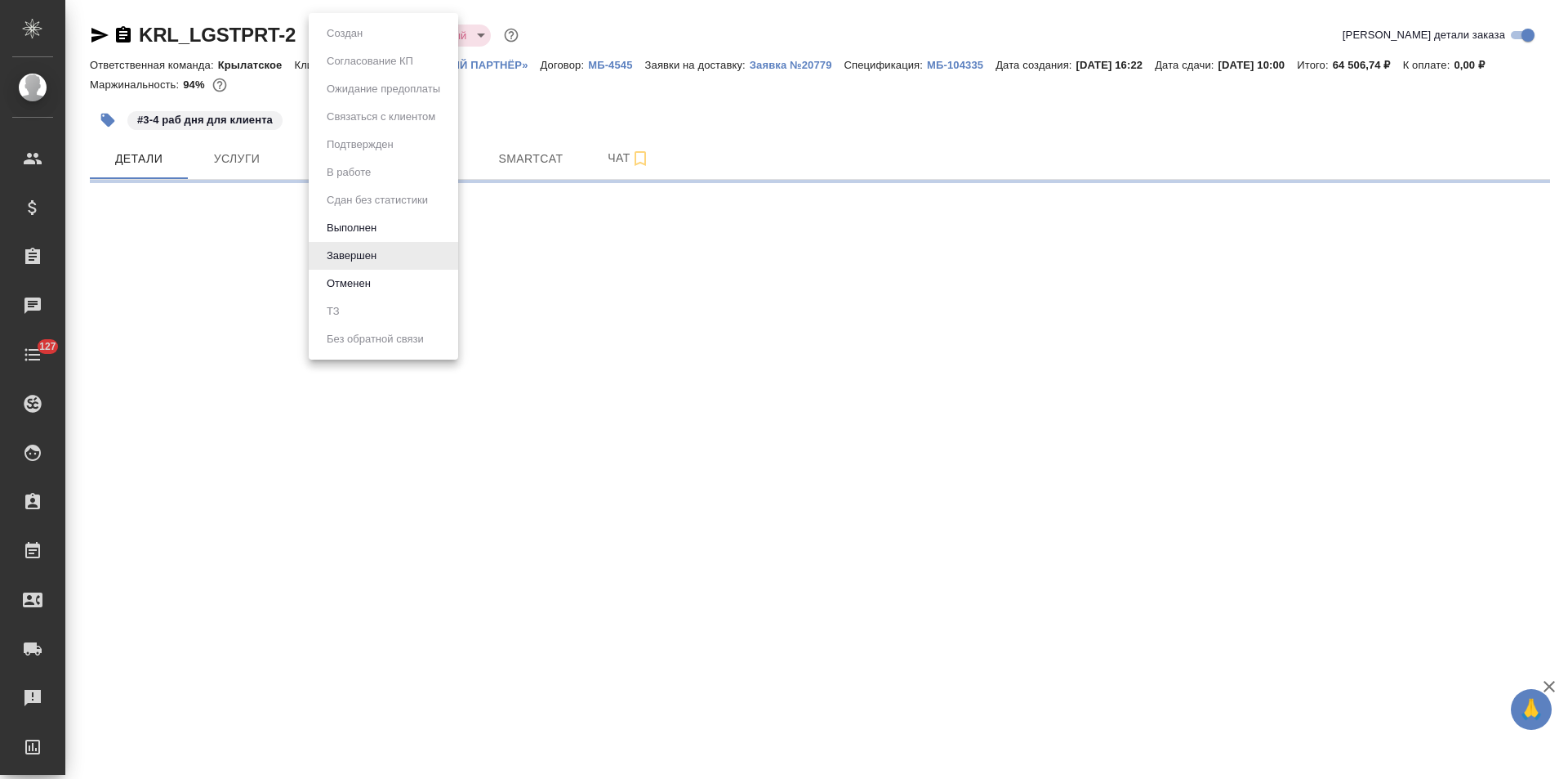
select select "RU"
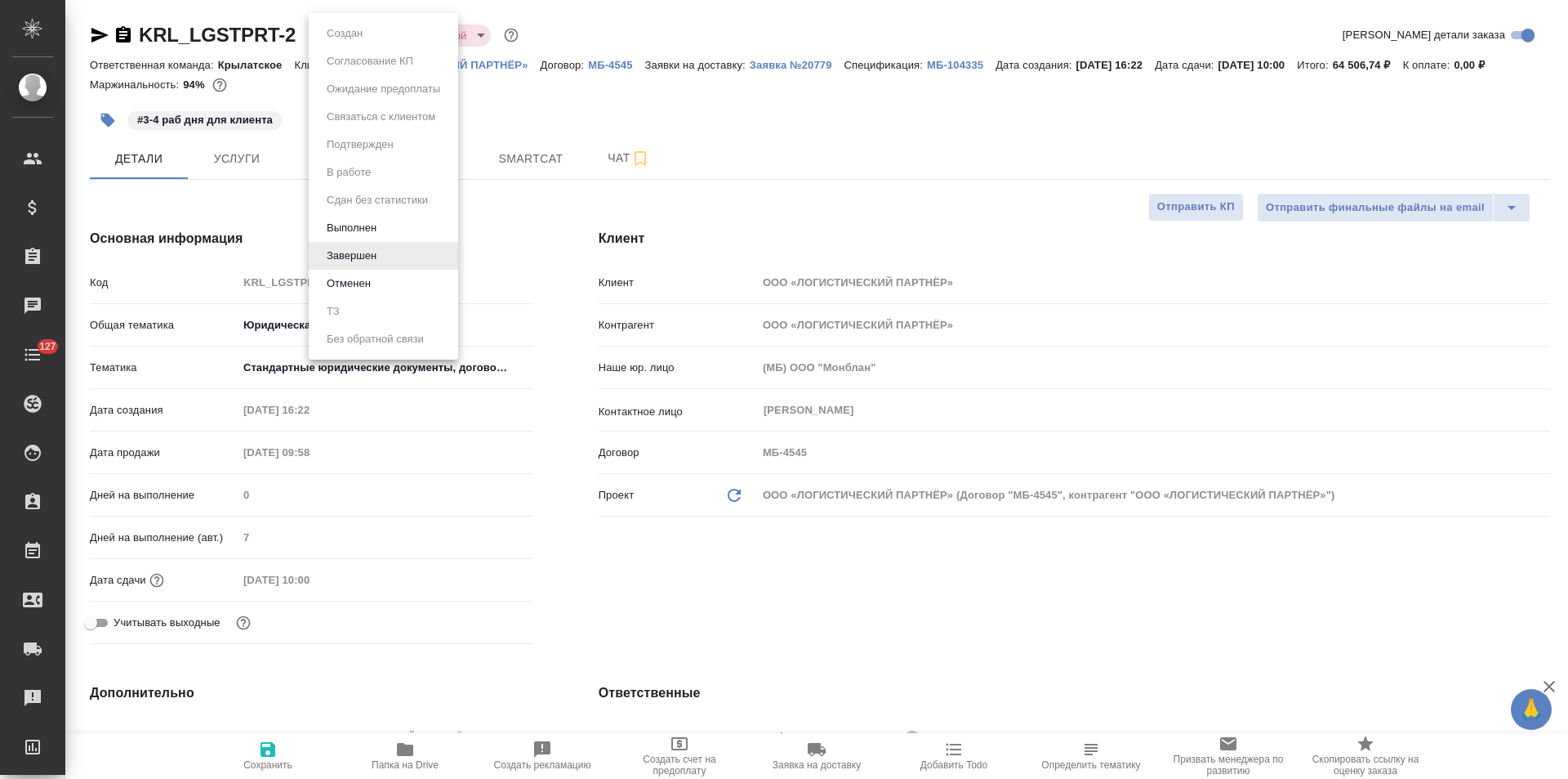
type textarea "x"
click at [380, 227] on button "Выполнен" at bounding box center [351, 228] width 60 height 18
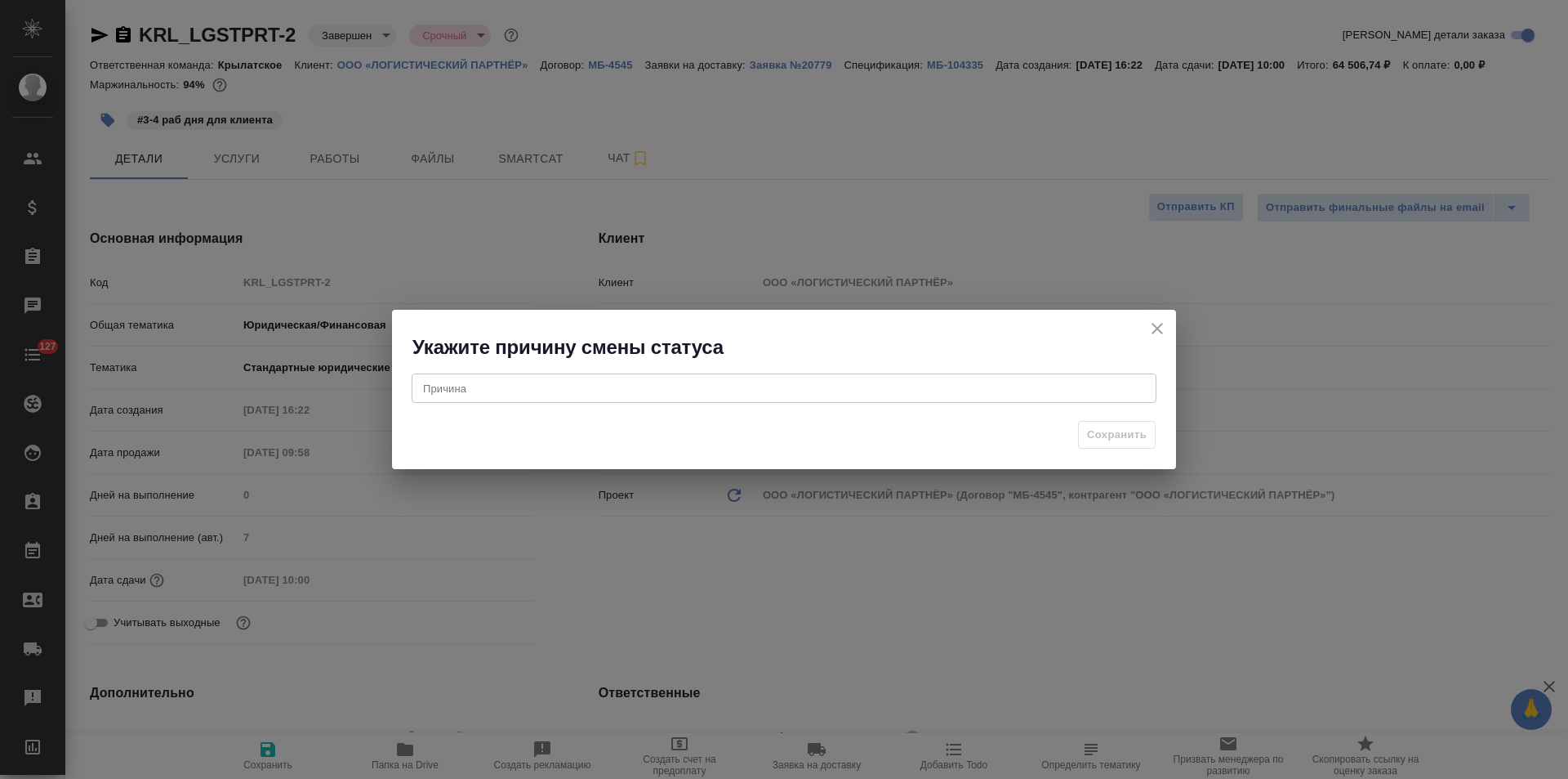
click at [492, 380] on div "x Причина" at bounding box center [784, 388] width 745 height 29
type textarea "дата сдачи заказа"
click at [1097, 440] on span "Сохранить" at bounding box center [1117, 434] width 60 height 19
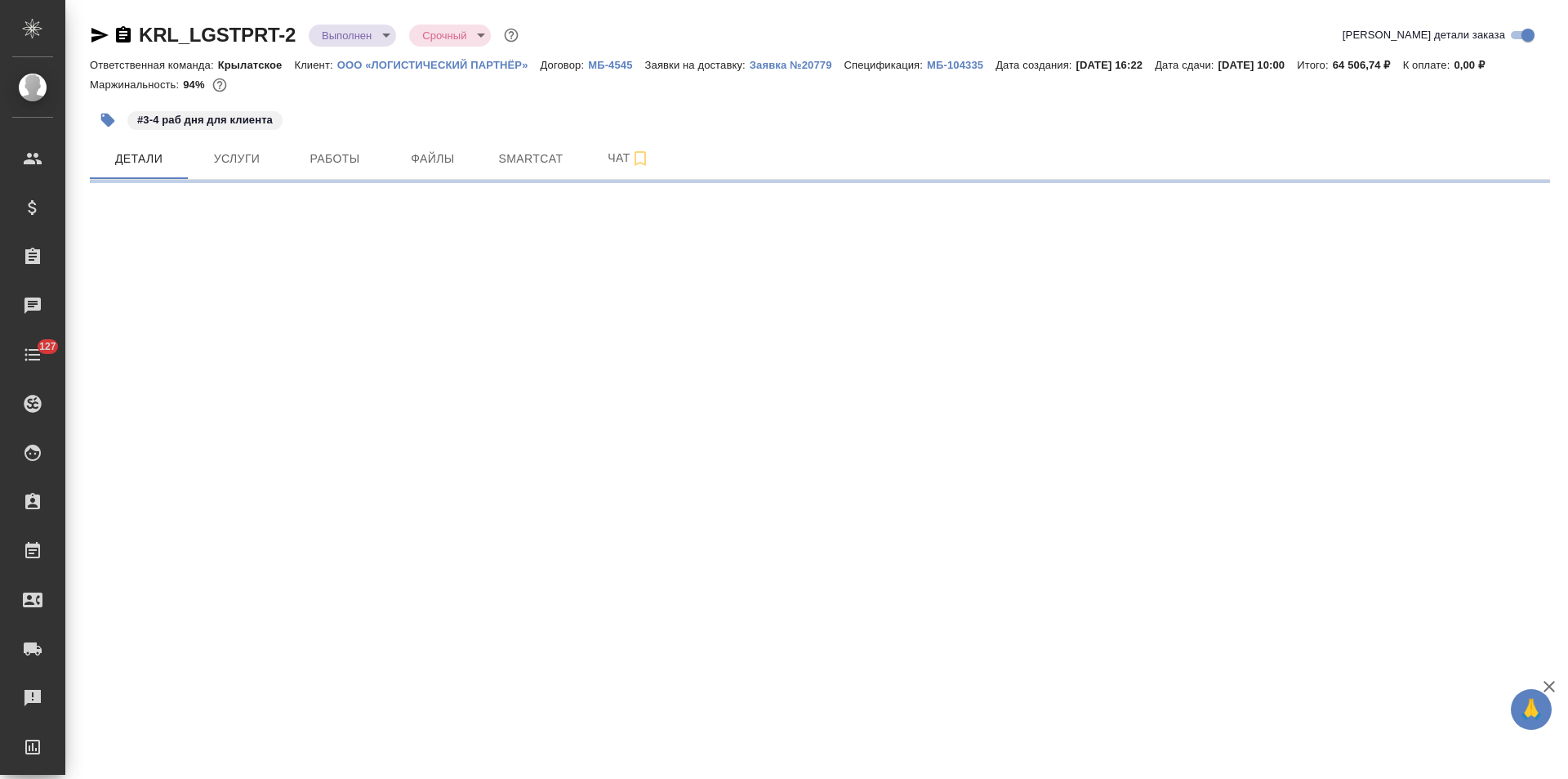
select select "RU"
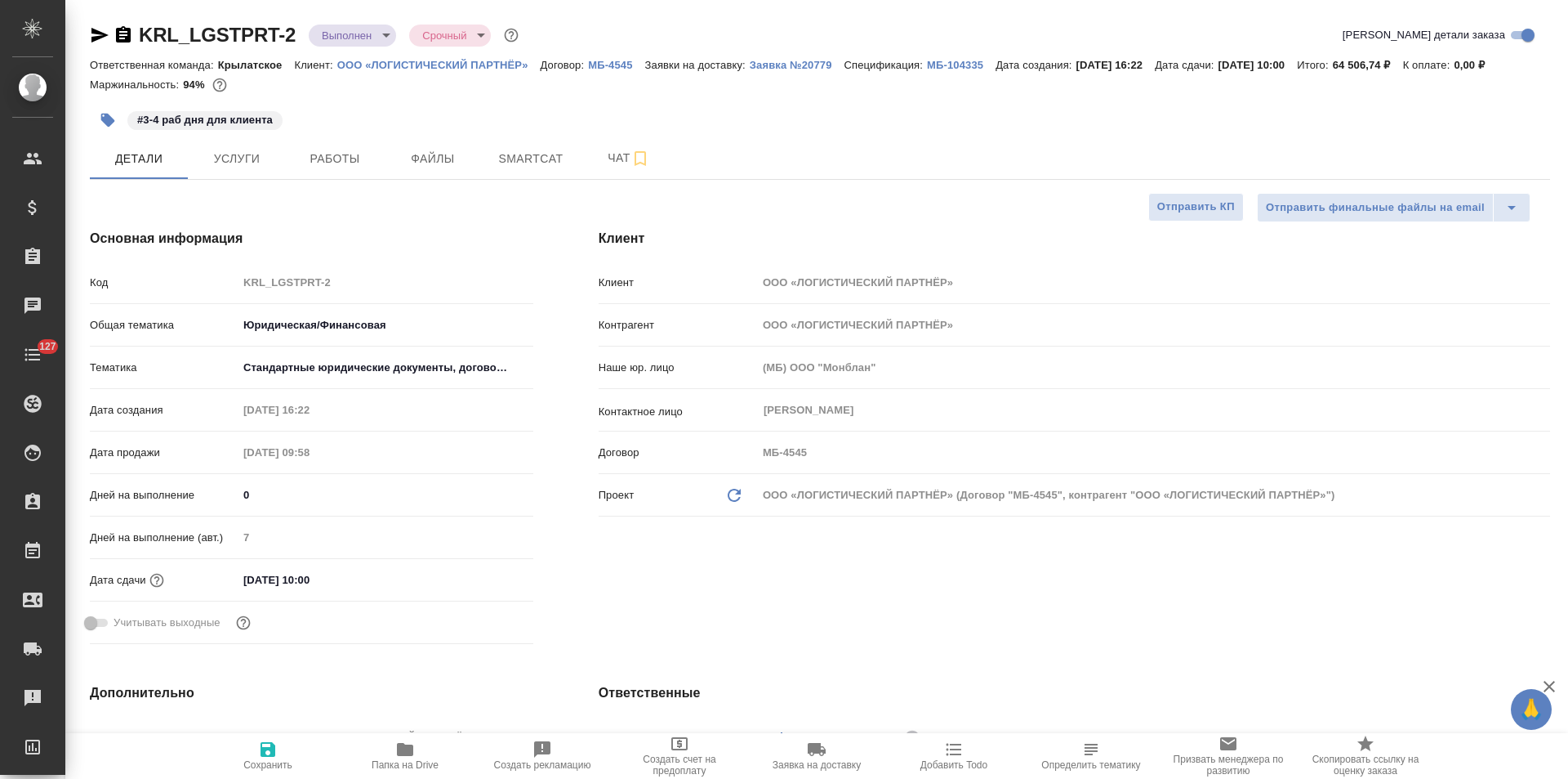
type textarea "x"
click at [254, 580] on input "26.09.2025 10:00" at bounding box center [308, 580] width 143 height 24
type input "20.92.0251 00:0_"
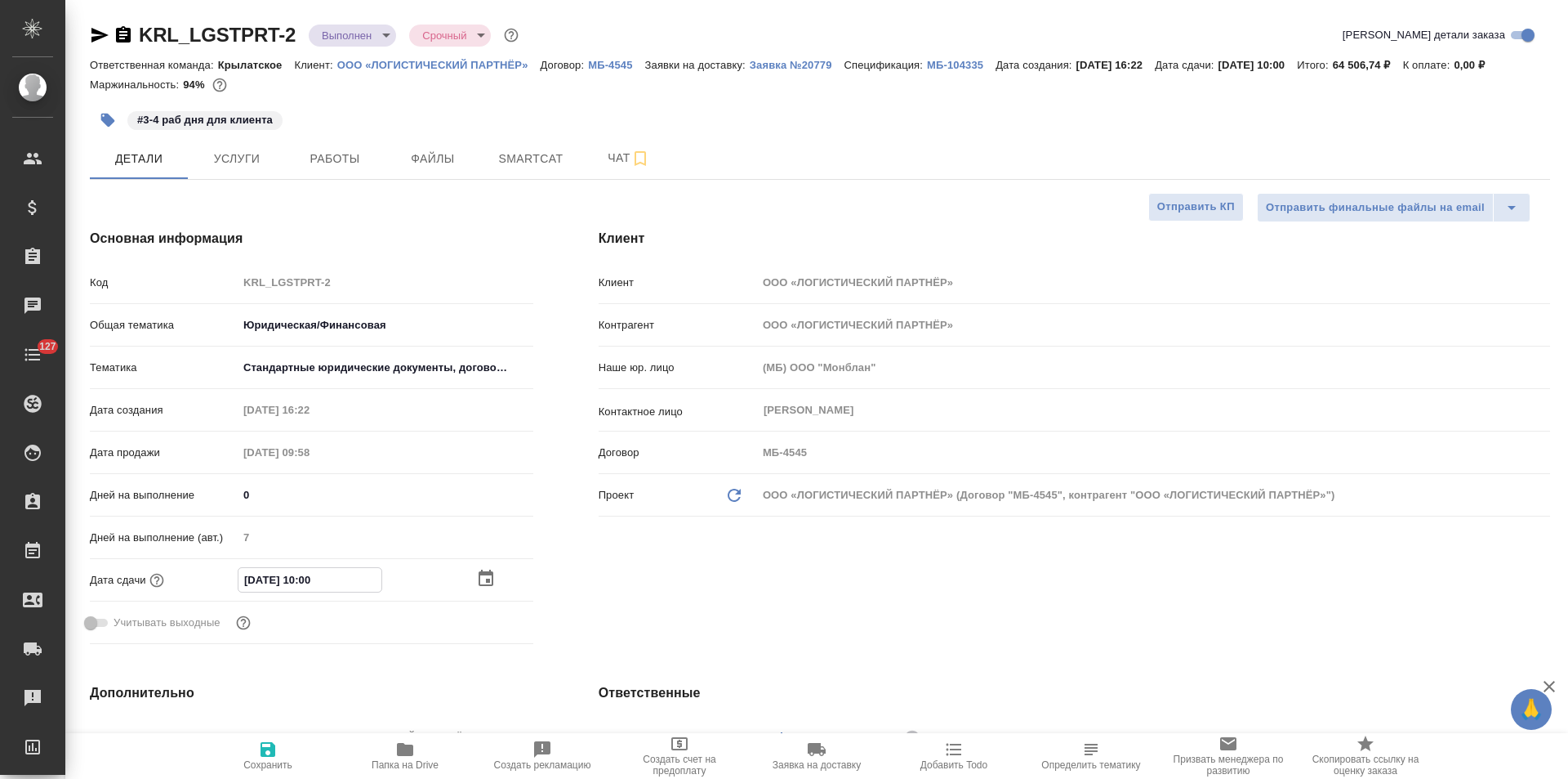
type textarea "x"
type input "25.09.2025 10:00"
type textarea "x"
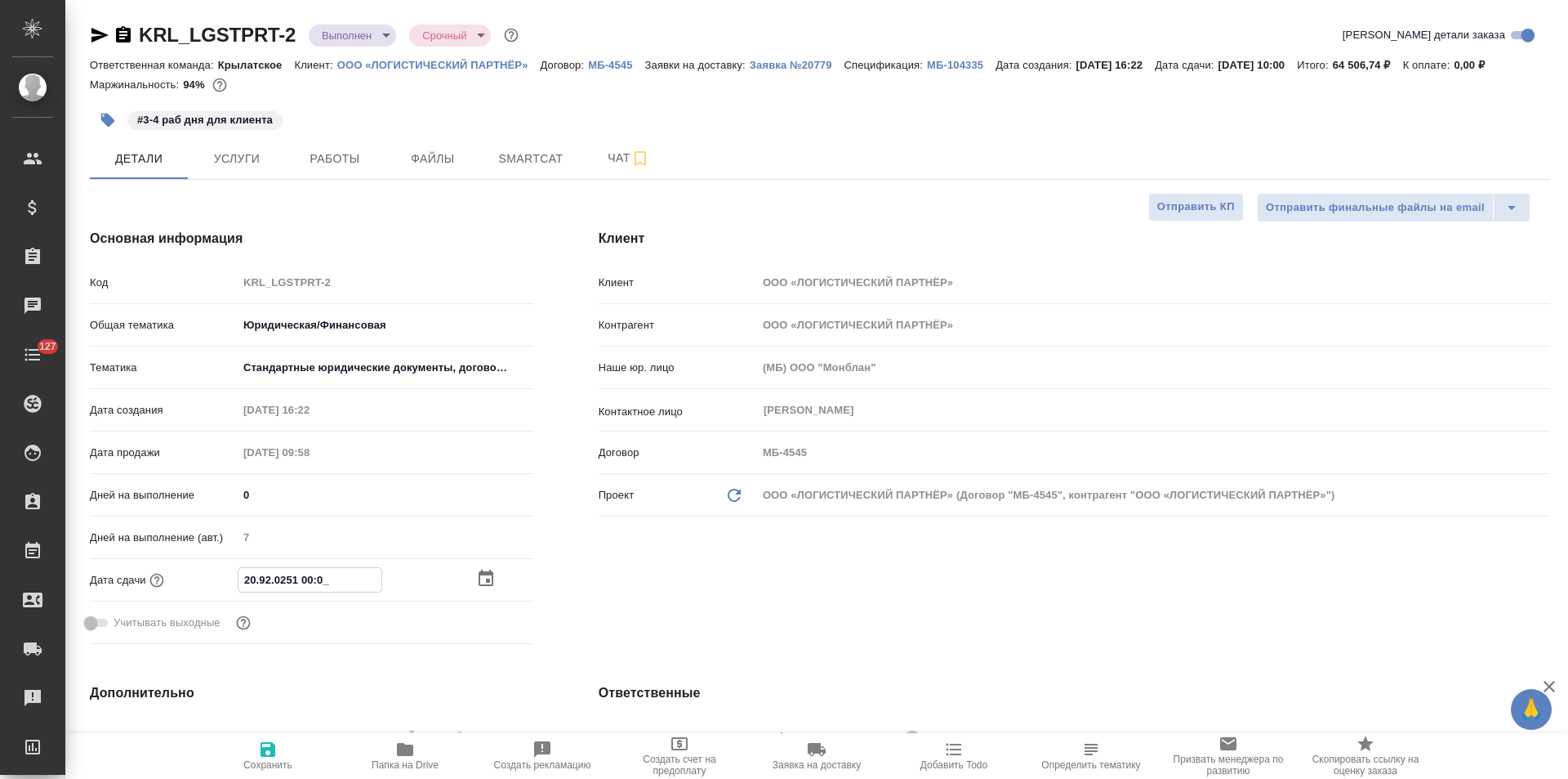
type textarea "x"
type input "25.09.2025 10:00"
click at [599, 173] on button "Чат" at bounding box center [629, 158] width 98 height 41
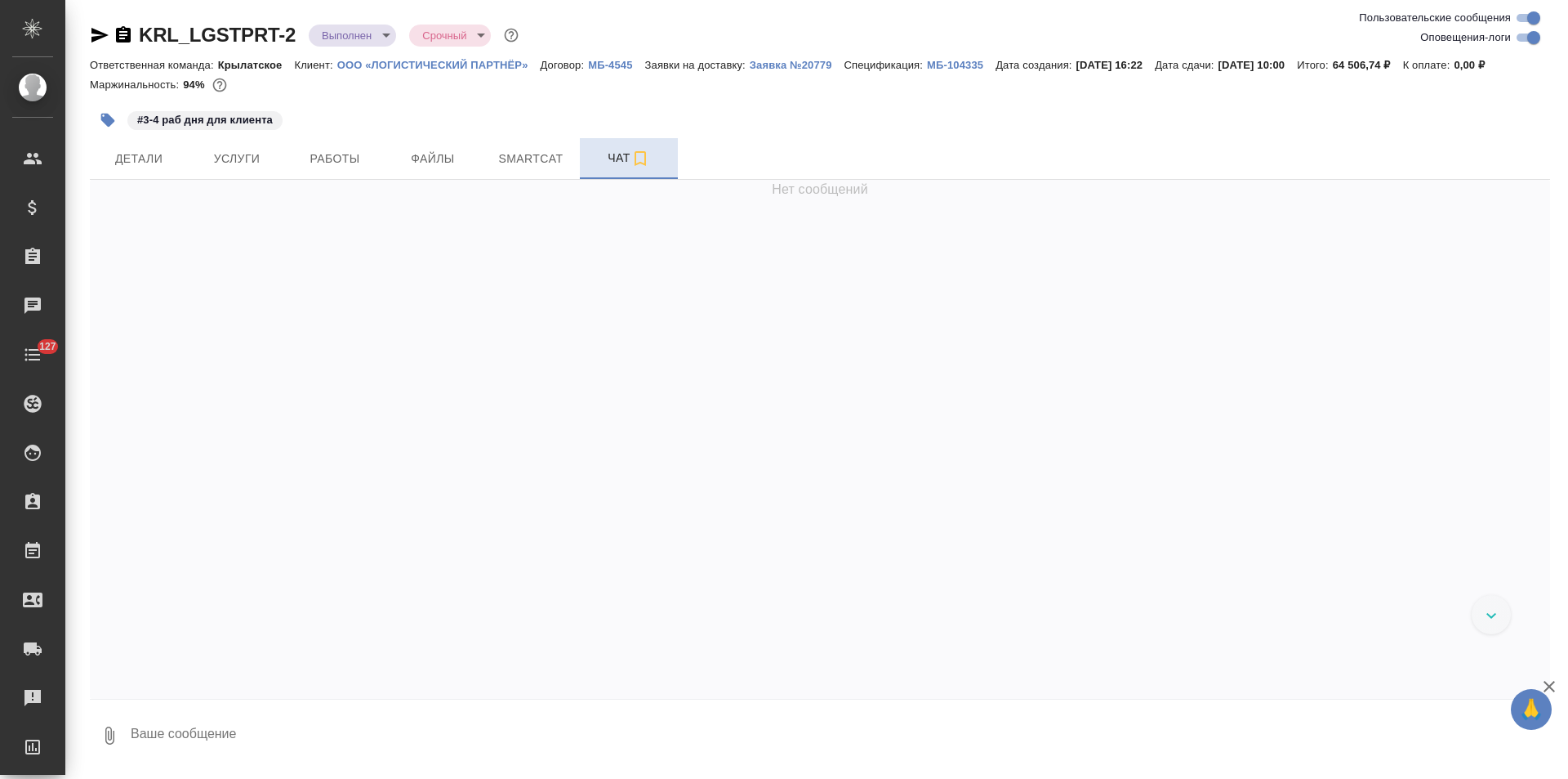
scroll to position [5333, 0]
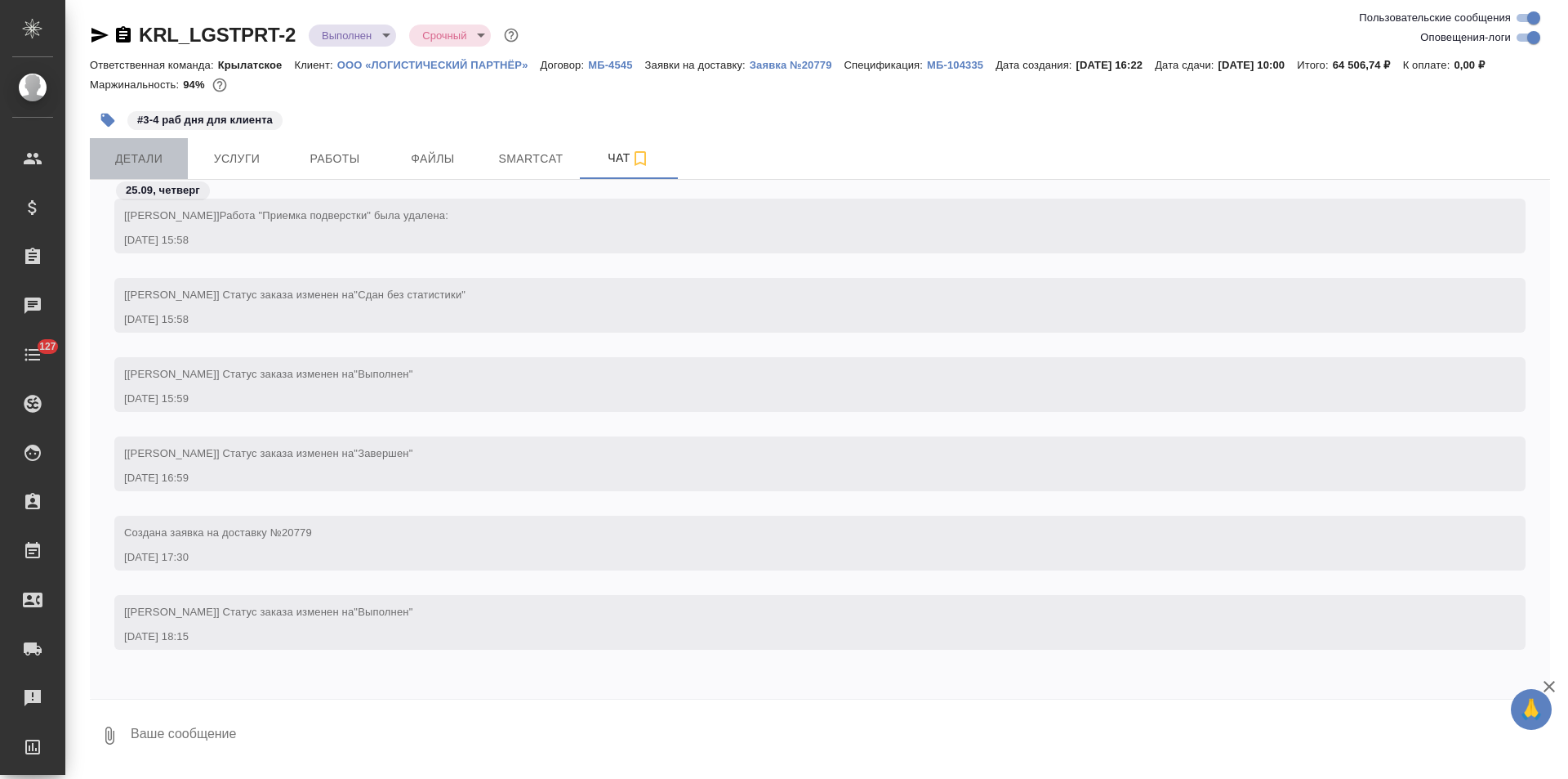
click at [122, 160] on span "Детали" at bounding box center [139, 159] width 79 height 20
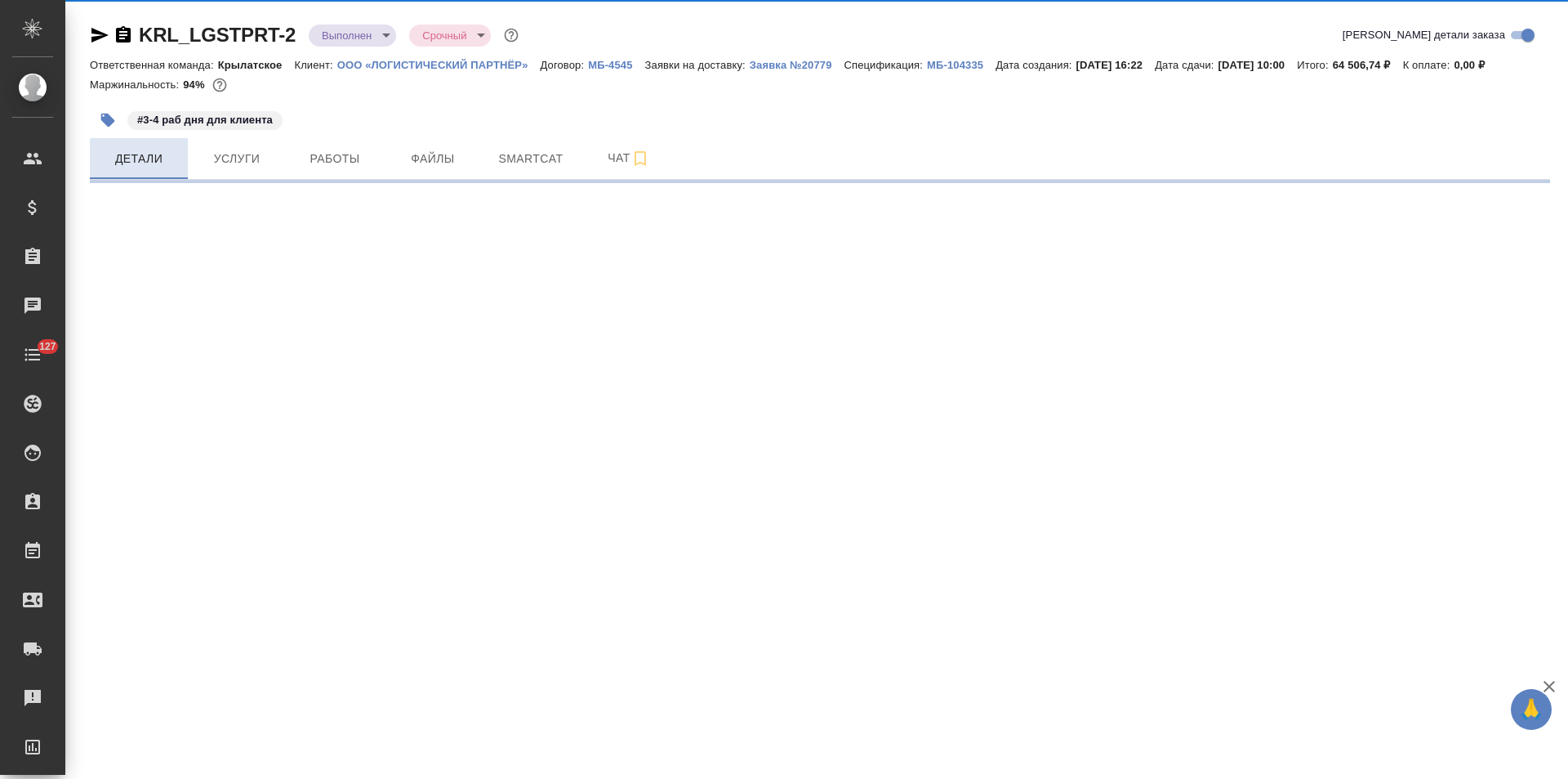
select select "RU"
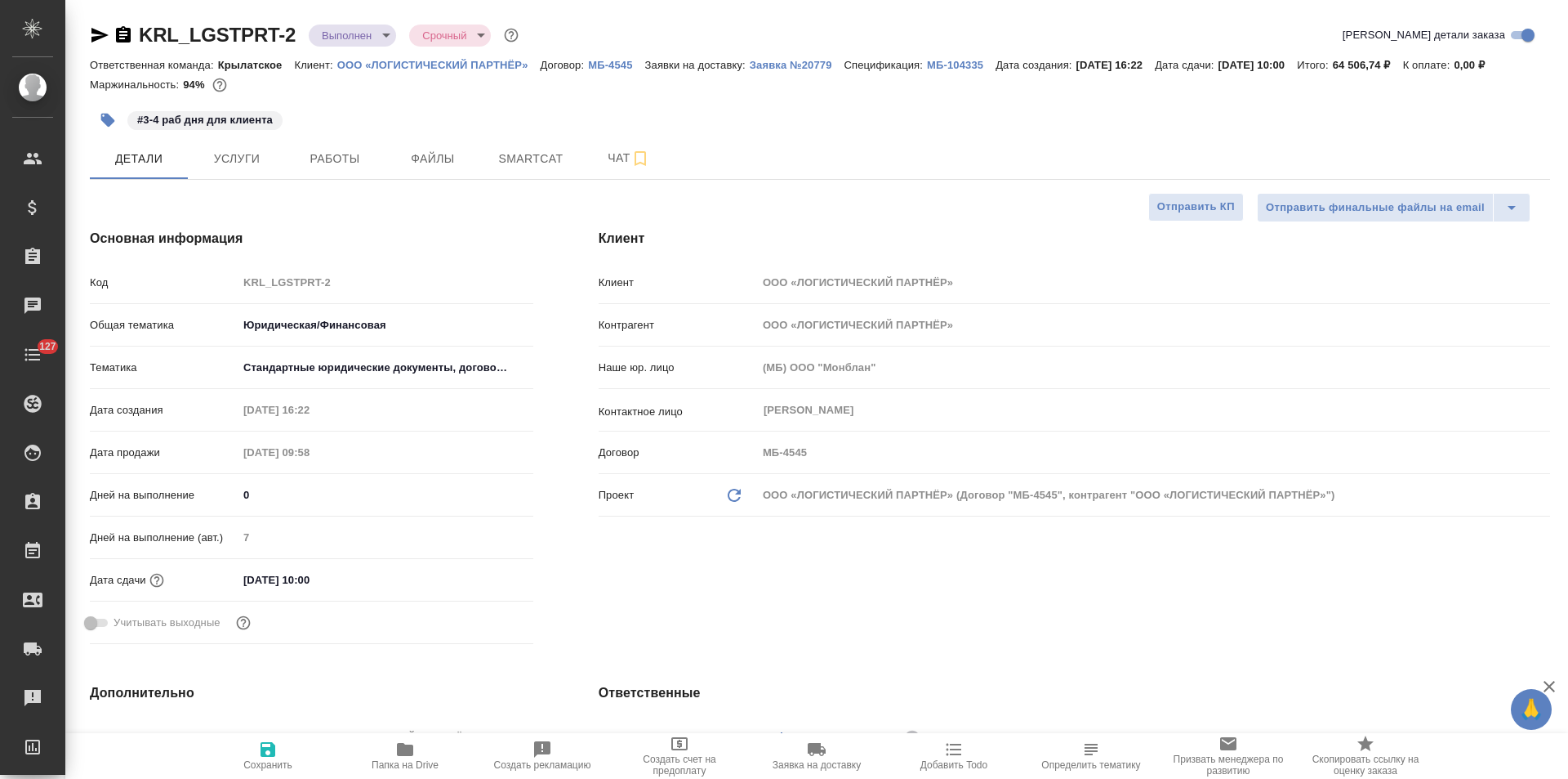
type textarea "x"
click at [348, 587] on input "26.09.2025 10:00" at bounding box center [309, 580] width 143 height 24
click at [486, 578] on icon "button" at bounding box center [486, 578] width 20 height 20
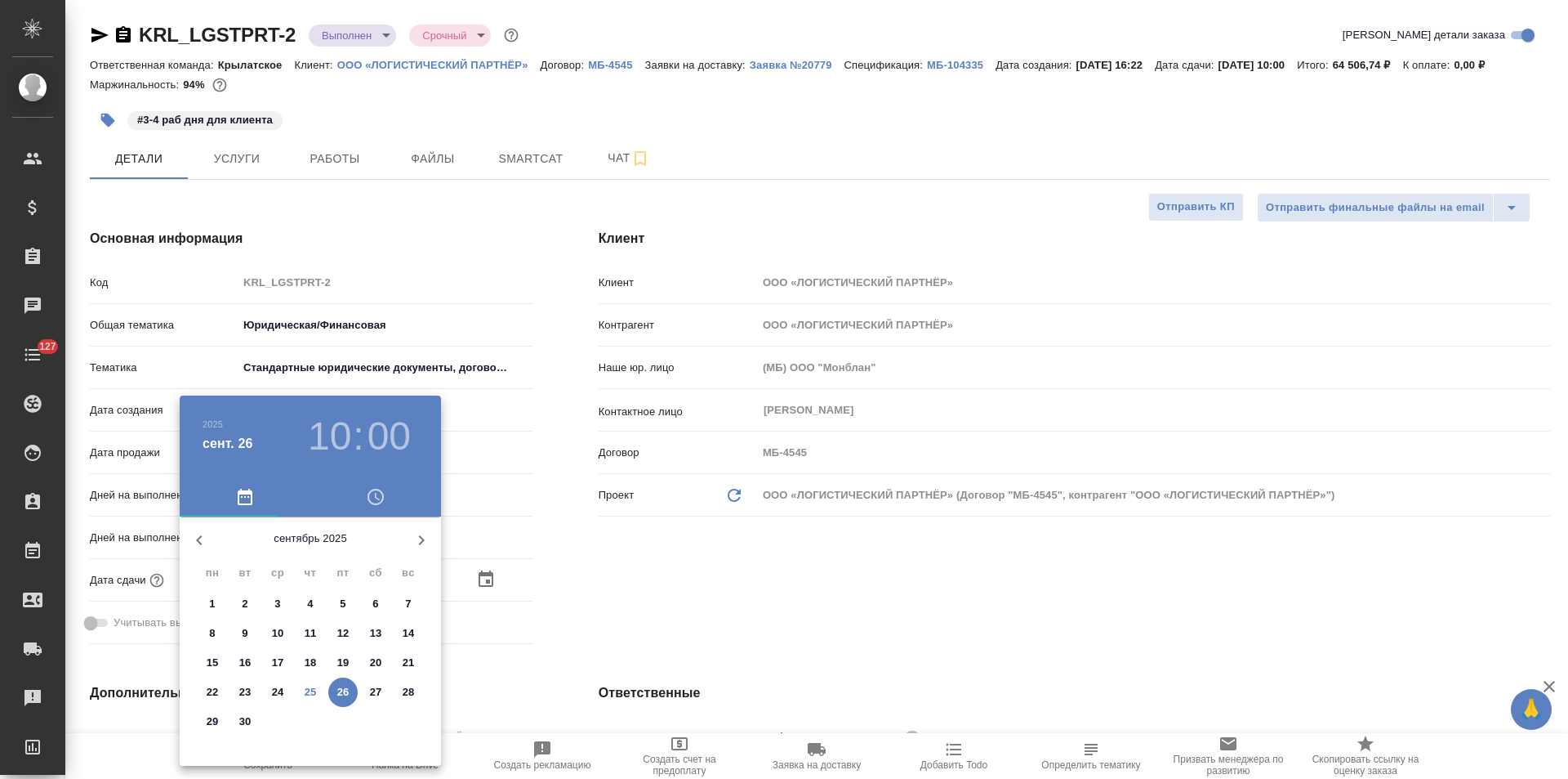
click at [308, 689] on p "25" at bounding box center [310, 692] width 12 height 16
type input "25.09.2025 10:00"
type textarea "x"
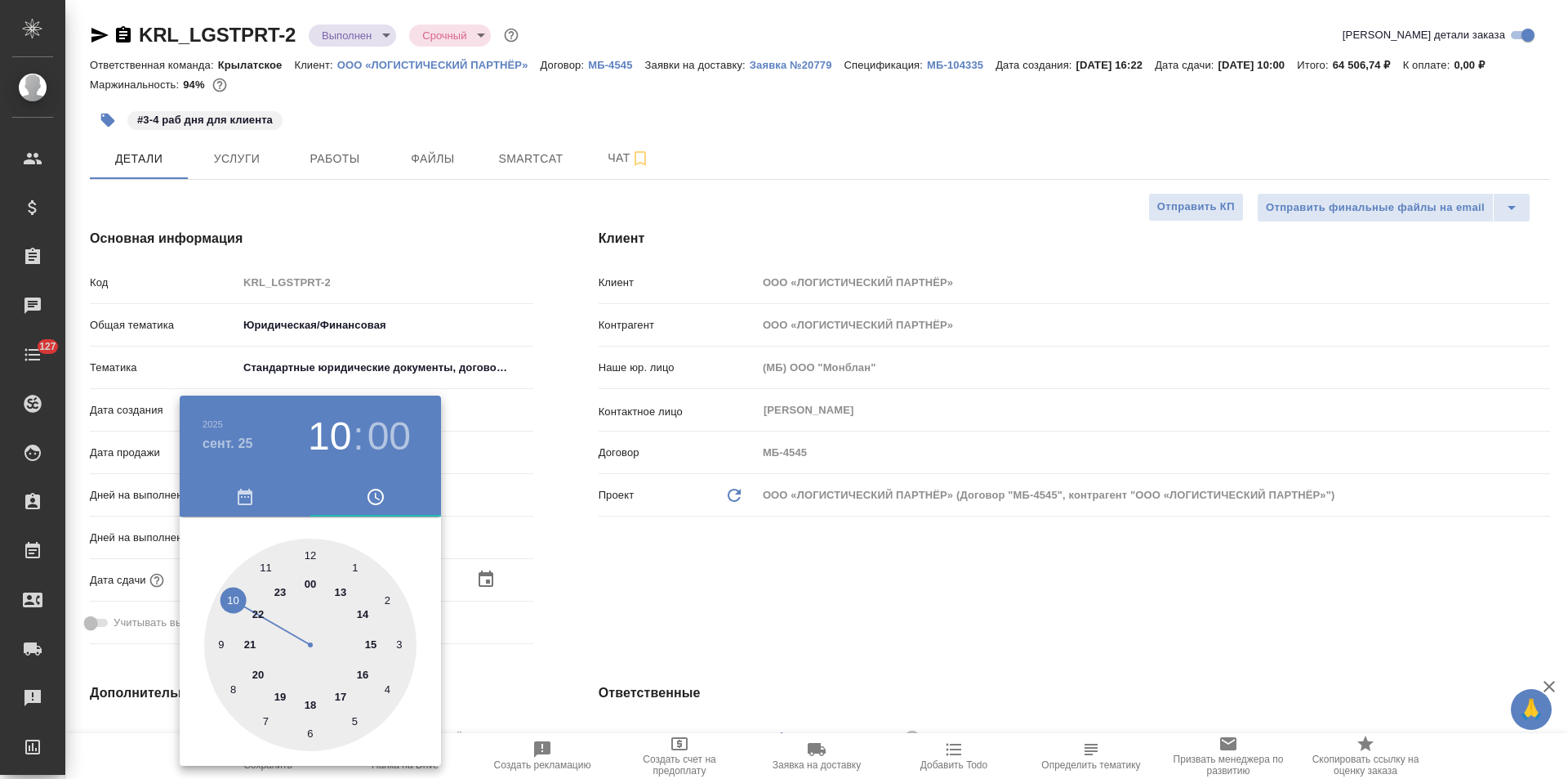
click at [337, 693] on div at bounding box center [310, 644] width 213 height 213
type input "25.09.2025 17:00"
type textarea "x"
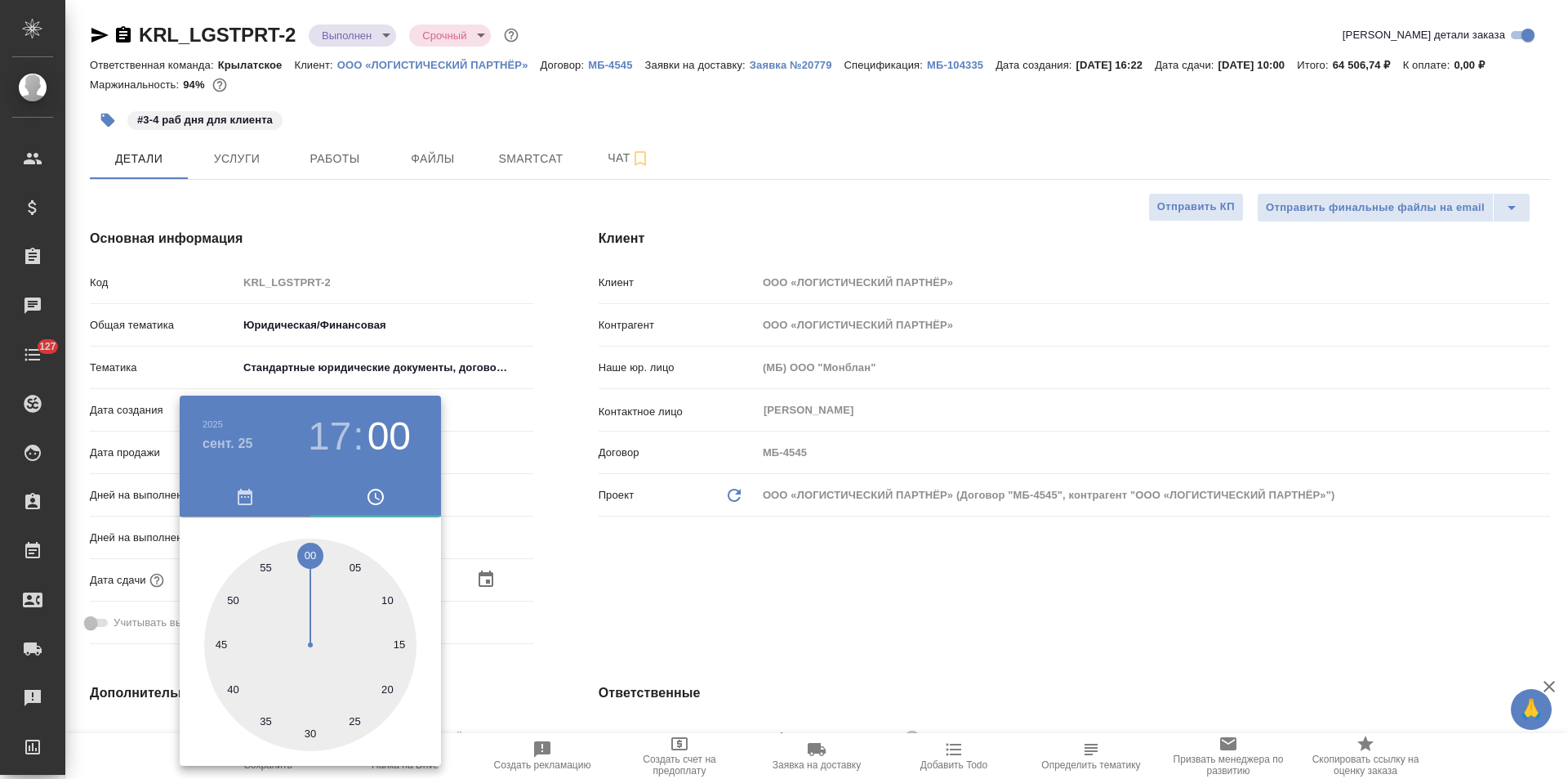
click at [561, 563] on div at bounding box center [784, 390] width 1568 height 779
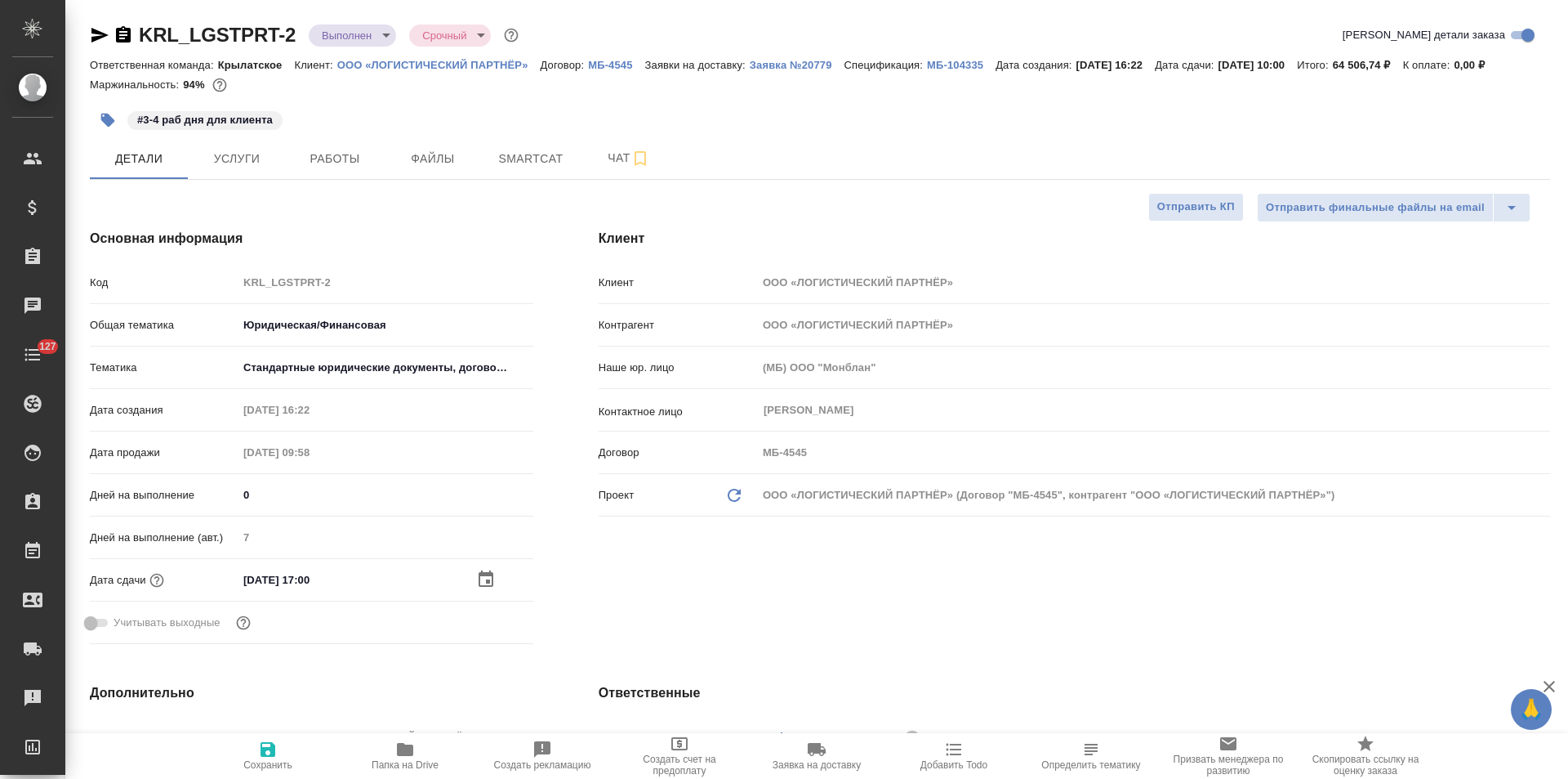
click at [272, 749] on icon "button" at bounding box center [267, 749] width 15 height 15
type textarea "x"
click at [385, 34] on body "🙏 .cls-1 fill:#fff; AWATERA Левченко Юлия Клиенты Спецификации Заказы 0 Чаты 12…" at bounding box center [784, 390] width 1568 height 779
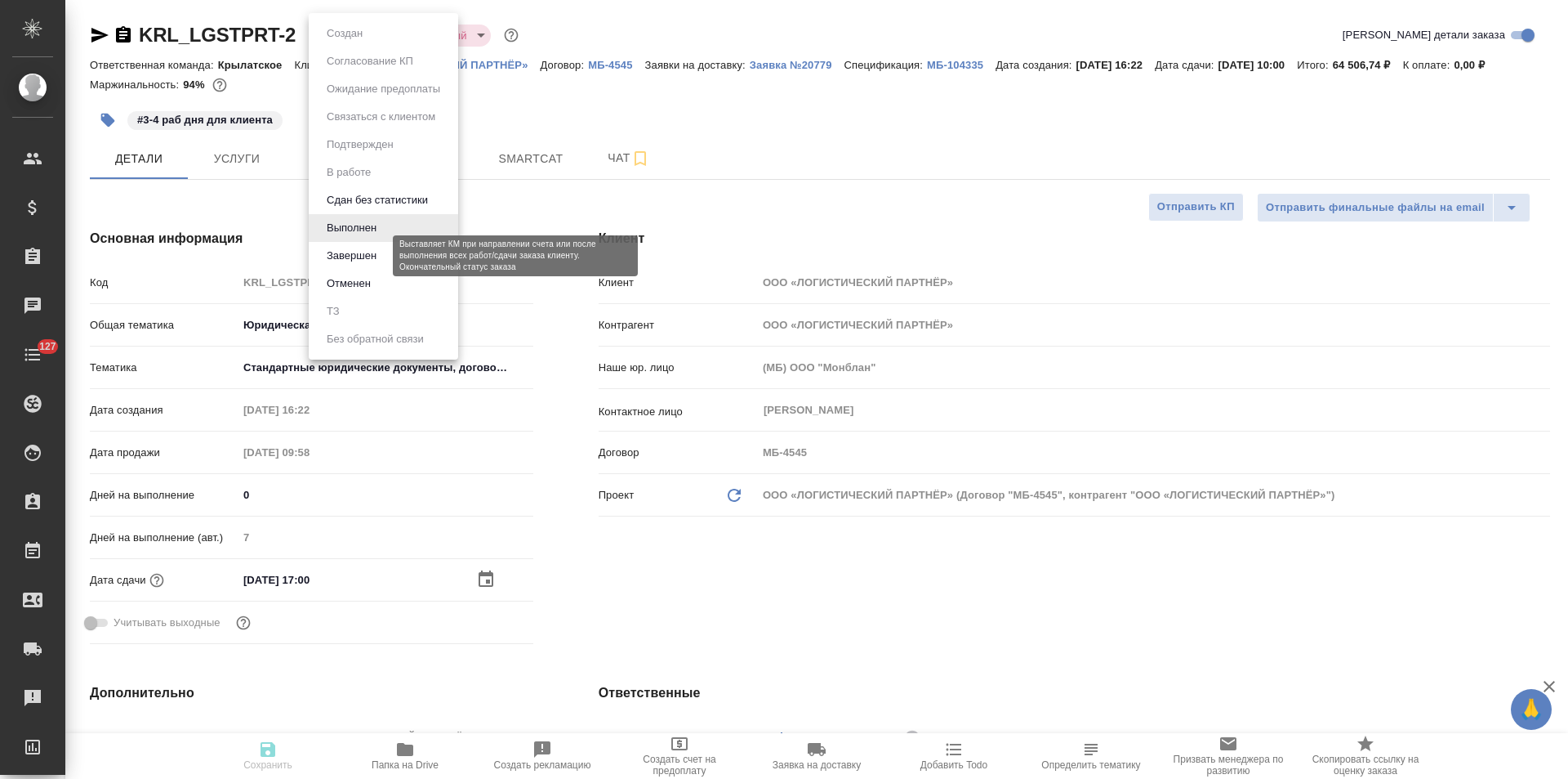
click at [373, 251] on button "Завершен" at bounding box center [351, 256] width 60 height 18
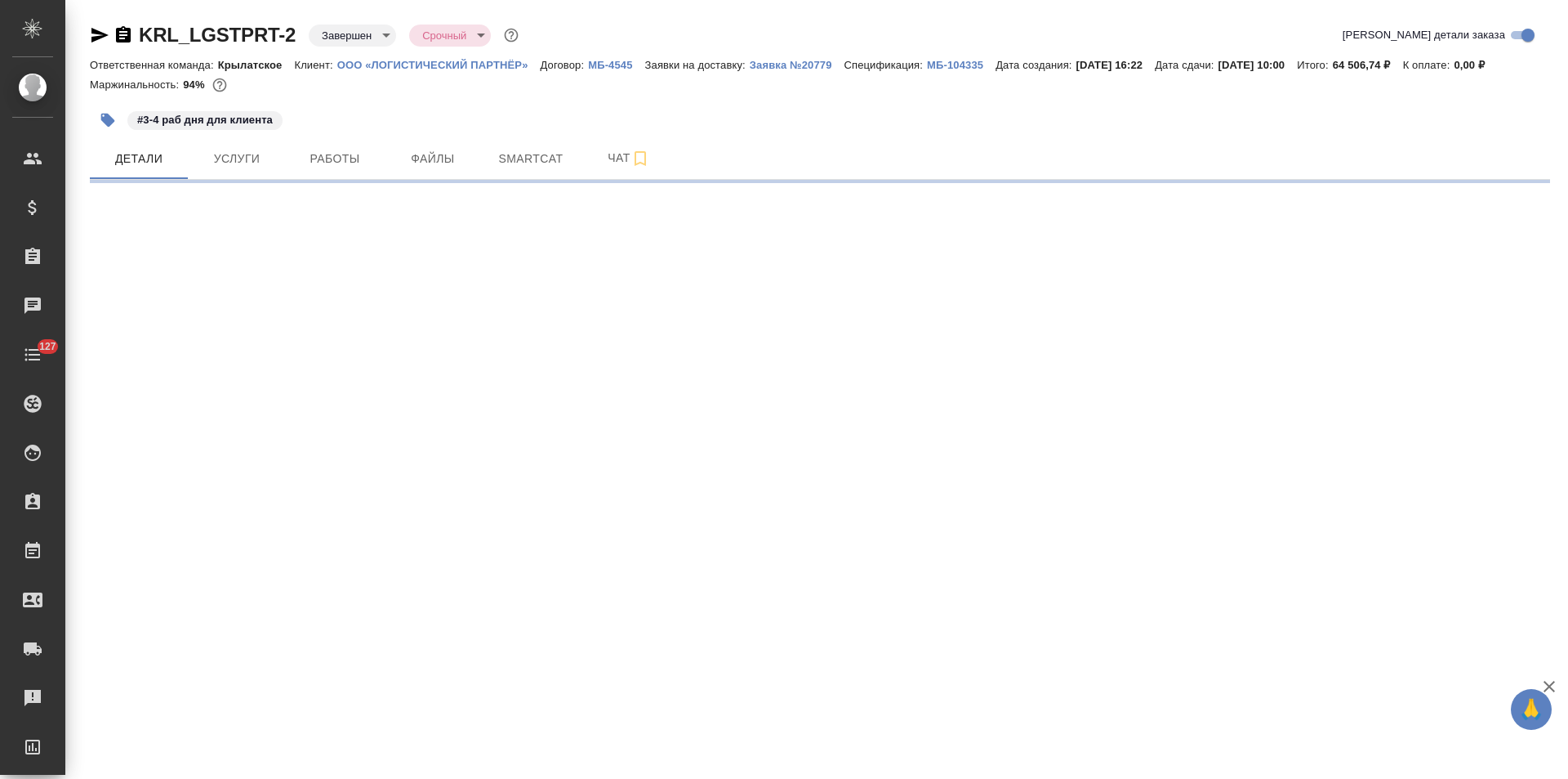
select select "RU"
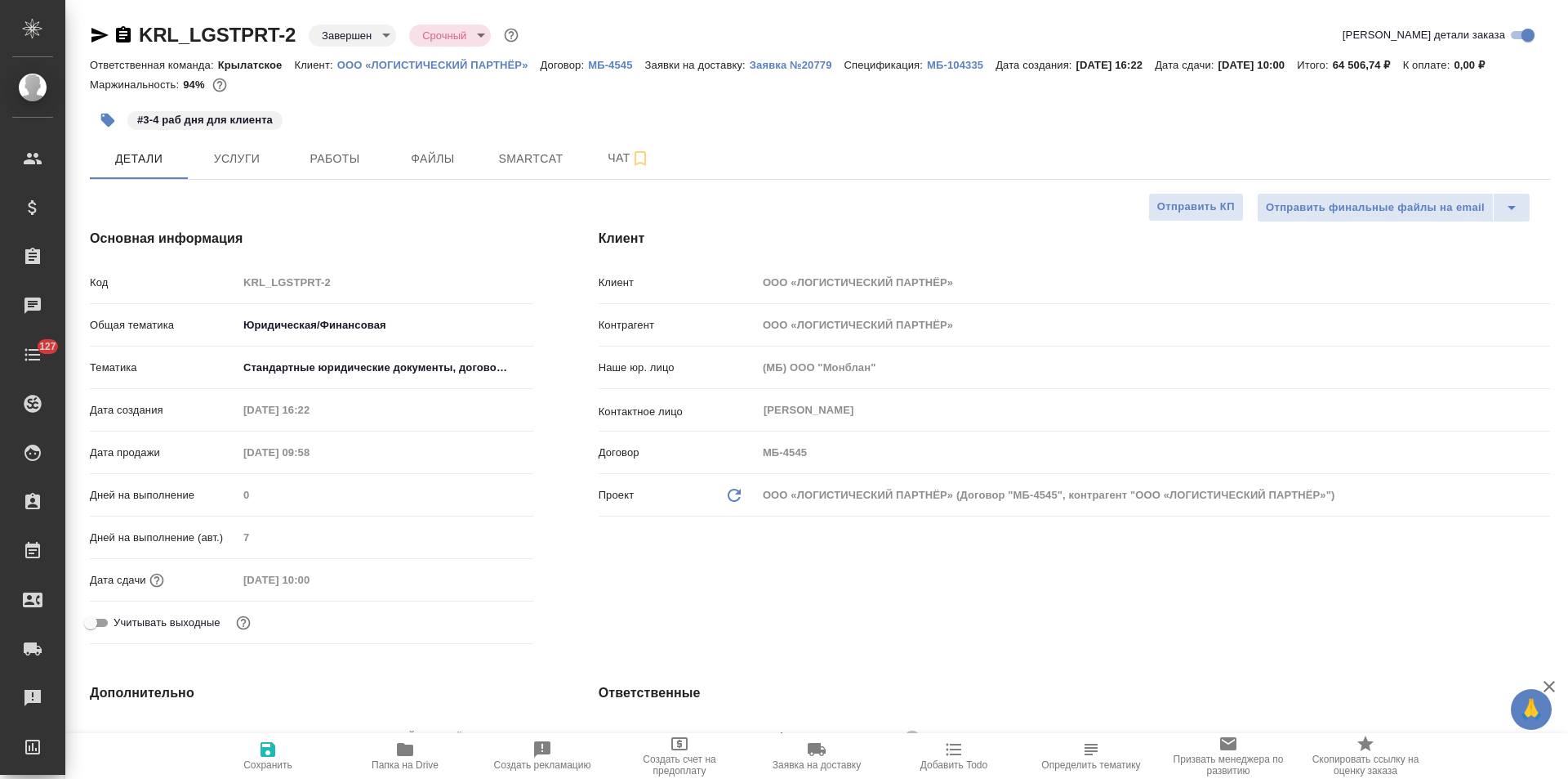
type textarea "x"
click at [260, 160] on span "Услуги" at bounding box center [237, 159] width 79 height 20
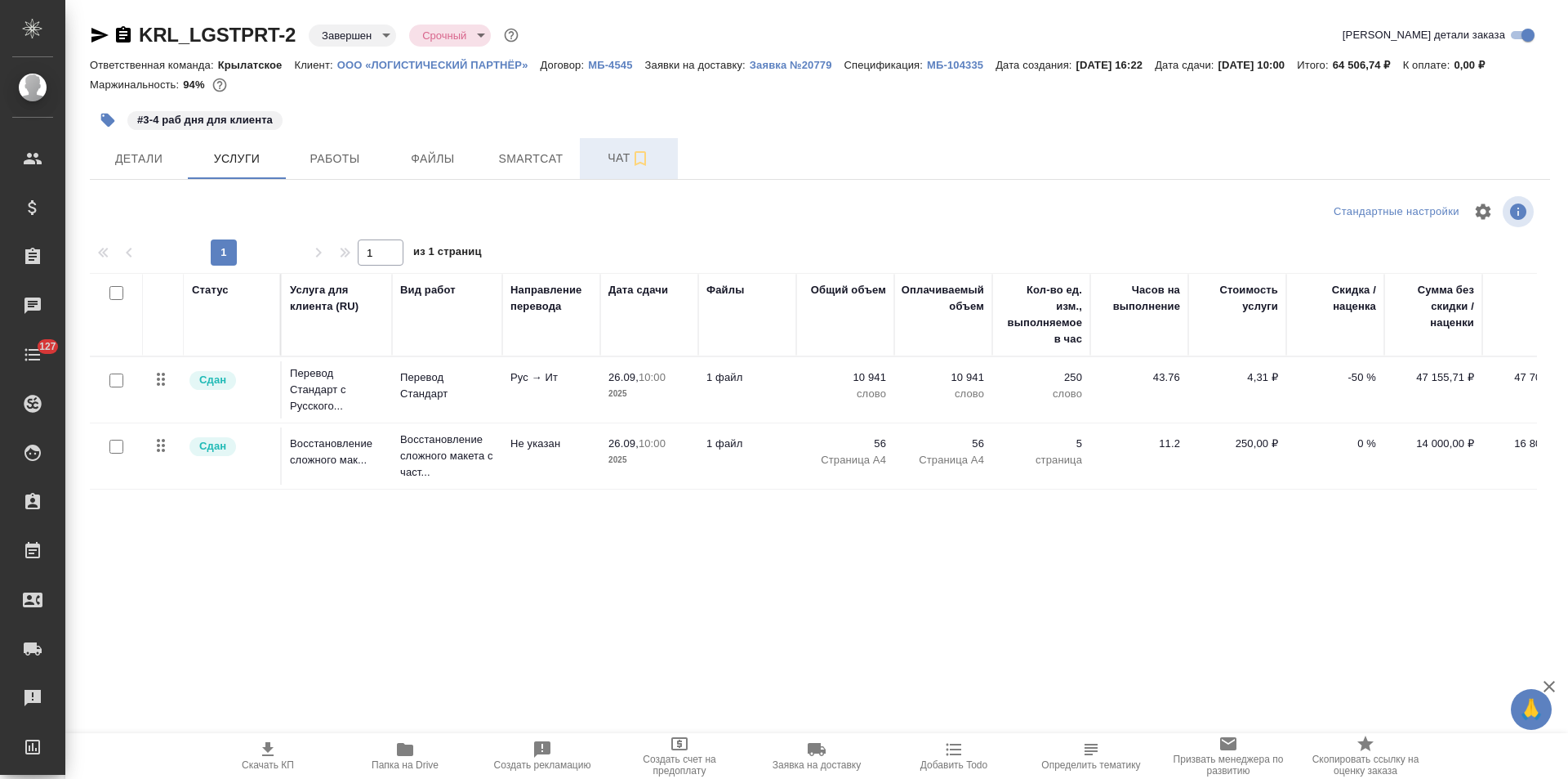
click at [589, 158] on button "Чат" at bounding box center [629, 158] width 98 height 41
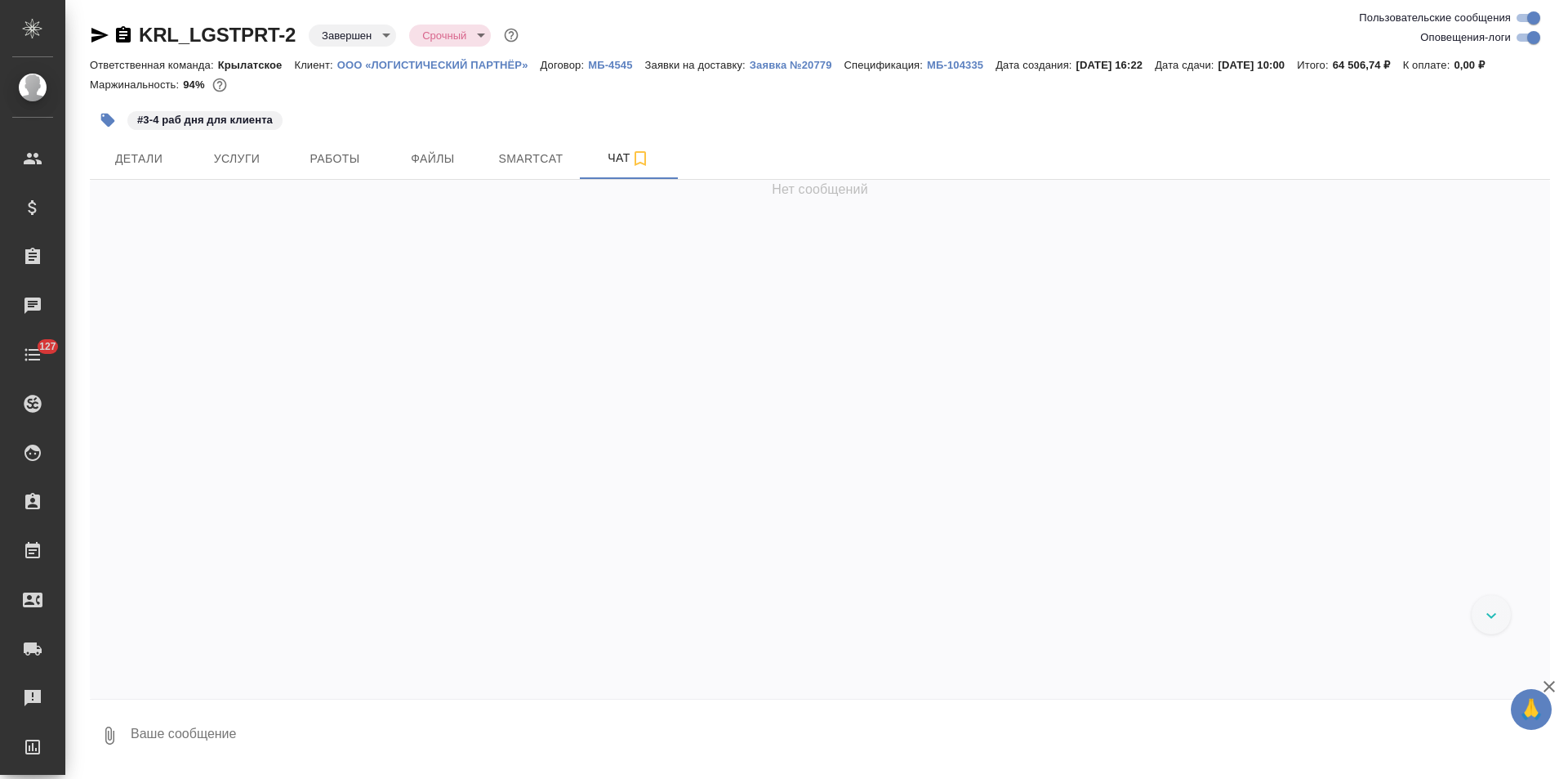
scroll to position [5413, 0]
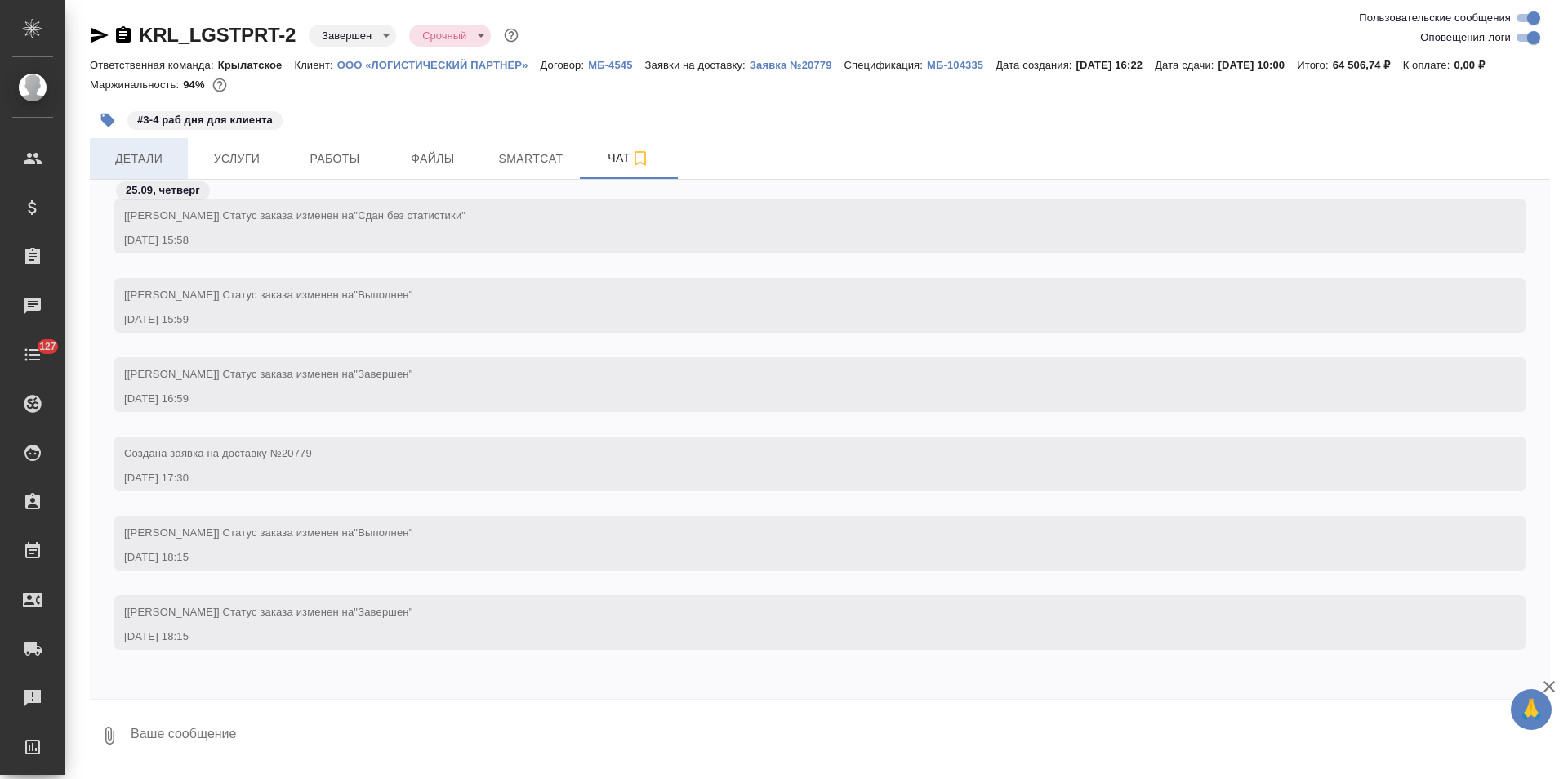
click at [145, 160] on span "Детали" at bounding box center [139, 159] width 79 height 20
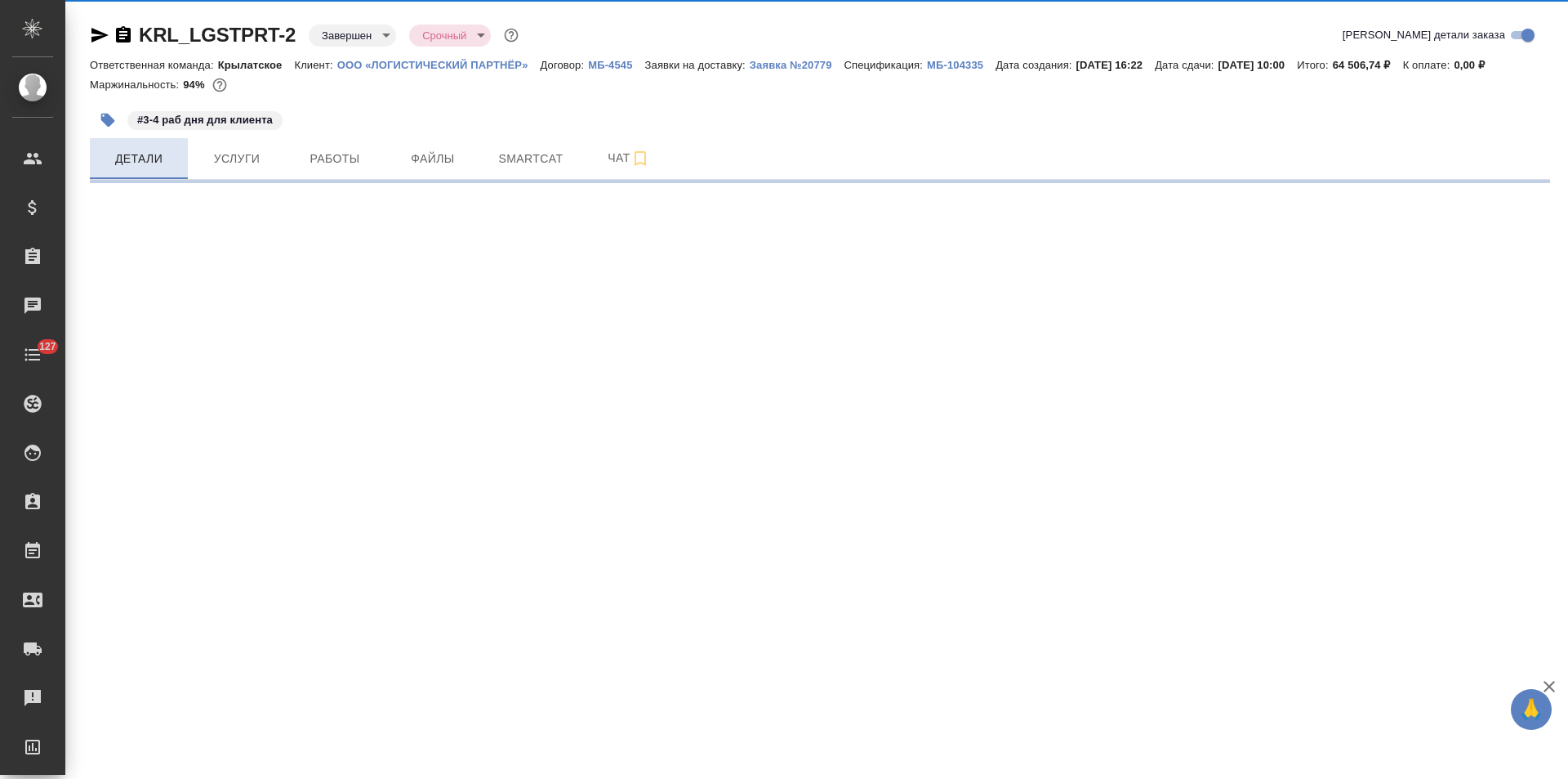
select select "RU"
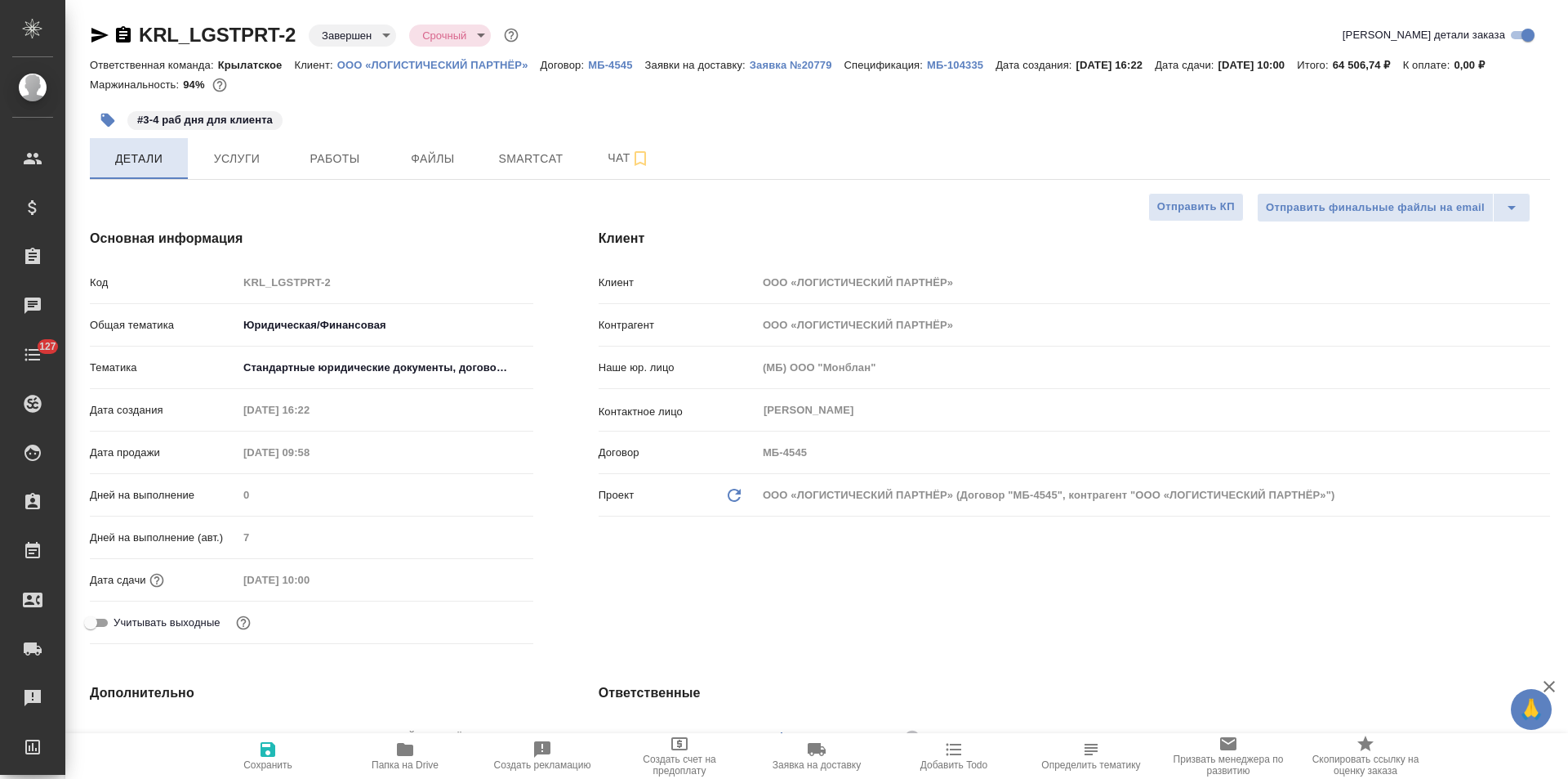
type textarea "x"
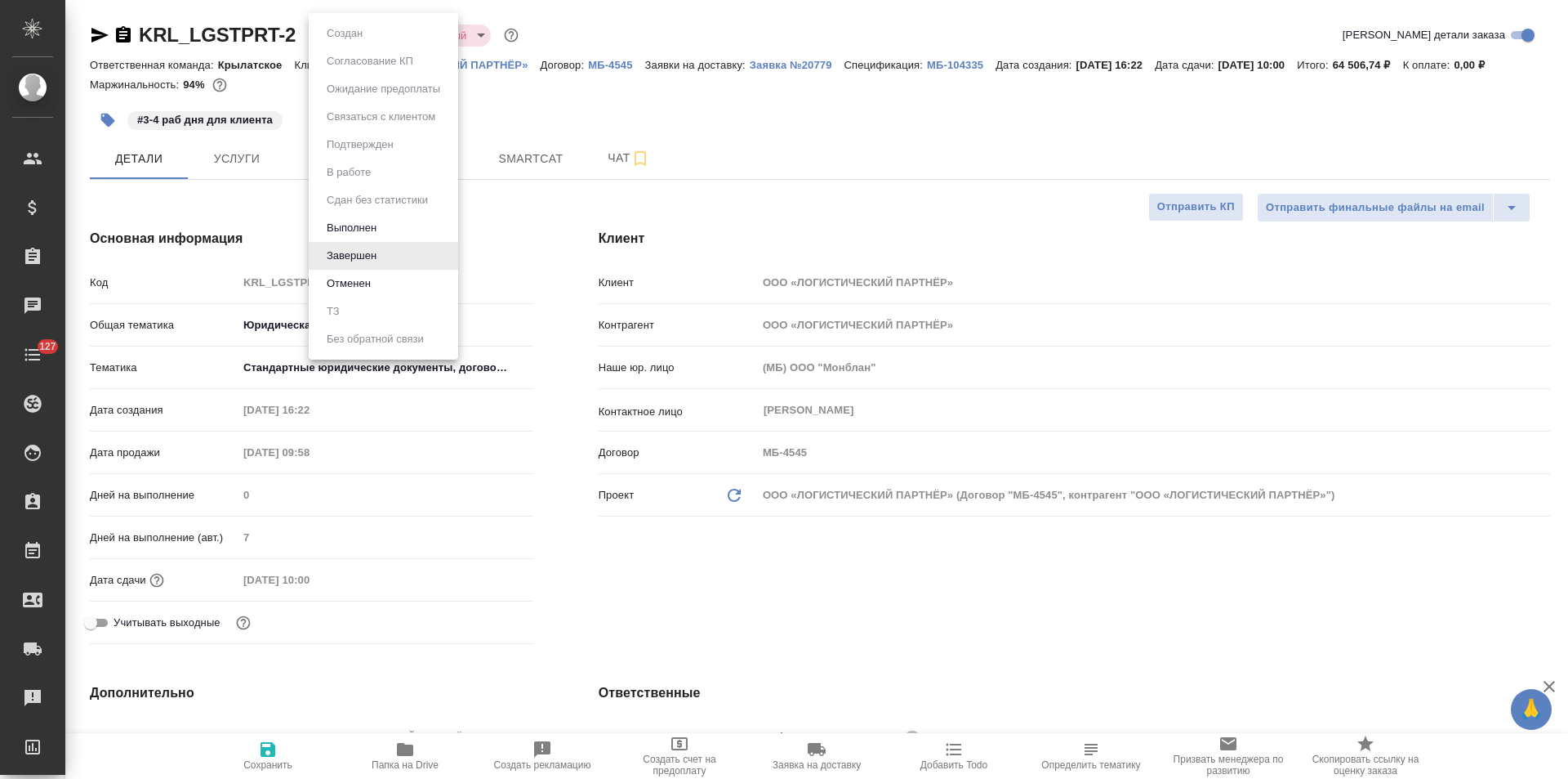
click at [380, 38] on body "🙏 .cls-1 fill:#fff; AWATERA Левченко Юлия Клиенты Спецификации Заказы 0 Чаты 12…" at bounding box center [784, 390] width 1568 height 779
click at [372, 228] on button "Выполнен" at bounding box center [351, 228] width 60 height 18
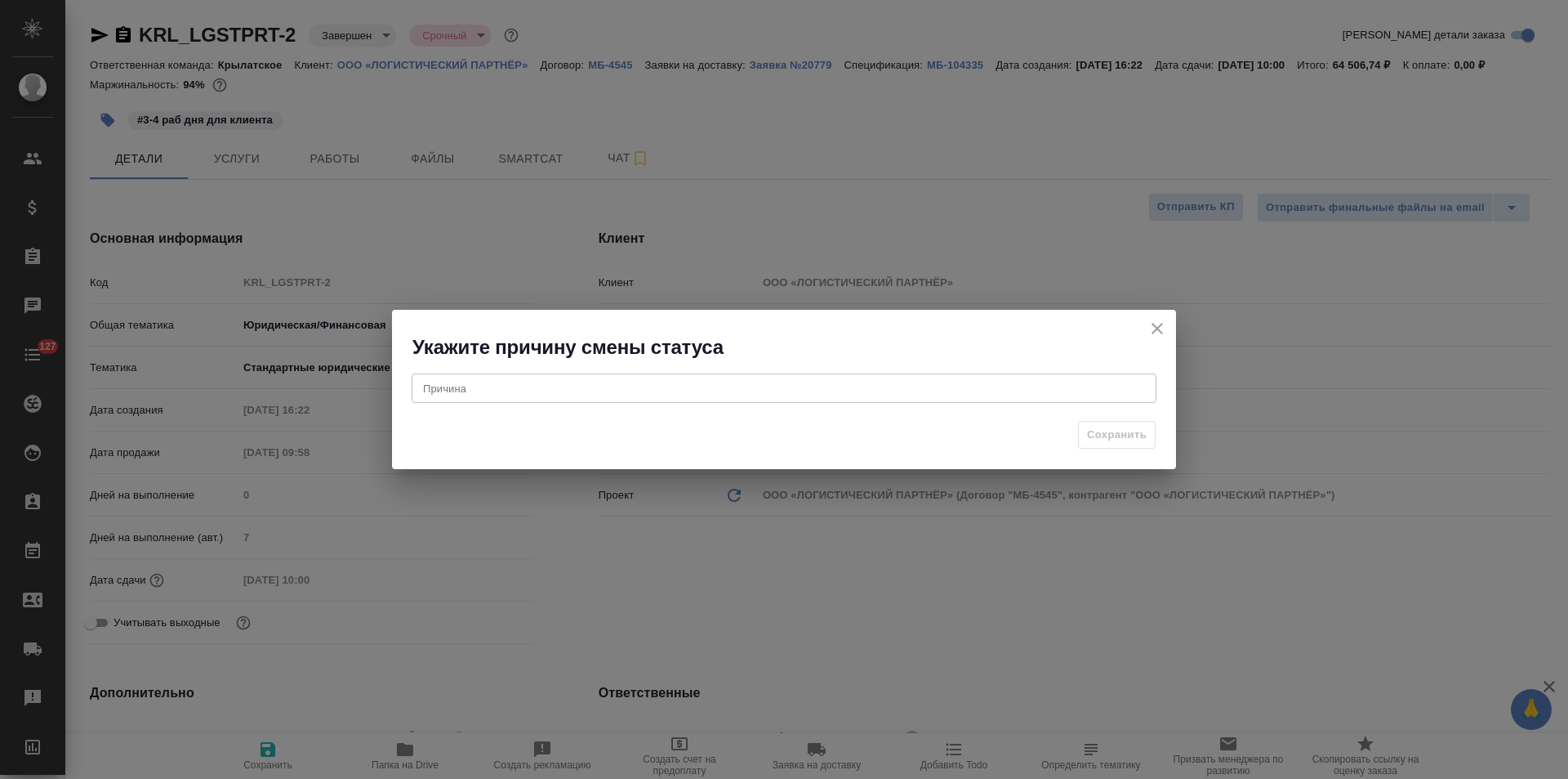
click at [615, 391] on textarea at bounding box center [784, 388] width 722 height 12
type textarea "-"
click at [1104, 437] on span "Сохранить" at bounding box center [1117, 434] width 60 height 19
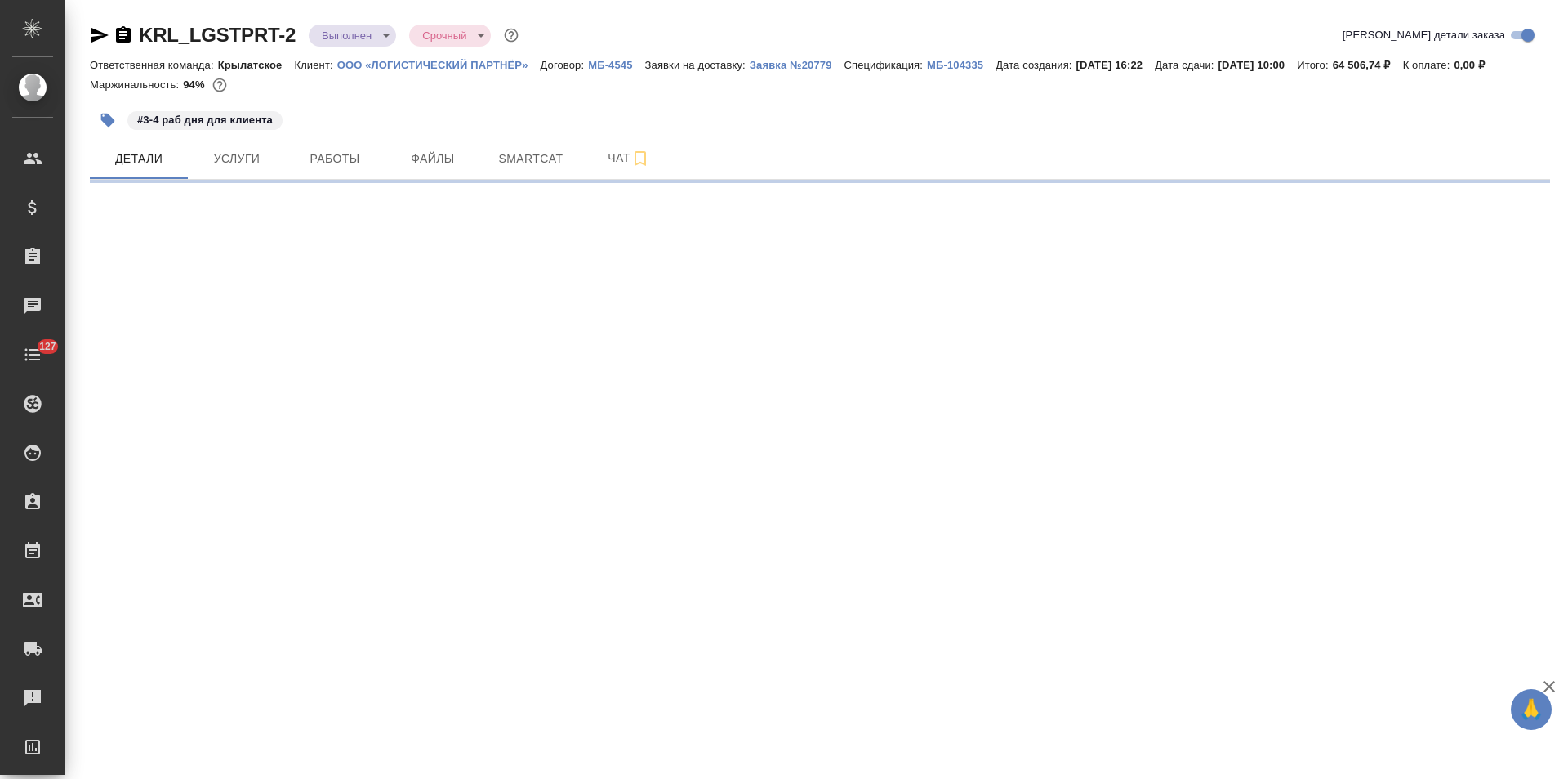
select select "RU"
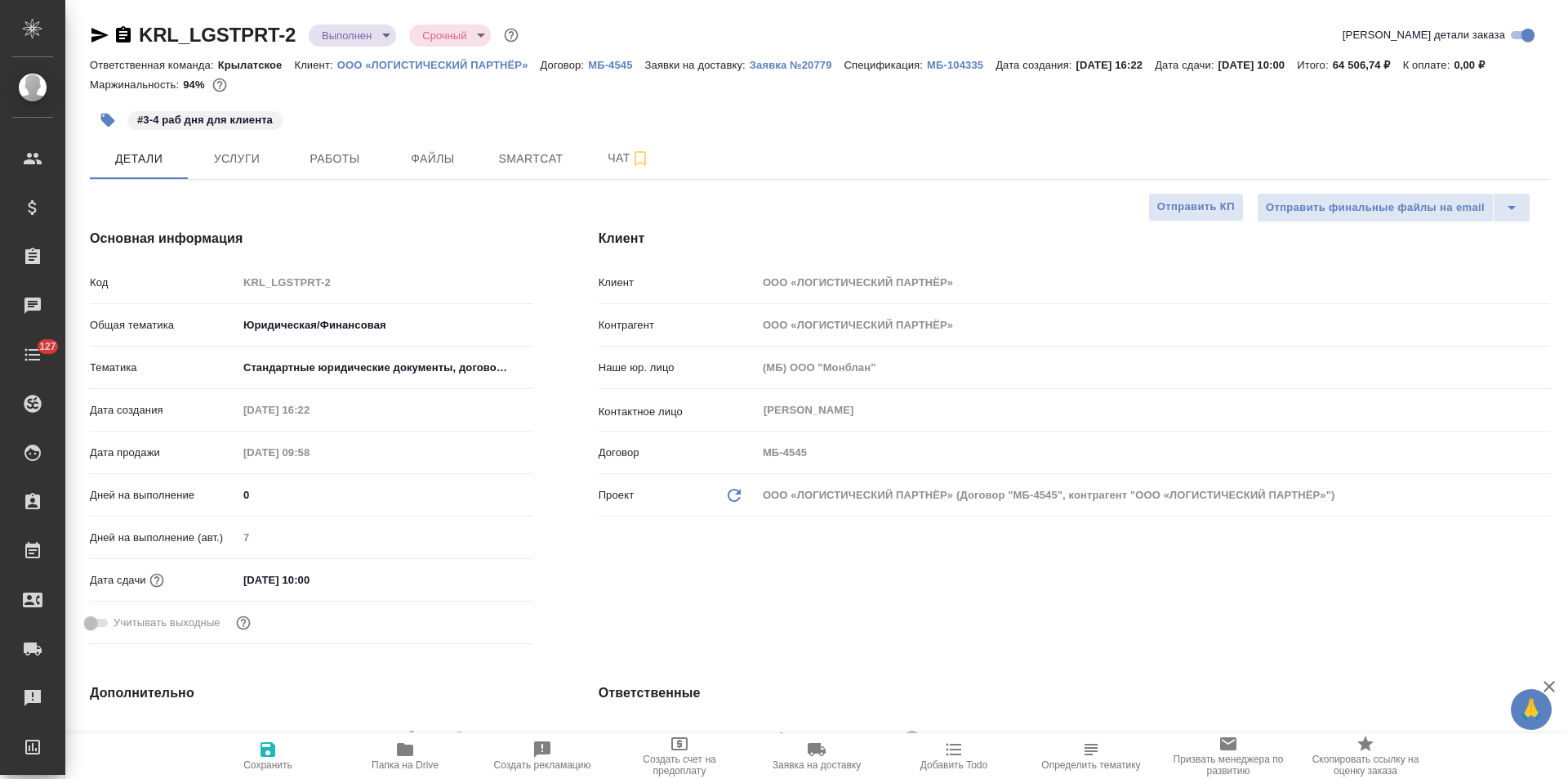
type textarea "x"
click at [257, 584] on input "26.09.2025 10:00" at bounding box center [308, 580] width 143 height 24
type input "20.92.0251 00:0_"
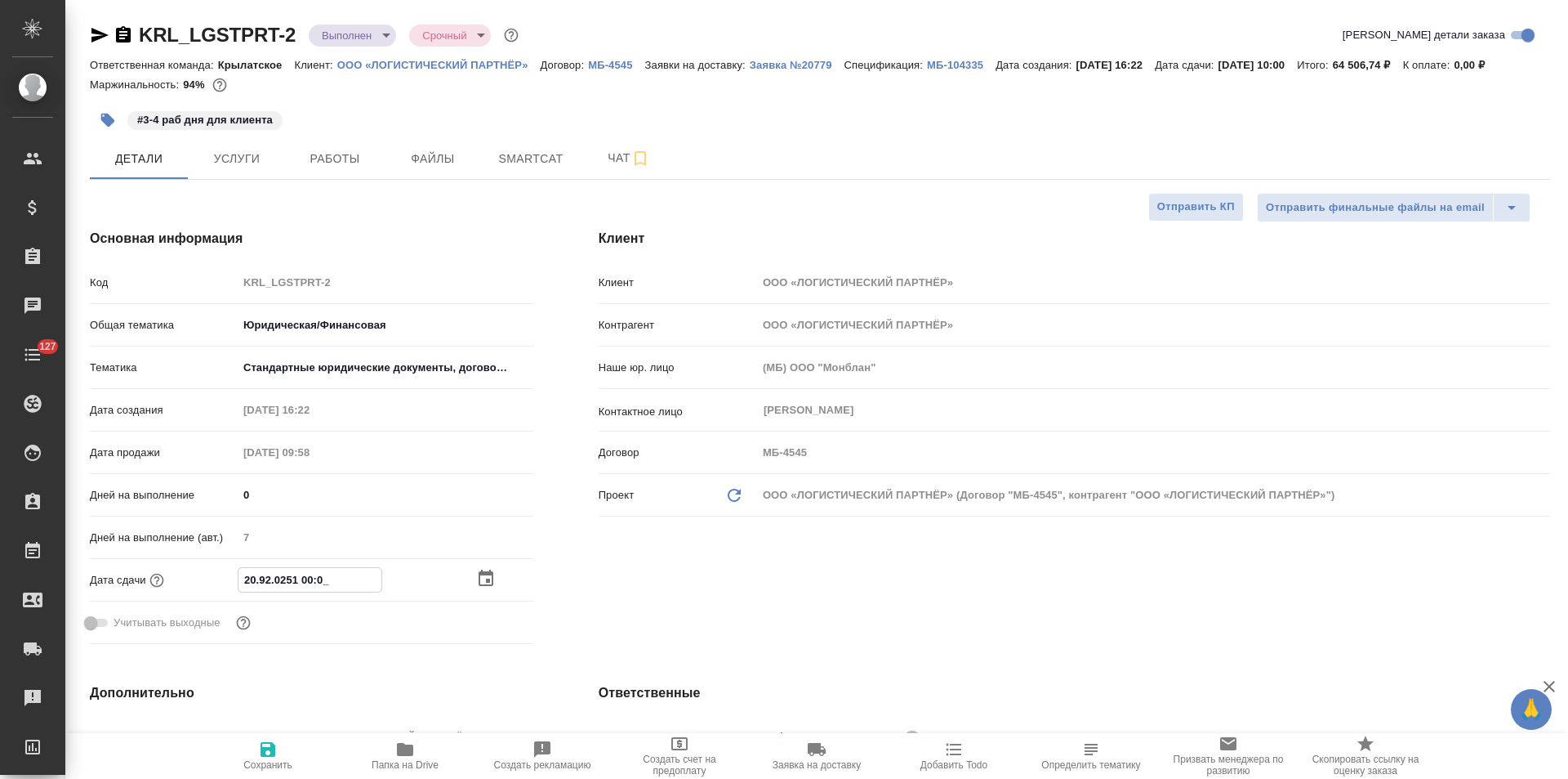
type textarea "x"
type input "25.09.2025 10:00"
type textarea "x"
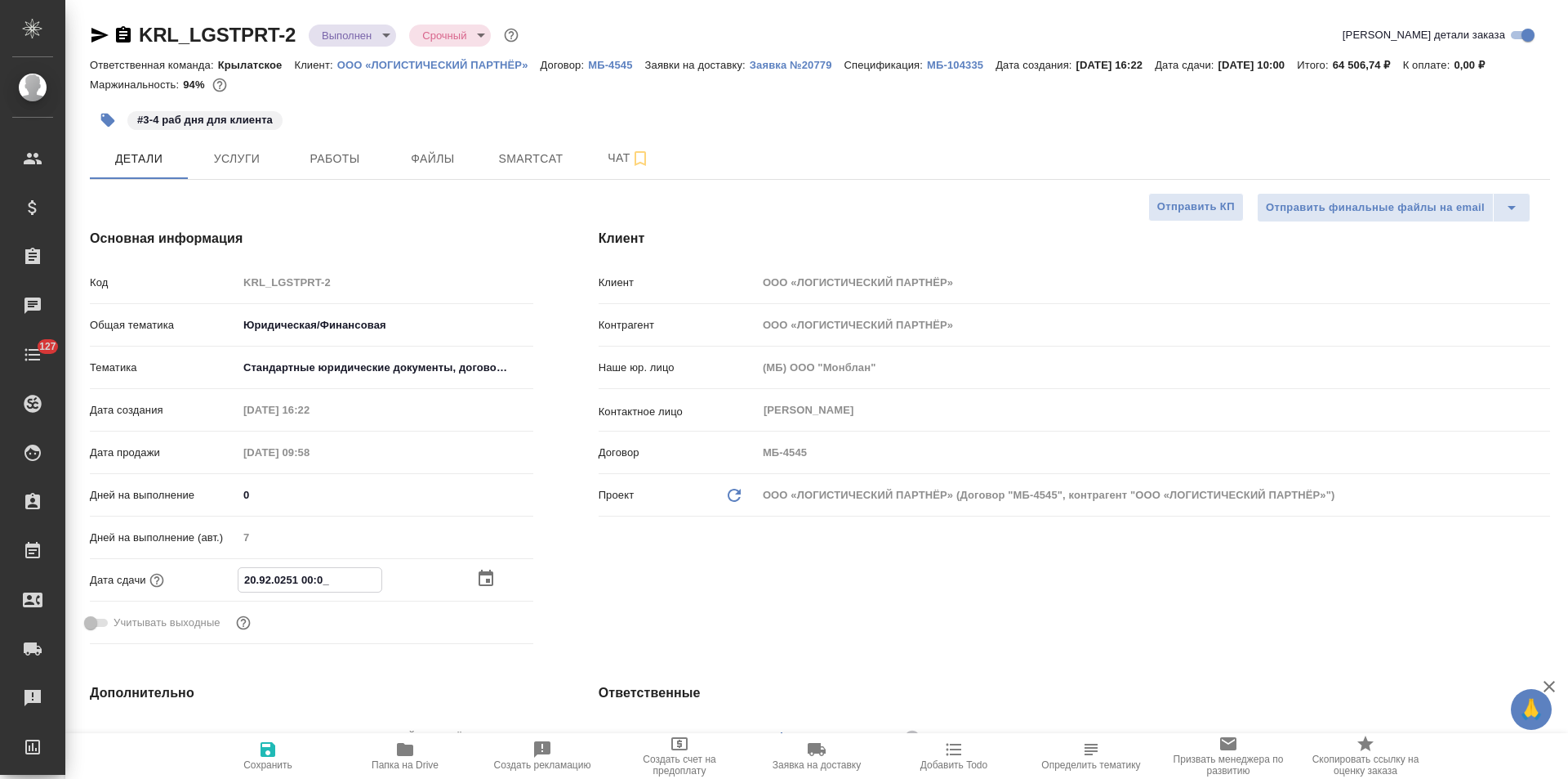
type textarea "x"
type input "25.09.2025 10:00"
click at [271, 760] on span "Сохранить" at bounding box center [267, 764] width 49 height 11
type textarea "x"
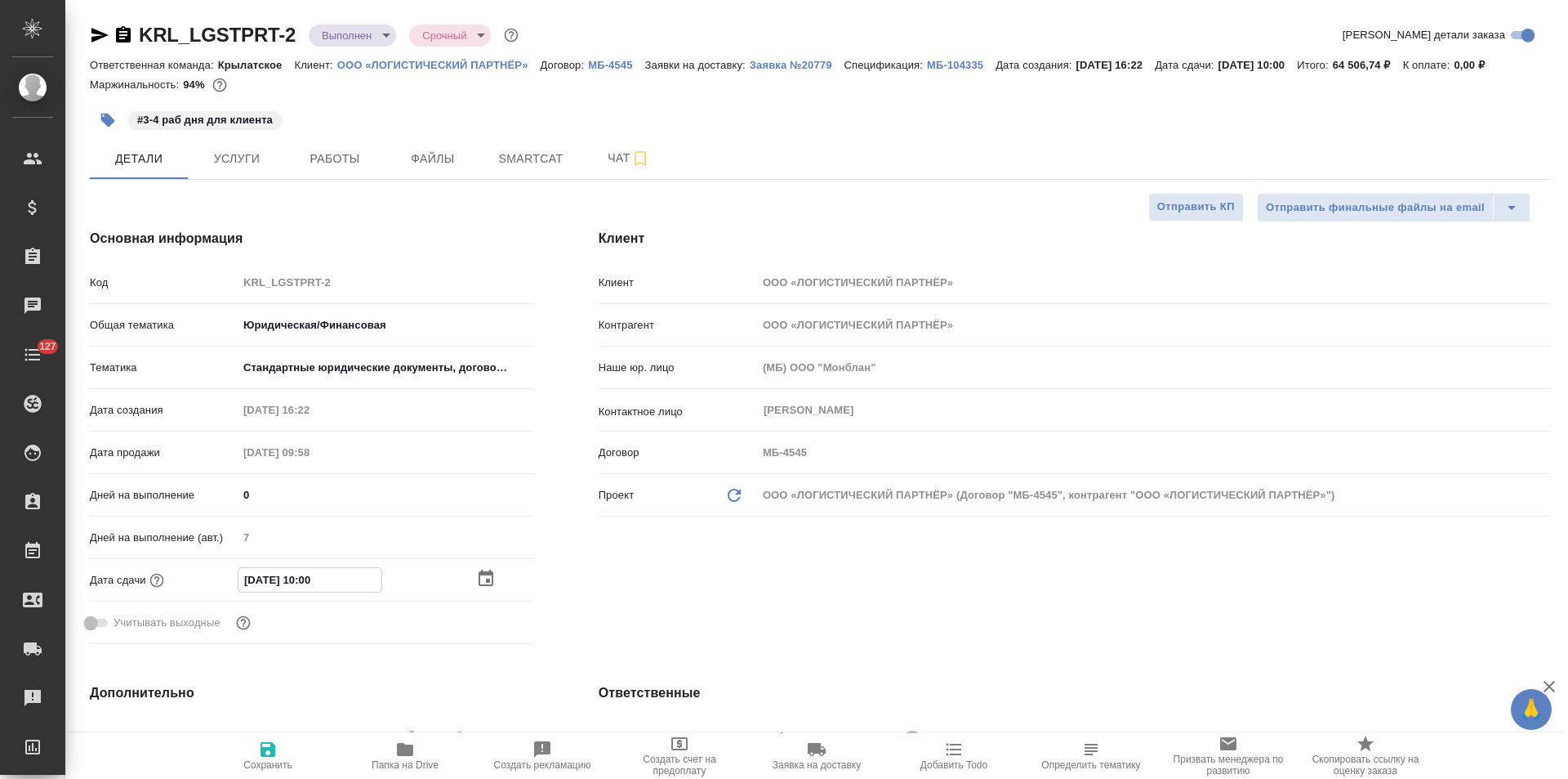
type textarea "x"
click at [245, 164] on span "Услуги" at bounding box center [237, 159] width 79 height 20
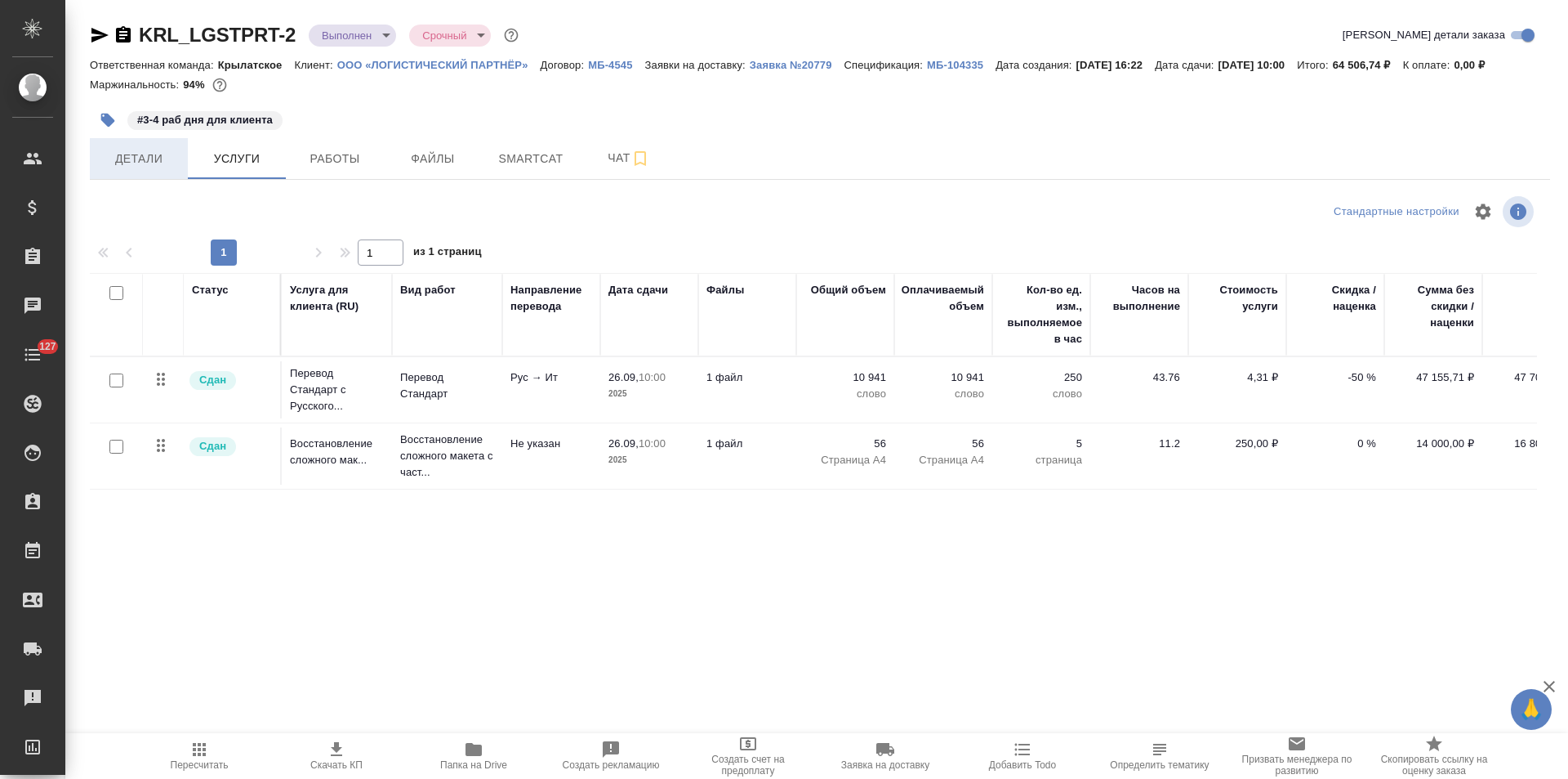
click at [158, 164] on span "Детали" at bounding box center [139, 159] width 79 height 20
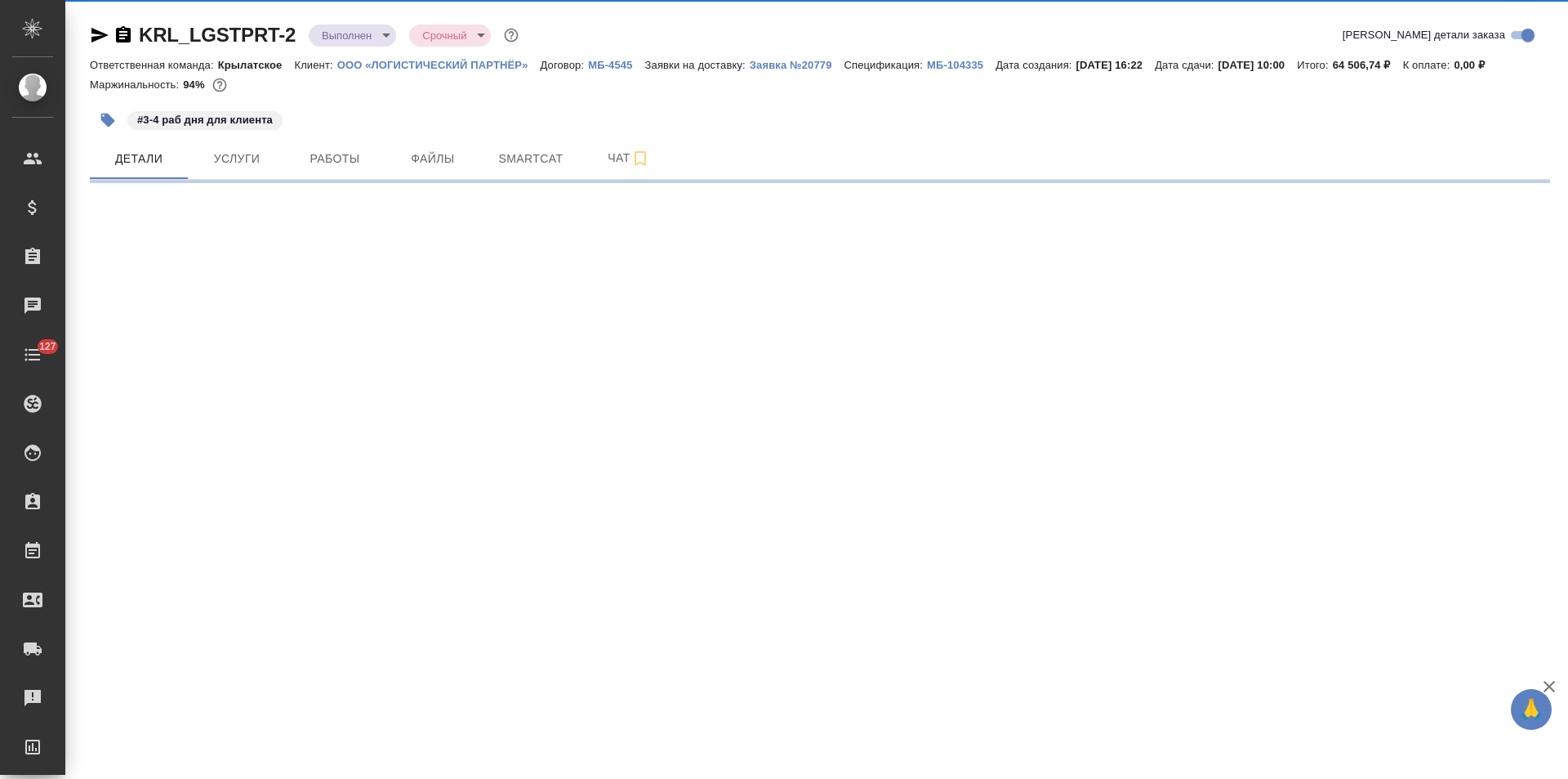
select select "RU"
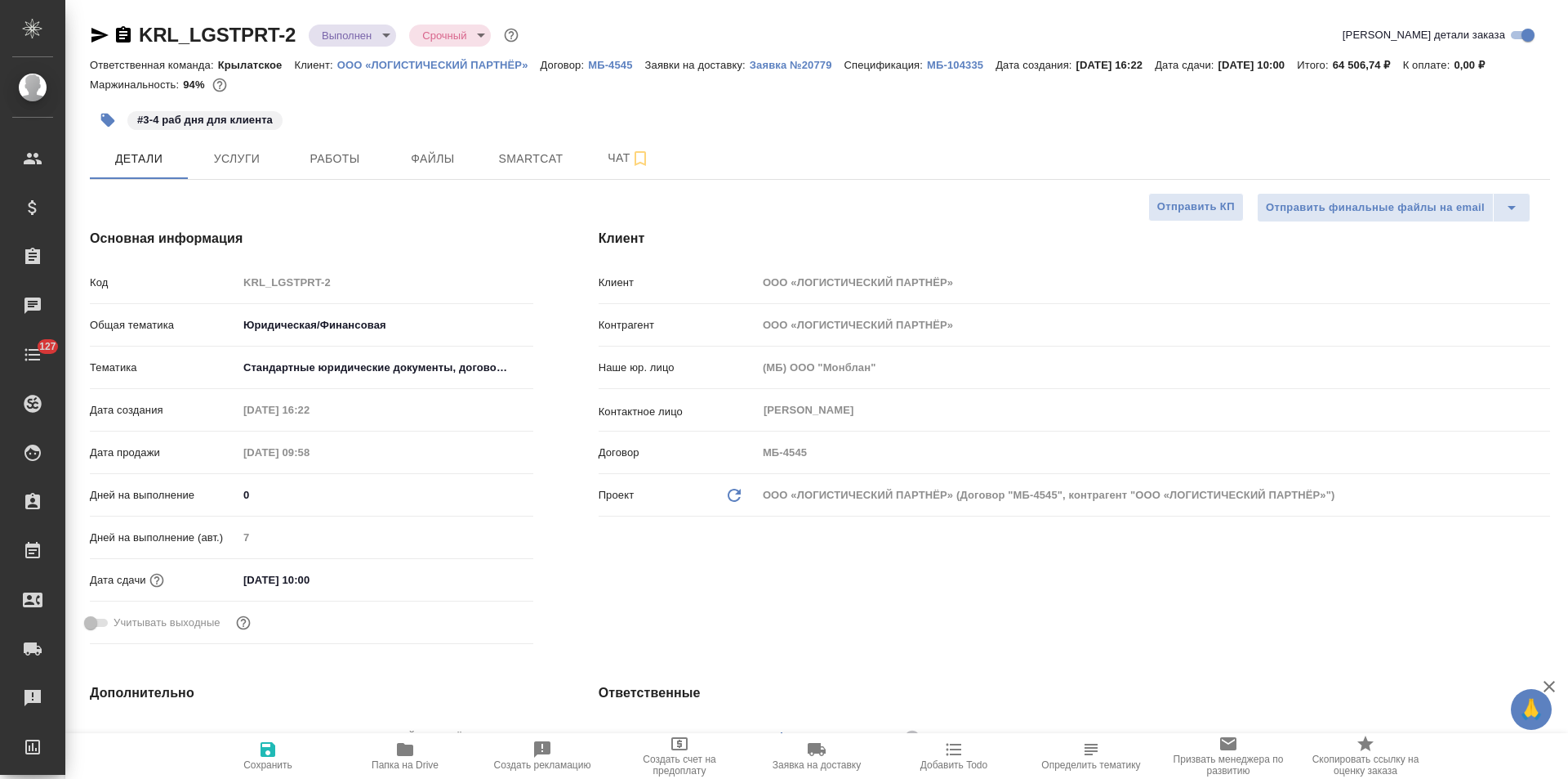
type textarea "x"
click at [256, 582] on input "26.09.2025 10:00" at bounding box center [308, 580] width 143 height 24
type input "20.92.0251 00:0_"
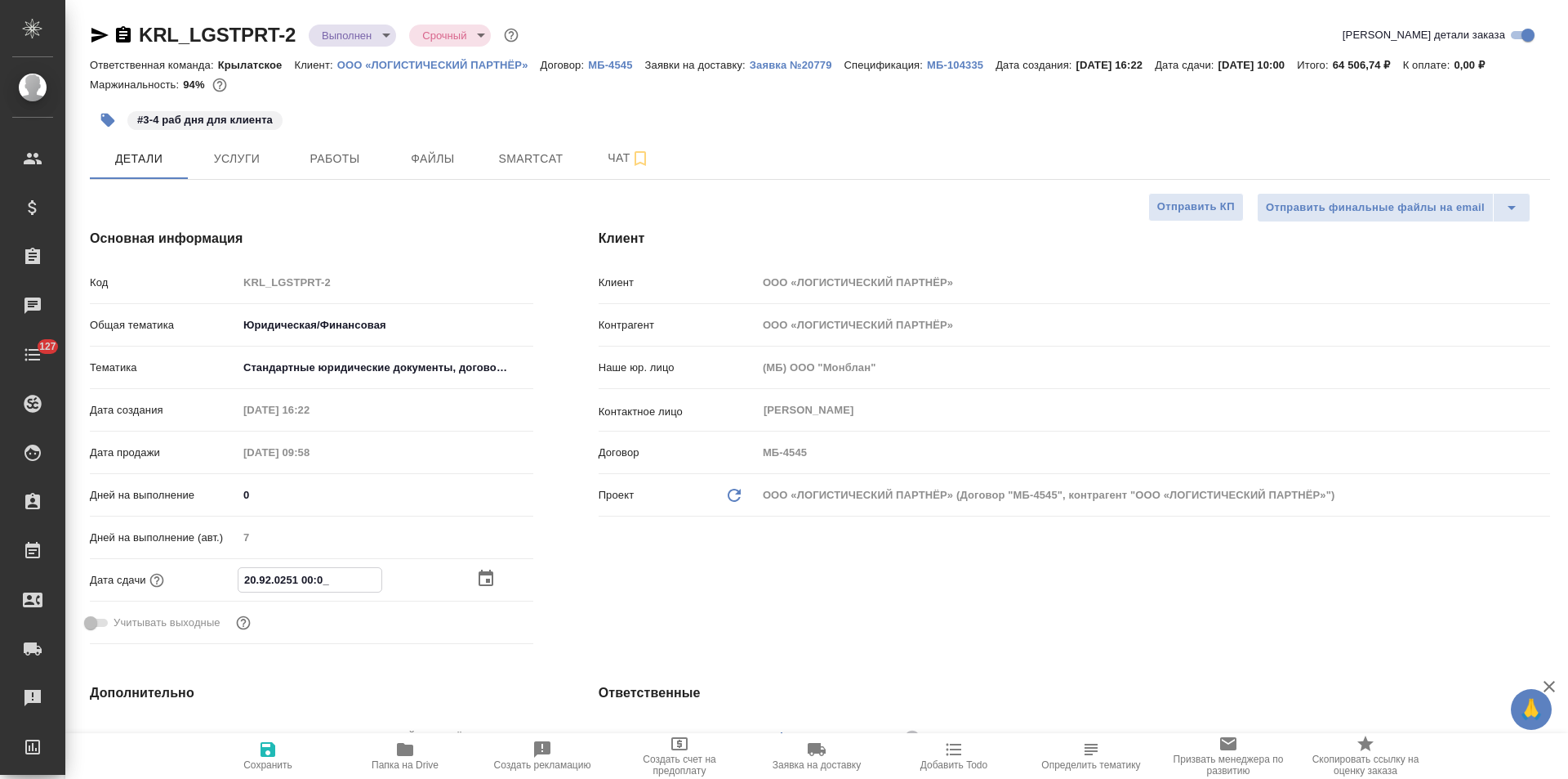
type textarea "x"
type input "25.09.2025 10:00"
type textarea "x"
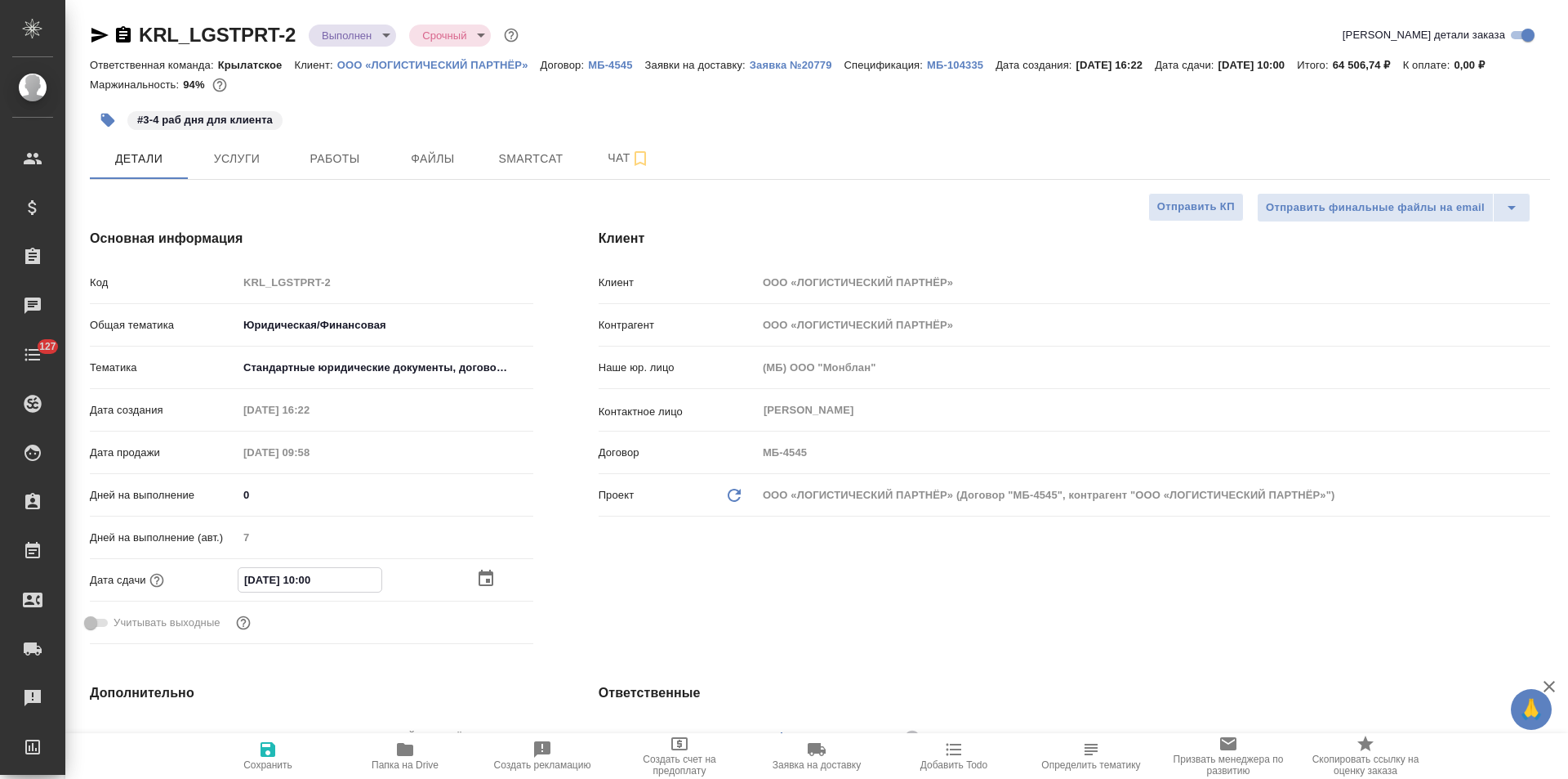
type textarea "x"
type input "25.09.2025 10:00"
click at [270, 756] on icon "button" at bounding box center [267, 749] width 15 height 15
type textarea "x"
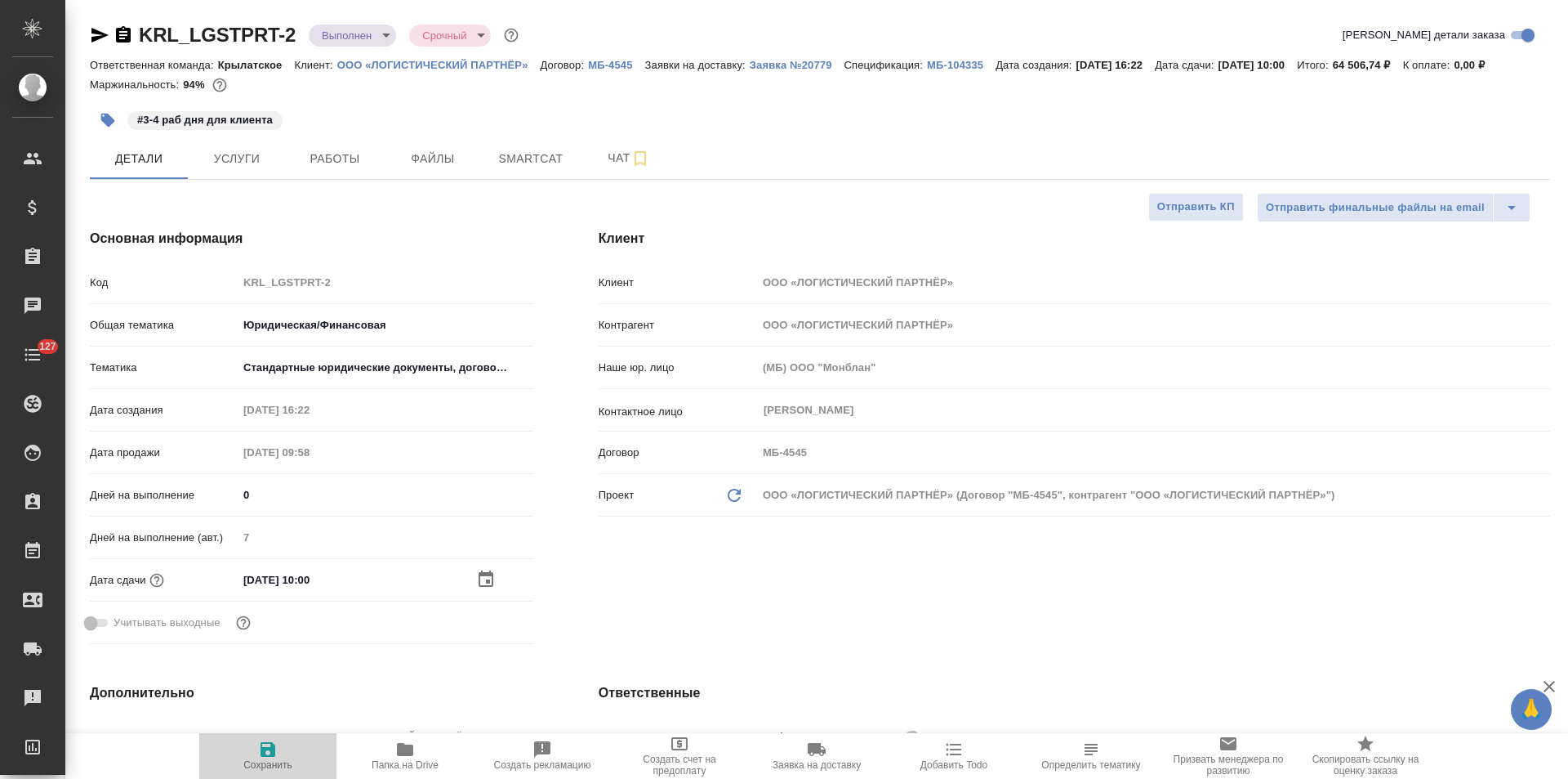
type textarea "x"
click at [224, 144] on button "Услуги" at bounding box center [237, 158] width 98 height 41
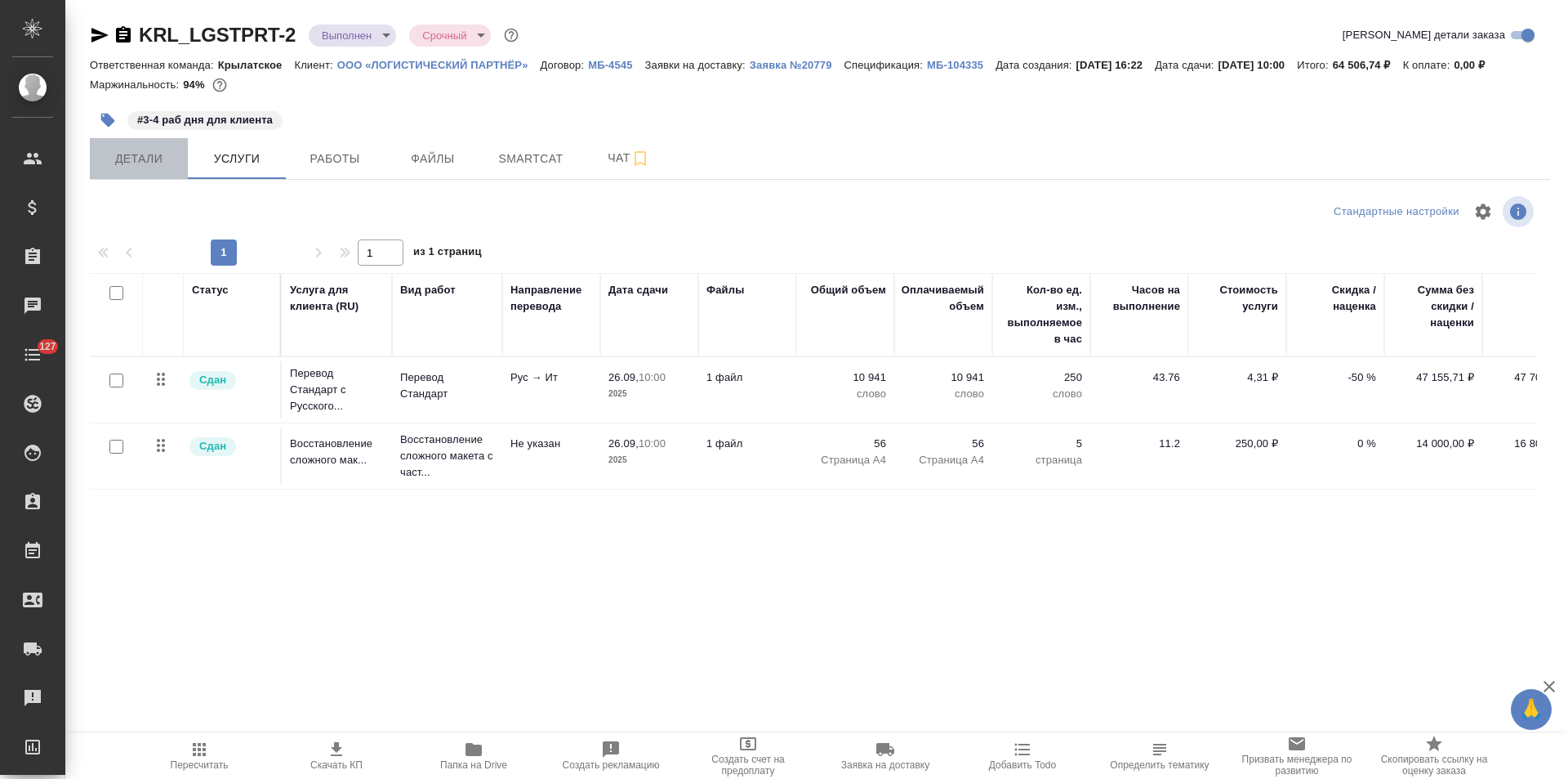
click at [146, 157] on span "Детали" at bounding box center [139, 159] width 79 height 20
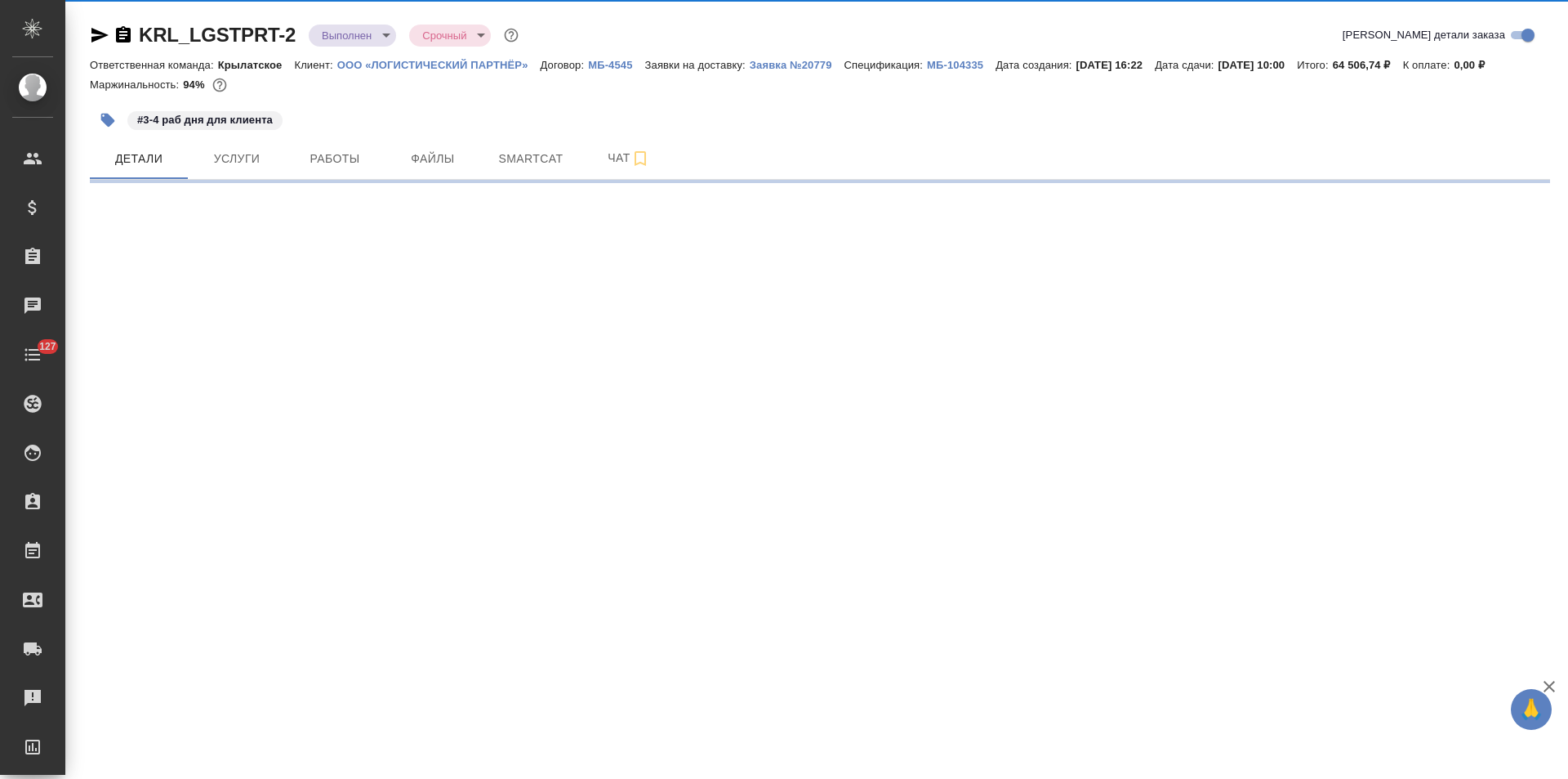
select select "RU"
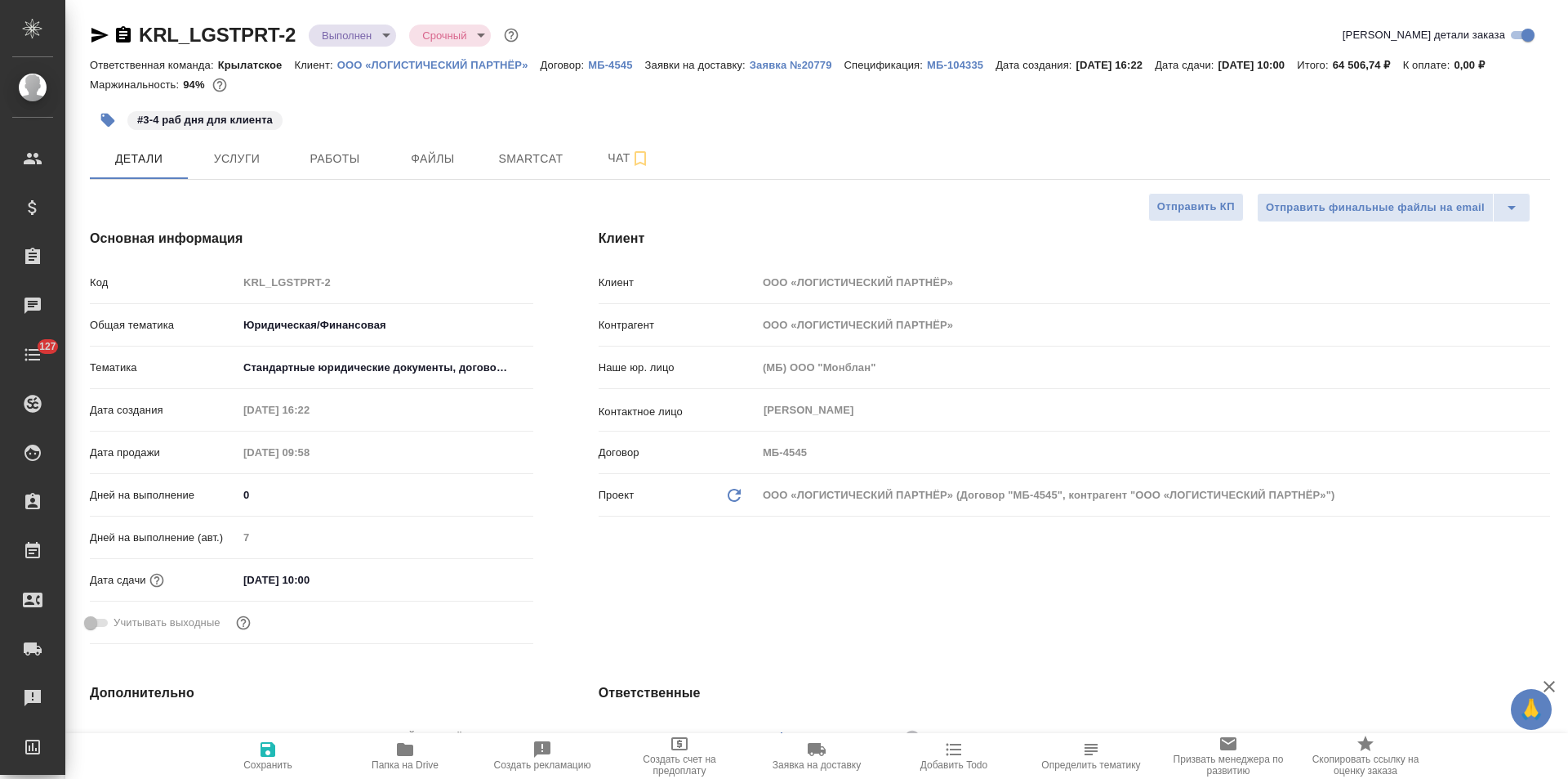
type textarea "x"
drag, startPoint x: 97, startPoint y: 36, endPoint x: 110, endPoint y: 41, distance: 13.9
click at [97, 36] on icon "button" at bounding box center [100, 35] width 20 height 20
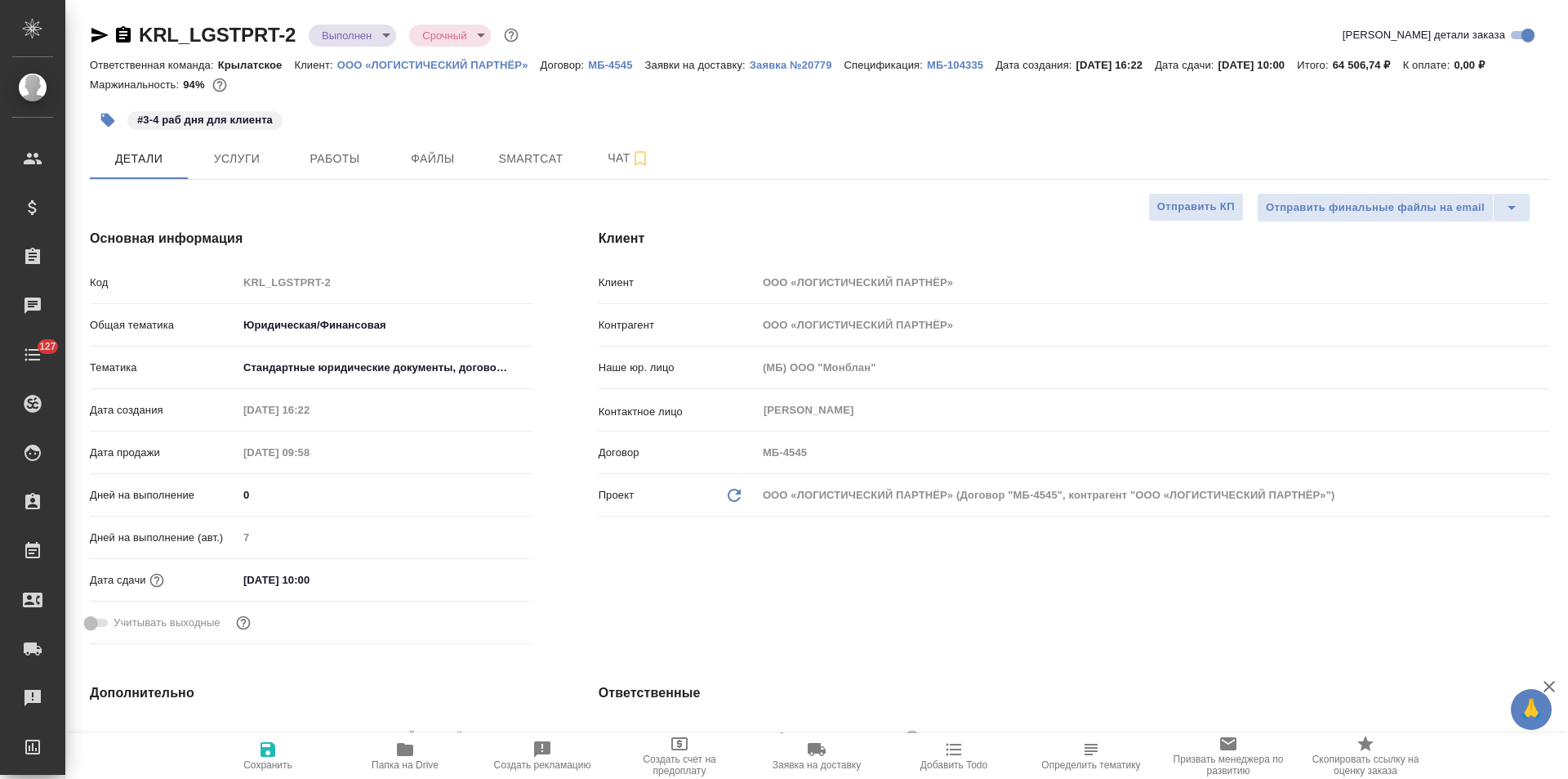
type textarea "x"
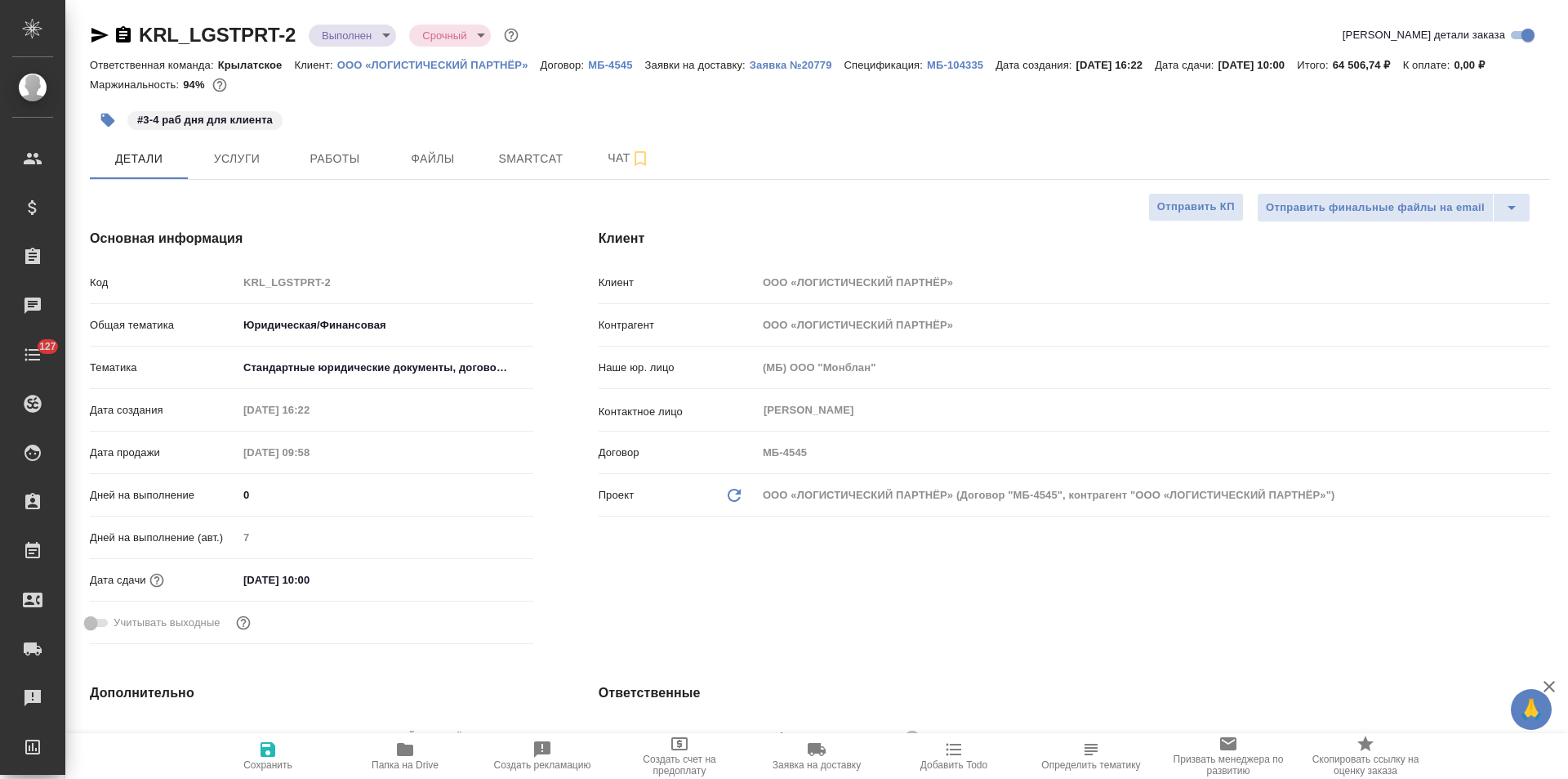
type textarea "x"
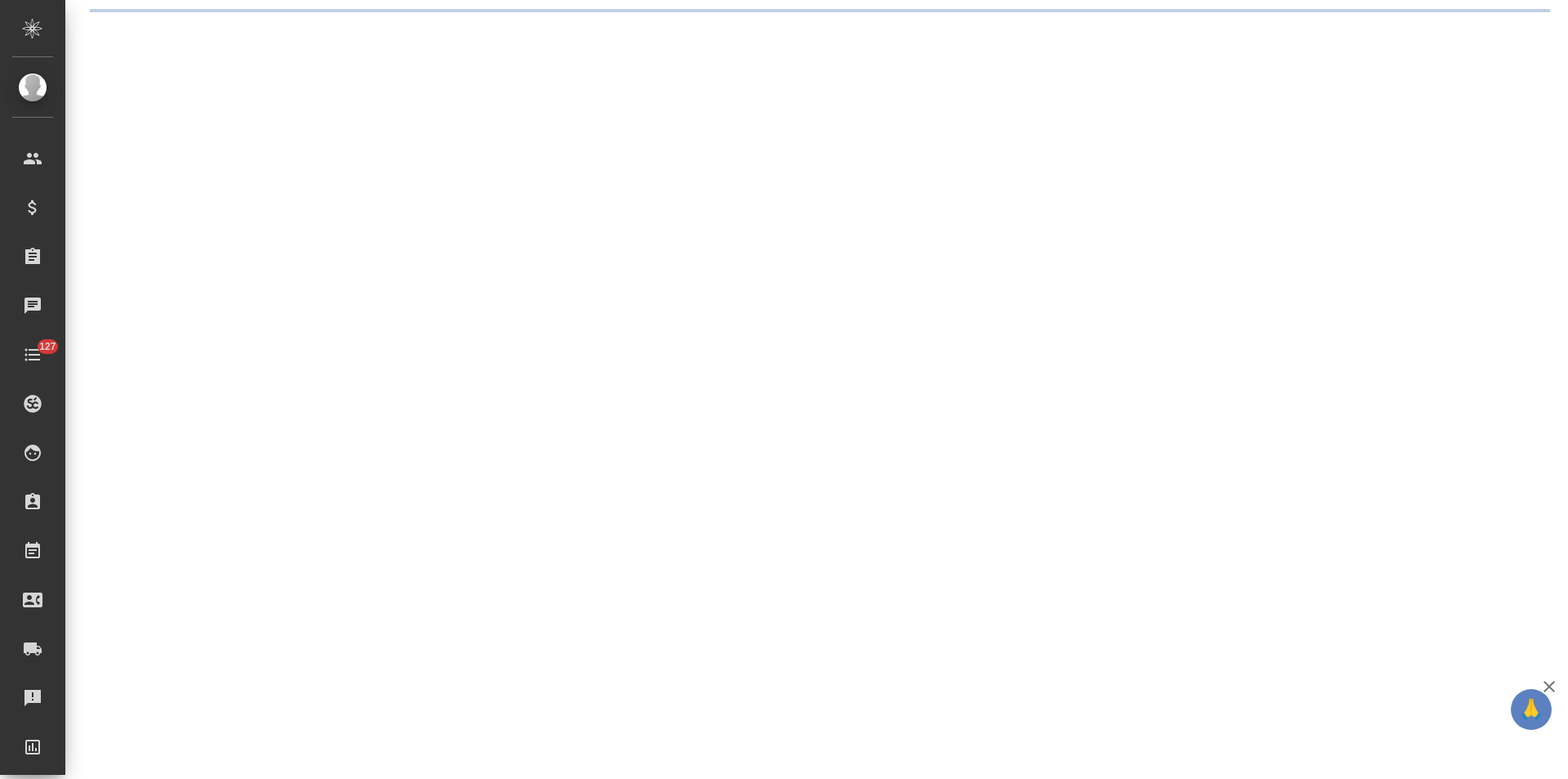
select select "RU"
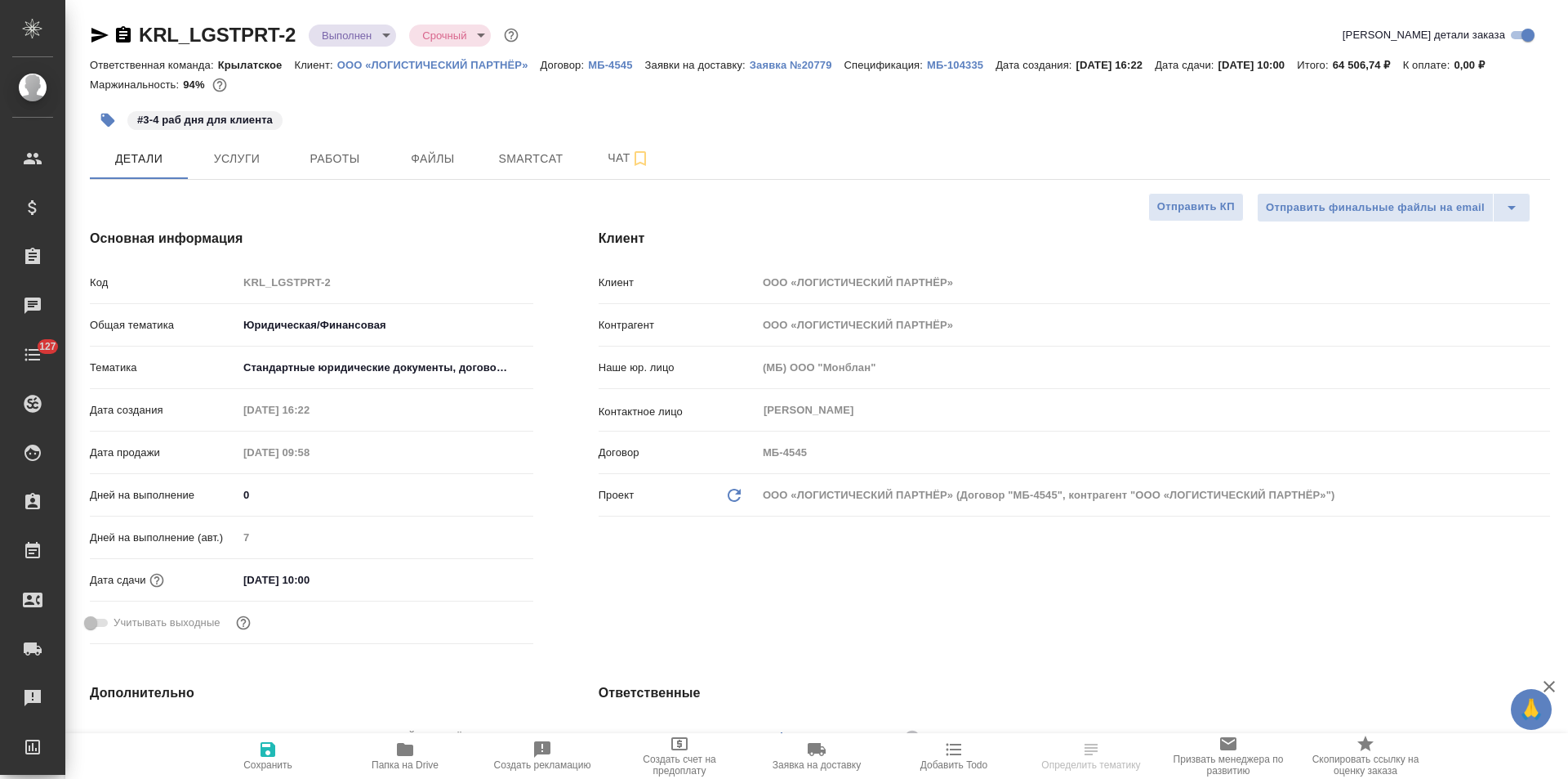
type textarea "x"
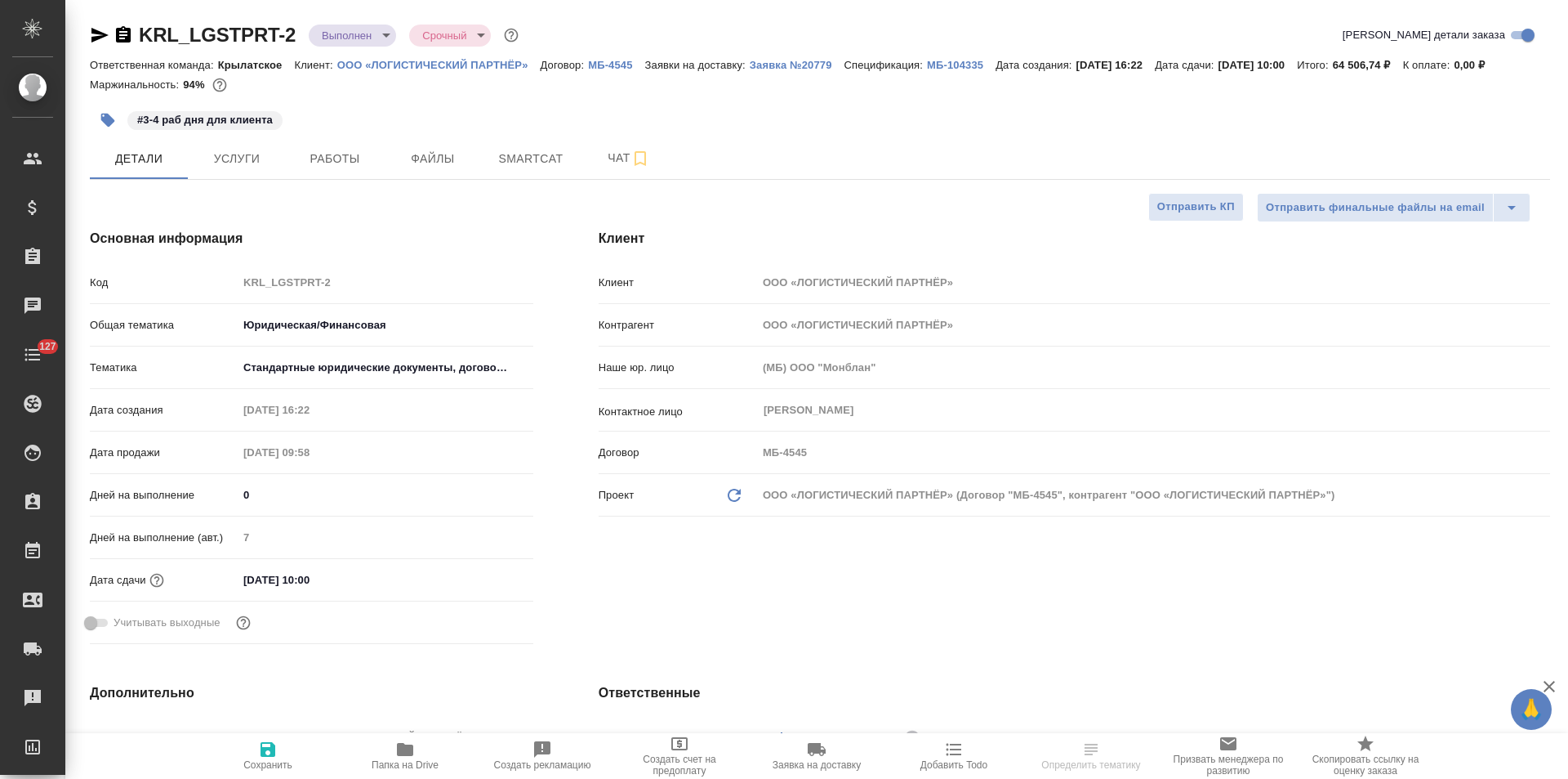
type textarea "x"
click at [602, 168] on span "Чат" at bounding box center [629, 158] width 79 height 20
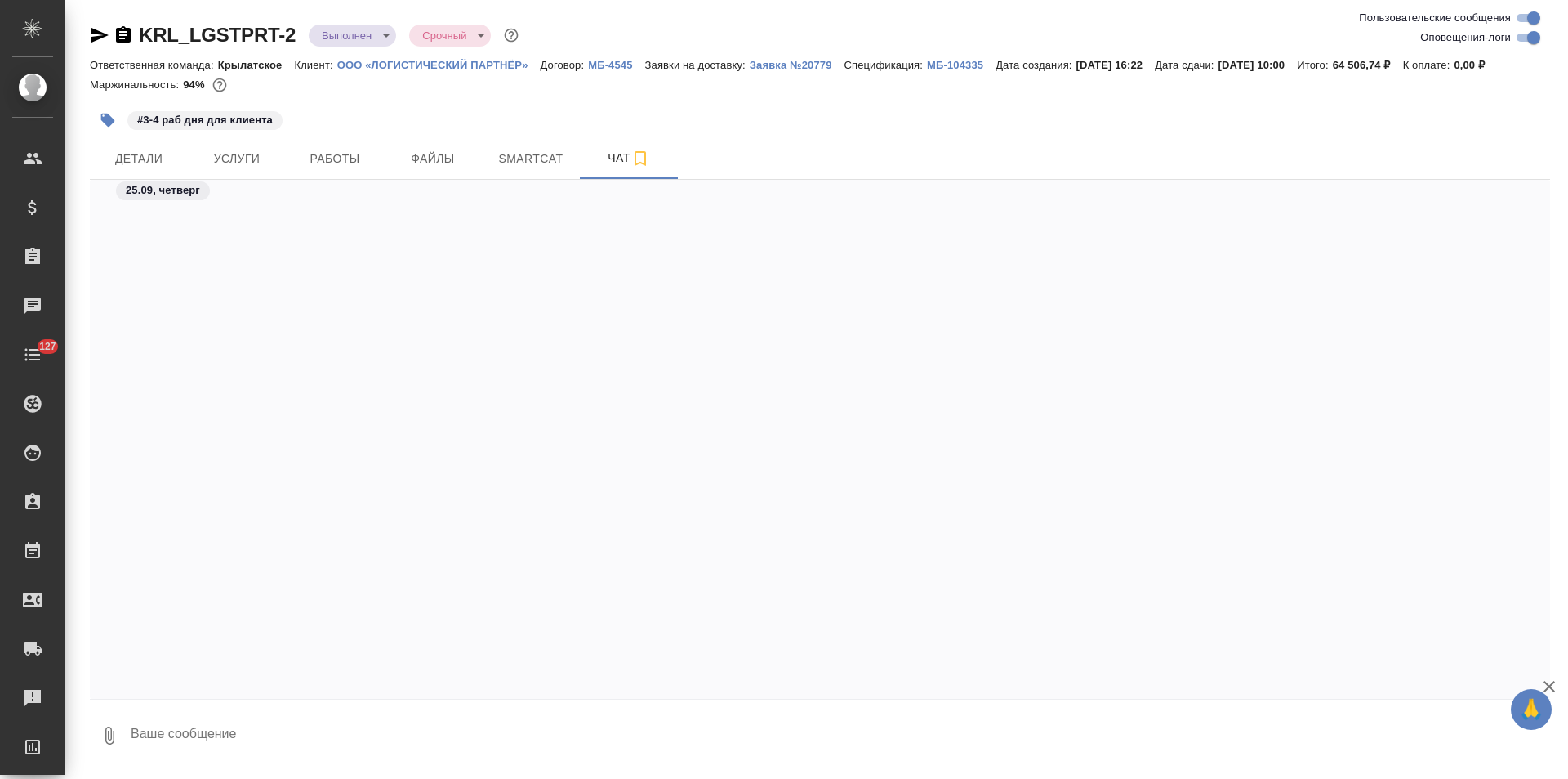
scroll to position [5492, 0]
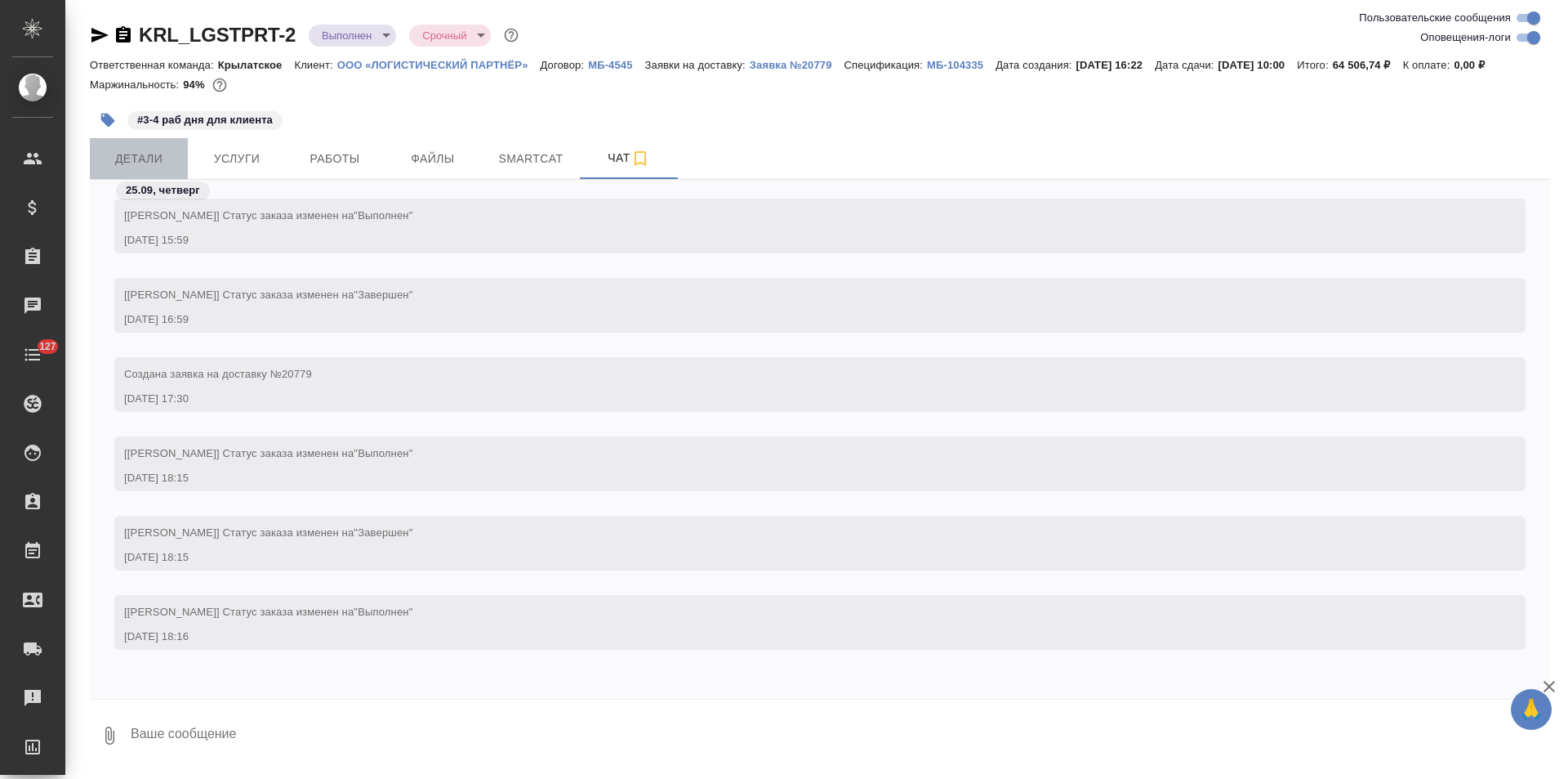
click at [130, 147] on button "Детали" at bounding box center [139, 158] width 98 height 41
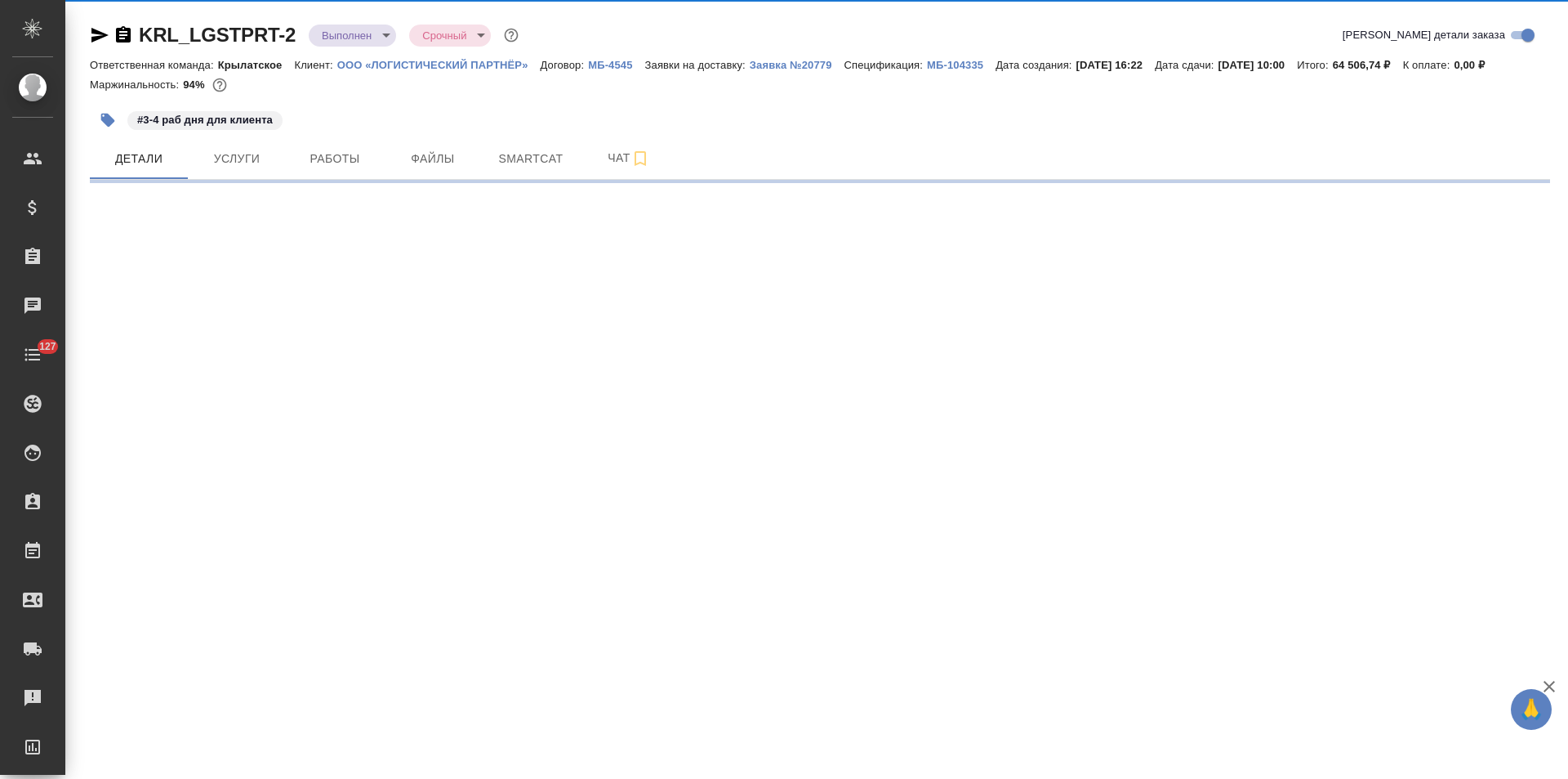
select select "RU"
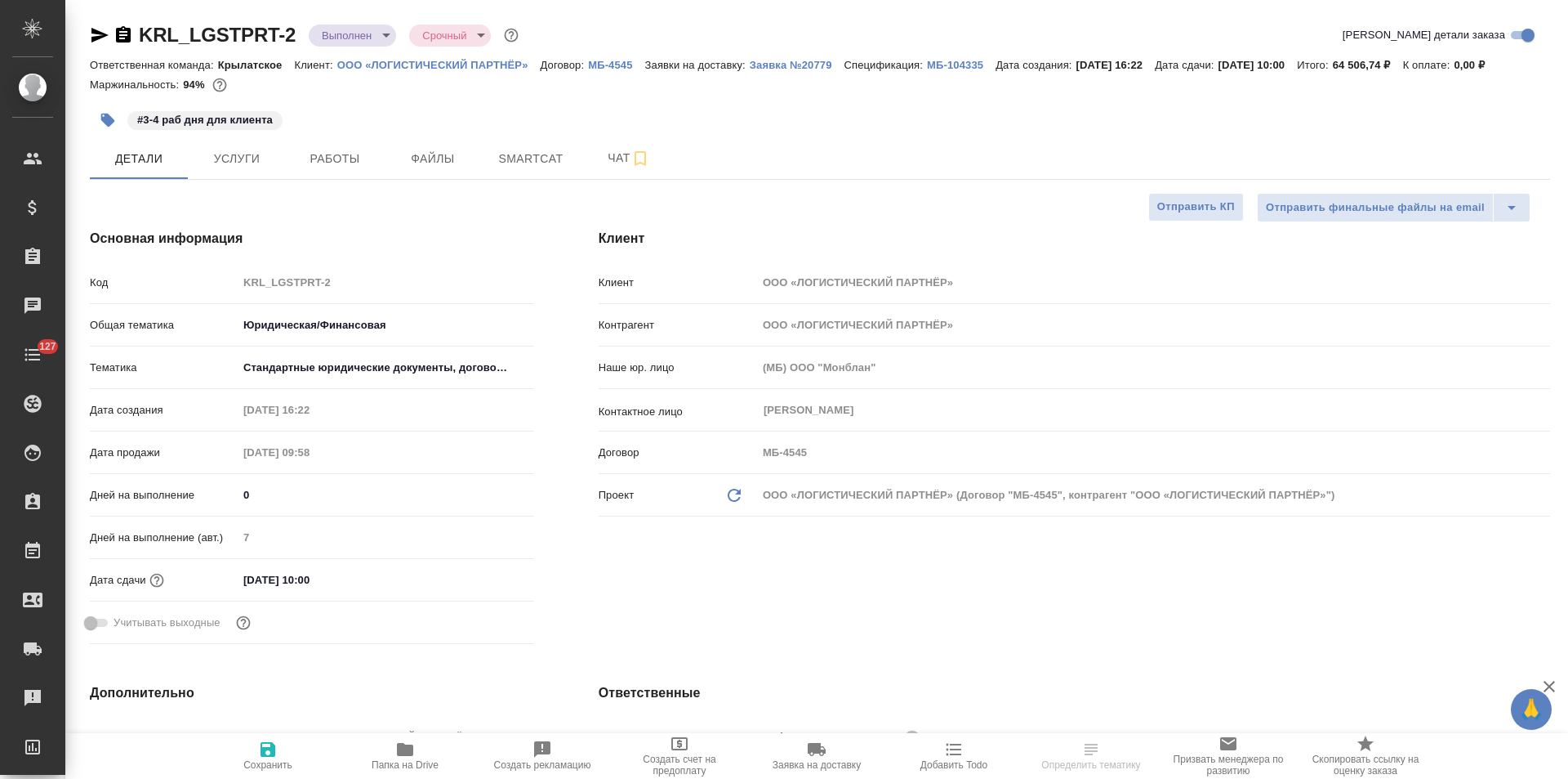
type textarea "x"
select select "RU"
type textarea "x"
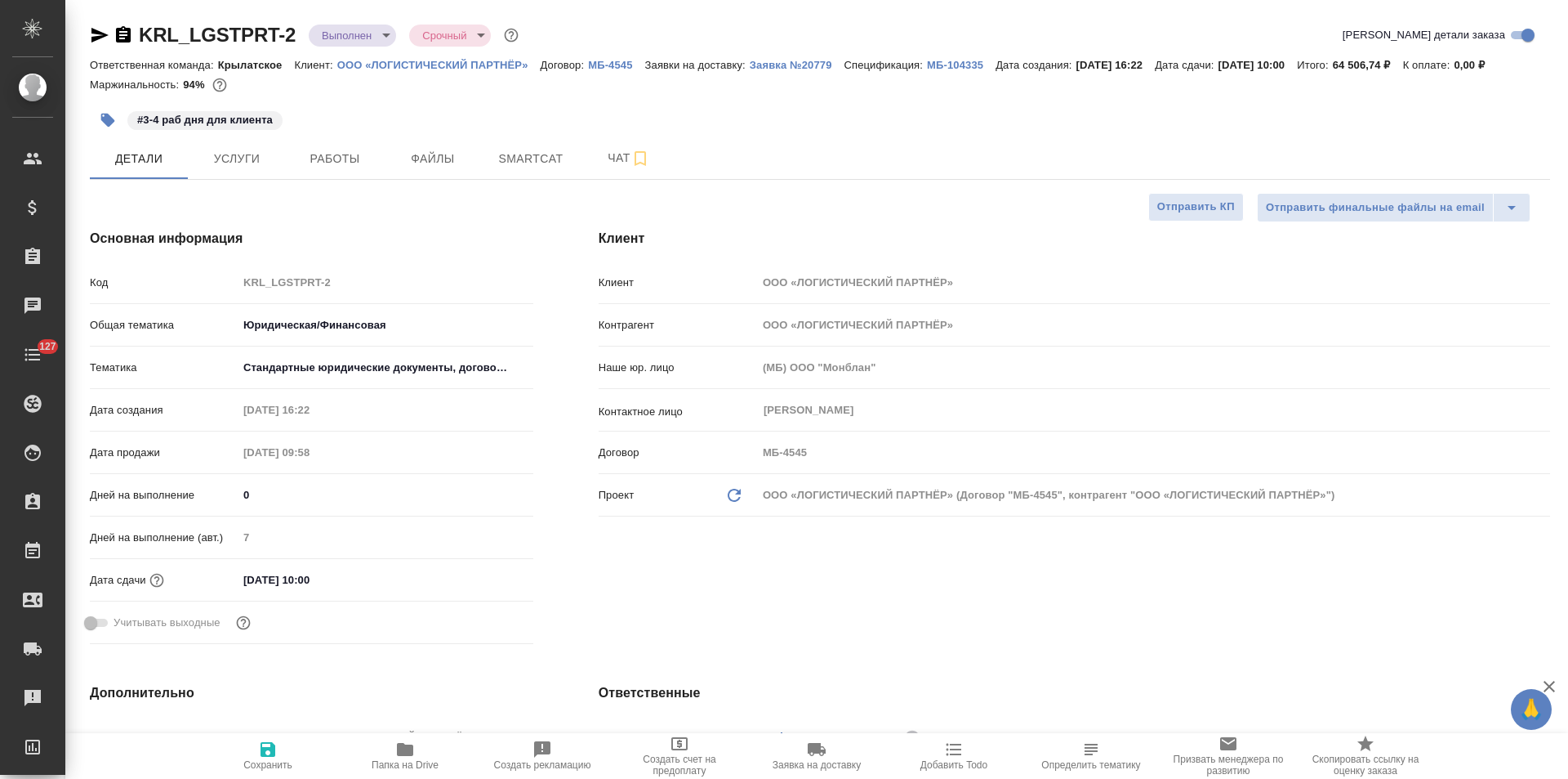
type textarea "x"
